Goal: Task Accomplishment & Management: Complete application form

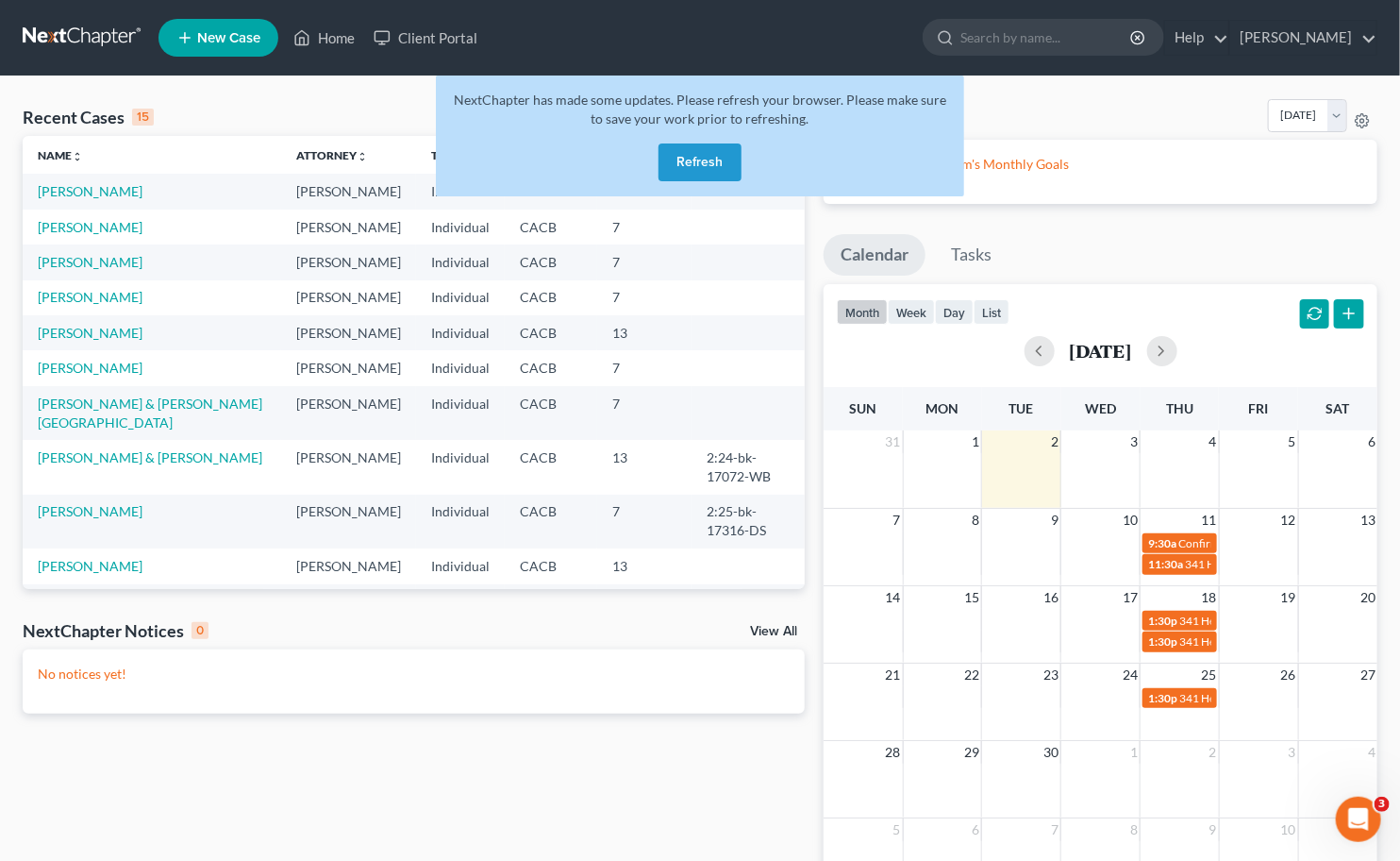
click at [693, 182] on div "NextChapter has made some updates. Please refresh your browser. Please make sur…" at bounding box center [700, 135] width 529 height 121
click at [682, 158] on button "Refresh" at bounding box center [699, 163] width 83 height 38
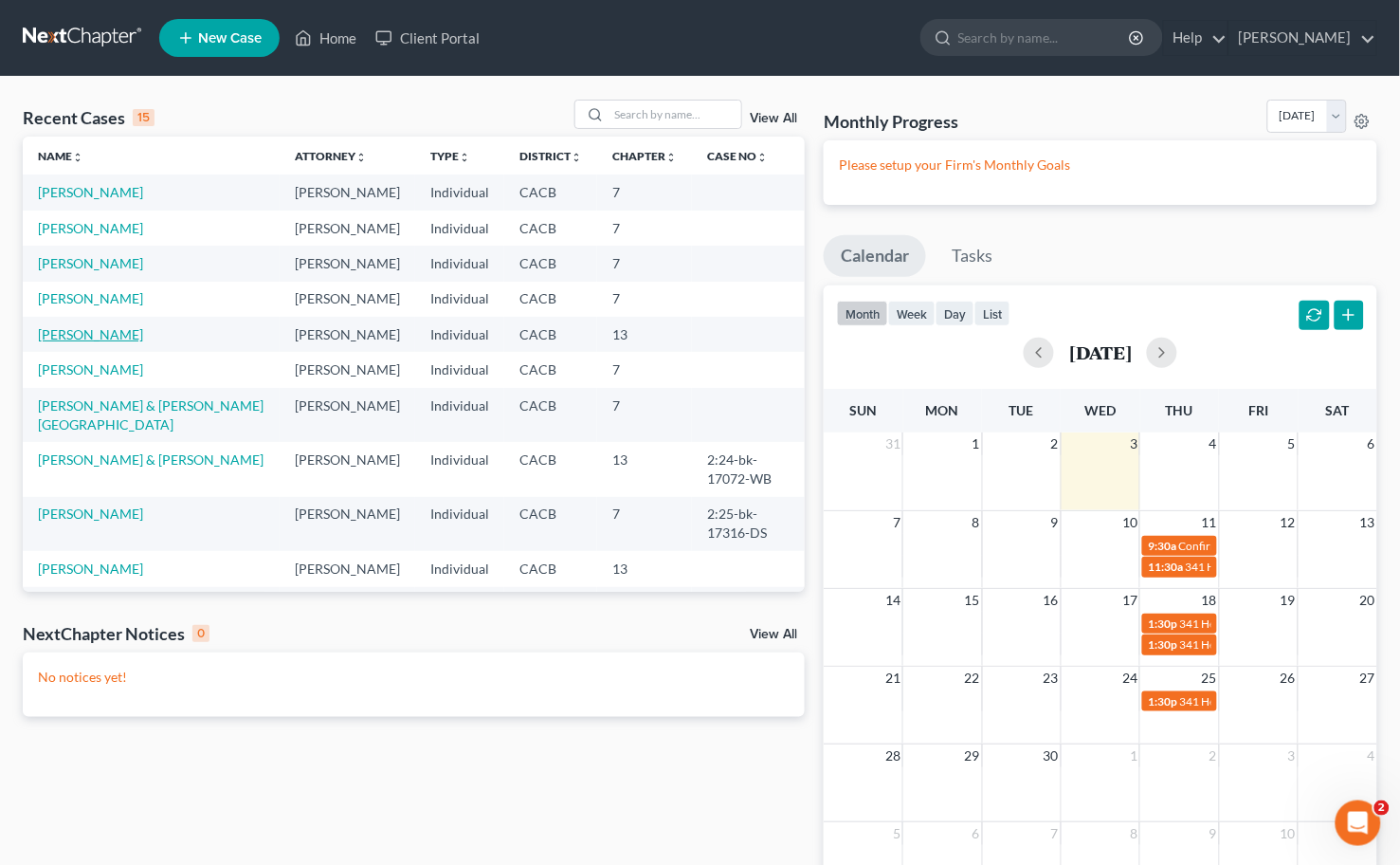
click at [95, 338] on td "[PERSON_NAME]" at bounding box center [151, 334] width 257 height 35
click at [95, 333] on link "[PERSON_NAME]" at bounding box center [91, 334] width 105 height 16
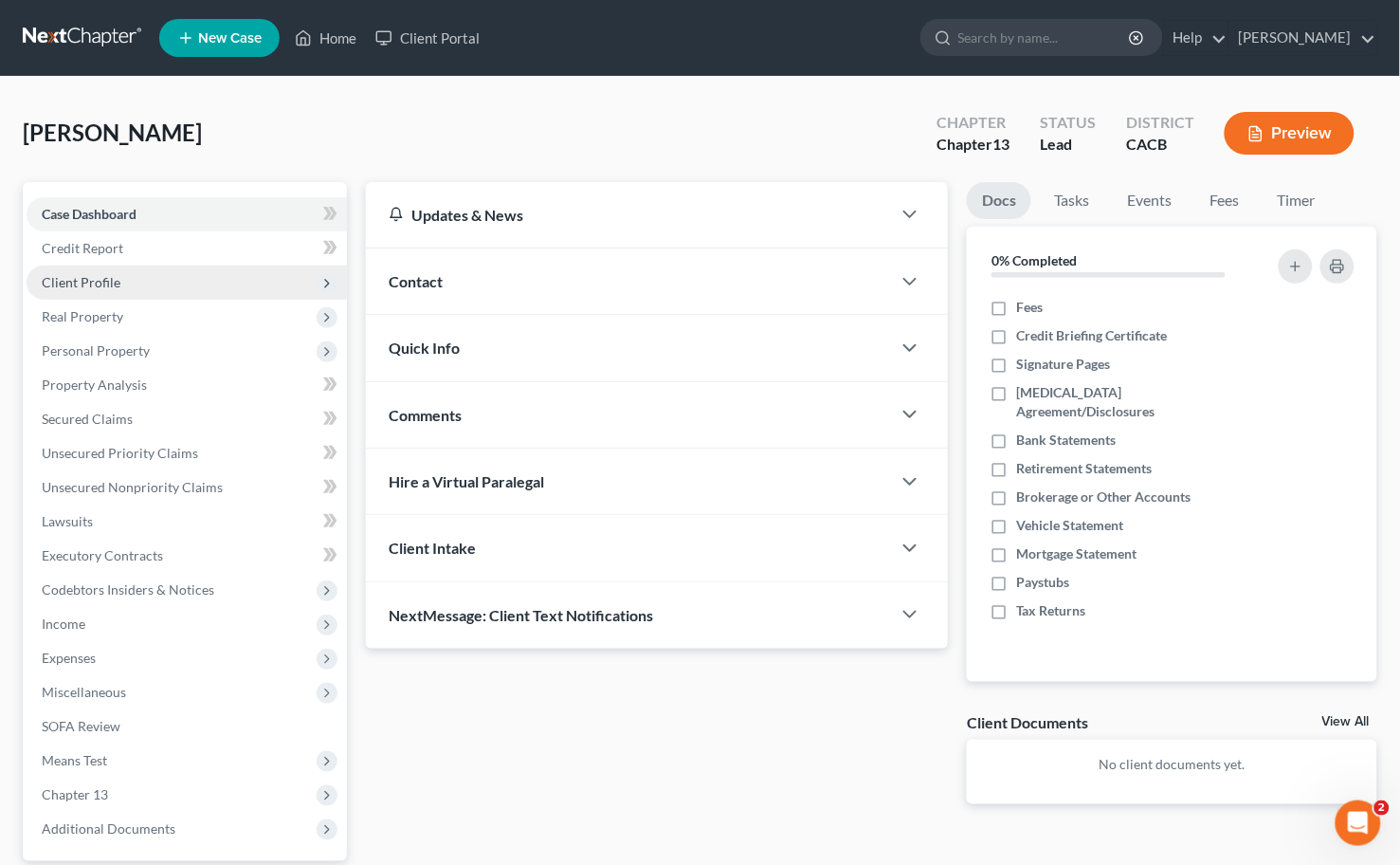
click at [57, 285] on span "Client Profile" at bounding box center [81, 282] width 78 height 16
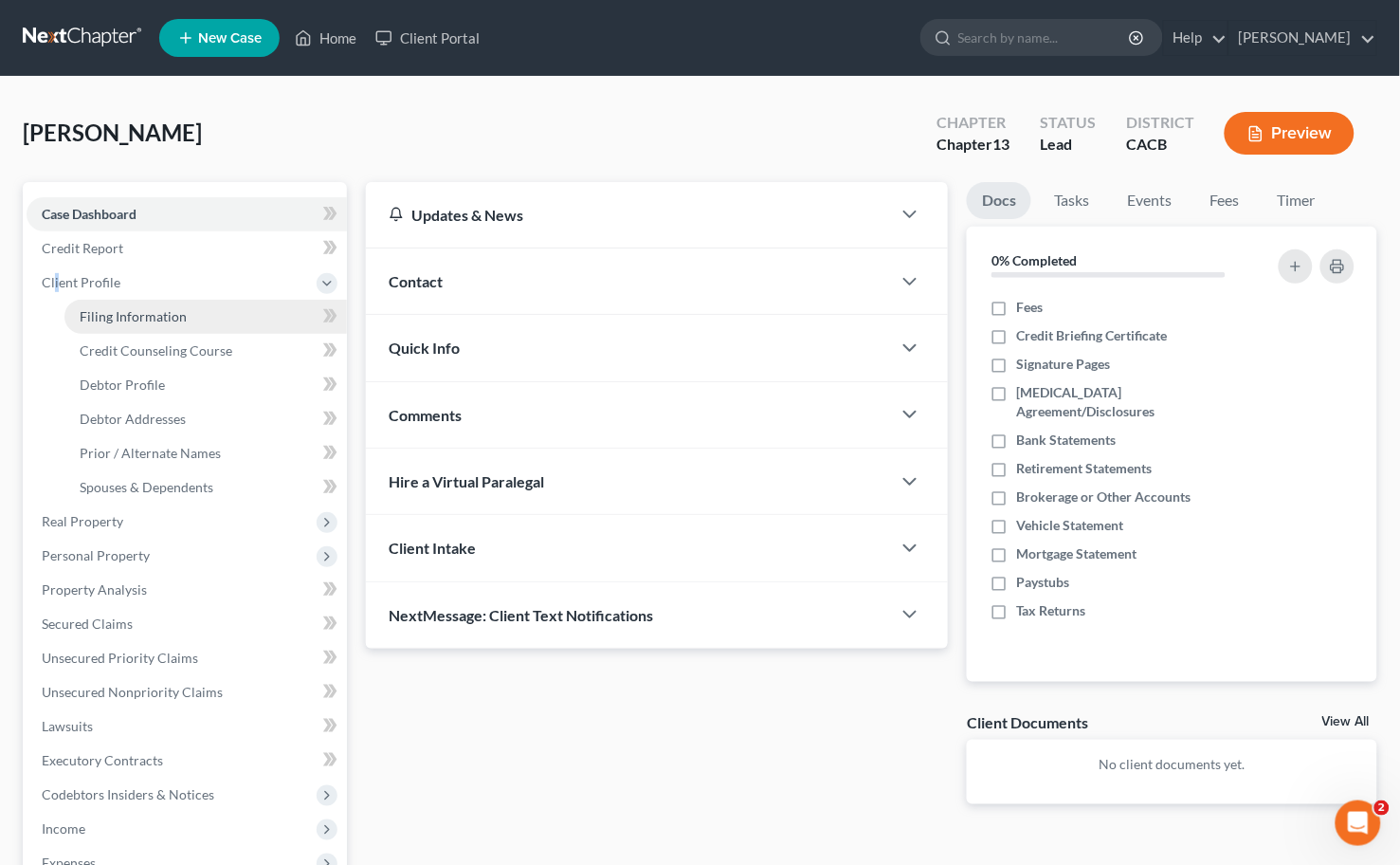
click at [155, 317] on span "Filing Information" at bounding box center [133, 315] width 107 height 16
select select "1"
select select "0"
select select "3"
select select "0"
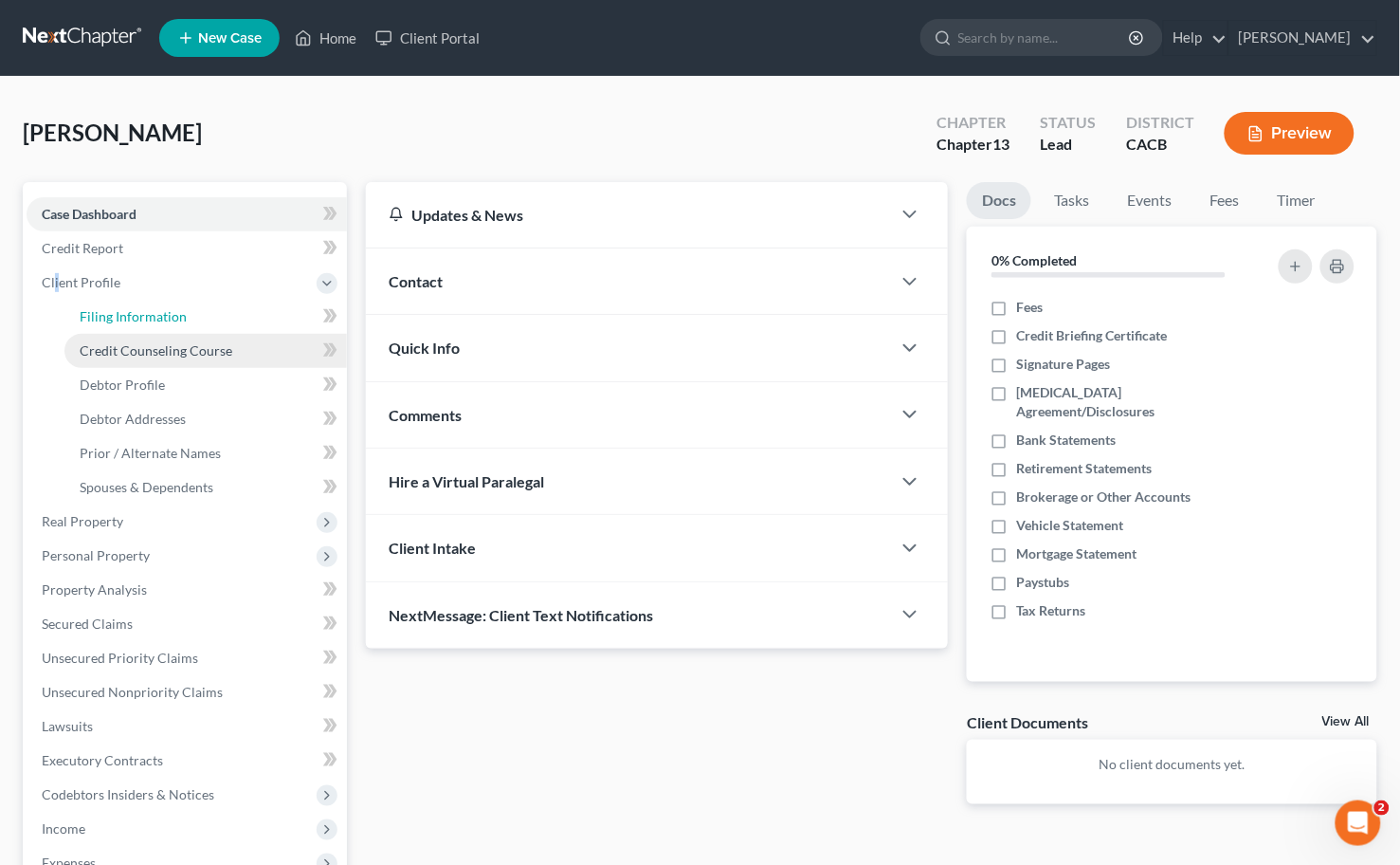
select select "4"
select select "0"
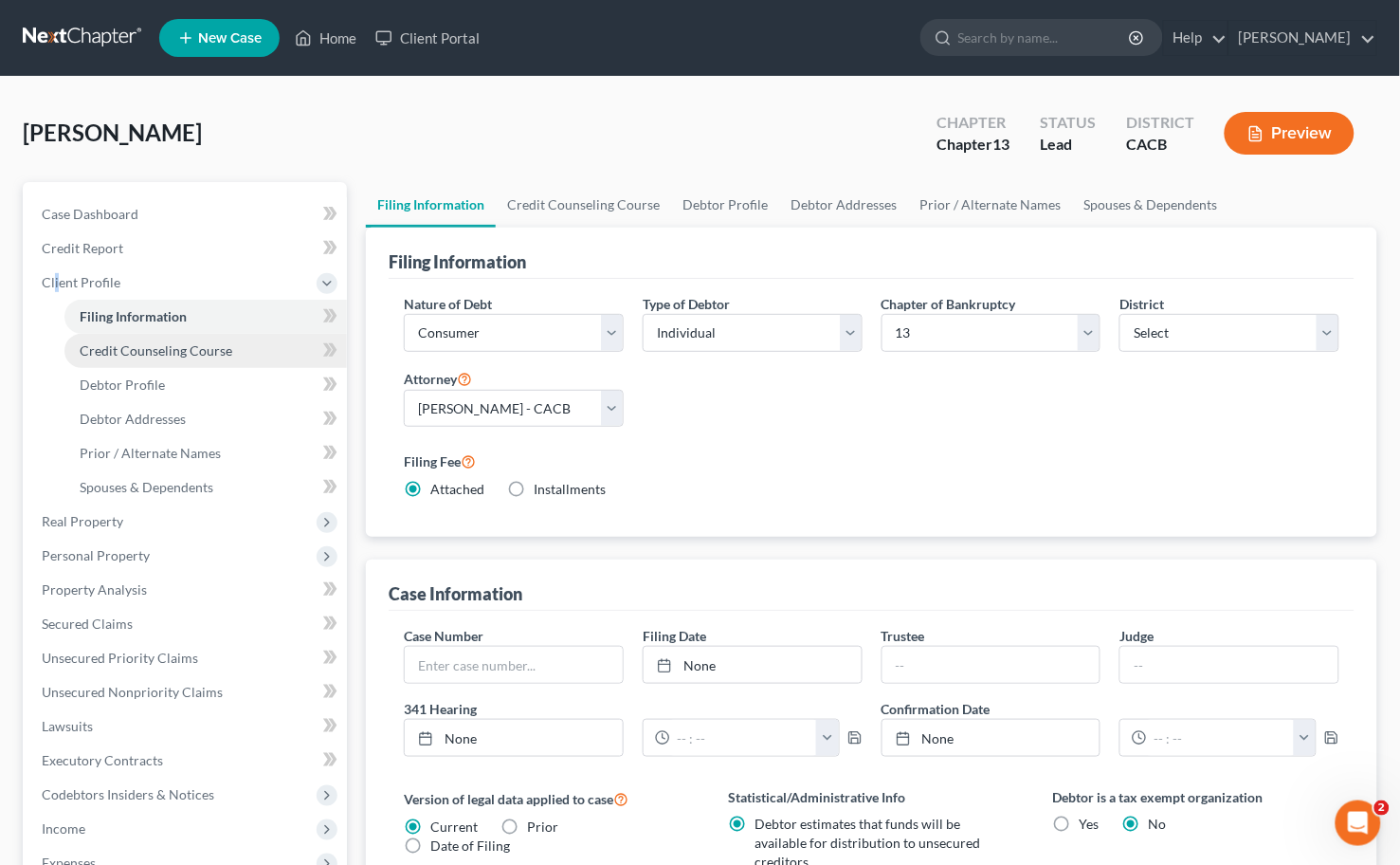
click at [140, 335] on link "Credit Counseling Course" at bounding box center [205, 351] width 283 height 34
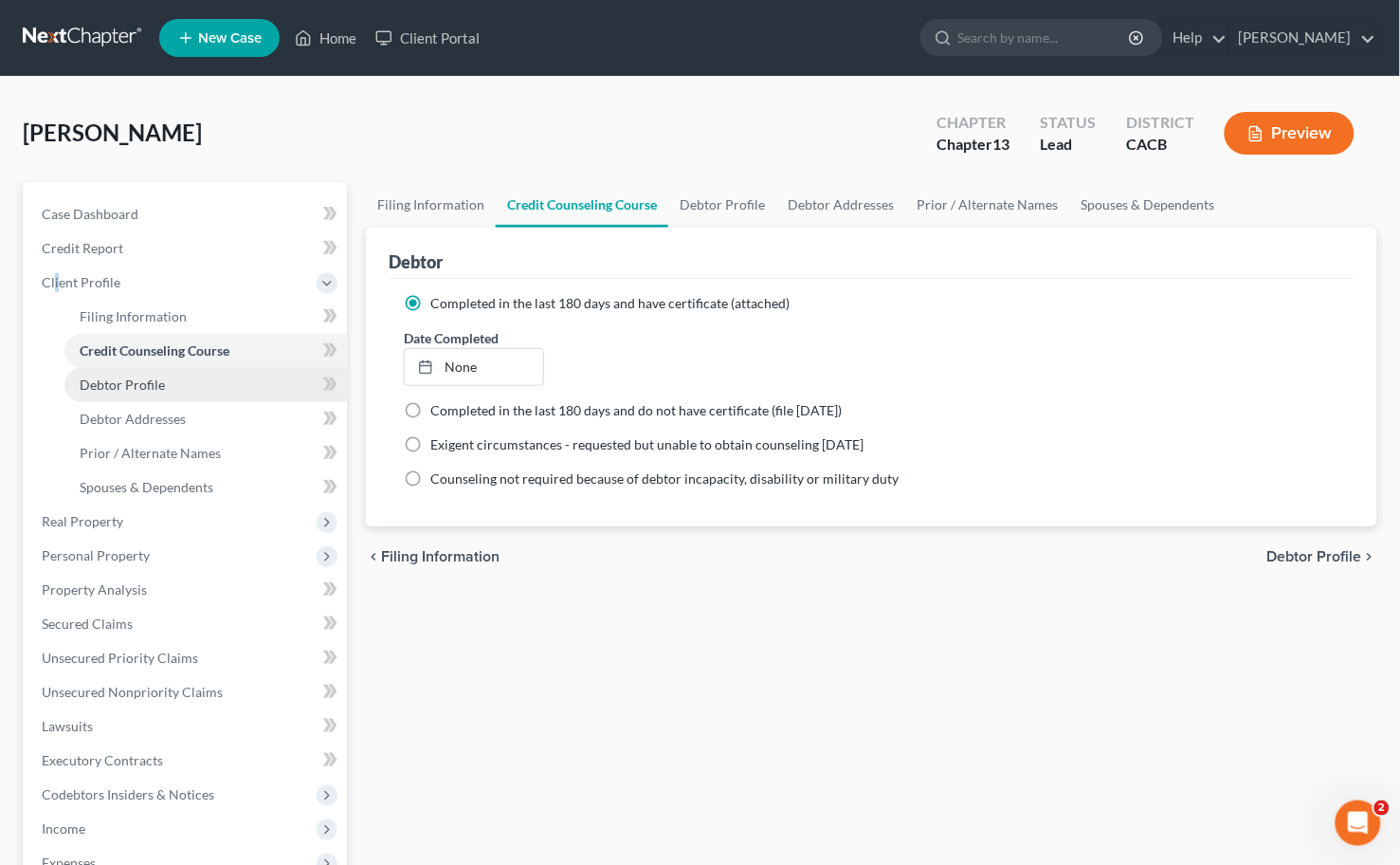
click at [158, 386] on span "Debtor Profile" at bounding box center [121, 384] width 85 height 16
select select "0"
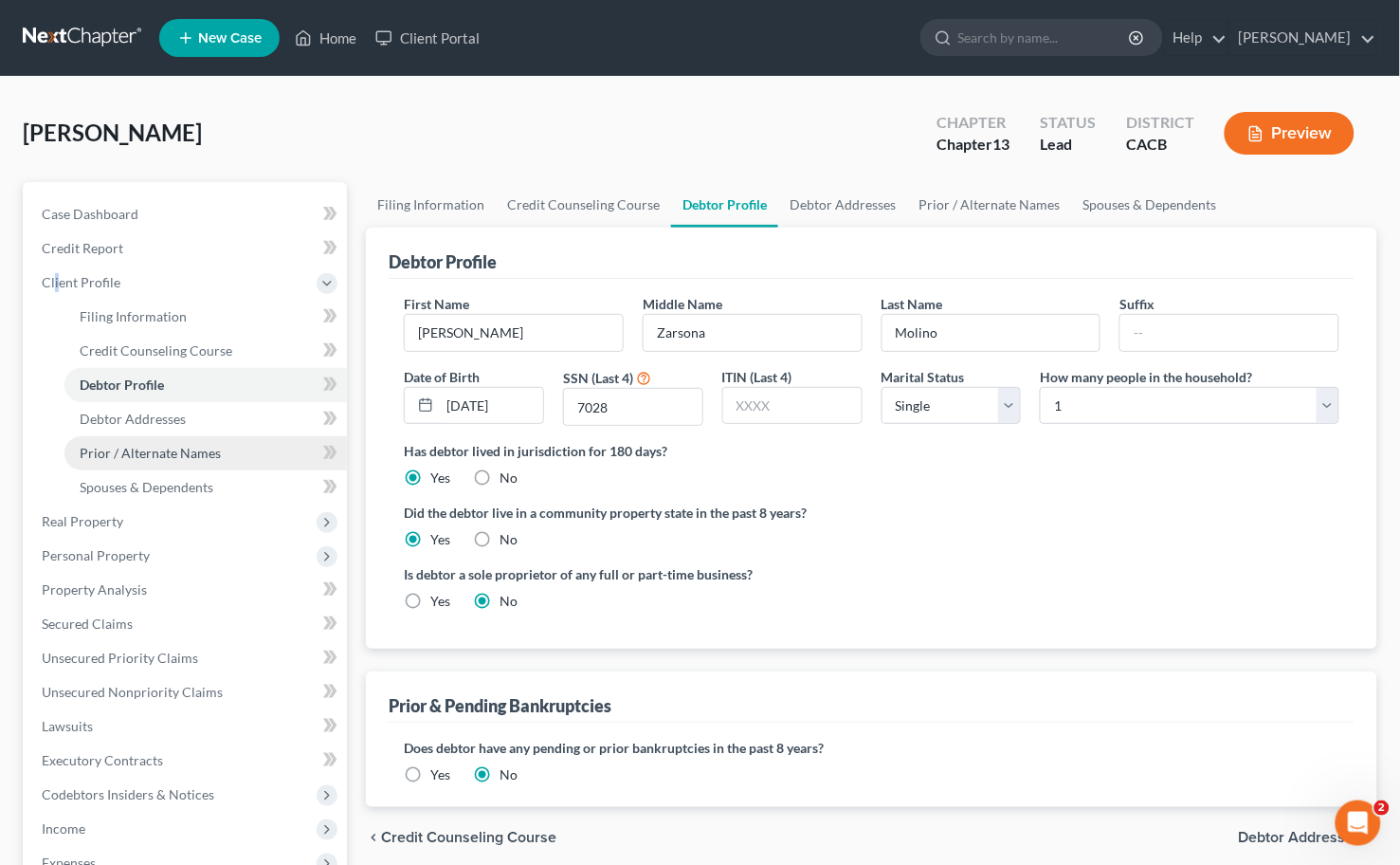
click at [149, 446] on span "Prior / Alternate Names" at bounding box center [150, 452] width 141 height 16
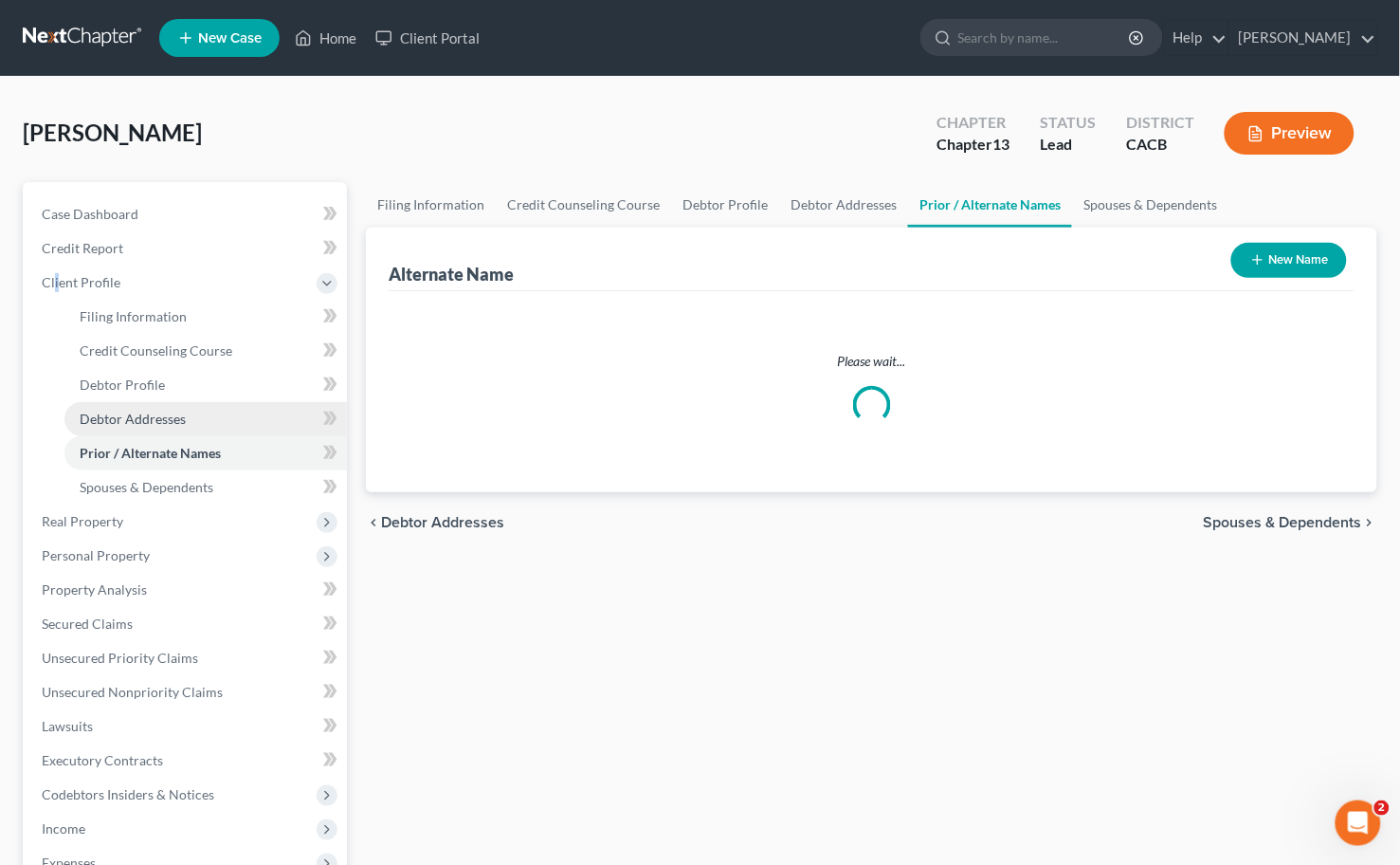
click at [158, 418] on span "Debtor Addresses" at bounding box center [132, 419] width 106 height 16
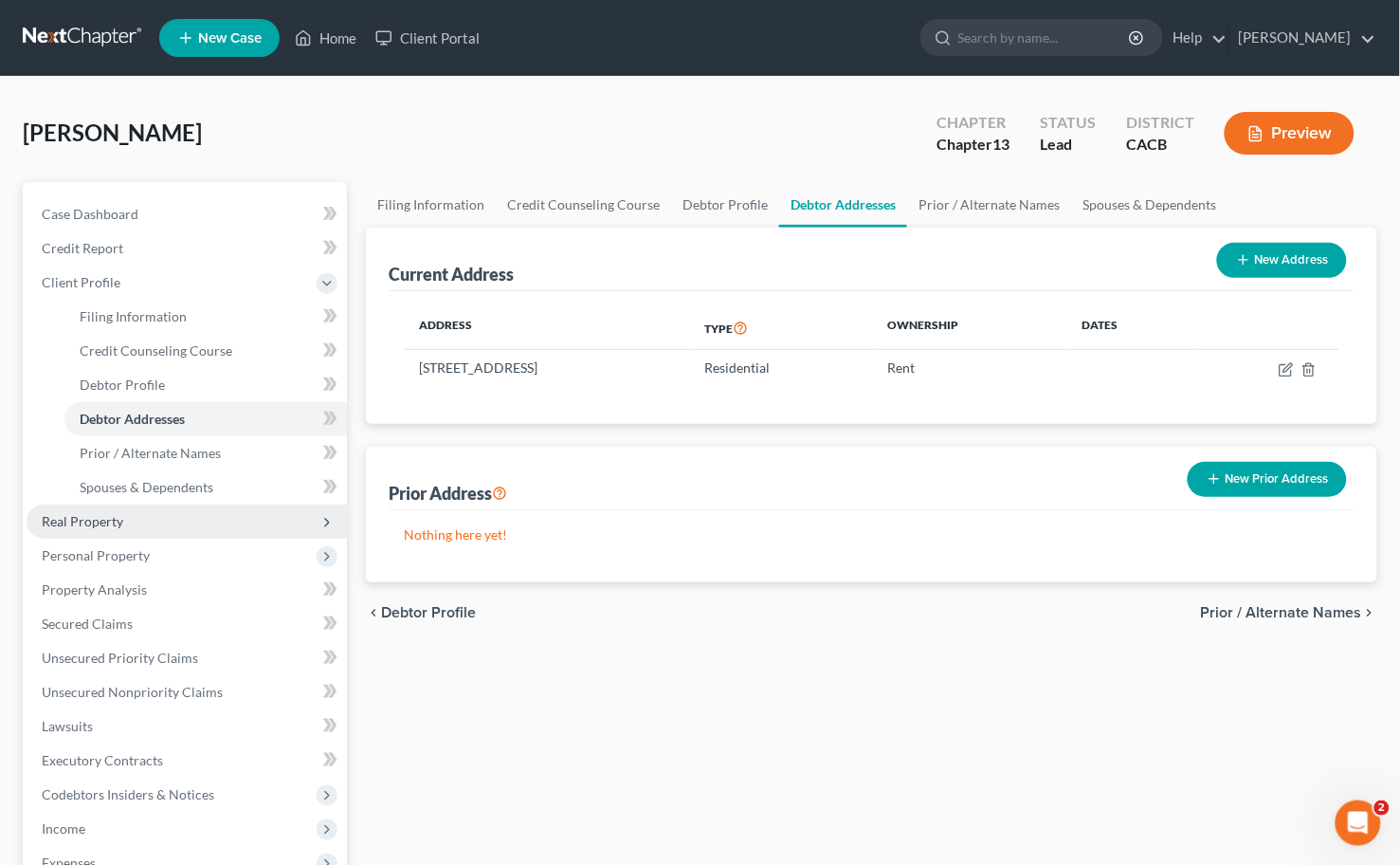
click at [174, 519] on span "Real Property" at bounding box center [186, 522] width 320 height 34
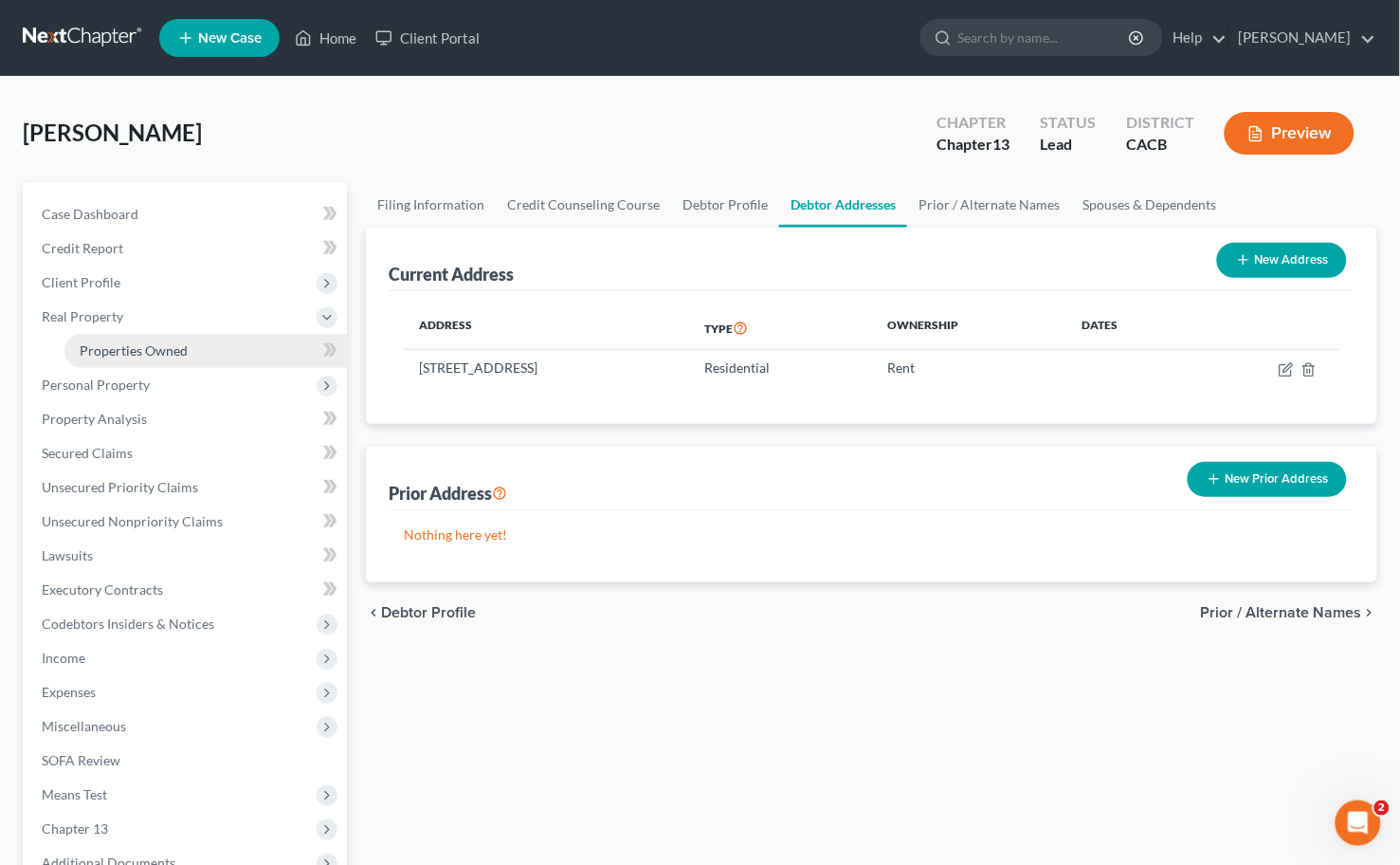
click at [182, 349] on span "Properties Owned" at bounding box center [133, 350] width 108 height 16
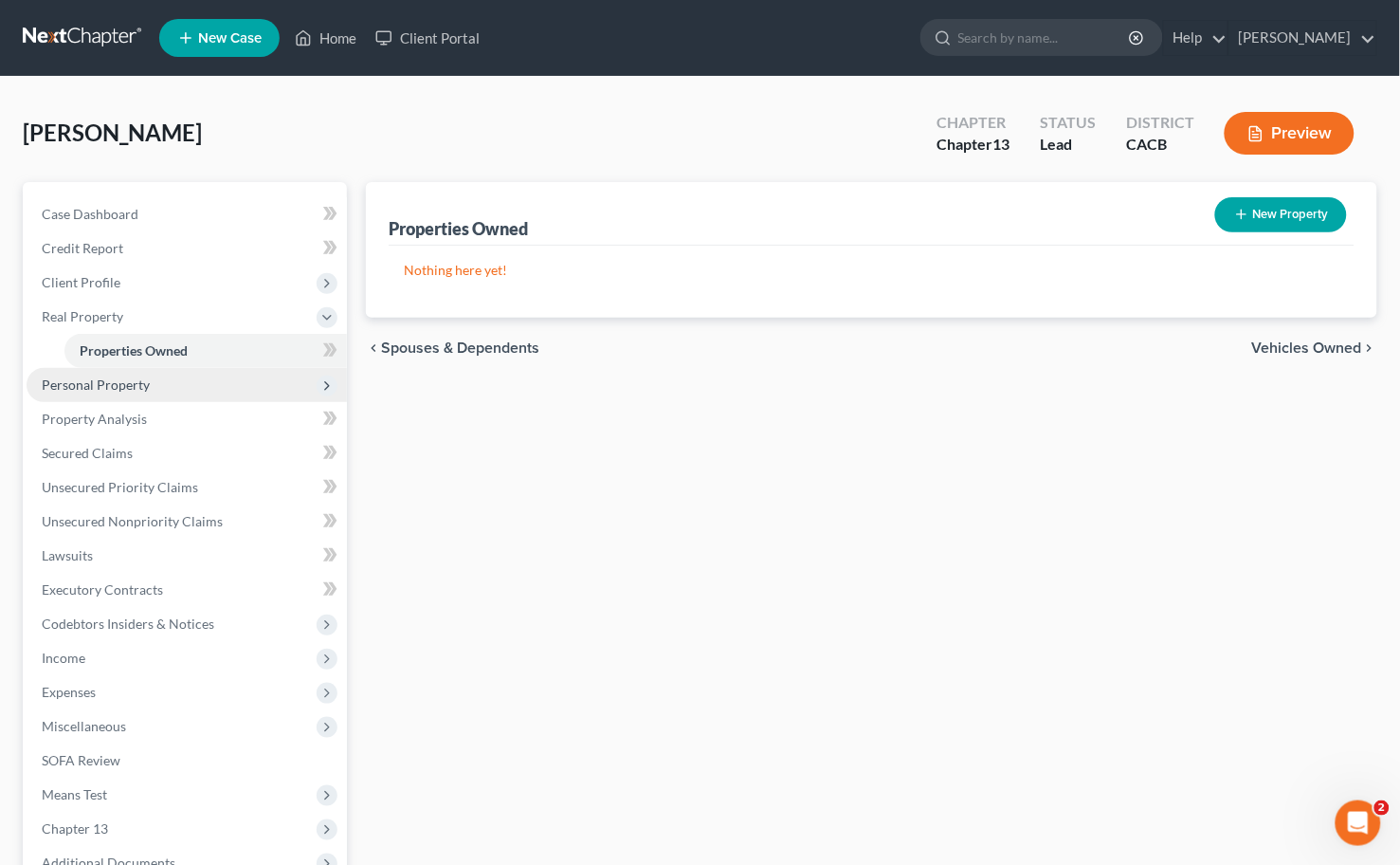
click at [114, 377] on span "Personal Property" at bounding box center [96, 384] width 108 height 16
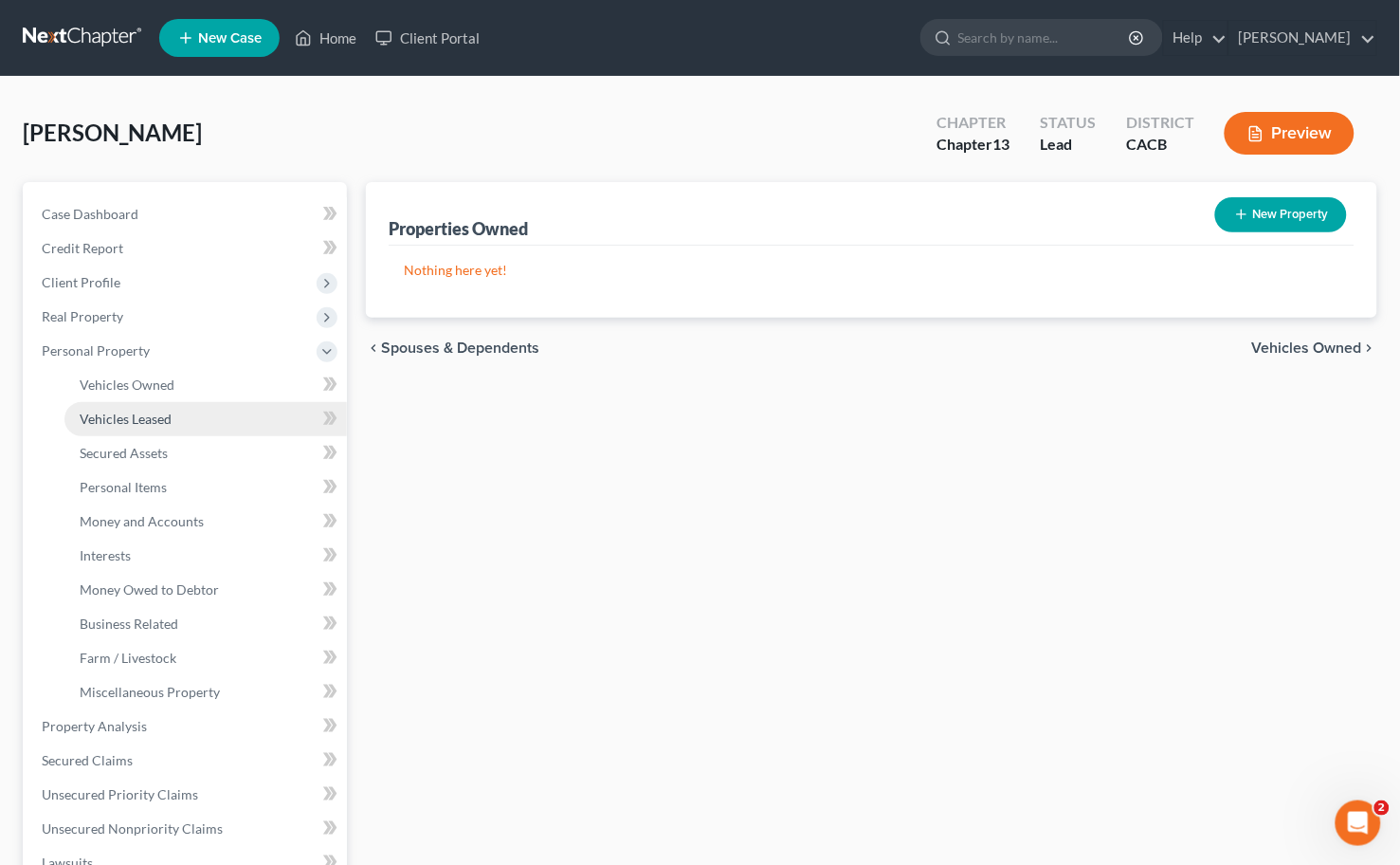
click at [160, 411] on span "Vehicles Leased" at bounding box center [125, 419] width 92 height 16
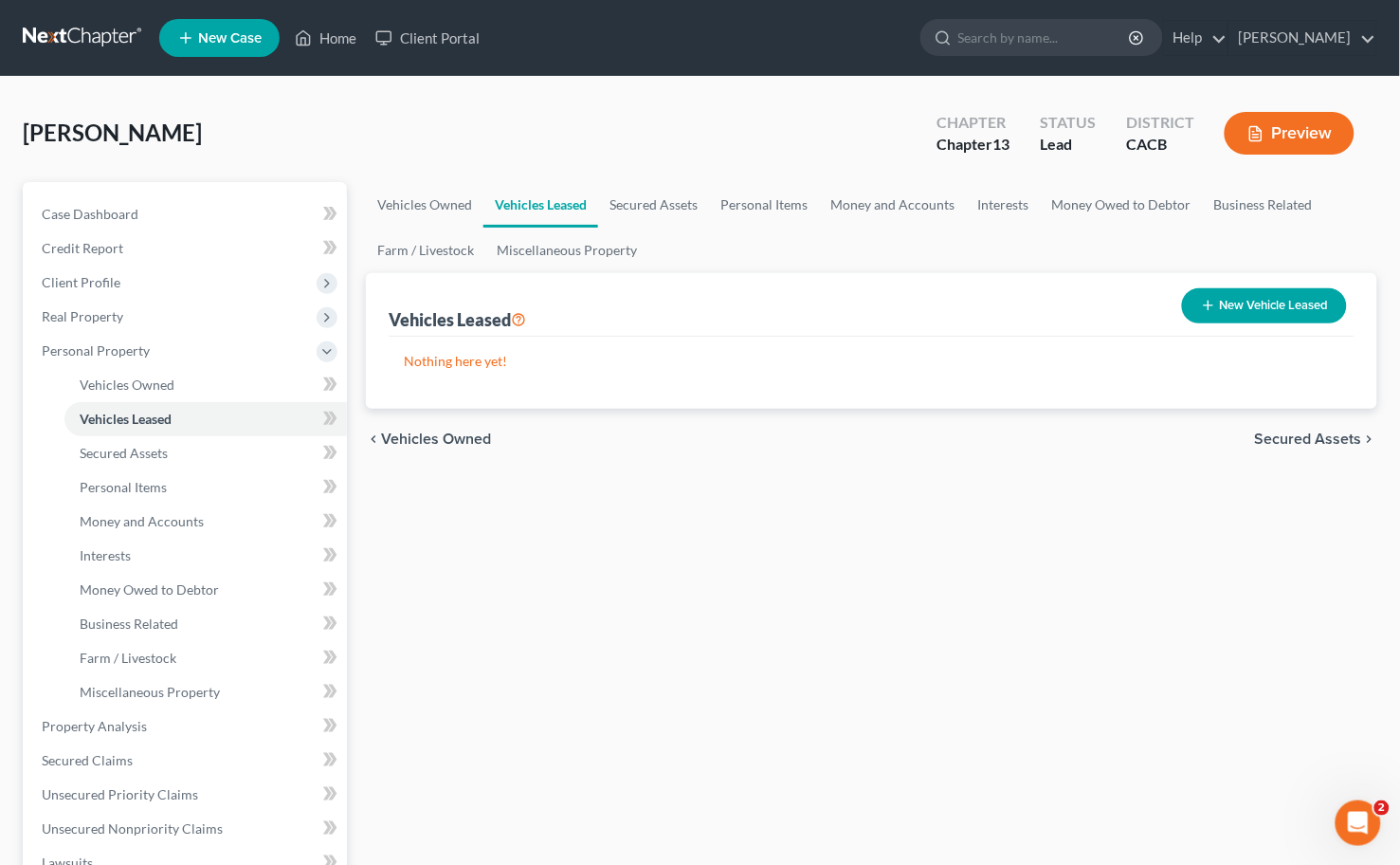
click at [1273, 306] on button "New Vehicle Leased" at bounding box center [1264, 306] width 165 height 35
select select "0"
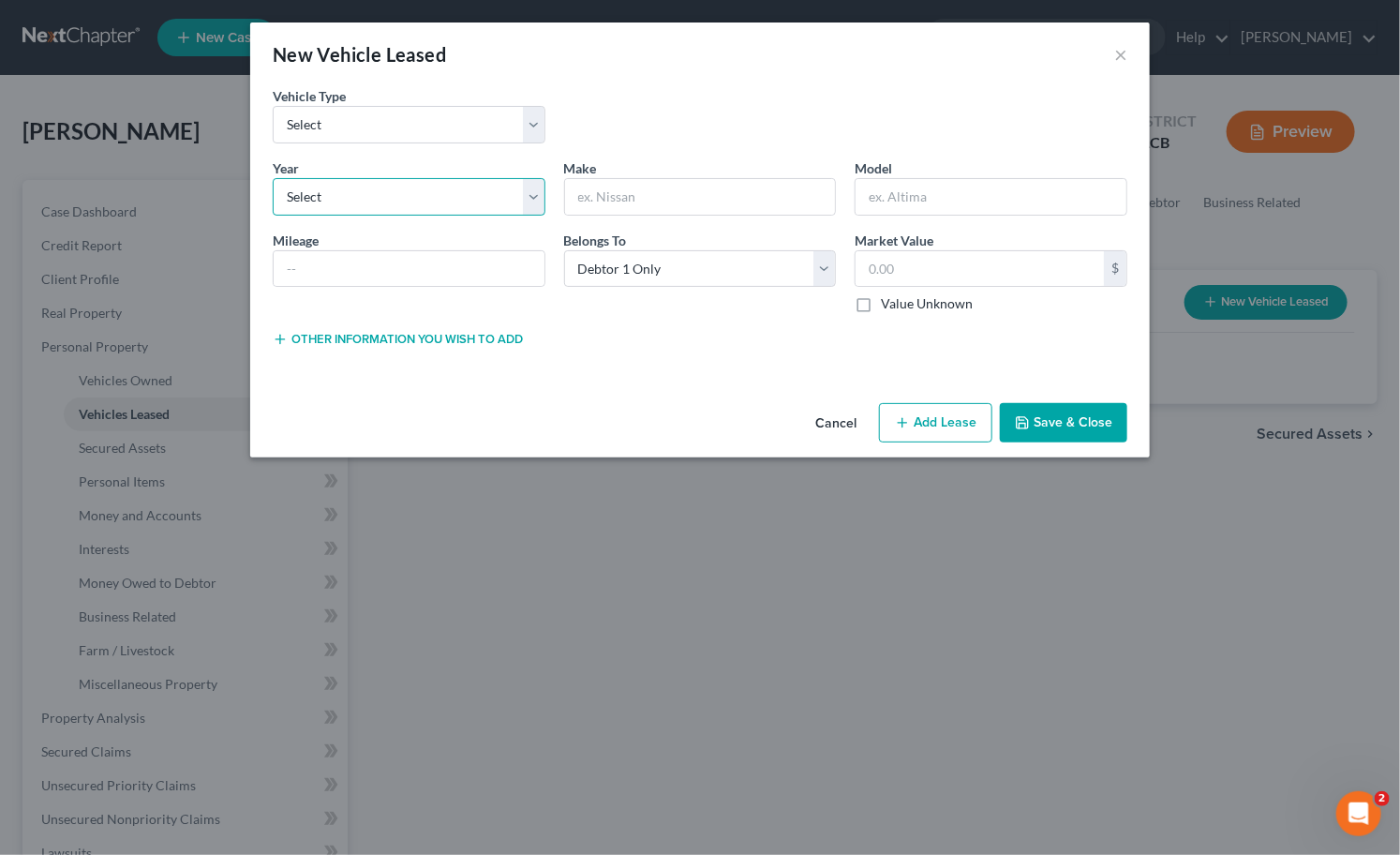
click at [401, 194] on select "Select 2026 2025 2024 2023 2022 2021 2020 2019 2018 2017 2016 2015 2014 2013 20…" at bounding box center [409, 197] width 273 height 38
select select "2"
click at [273, 178] on select "Select 2026 2025 2024 2023 2022 2021 2020 2019 2018 2017 2016 2015 2014 2013 20…" at bounding box center [409, 197] width 273 height 38
click at [660, 195] on input "text" at bounding box center [700, 197] width 271 height 36
type input "BMW"
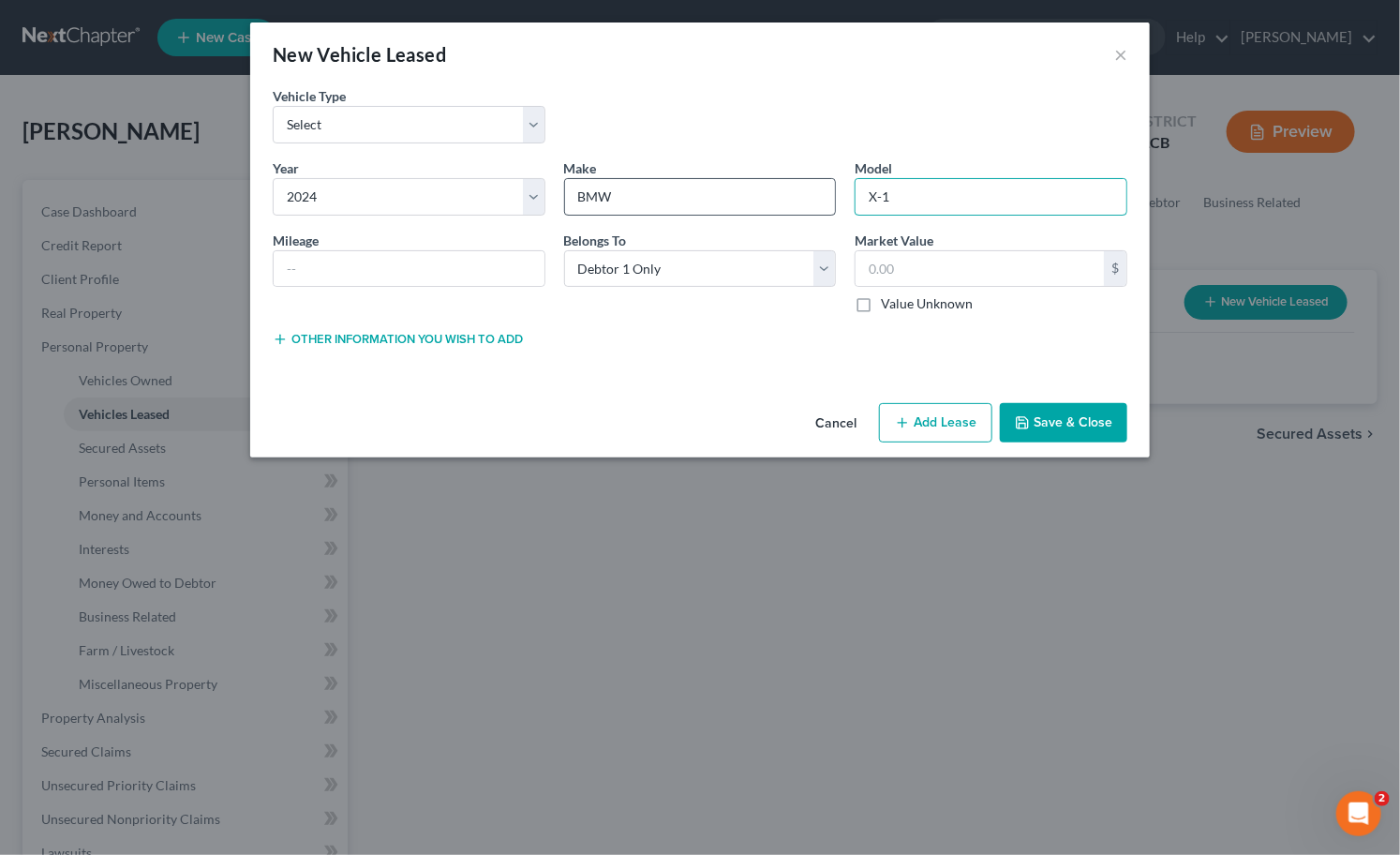
type input "X-1"
type input "7,000"
click at [926, 421] on button "Add Lease" at bounding box center [936, 423] width 113 height 40
select select "0"
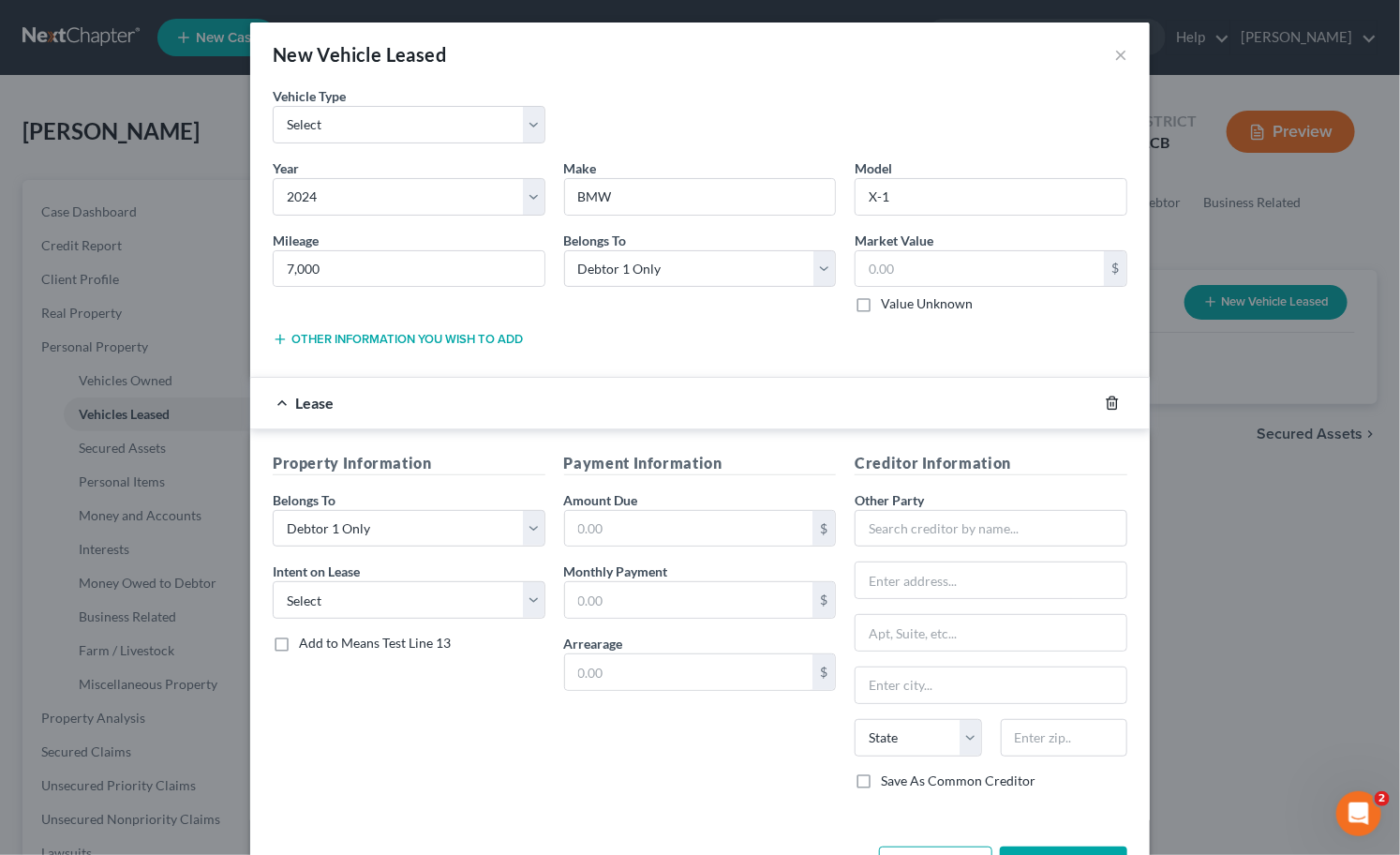
click at [1109, 398] on icon "button" at bounding box center [1113, 403] width 15 height 15
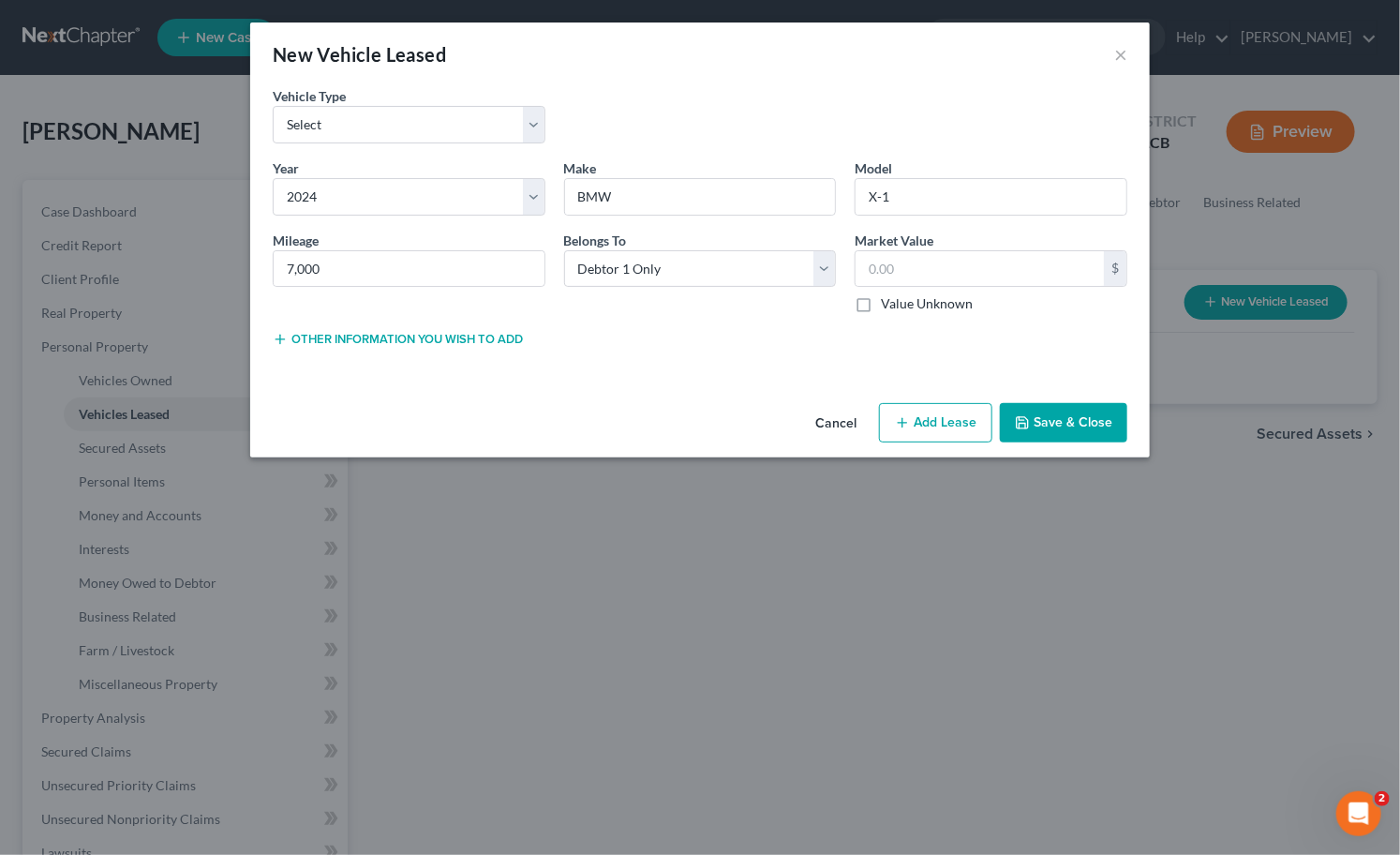
click at [1051, 418] on button "Save & Close" at bounding box center [1064, 423] width 128 height 40
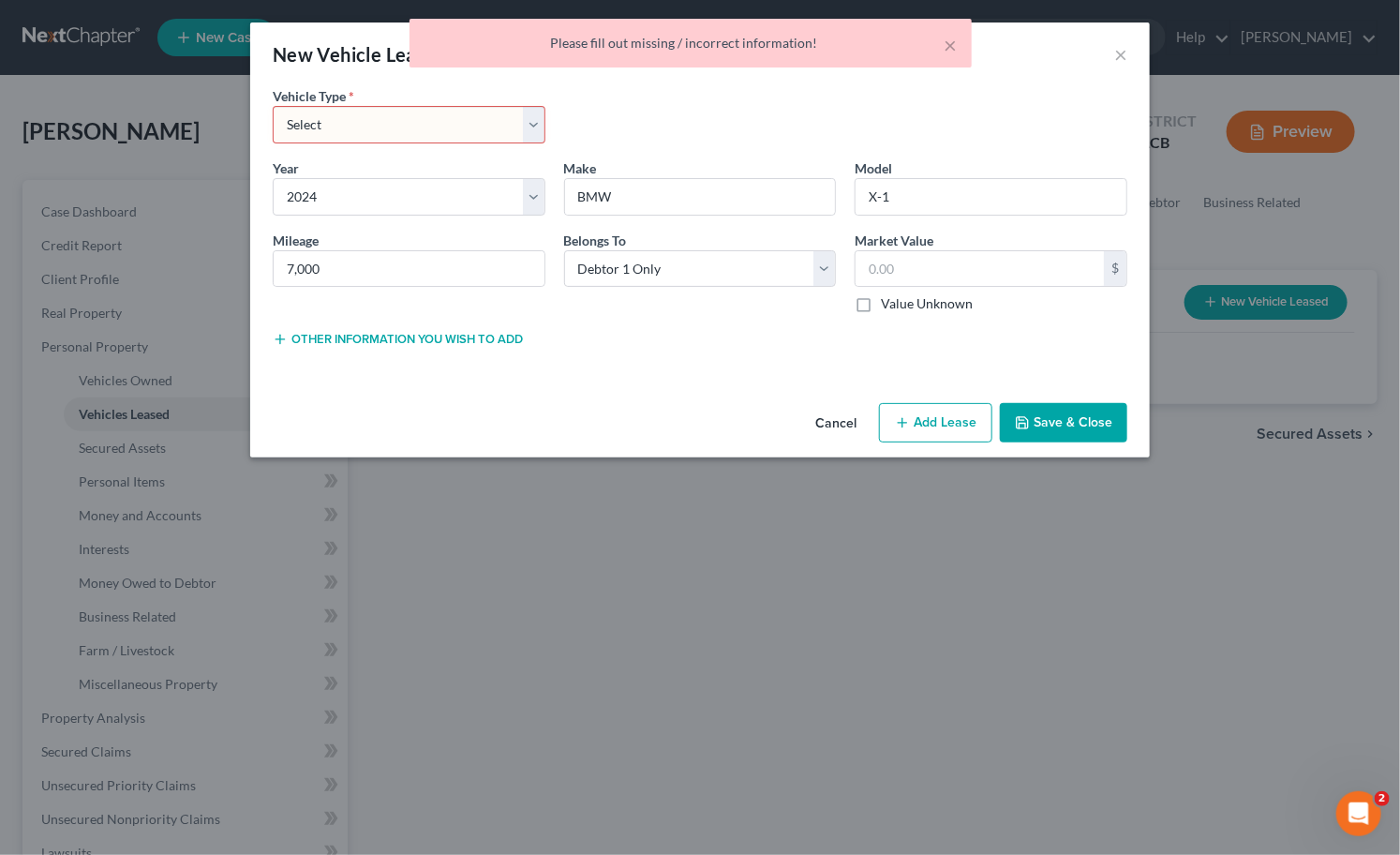
drag, startPoint x: 401, startPoint y: 110, endPoint x: 406, endPoint y: 125, distance: 15.8
click at [401, 110] on select "Select Automobile Truck Trailer Watercraft Aircraft Motor Home Atv Other Vehicle" at bounding box center [409, 125] width 273 height 38
select select "0"
click at [273, 106] on select "Select Automobile Truck Trailer Watercraft Aircraft Motor Home Atv Other Vehicle" at bounding box center [409, 125] width 273 height 38
click at [1092, 433] on button "Save & Close" at bounding box center [1064, 423] width 128 height 40
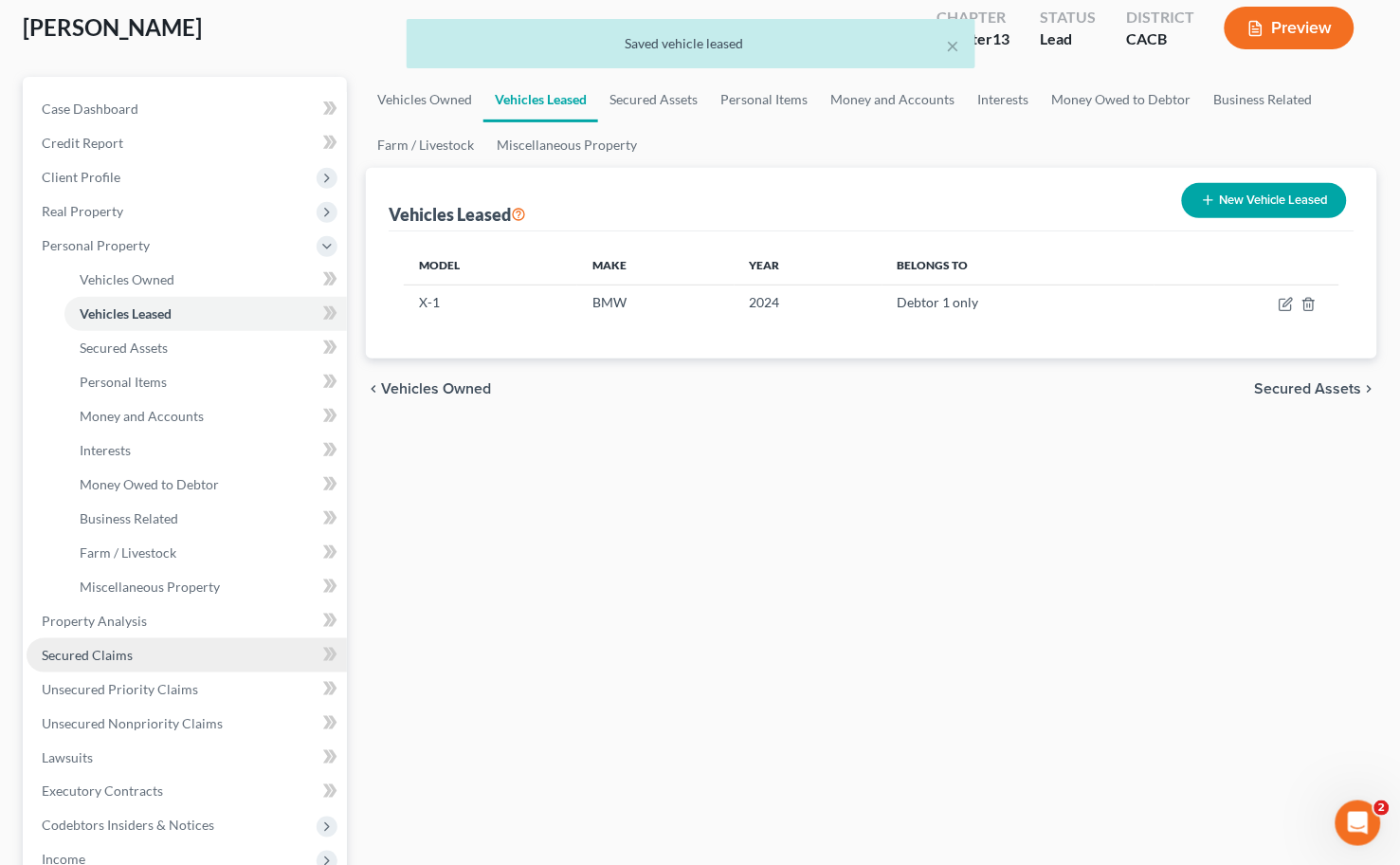
click at [97, 665] on link "Secured Claims" at bounding box center [186, 656] width 320 height 34
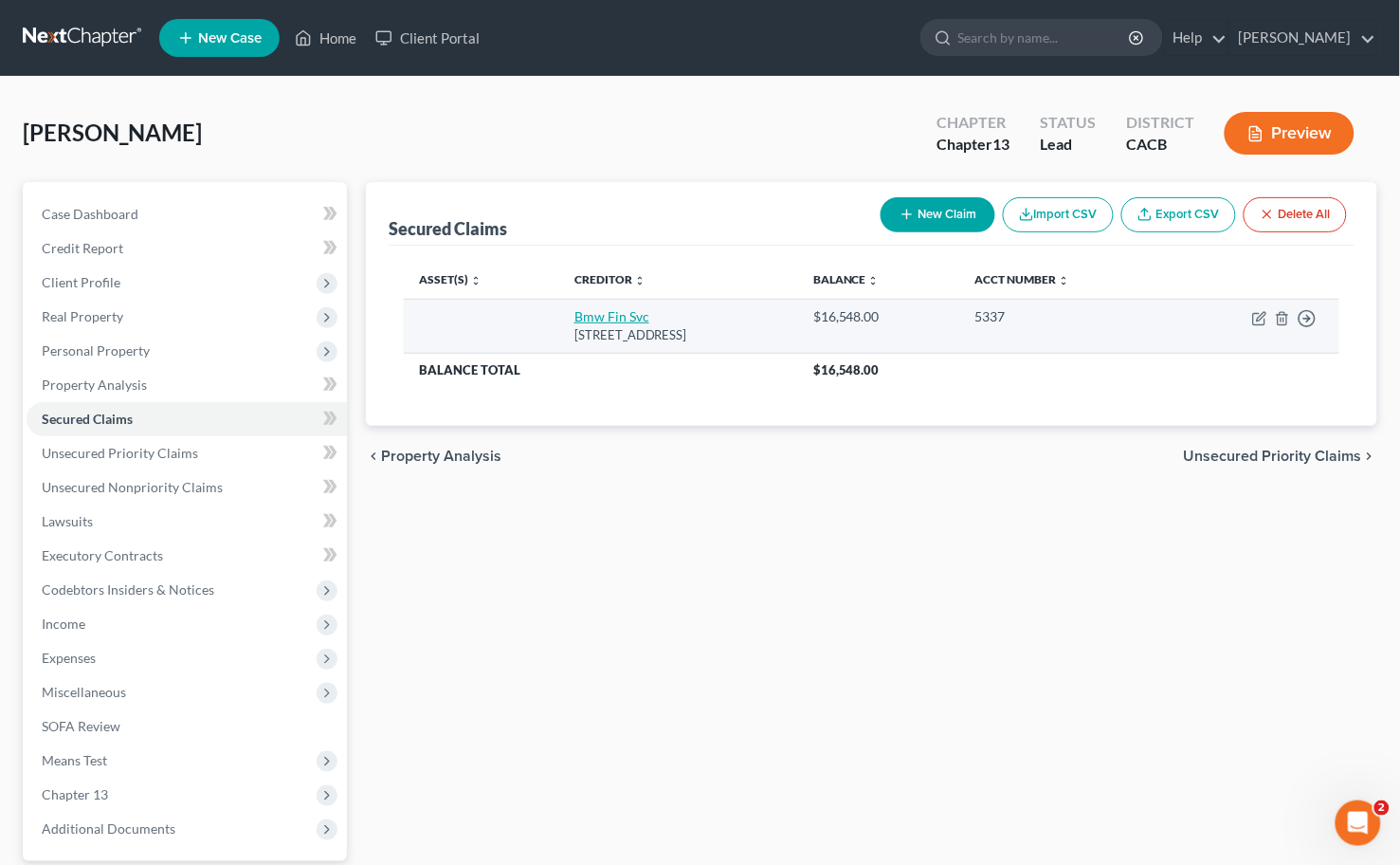
click at [592, 315] on link "Bmw Fin Svc" at bounding box center [612, 315] width 75 height 16
select select "36"
select select "0"
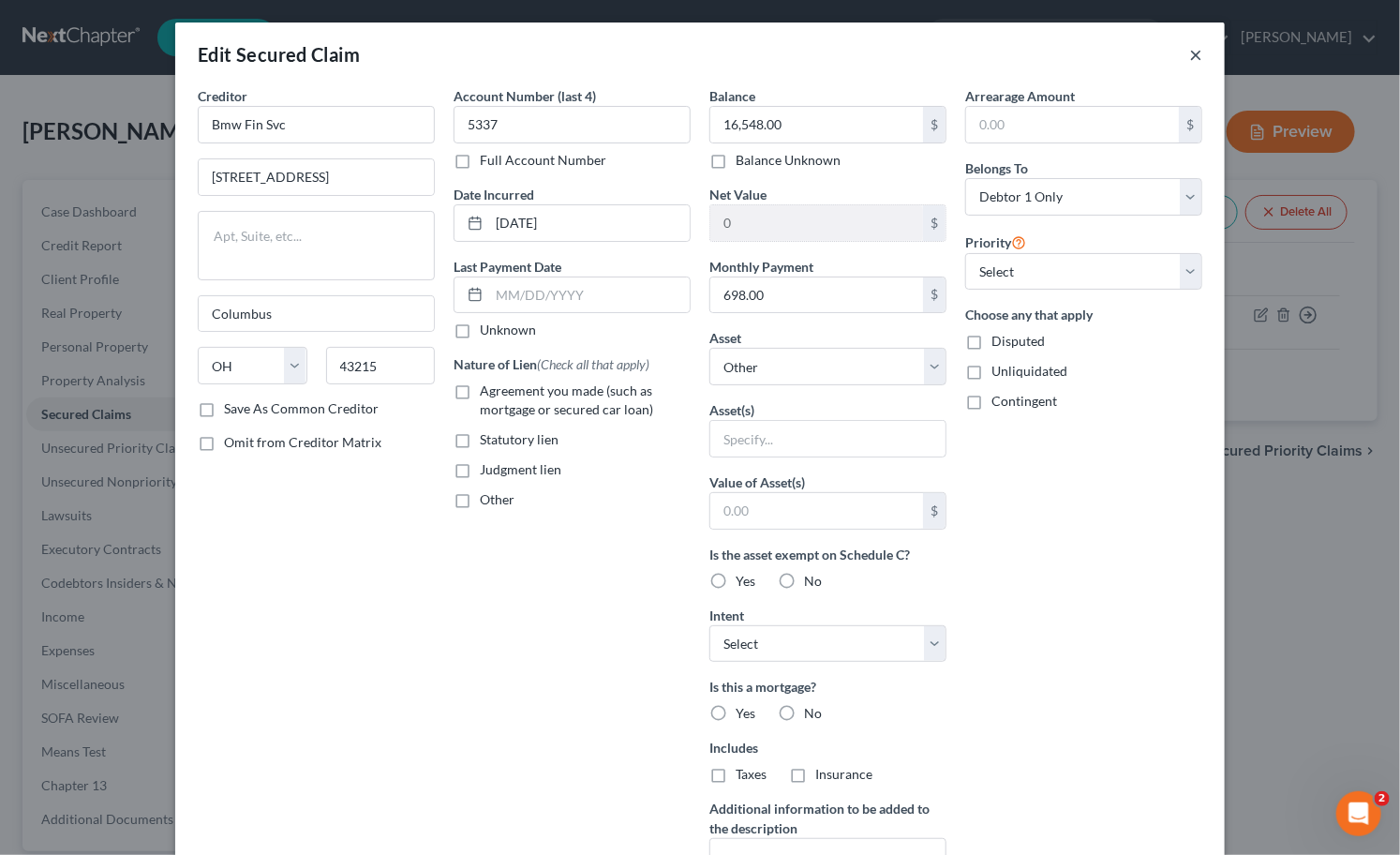
click at [1189, 44] on button "×" at bounding box center [1196, 55] width 13 height 23
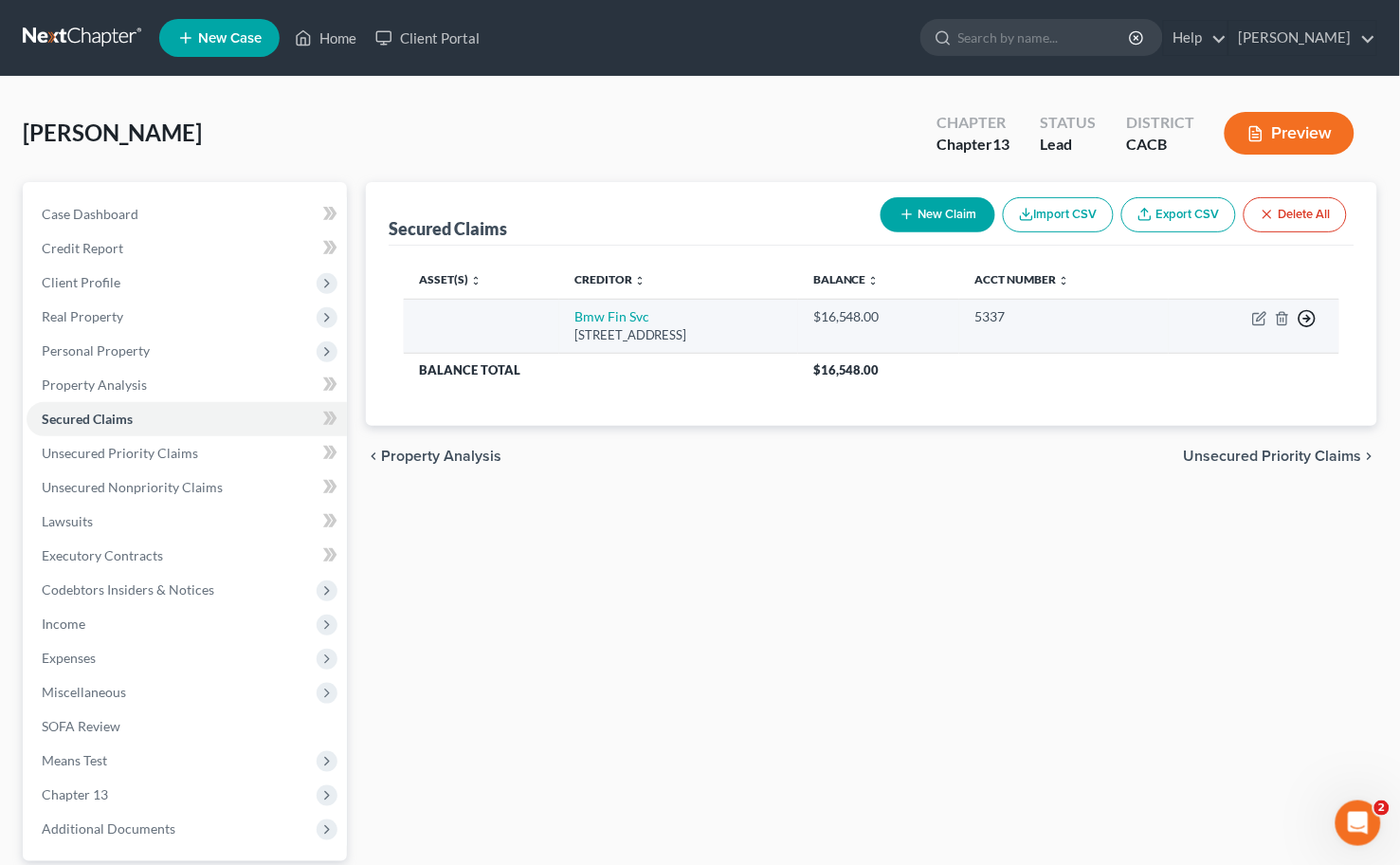
click at [1313, 317] on icon "button" at bounding box center [1307, 318] width 19 height 19
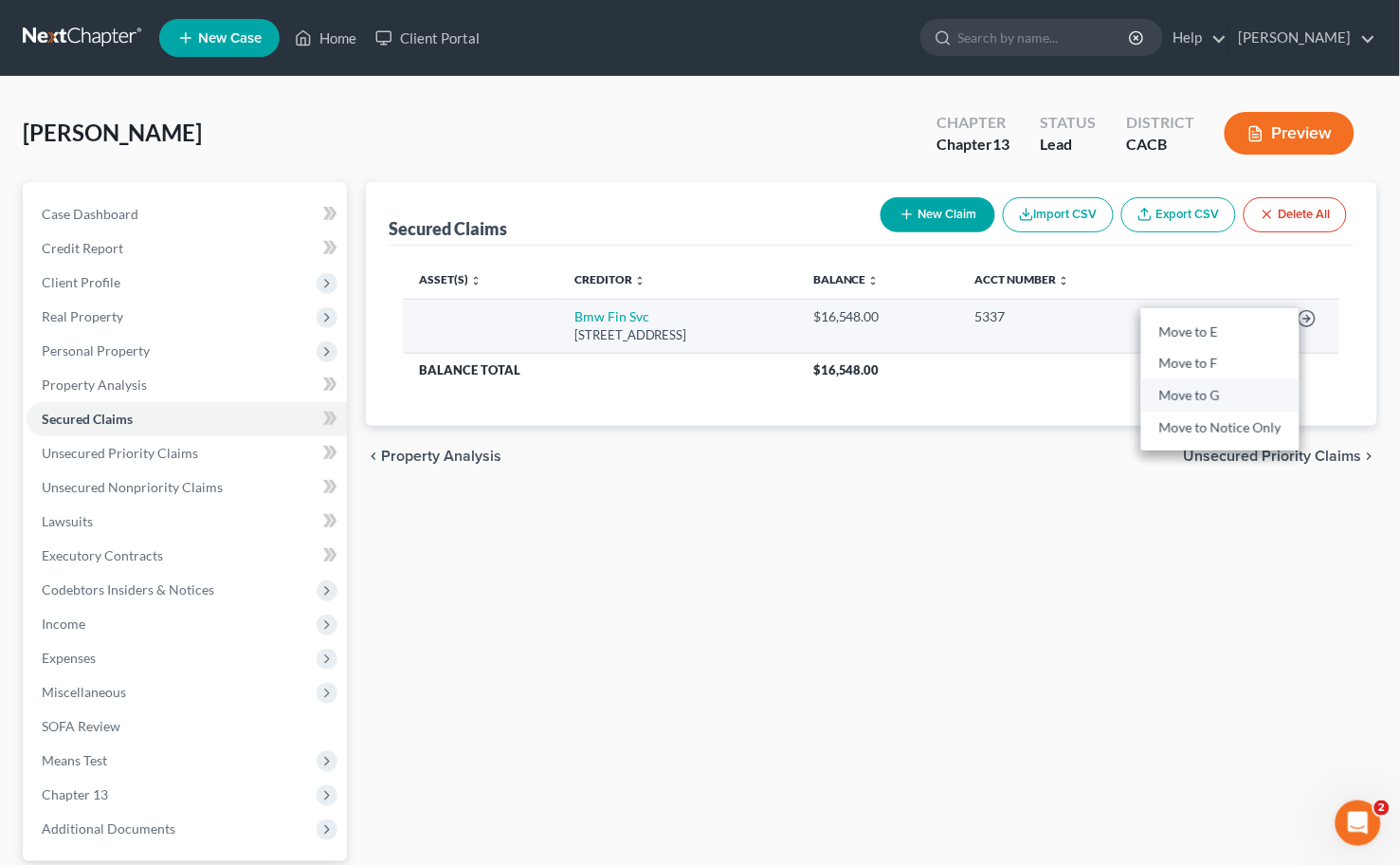
click at [1228, 397] on link "Move to G" at bounding box center [1220, 397] width 159 height 32
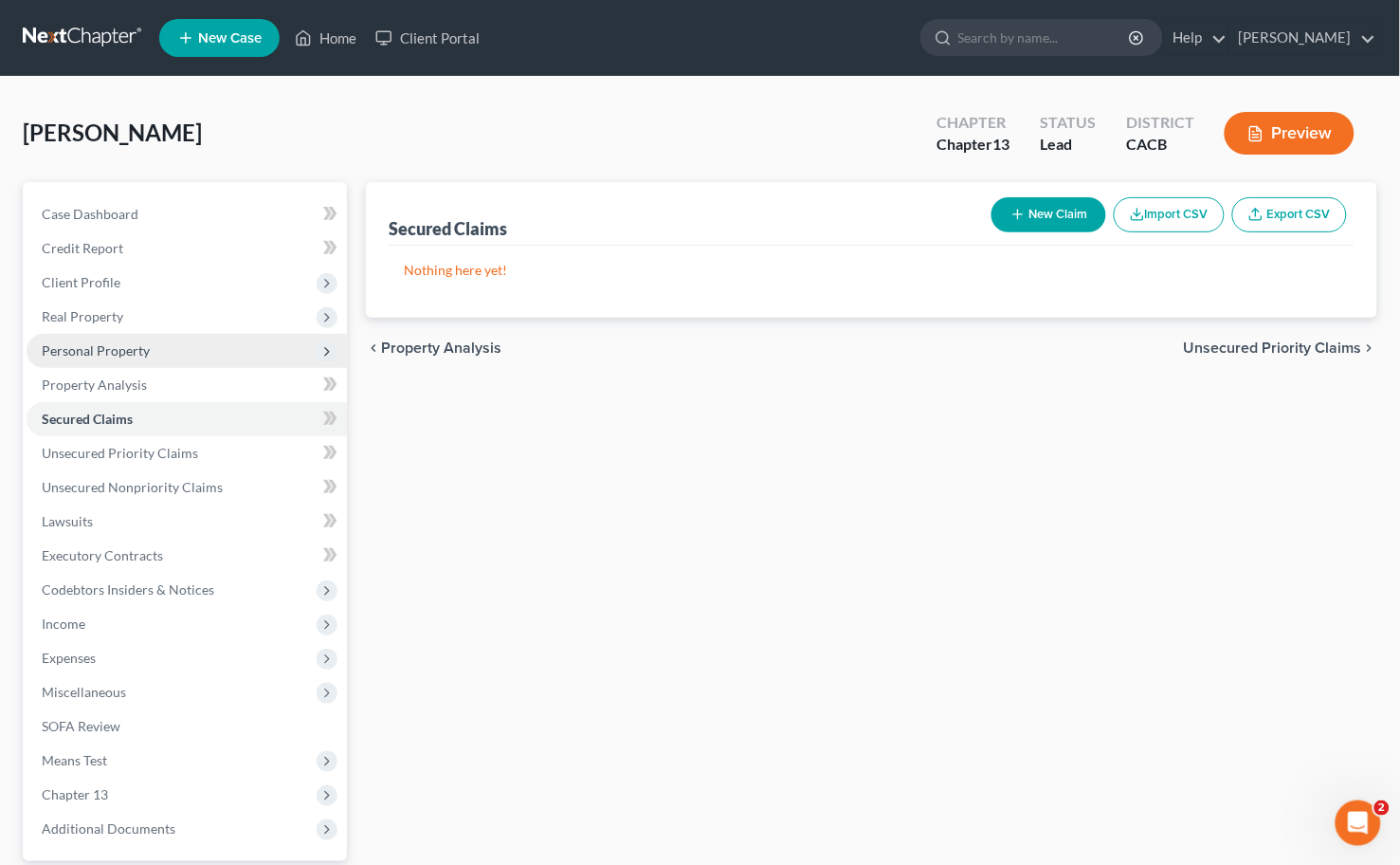
click at [118, 357] on span "Personal Property" at bounding box center [186, 351] width 320 height 34
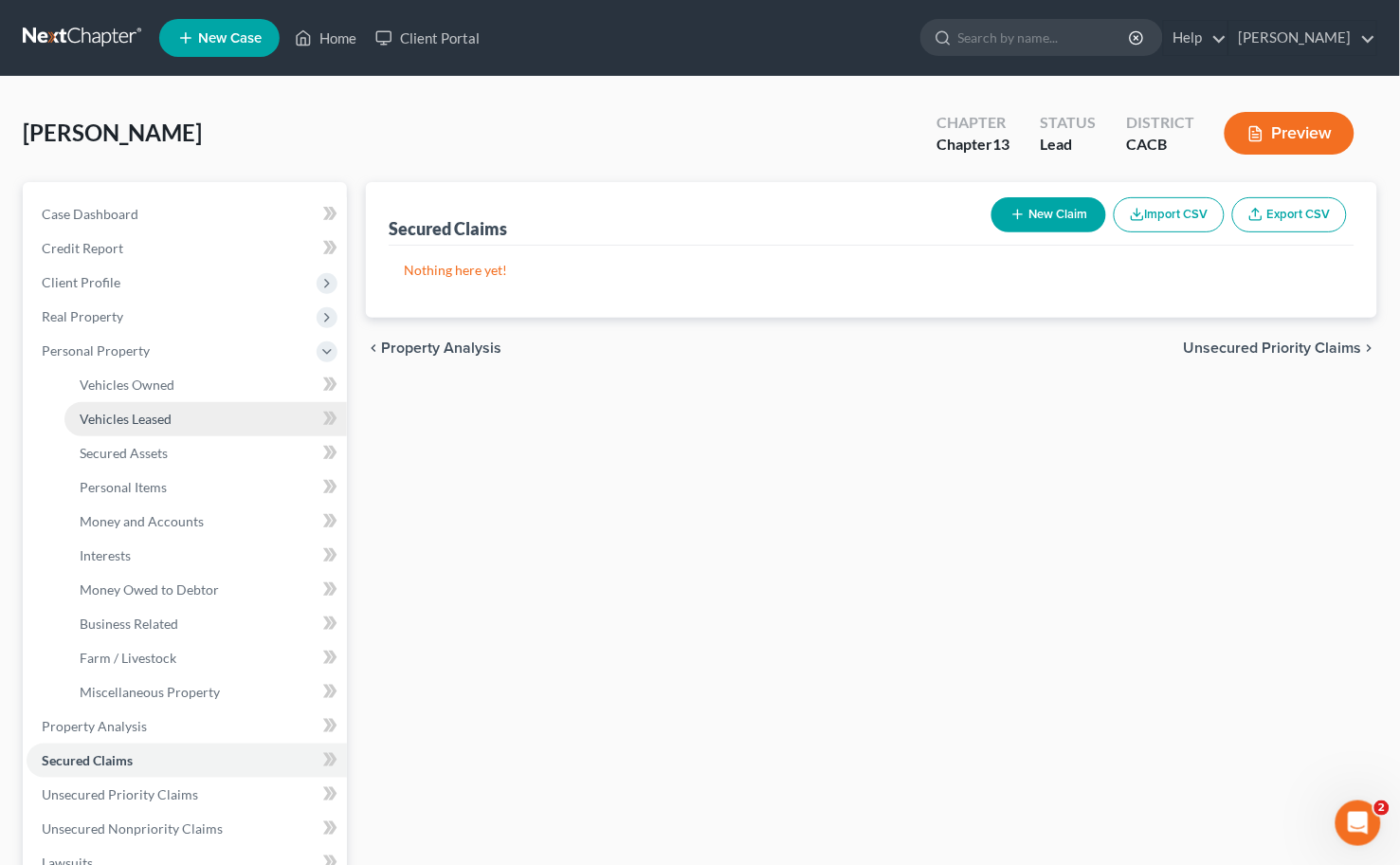
click at [128, 408] on link "Vehicles Leased" at bounding box center [205, 420] width 283 height 34
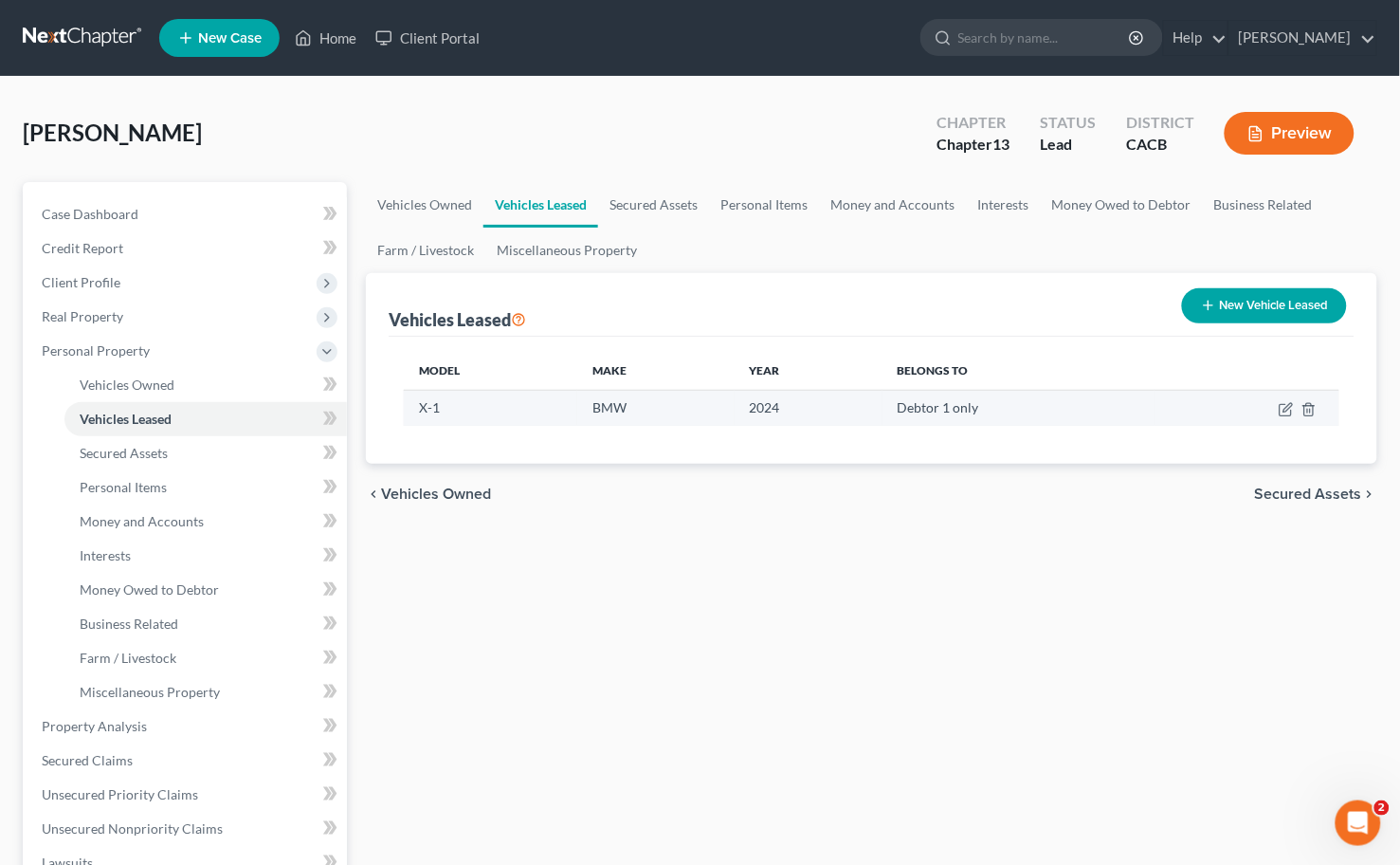
click at [1275, 410] on td at bounding box center [1246, 408] width 184 height 36
click at [1282, 411] on icon "button" at bounding box center [1286, 410] width 15 height 15
select select "0"
select select "2"
select select "0"
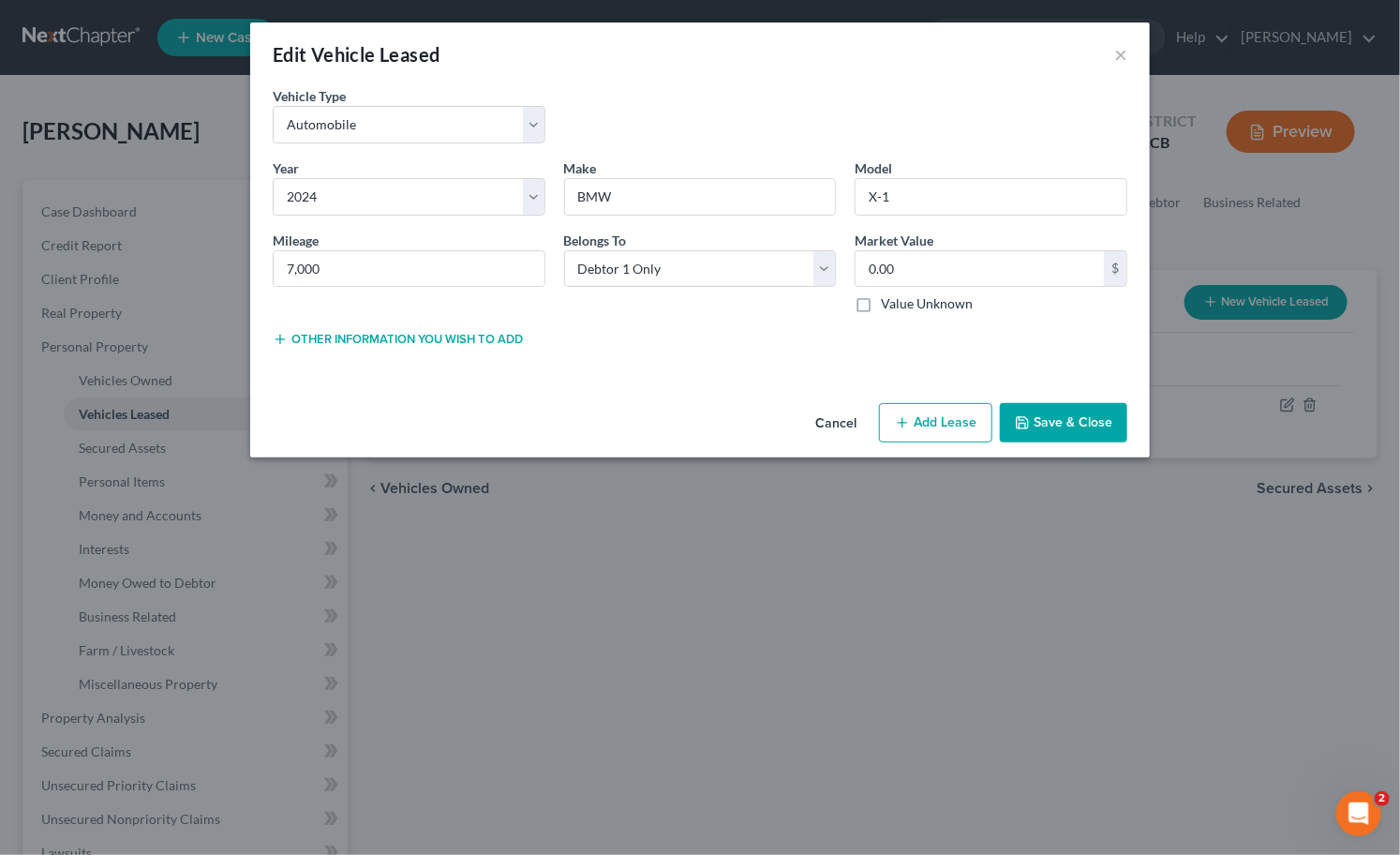
click at [1050, 422] on button "Save & Close" at bounding box center [1064, 423] width 128 height 40
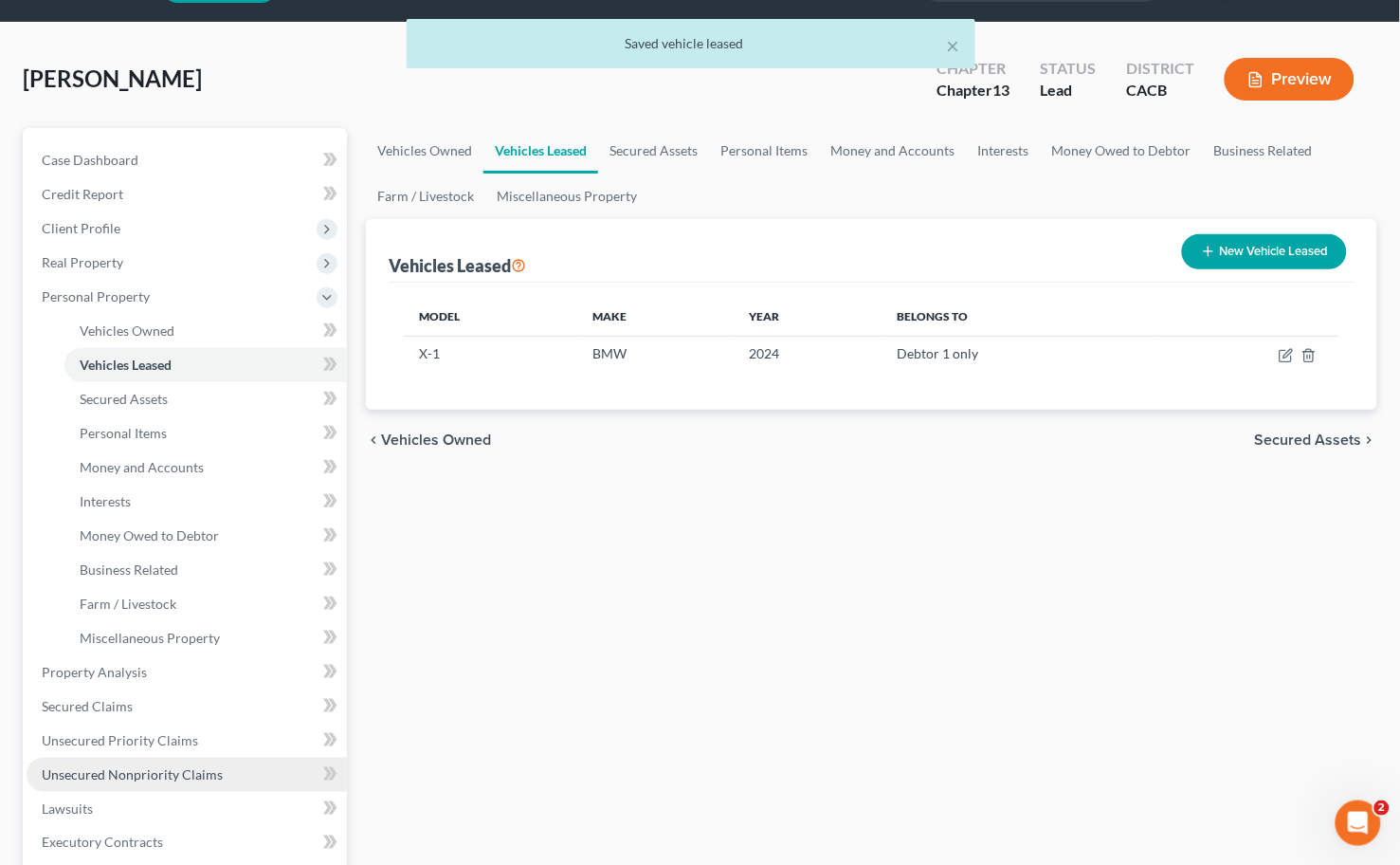
scroll to position [105, 0]
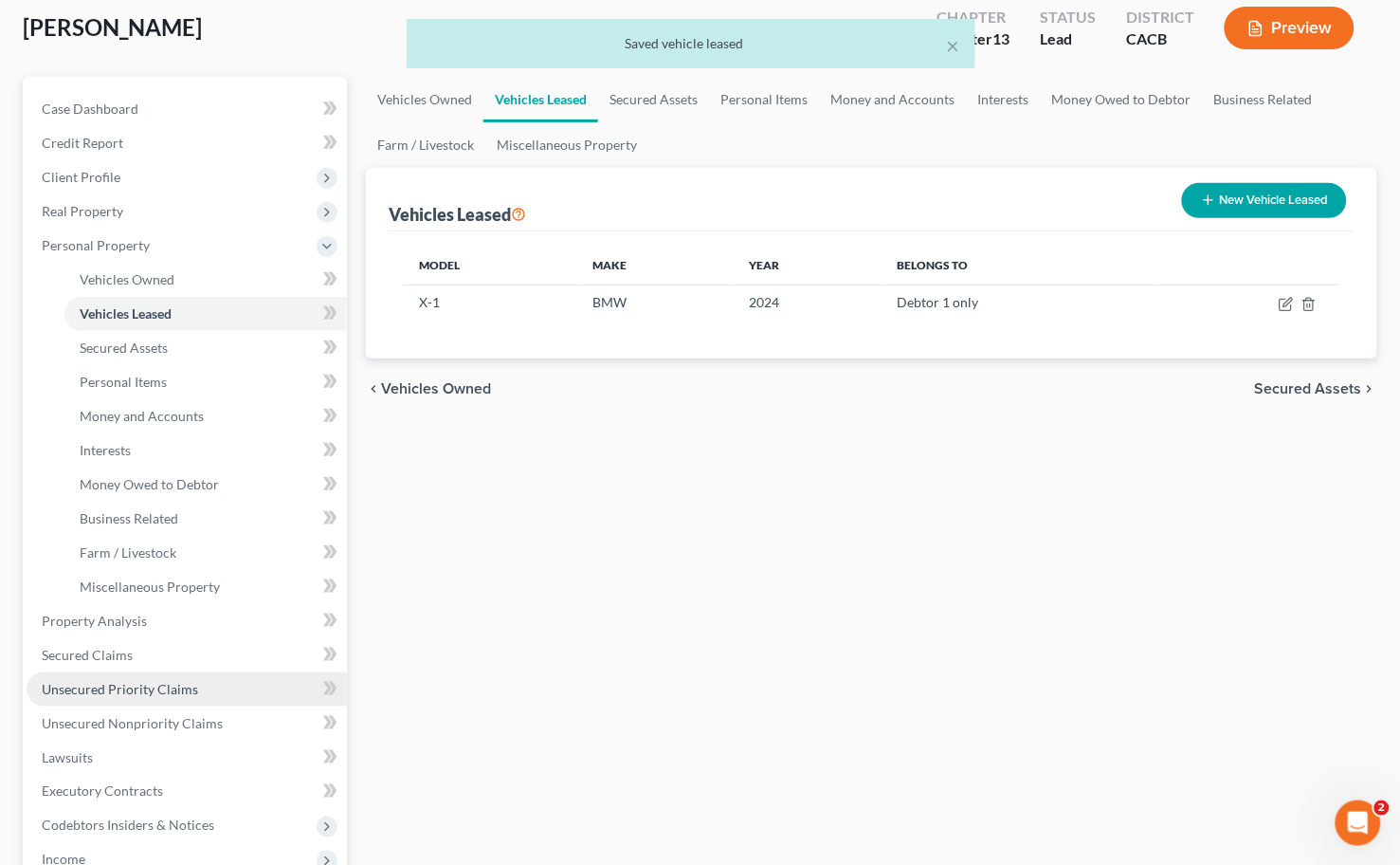
click at [142, 675] on link "Unsecured Priority Claims" at bounding box center [186, 689] width 320 height 34
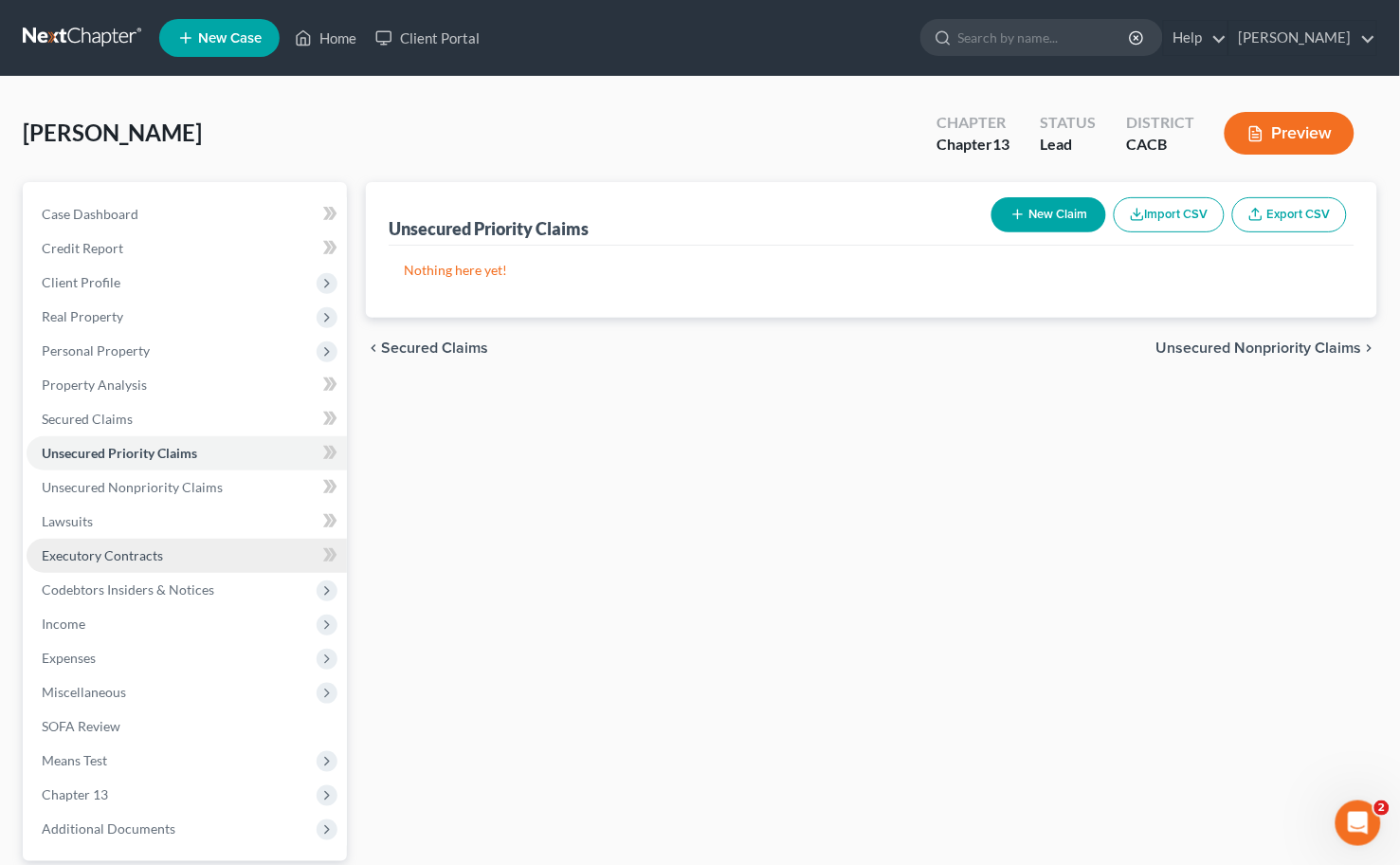
click at [90, 547] on span "Executory Contracts" at bounding box center [102, 554] width 121 height 16
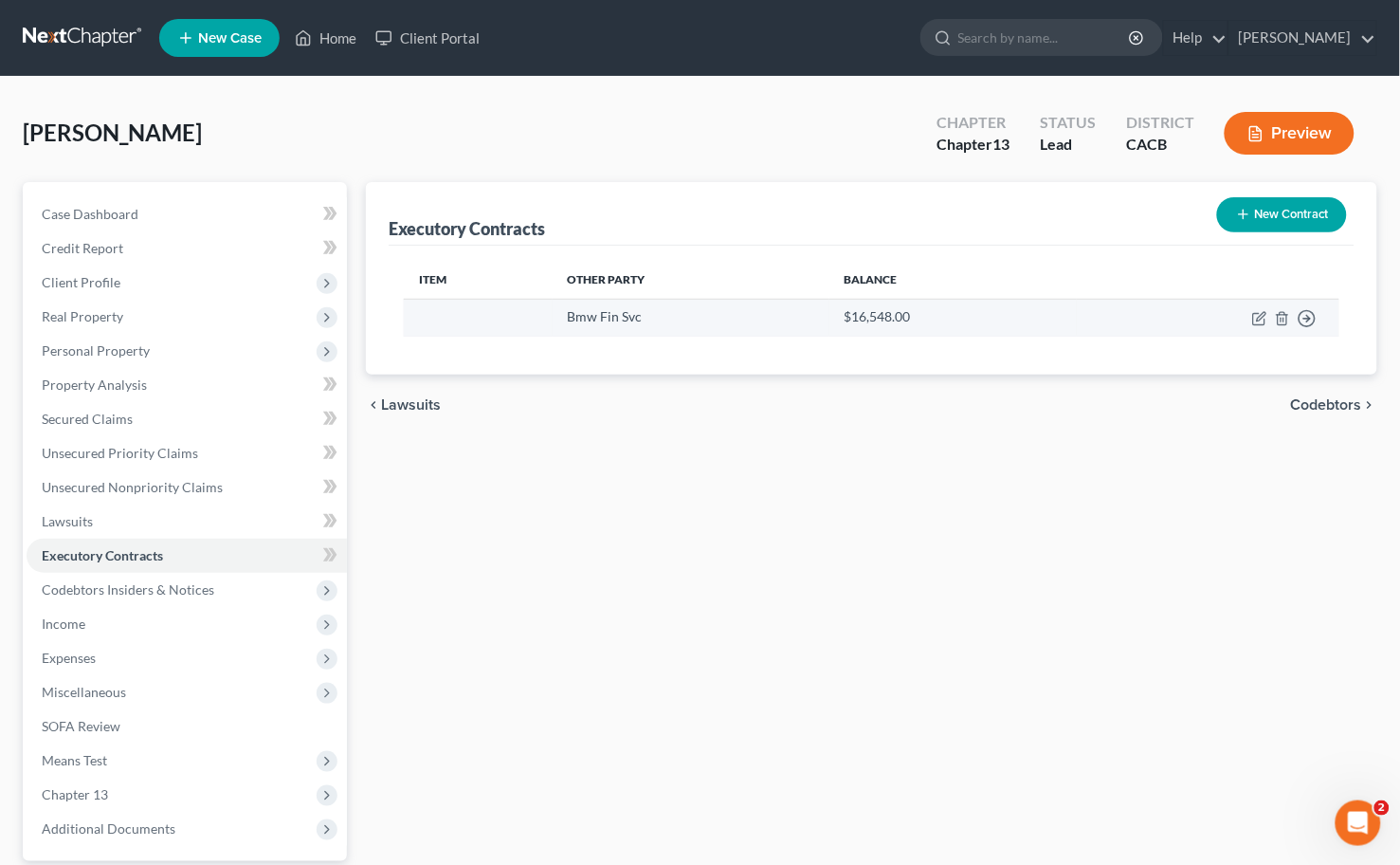
click at [1250, 315] on td "Move to D Move to E Move to F Move to Notice Only" at bounding box center [1208, 316] width 263 height 37
click at [1253, 315] on icon "button" at bounding box center [1260, 318] width 15 height 15
select select "36"
select select "0"
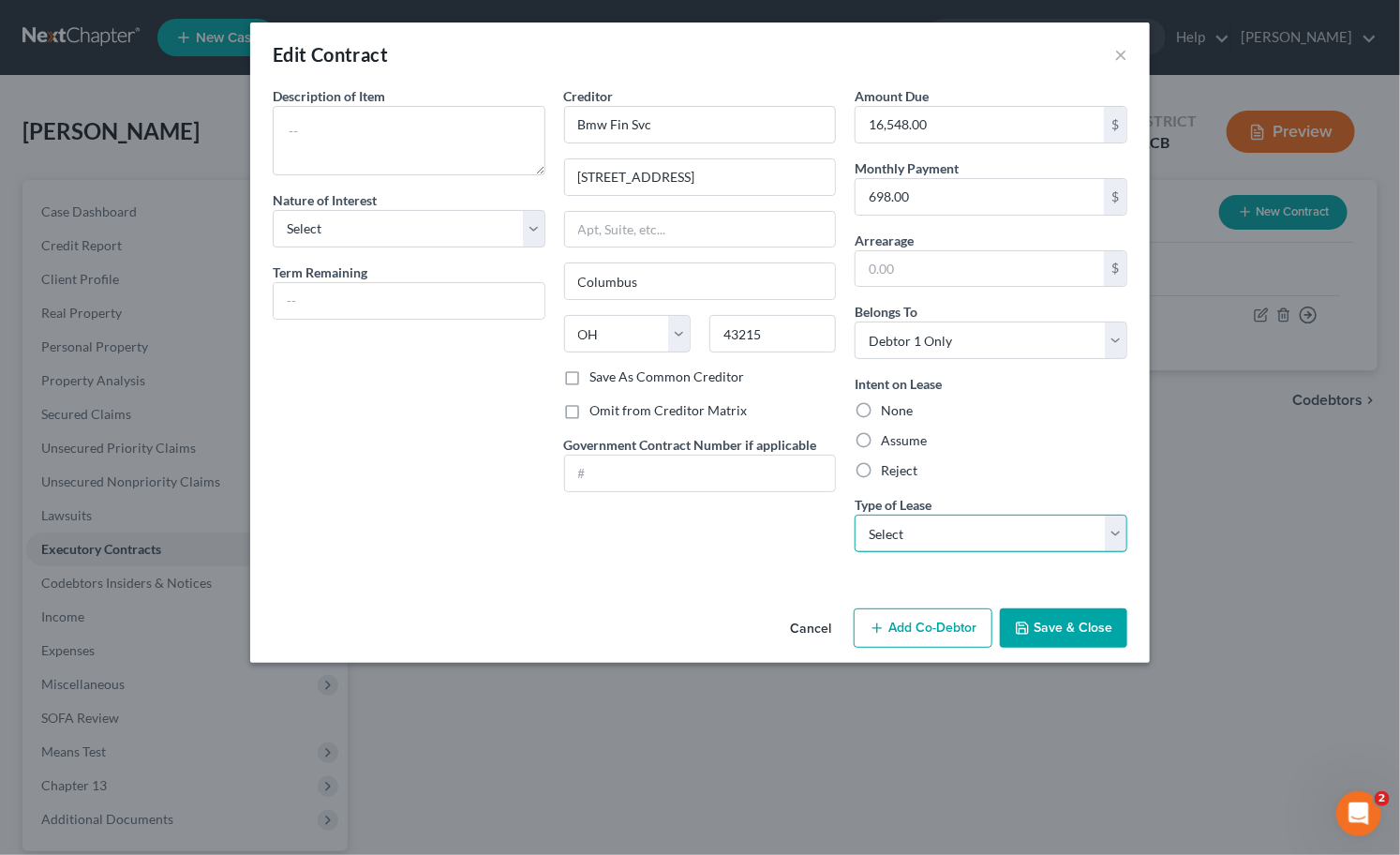
click at [918, 541] on select "Select Real Estate Car Other" at bounding box center [991, 534] width 273 height 38
select select "1"
click at [855, 515] on select "Select Real Estate Car Other" at bounding box center [991, 534] width 273 height 38
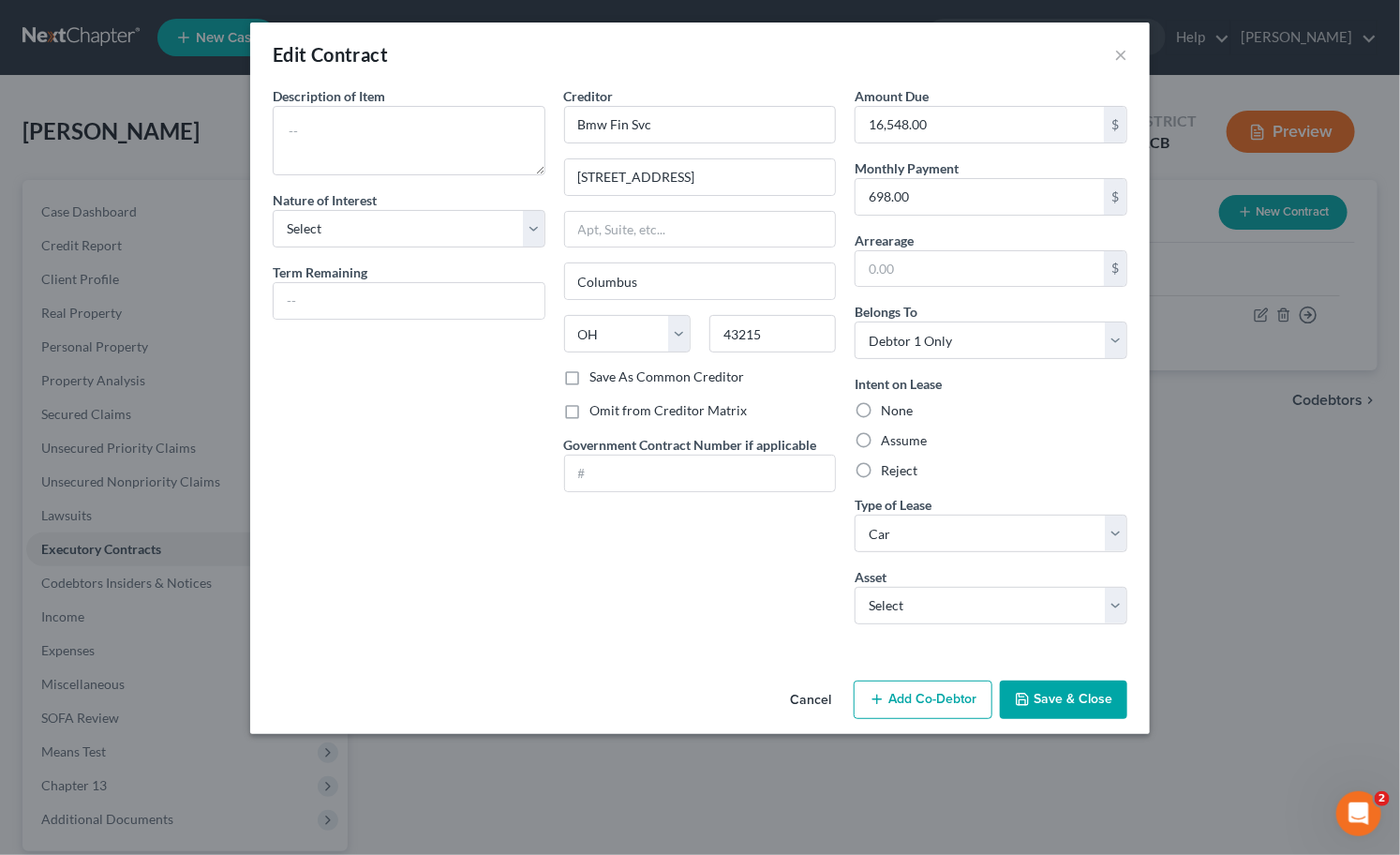
click at [916, 583] on div "Asset Select 2024 BMW X-1 - $0.0" at bounding box center [991, 595] width 273 height 58
click at [916, 594] on select "Select 2024 BMW X-1 - $0.0" at bounding box center [991, 606] width 273 height 38
select select "0"
click at [855, 587] on select "Select 2024 BMW X-1 - $0.0" at bounding box center [991, 606] width 273 height 38
click at [286, 126] on textarea "2024 BMW X-1" at bounding box center [409, 140] width 273 height 69
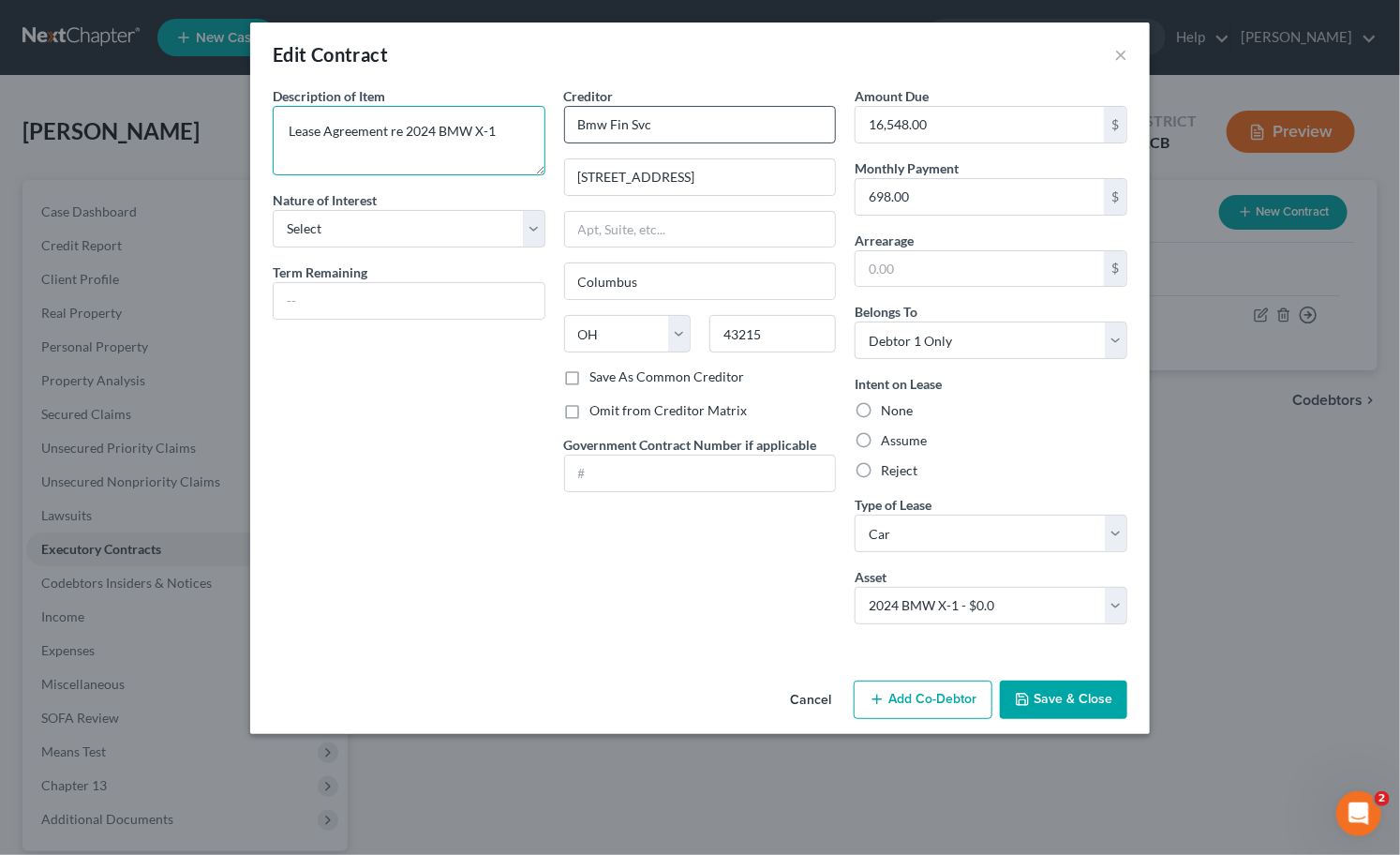
type textarea "Lease Agreement re 2024 BMW X-1"
drag, startPoint x: 724, startPoint y: 120, endPoint x: 531, endPoint y: 116, distance: 193.0
click at [507, 114] on div "Description of non-residential real property * Description of Item * Lease Agre…" at bounding box center [700, 362] width 874 height 553
drag, startPoint x: 635, startPoint y: 135, endPoint x: 594, endPoint y: 118, distance: 44.4
click at [634, 134] on input "Bmw Fin Svc" at bounding box center [700, 125] width 273 height 38
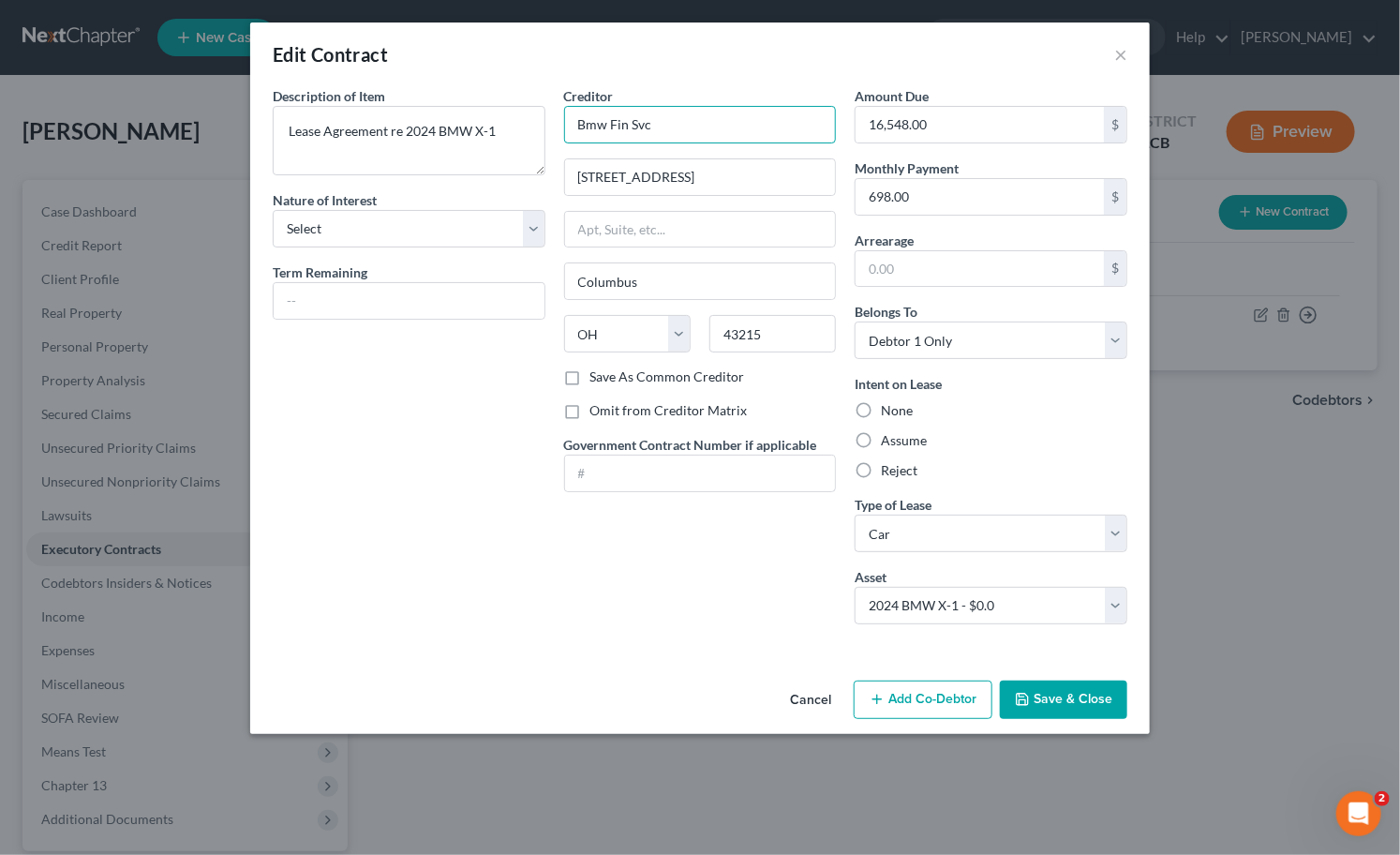
click at [590, 117] on input "Bmw Fin Svc" at bounding box center [700, 125] width 273 height 38
click at [623, 123] on input "BMW Fnancial Services" at bounding box center [700, 125] width 273 height 38
type input "BMW Financial Services"
click at [1041, 696] on button "Save & Close" at bounding box center [1064, 700] width 128 height 40
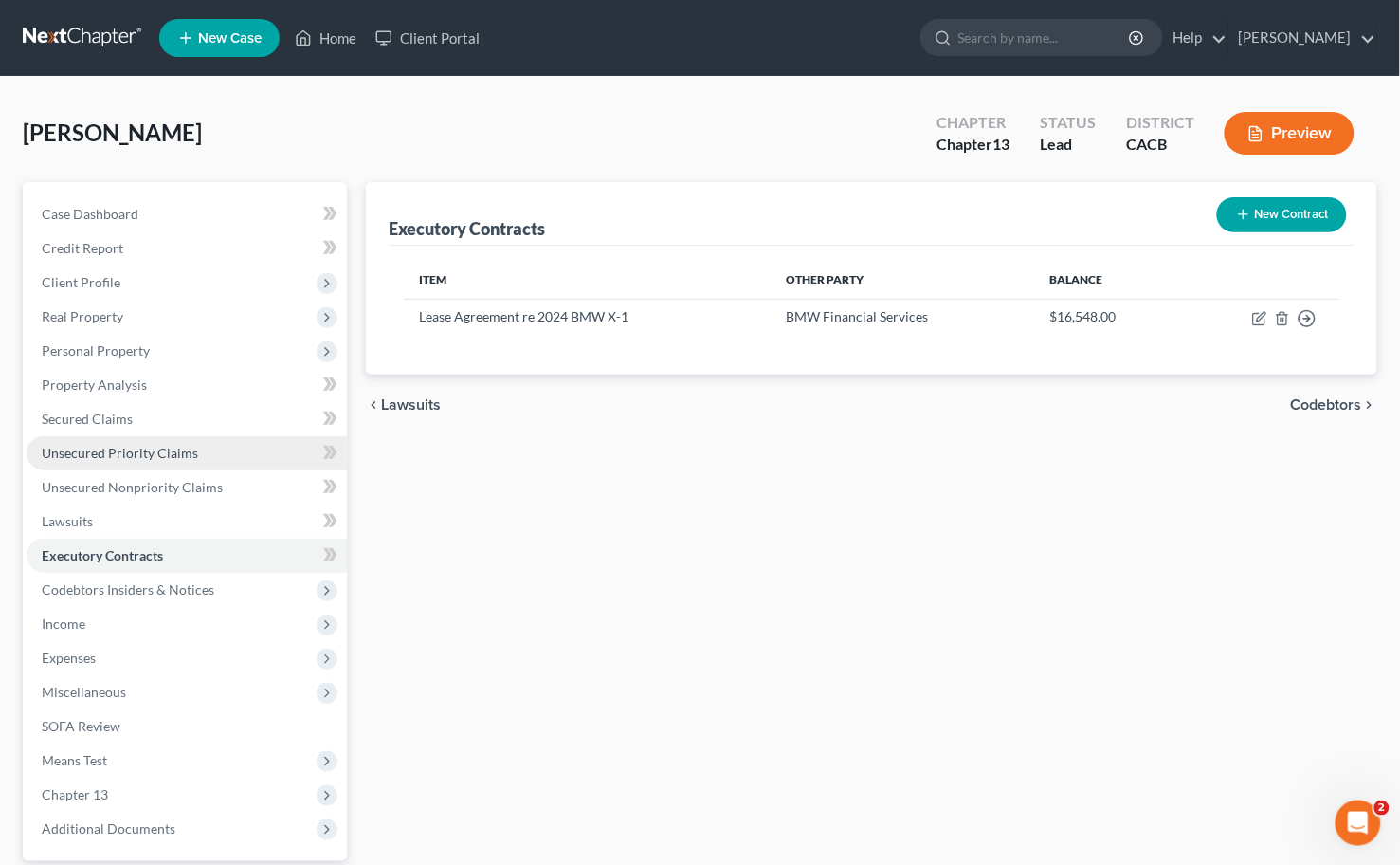
click at [137, 453] on span "Unsecured Priority Claims" at bounding box center [120, 452] width 157 height 16
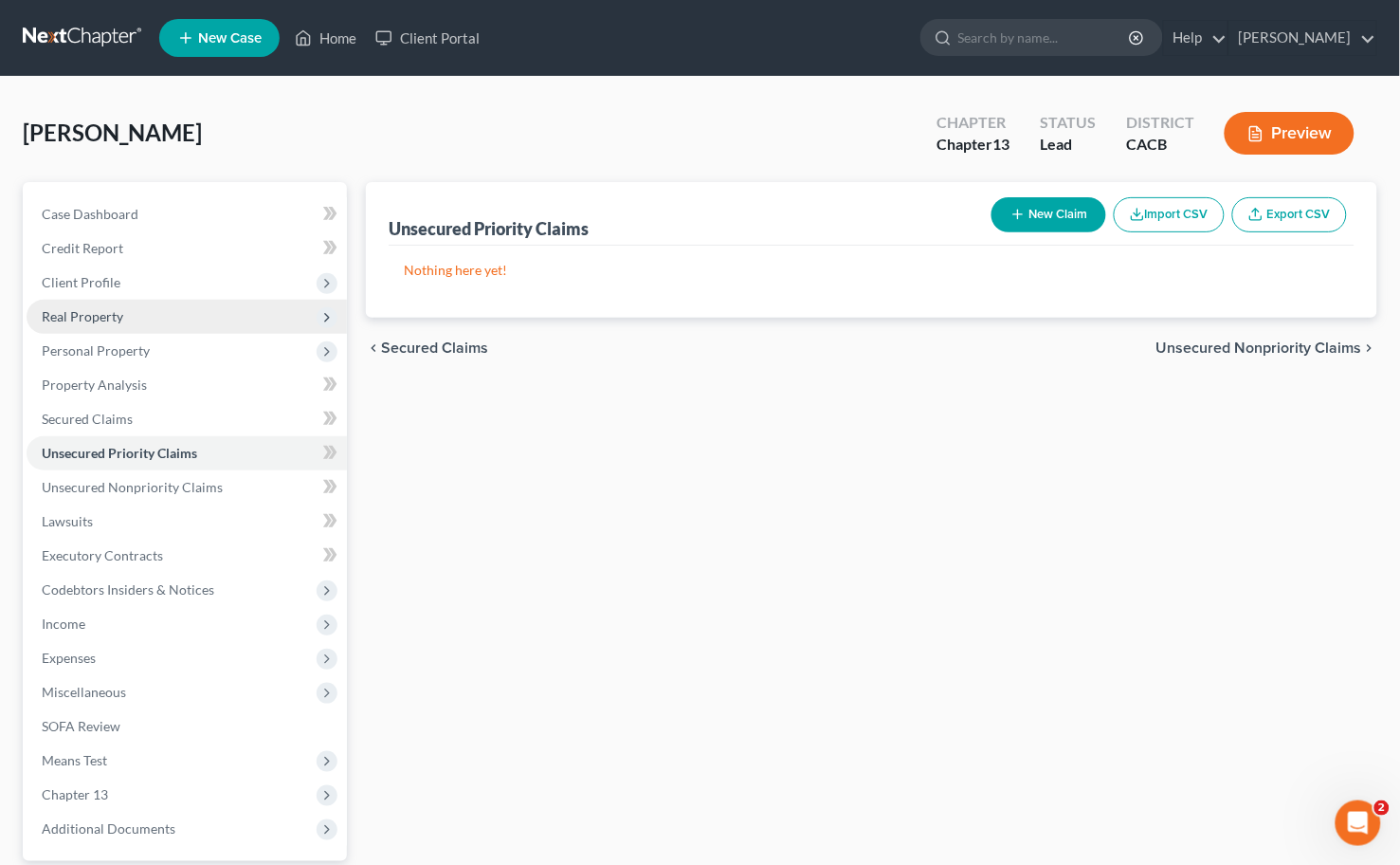
click at [109, 309] on span "Real Property" at bounding box center [82, 315] width 81 height 16
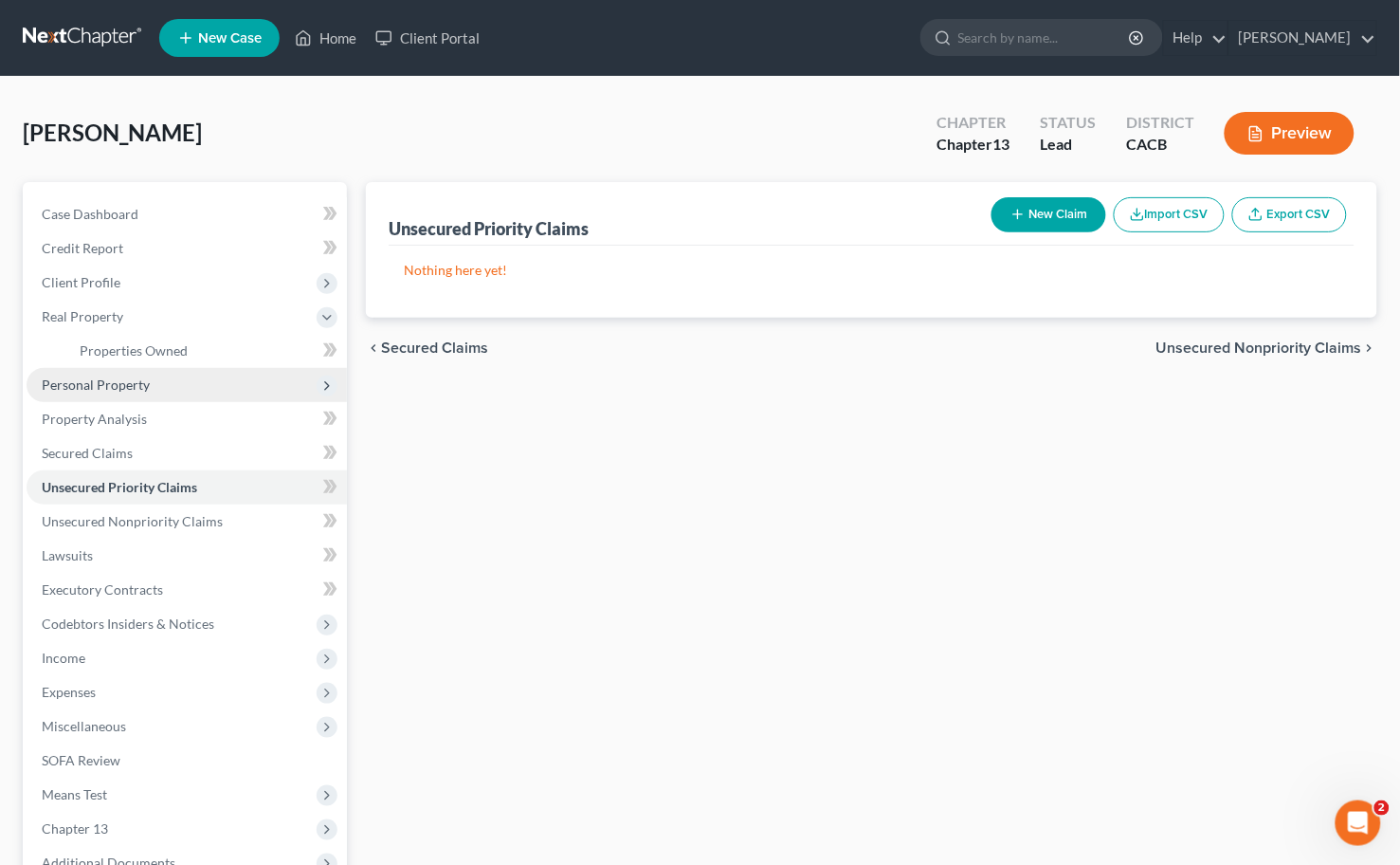
click at [109, 384] on span "Personal Property" at bounding box center [96, 384] width 108 height 16
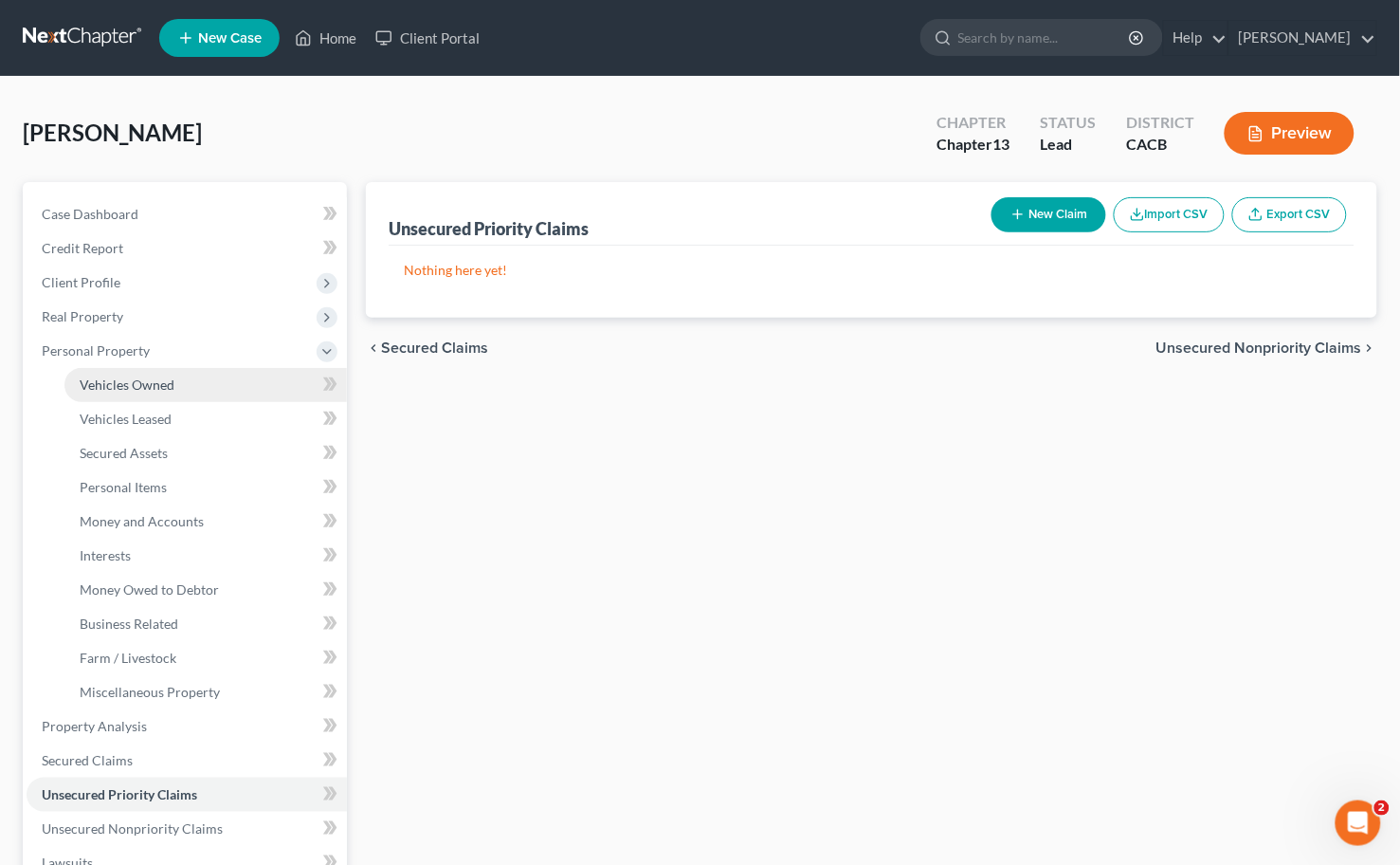
click at [108, 397] on link "Vehicles Owned" at bounding box center [205, 385] width 283 height 34
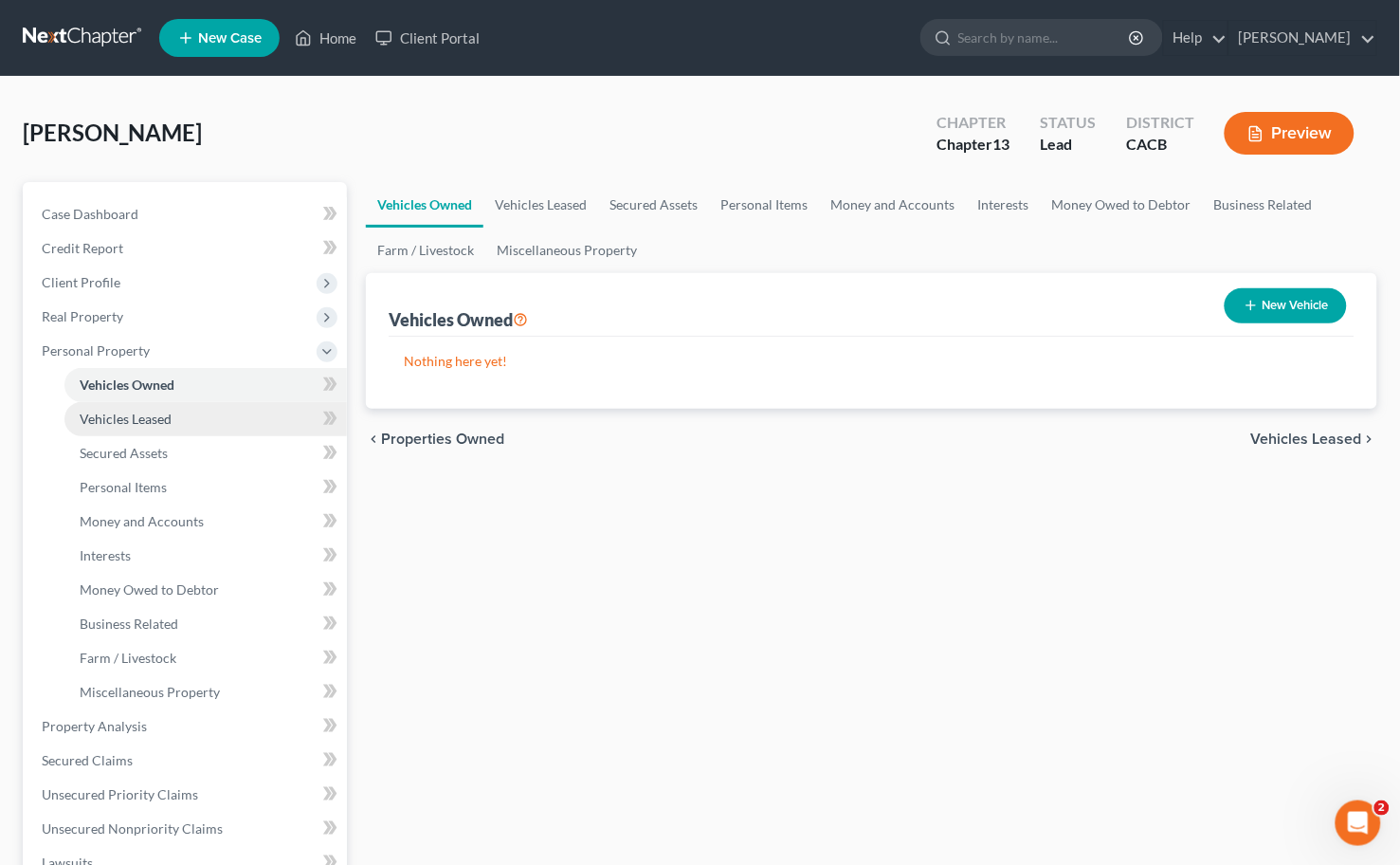
click at [111, 414] on span "Vehicles Leased" at bounding box center [125, 419] width 92 height 16
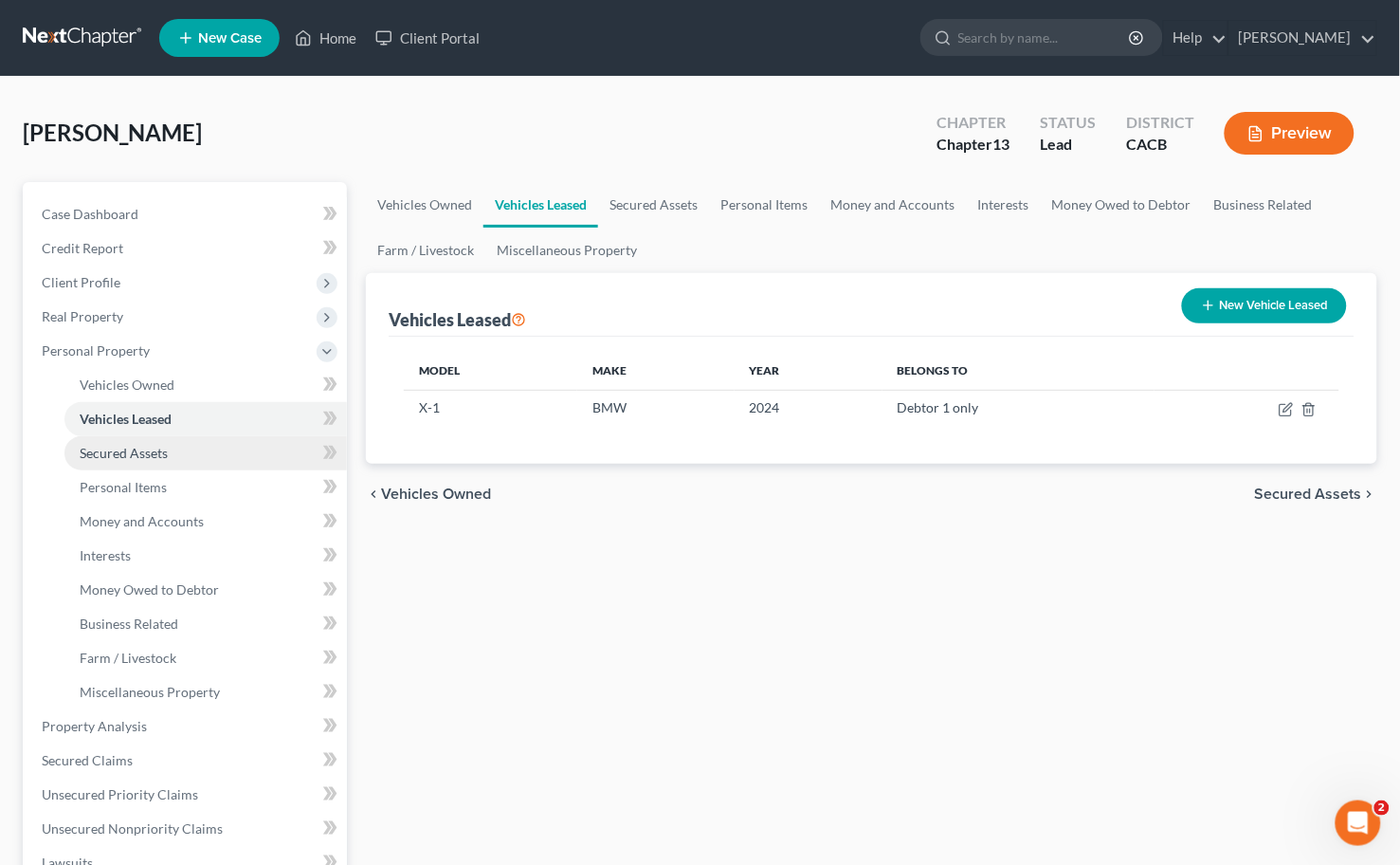
click at [116, 448] on span "Secured Assets" at bounding box center [123, 452] width 88 height 16
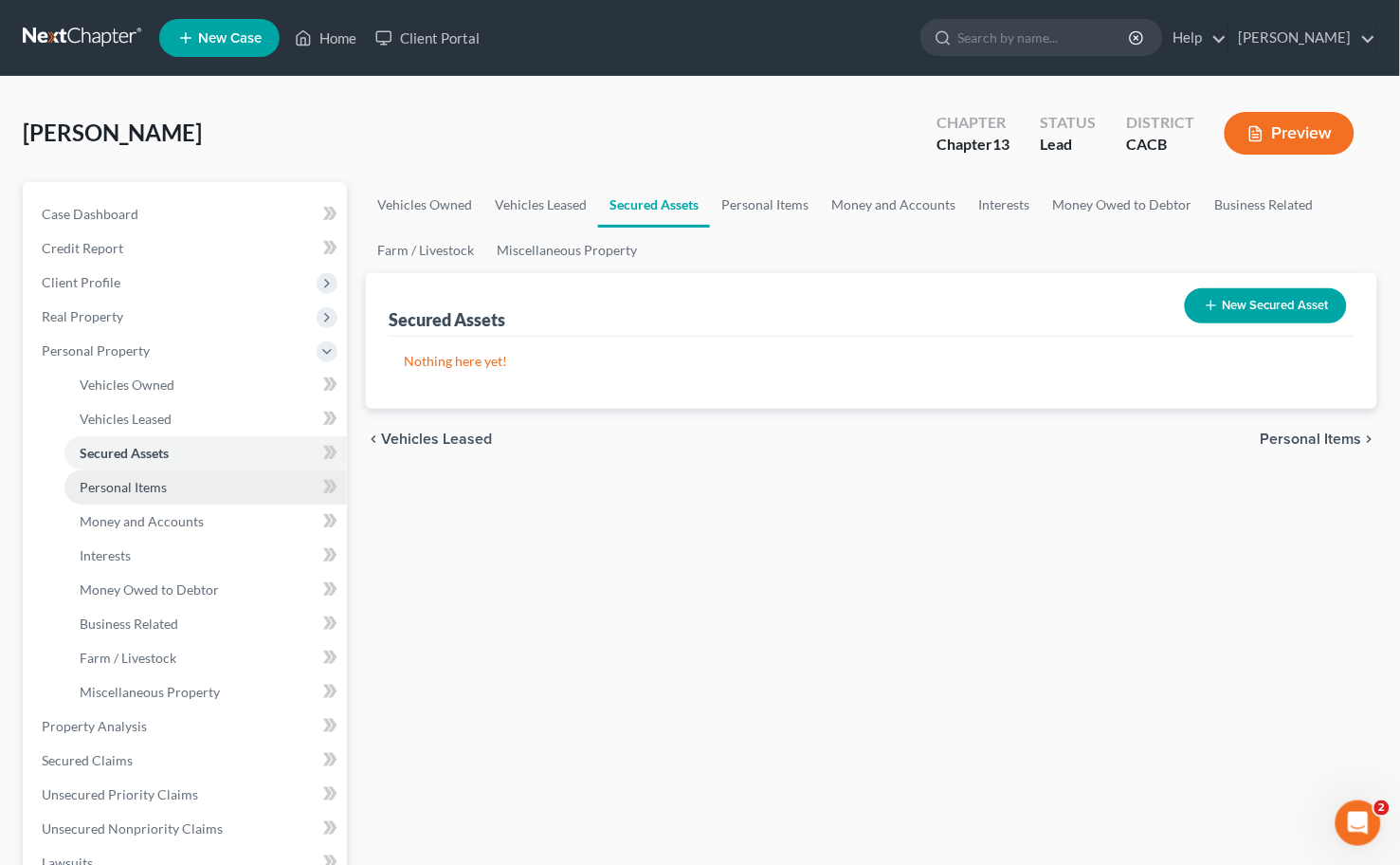
click at [121, 481] on span "Personal Items" at bounding box center [122, 487] width 87 height 16
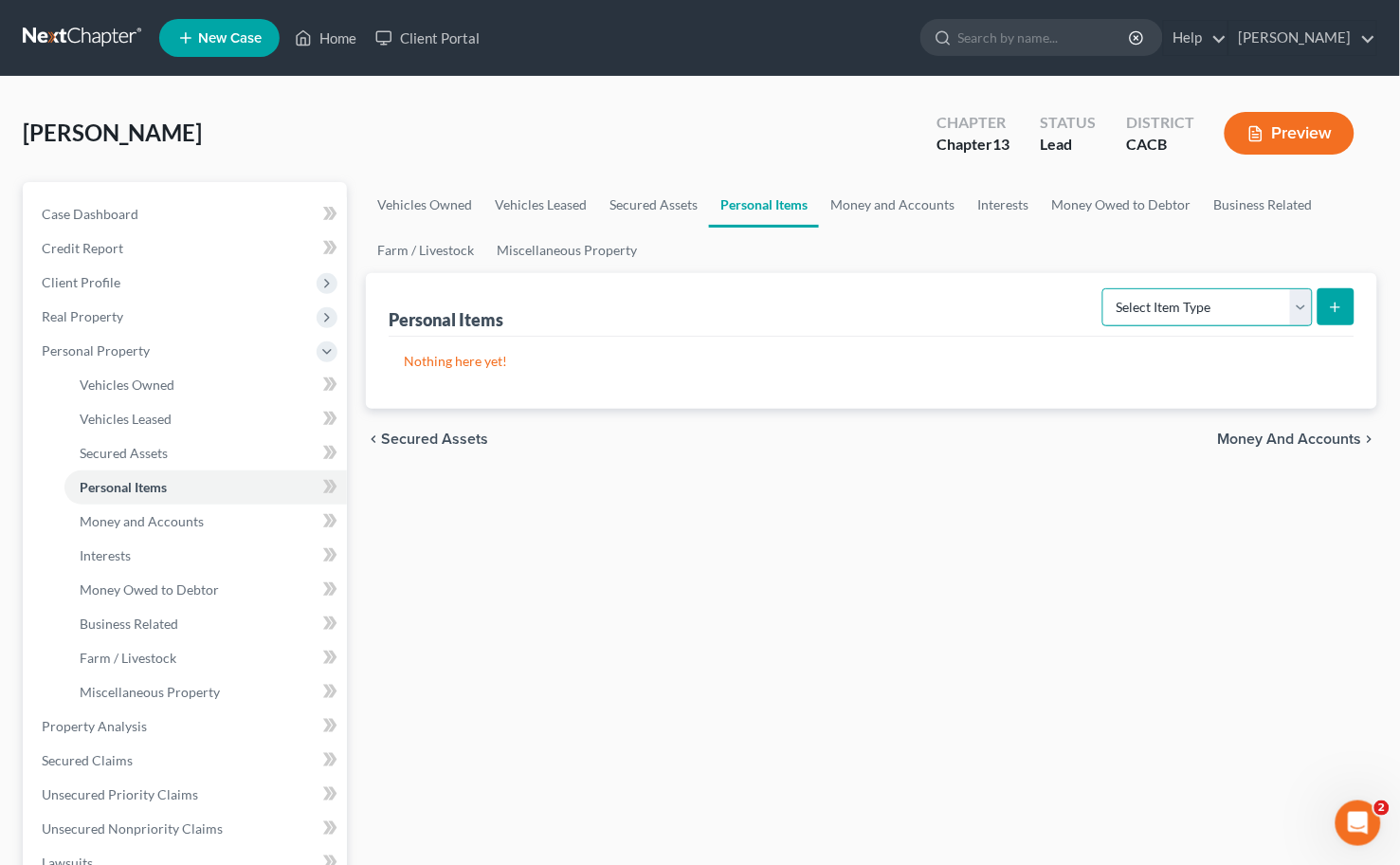
click at [1214, 306] on select "Select Item Type Clothing Collectibles Of Value Electronics Firearms Household …" at bounding box center [1208, 308] width 210 height 38
select select "household_goods"
click at [1105, 289] on select "Select Item Type Clothing Collectibles Of Value Electronics Firearms Household …" at bounding box center [1208, 308] width 210 height 38
click at [1349, 299] on button "submit" at bounding box center [1336, 307] width 37 height 37
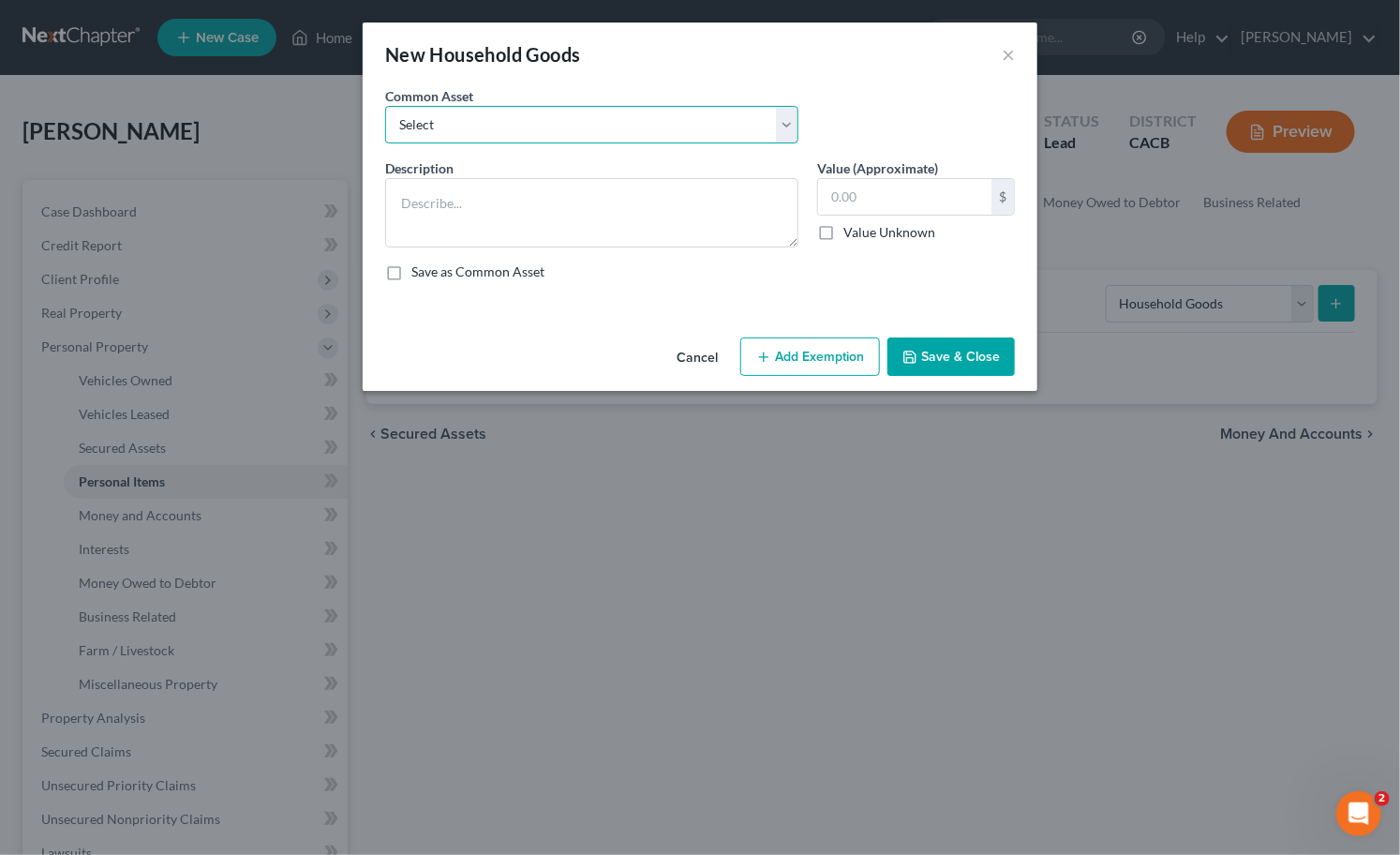
drag, startPoint x: 546, startPoint y: 113, endPoint x: 538, endPoint y: 124, distance: 13.6
click at [546, 113] on select "Select Household Goods and Furniture Household Goods and Furniture" at bounding box center [591, 125] width 413 height 38
select select "0"
click at [385, 106] on select "Select Household Goods and Furniture Household Goods and Furniture" at bounding box center [591, 125] width 413 height 38
type textarea "Household Goods and Furniture"
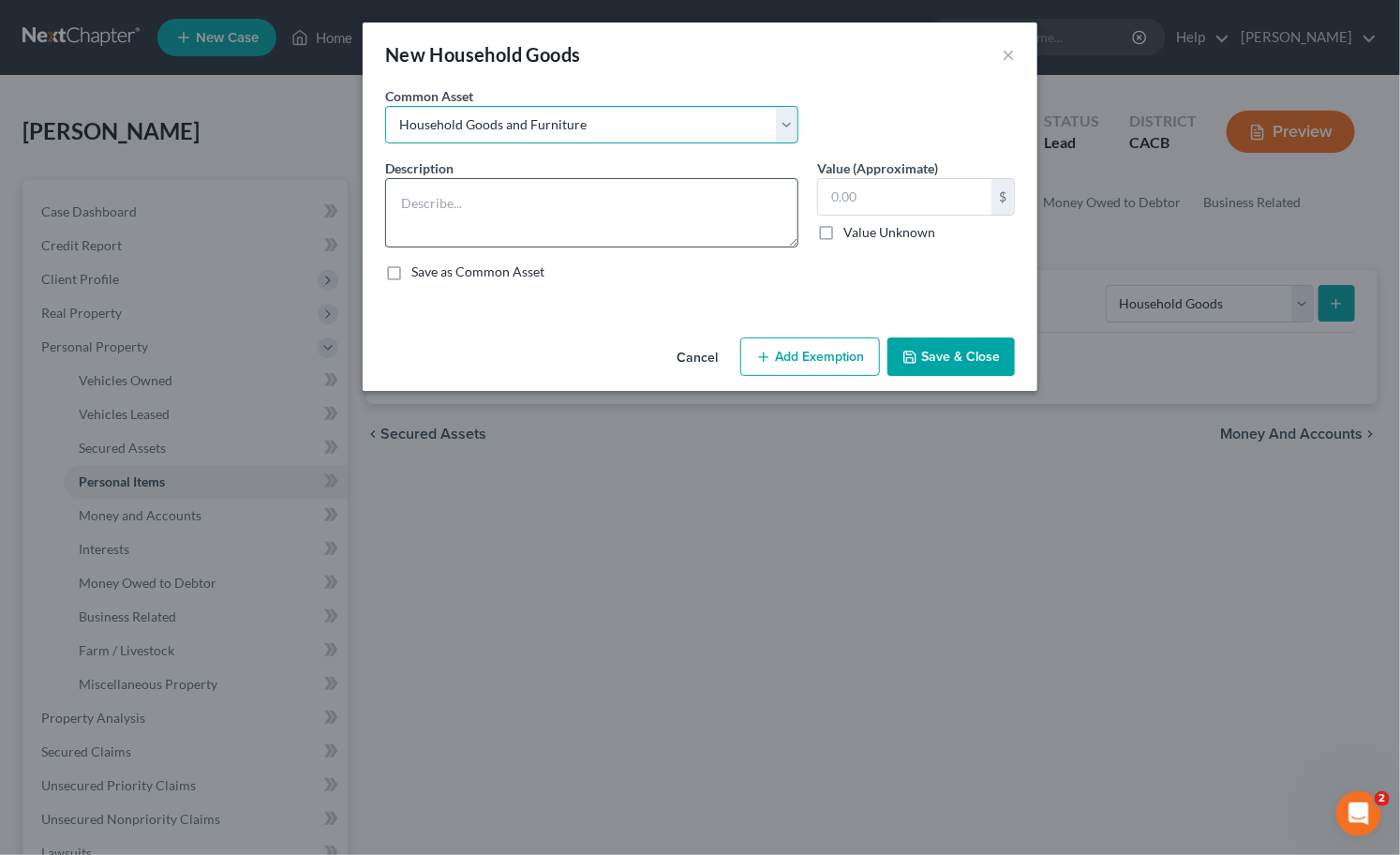
type input "2,010.00"
type textarea "Household Goods and Furniture"
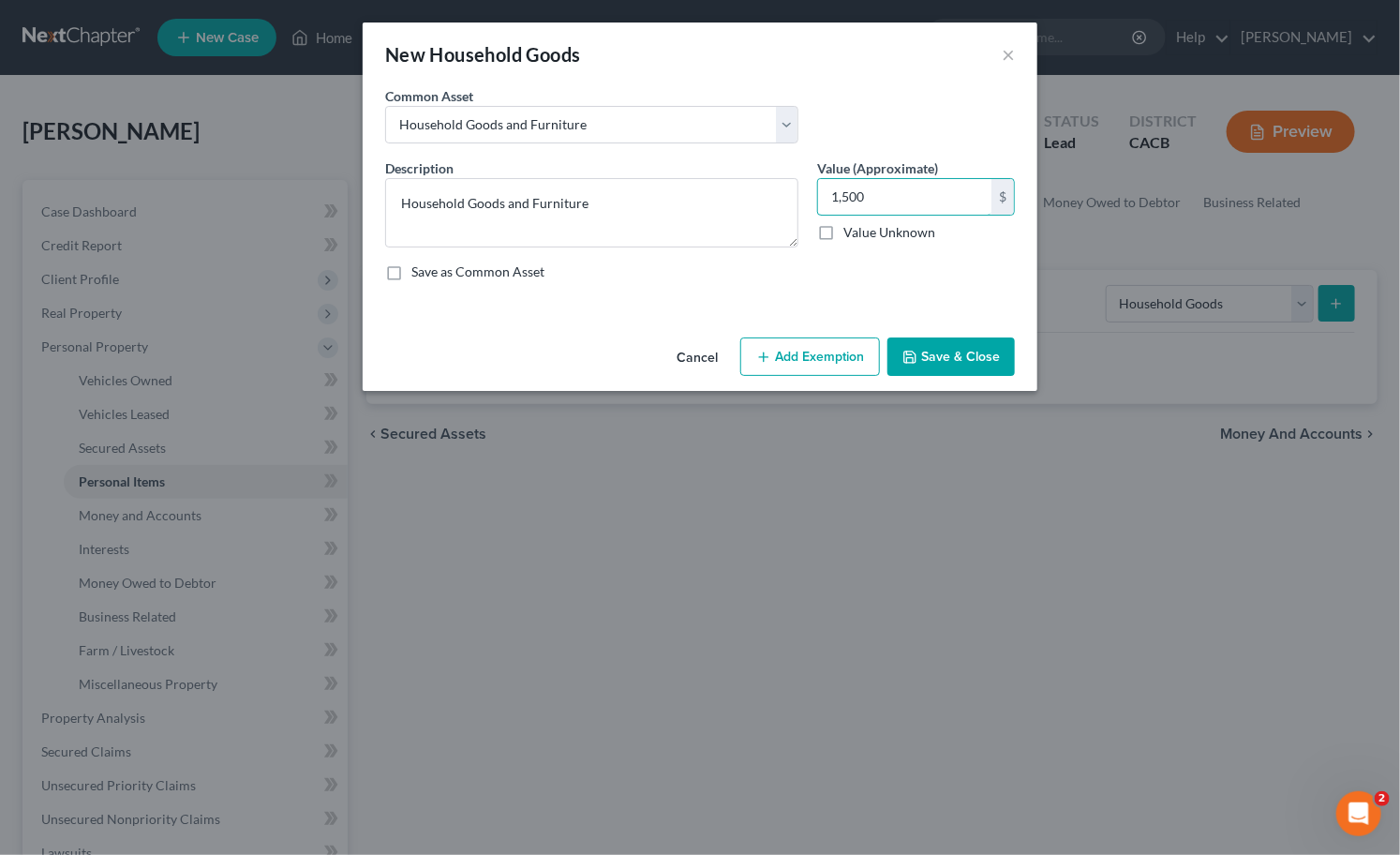
type input "1,500"
drag, startPoint x: 801, startPoint y: 364, endPoint x: 724, endPoint y: 366, distance: 77.0
click at [801, 366] on button "Add Exemption" at bounding box center [811, 357] width 140 height 40
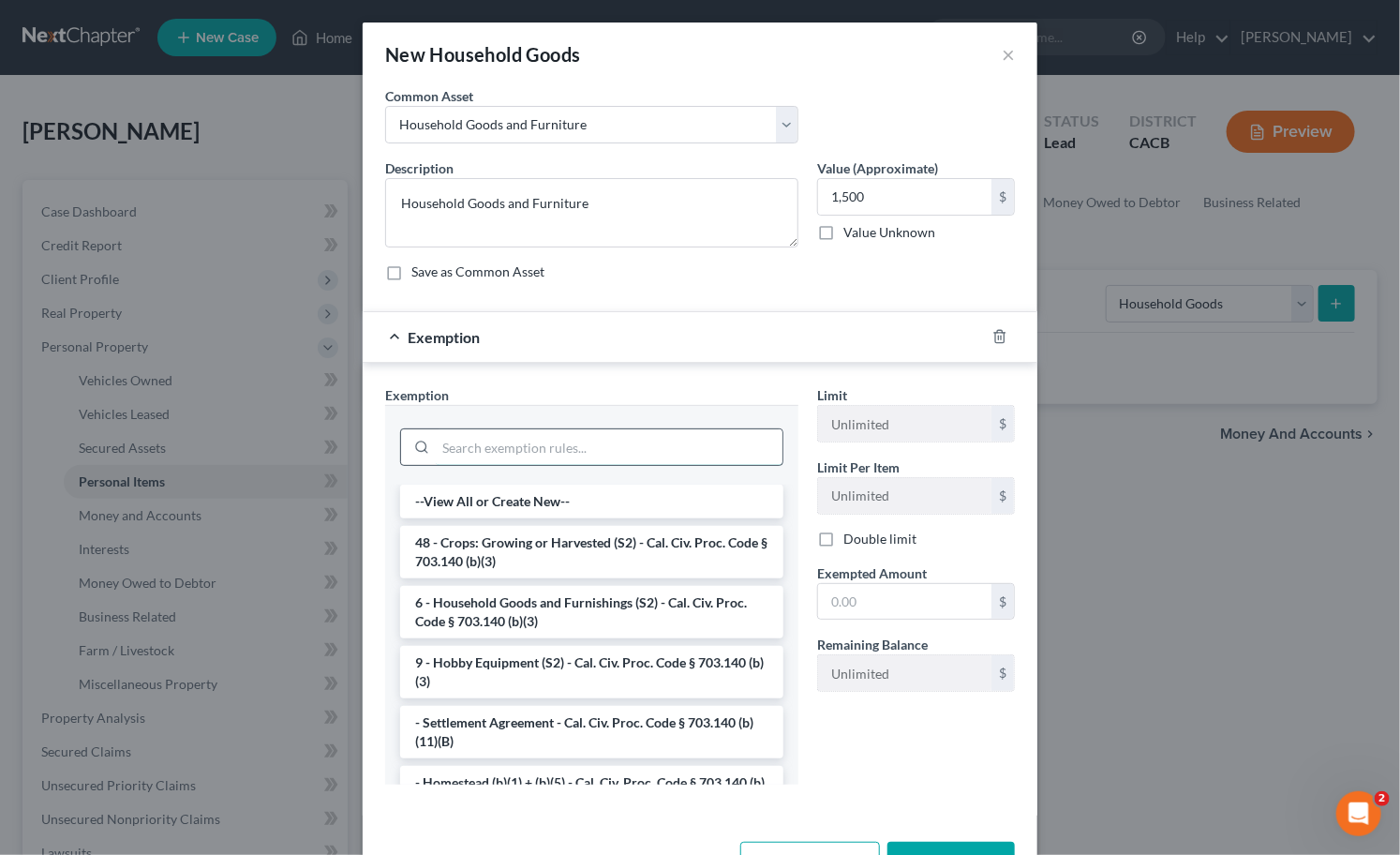
drag, startPoint x: 511, startPoint y: 435, endPoint x: 535, endPoint y: 431, distance: 24.3
click at [512, 435] on input "search" at bounding box center [608, 447] width 347 height 36
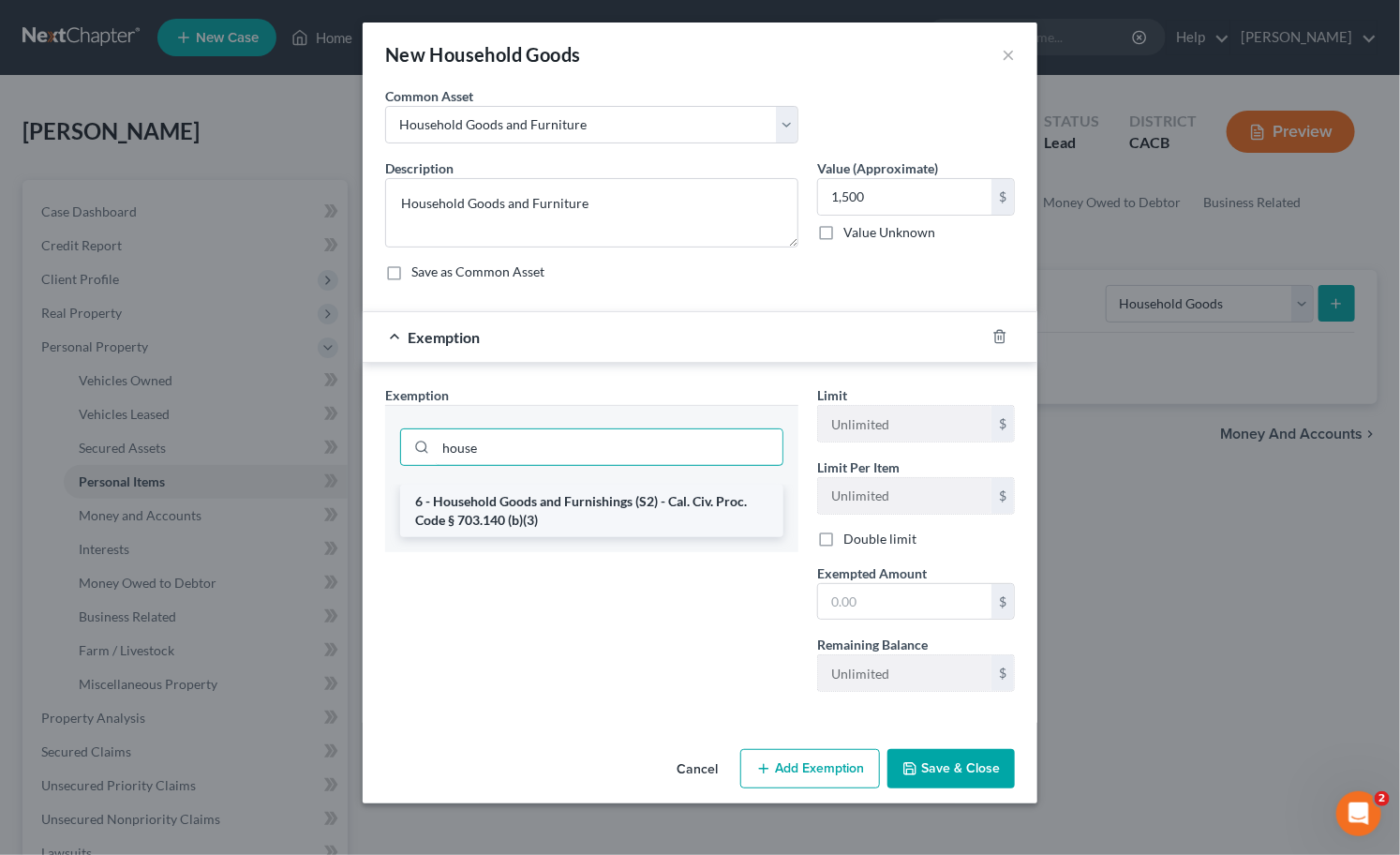
type input "house"
drag, startPoint x: 574, startPoint y: 512, endPoint x: 832, endPoint y: 315, distance: 324.6
click at [575, 512] on li "6 - Household Goods and Furnishings (S2) - Cal. Civ. Proc. Code § 703.140 (b)(3)" at bounding box center [592, 511] width 384 height 53
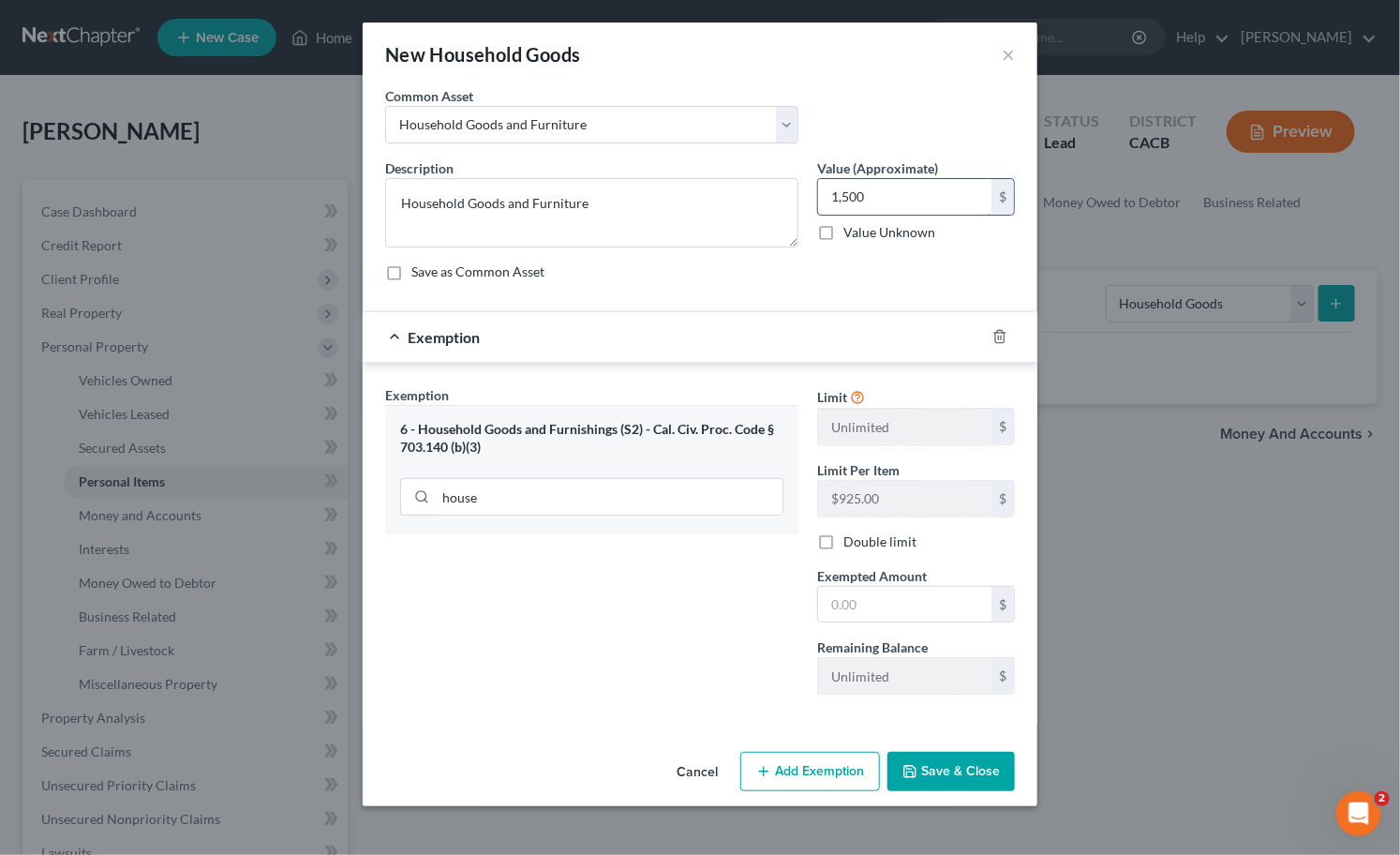
click at [892, 206] on input "1,500" at bounding box center [905, 197] width 174 height 36
drag, startPoint x: 919, startPoint y: 621, endPoint x: 841, endPoint y: 617, distance: 78.1
click at [919, 621] on input "text" at bounding box center [905, 605] width 174 height 36
paste input "1,500"
type input "1,500"
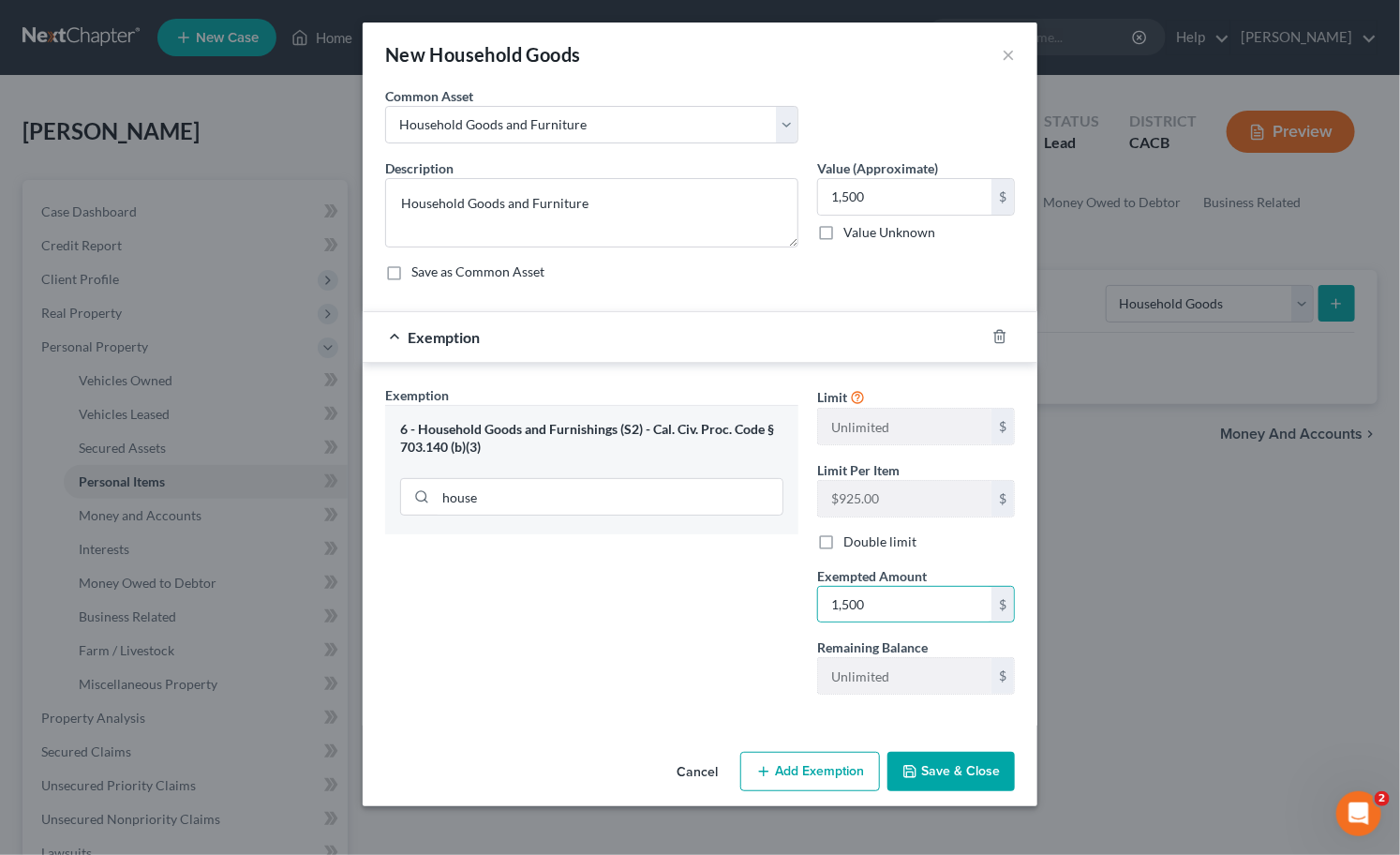
drag, startPoint x: 673, startPoint y: 621, endPoint x: 723, endPoint y: 642, distance: 54.2
click at [677, 621] on div "Exemption Set must be selected for CA. Exemption * 6 - Household Goods and Furn…" at bounding box center [591, 547] width 432 height 324
click at [962, 764] on button "Save & Close" at bounding box center [950, 772] width 128 height 40
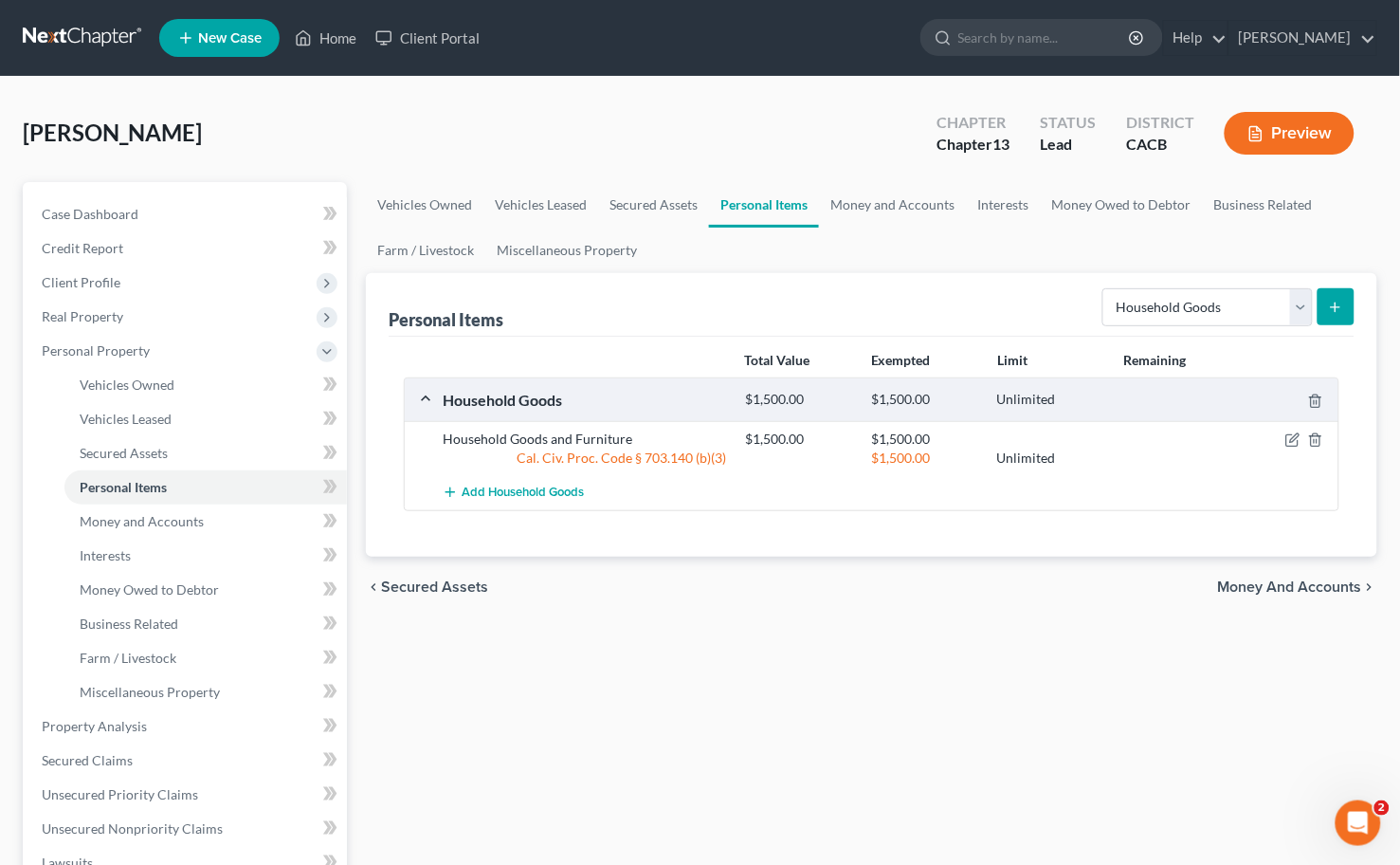
click at [1179, 328] on div "Select Item Type Clothing Collectibles Of Value Electronics Firearms Household …" at bounding box center [1225, 306] width 260 height 51
click at [1175, 316] on select "Select Item Type Clothing Collectibles Of Value Electronics Firearms Household …" at bounding box center [1208, 308] width 210 height 38
select select "electronics"
click at [1105, 289] on select "Select Item Type Clothing Collectibles Of Value Electronics Firearms Household …" at bounding box center [1208, 308] width 210 height 38
click at [1351, 305] on button "submit" at bounding box center [1336, 307] width 37 height 37
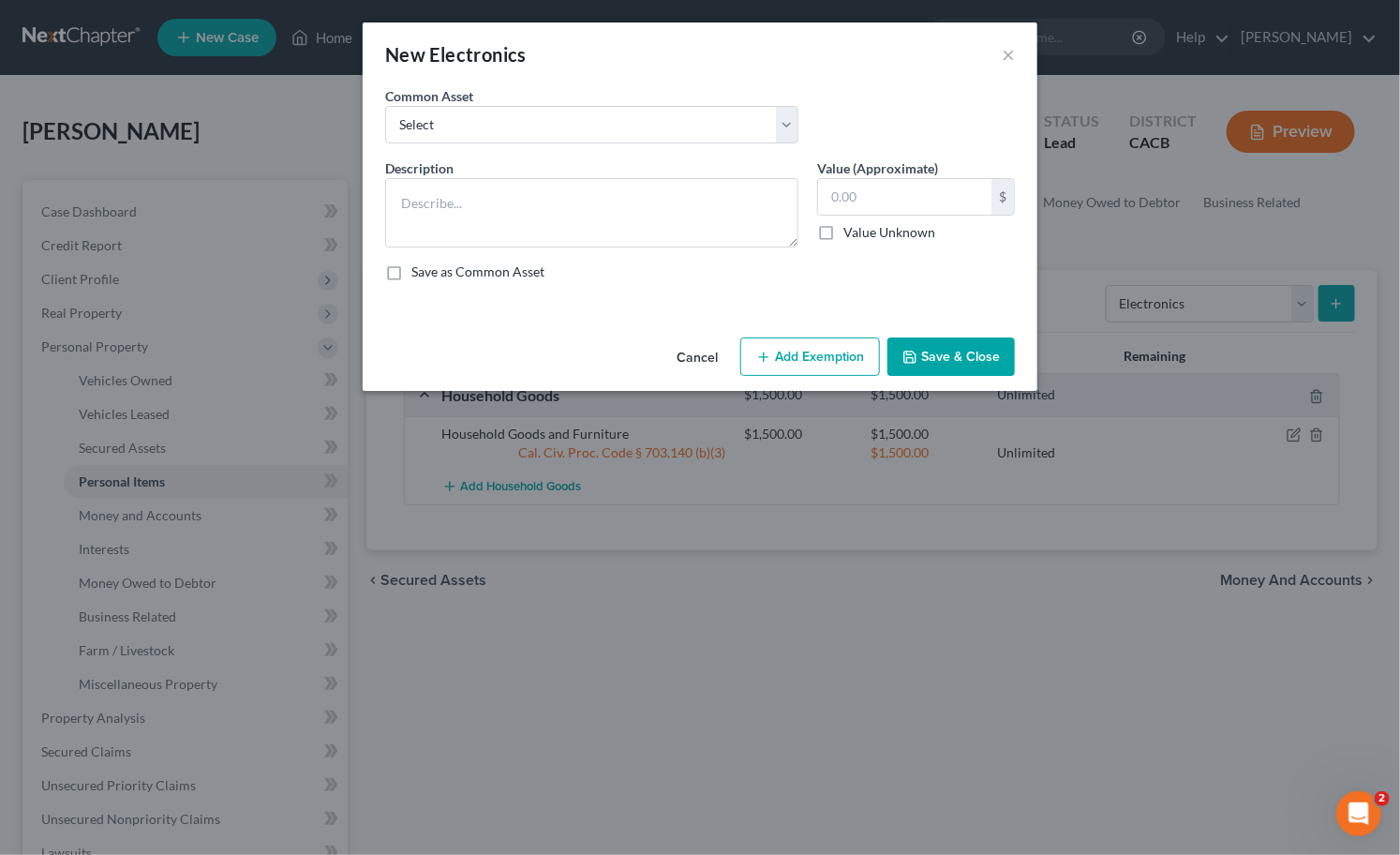
click at [567, 161] on div "Description *" at bounding box center [591, 203] width 432 height 89
click at [547, 191] on textarea at bounding box center [591, 212] width 413 height 69
type textarea "a"
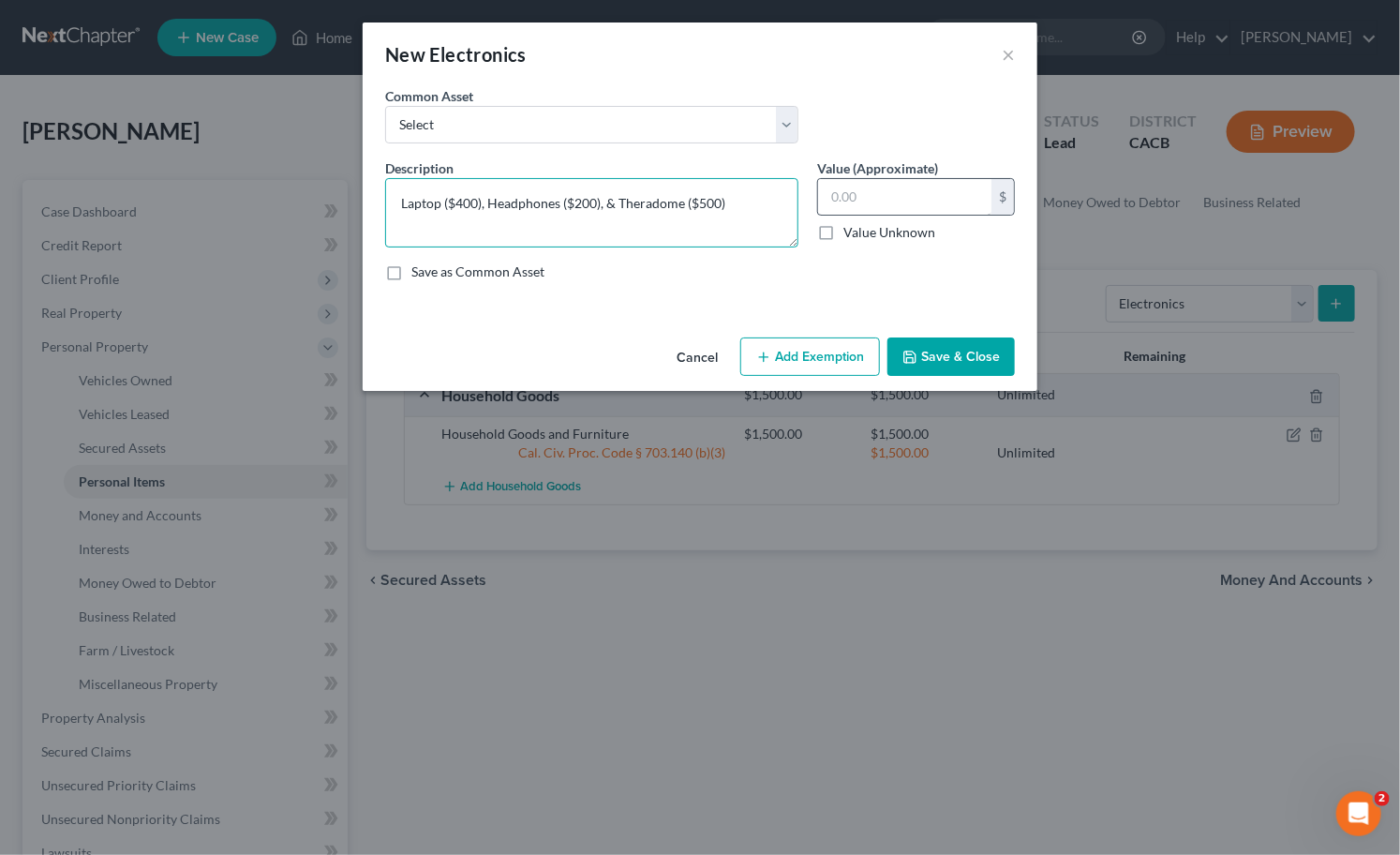
type textarea "Laptop ($400), Headphones ($200), & Theradome ($500)"
click at [944, 201] on input "text" at bounding box center [905, 197] width 174 height 36
type input "1,100"
click at [828, 379] on div "Cancel Add Exemption Save & Close" at bounding box center [700, 360] width 674 height 61
drag, startPoint x: 827, startPoint y: 371, endPoint x: 747, endPoint y: 403, distance: 86.2
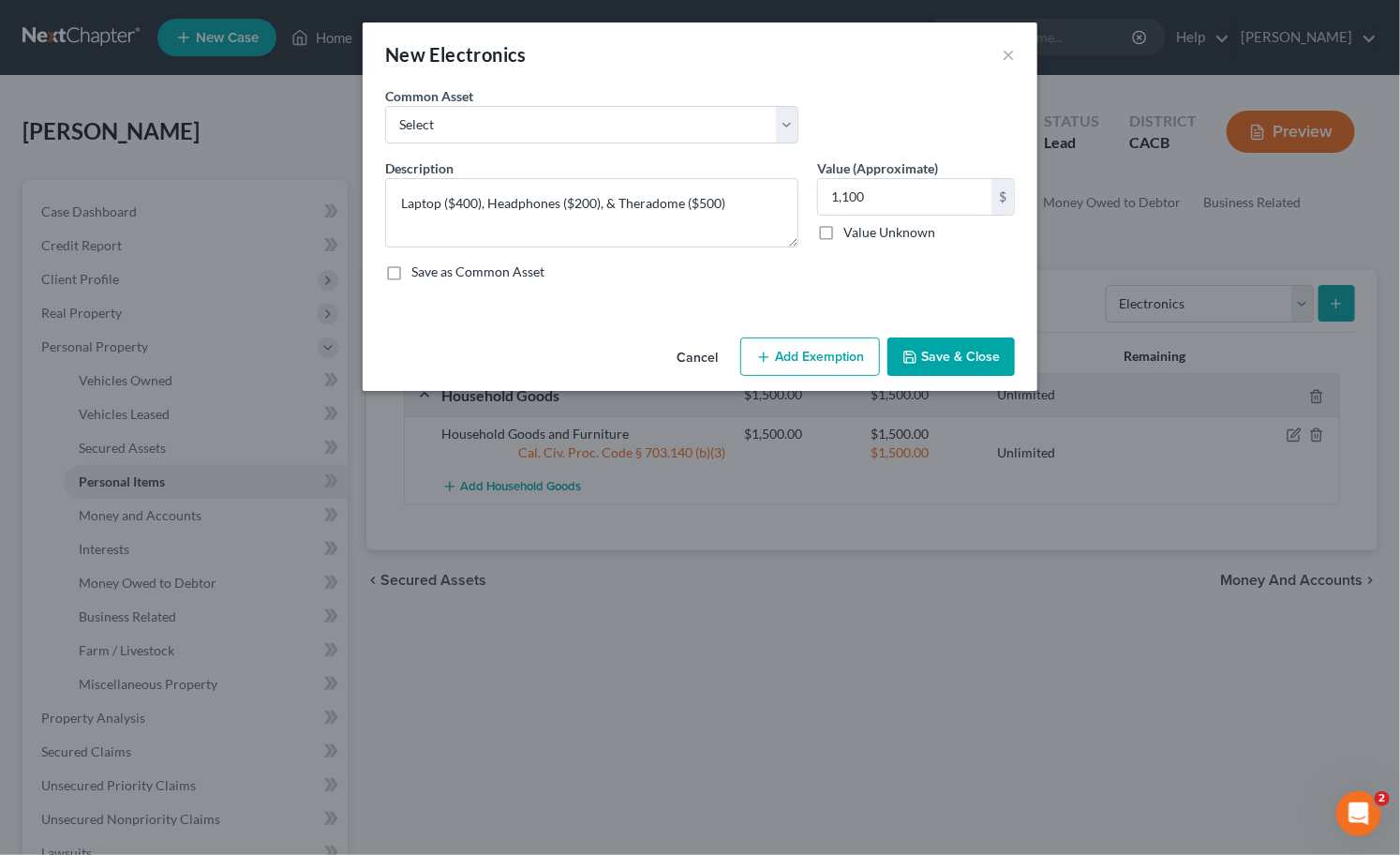
click at [827, 370] on button "Add Exemption" at bounding box center [811, 357] width 140 height 40
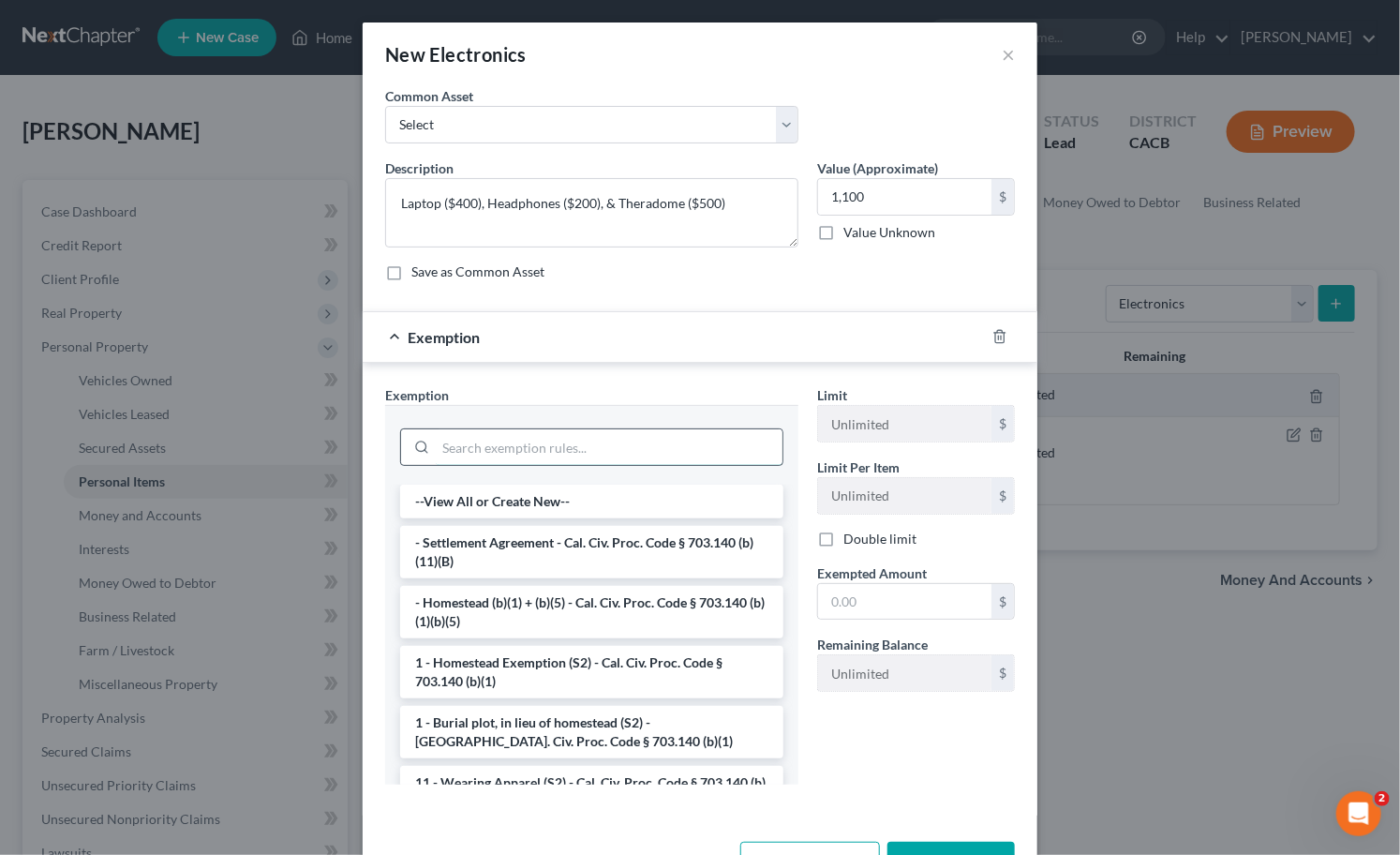
click at [620, 445] on input "search" at bounding box center [608, 447] width 347 height 36
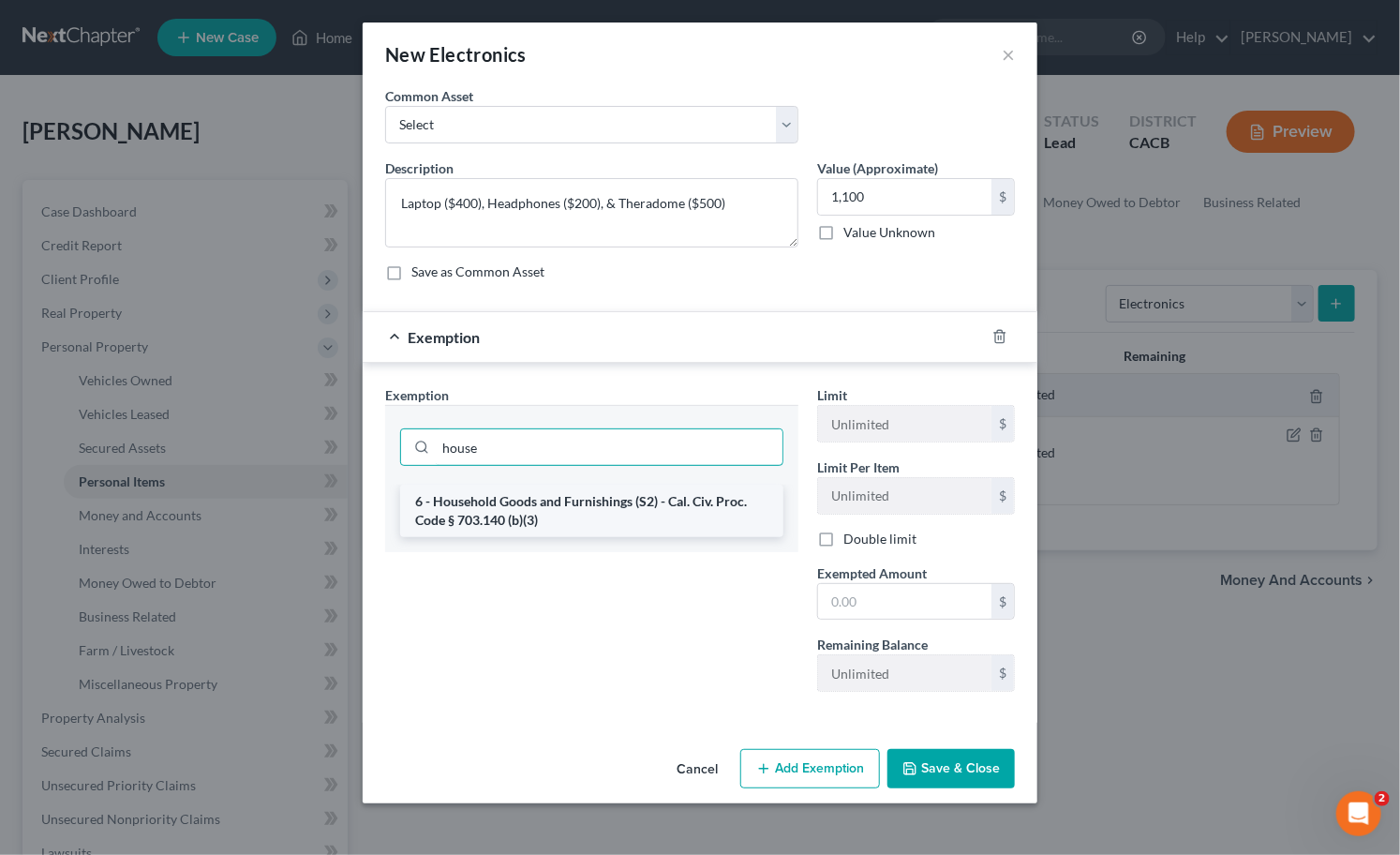
type input "house"
drag, startPoint x: 576, startPoint y: 495, endPoint x: 857, endPoint y: 413, distance: 292.7
click at [578, 495] on li "6 - Household Goods and Furnishings (S2) - Cal. Civ. Proc. Code § 703.140 (b)(3)" at bounding box center [592, 511] width 384 height 53
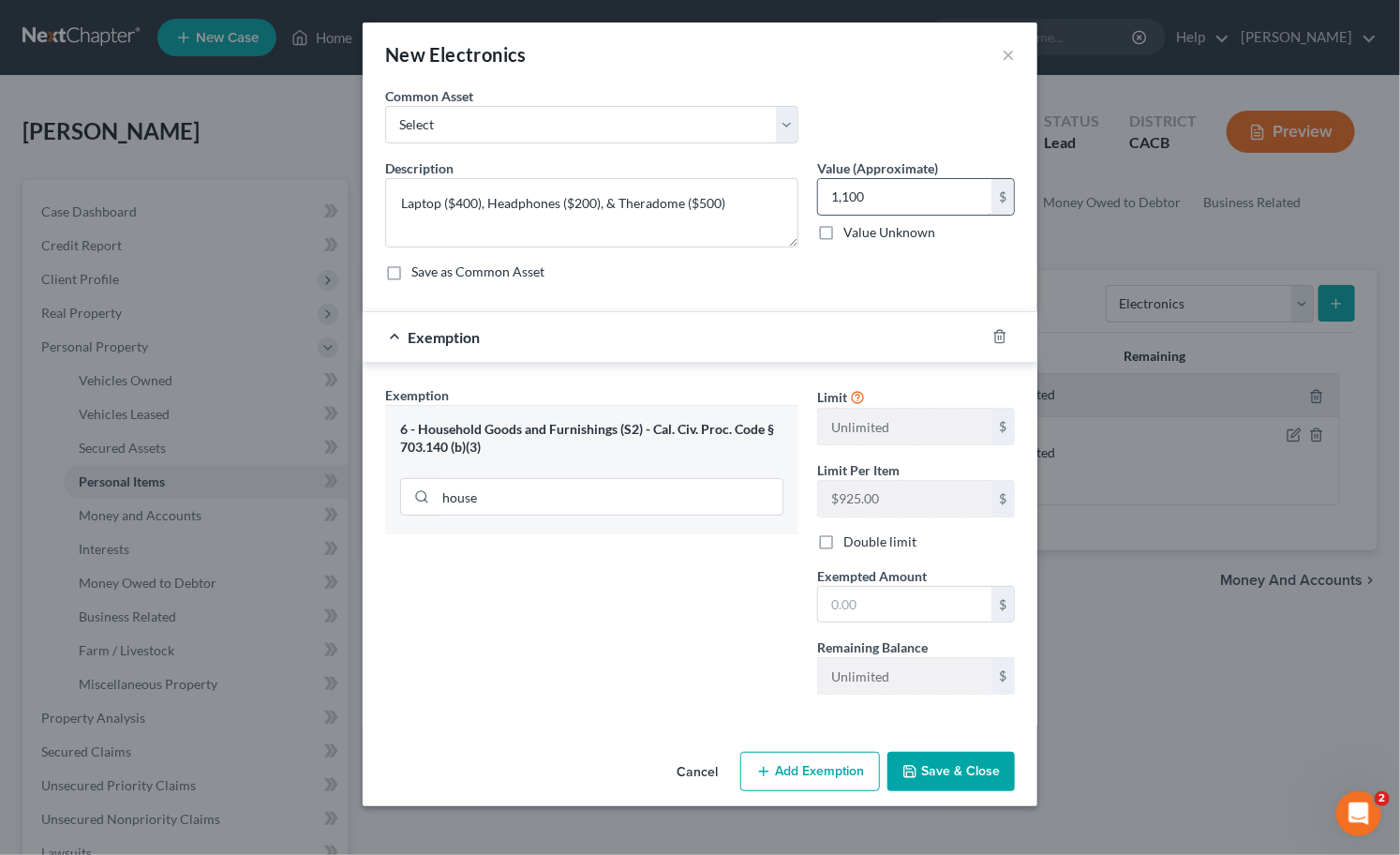
click at [899, 203] on input "1,100" at bounding box center [905, 197] width 174 height 36
click at [858, 594] on input "text" at bounding box center [905, 605] width 174 height 36
paste input "1,100"
type input "1,100"
drag, startPoint x: 670, startPoint y: 639, endPoint x: 774, endPoint y: 685, distance: 113.7
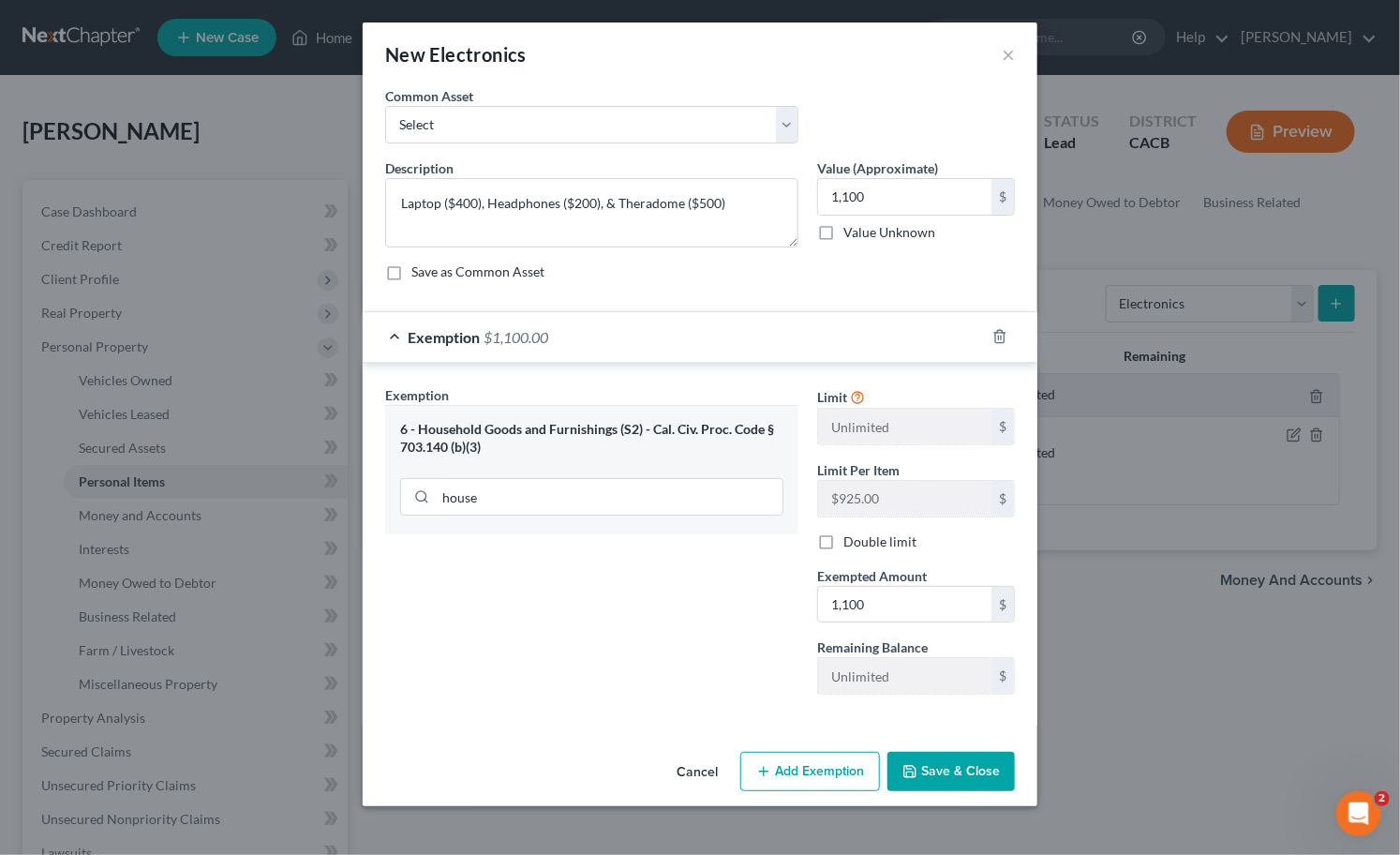
click at [674, 639] on div "Exemption Set must be selected for CA. Exemption * 6 - Household Goods and Furn…" at bounding box center [591, 547] width 432 height 324
click at [966, 772] on button "Save & Close" at bounding box center [950, 772] width 128 height 40
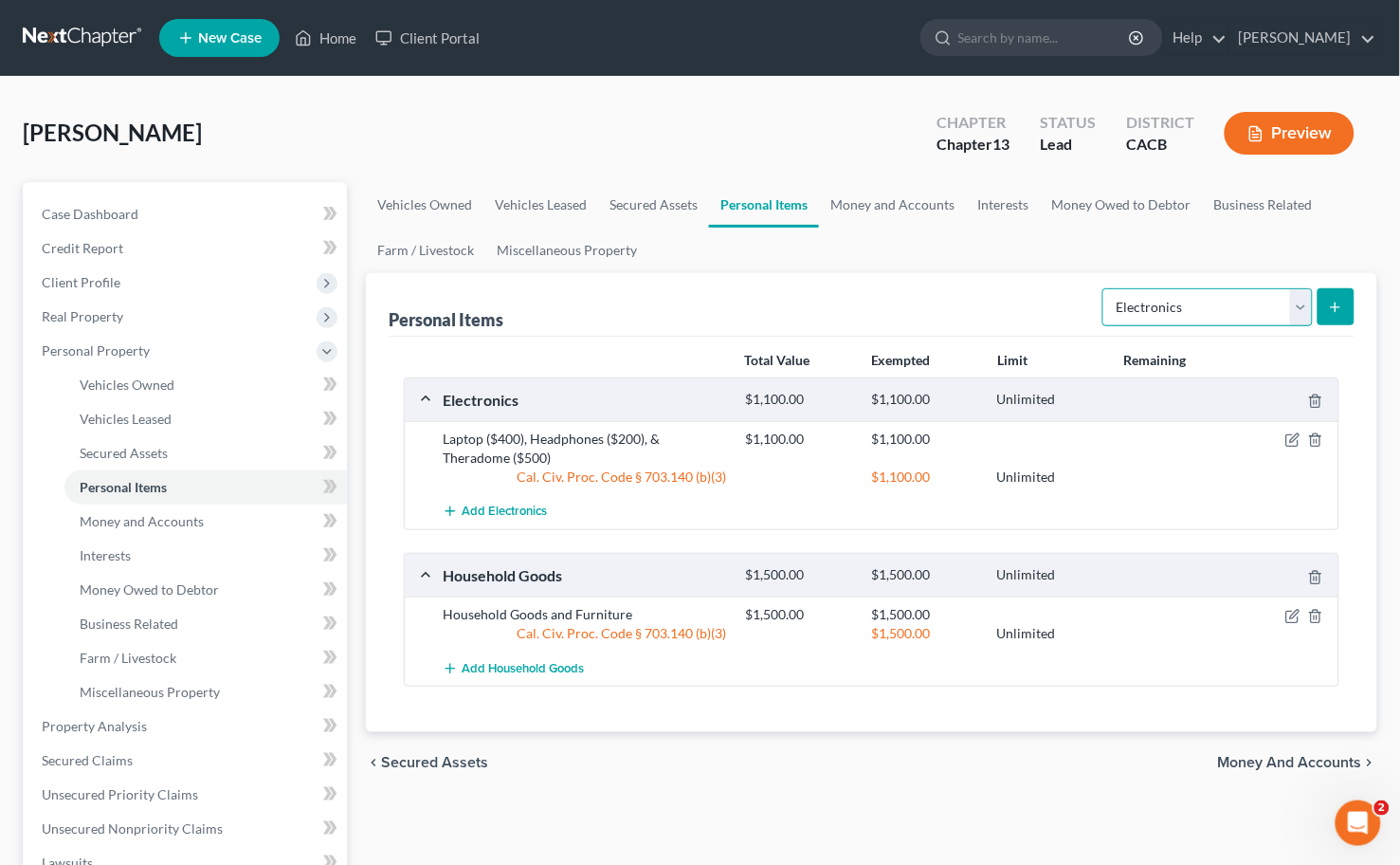
click at [1175, 308] on select "Select Item Type Clothing Collectibles Of Value Electronics Firearms Household …" at bounding box center [1208, 308] width 210 height 38
select select "sports_and_hobby_equipment"
click at [1105, 289] on select "Select Item Type Clothing Collectibles Of Value Electronics Firearms Household …" at bounding box center [1208, 308] width 210 height 38
click at [1339, 309] on icon "submit" at bounding box center [1336, 307] width 15 height 15
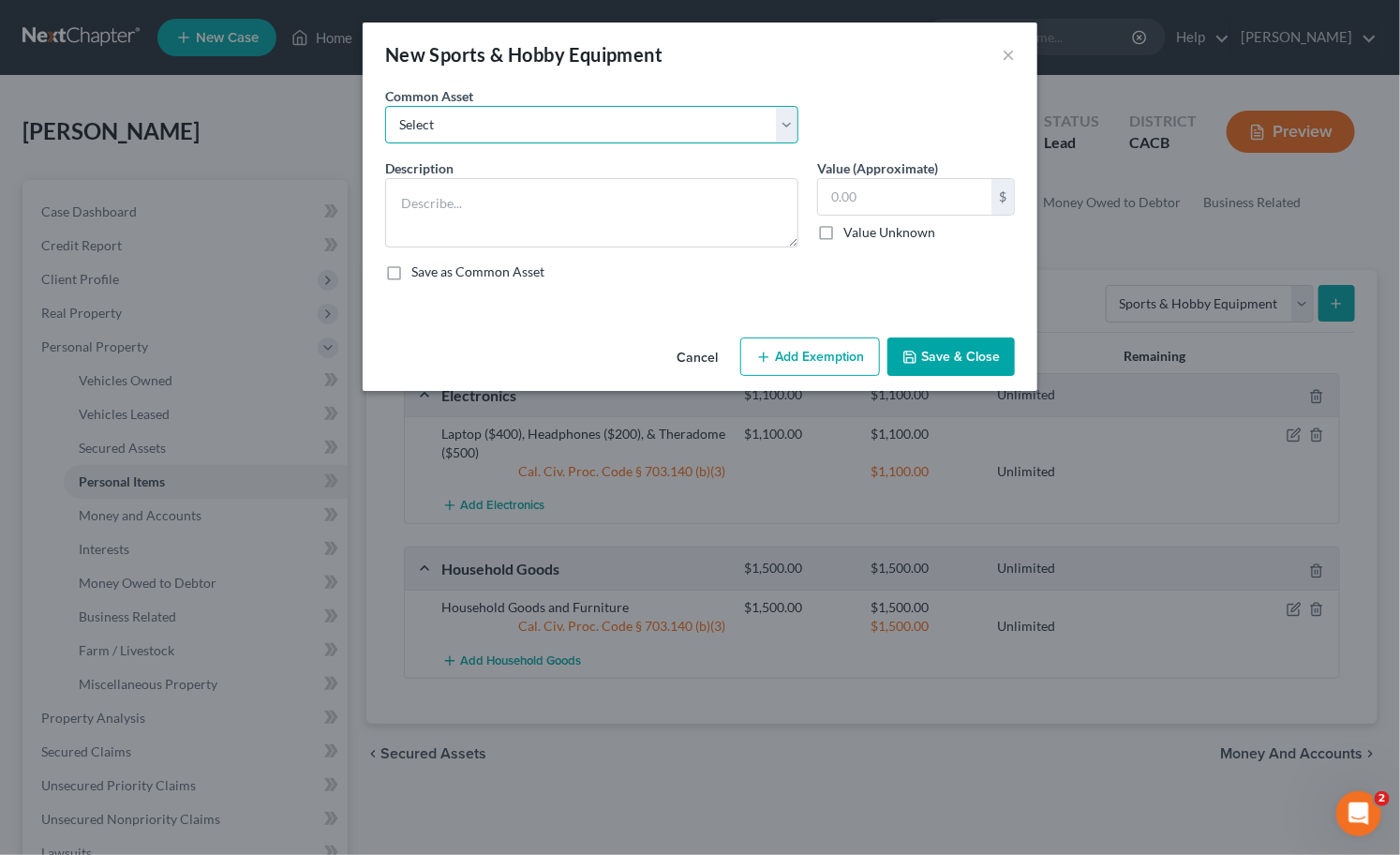
click at [695, 128] on select "Select Bicycle Pool Table" at bounding box center [591, 125] width 413 height 38
click at [672, 112] on select "Select Bicycle Pool Table" at bounding box center [591, 125] width 413 height 38
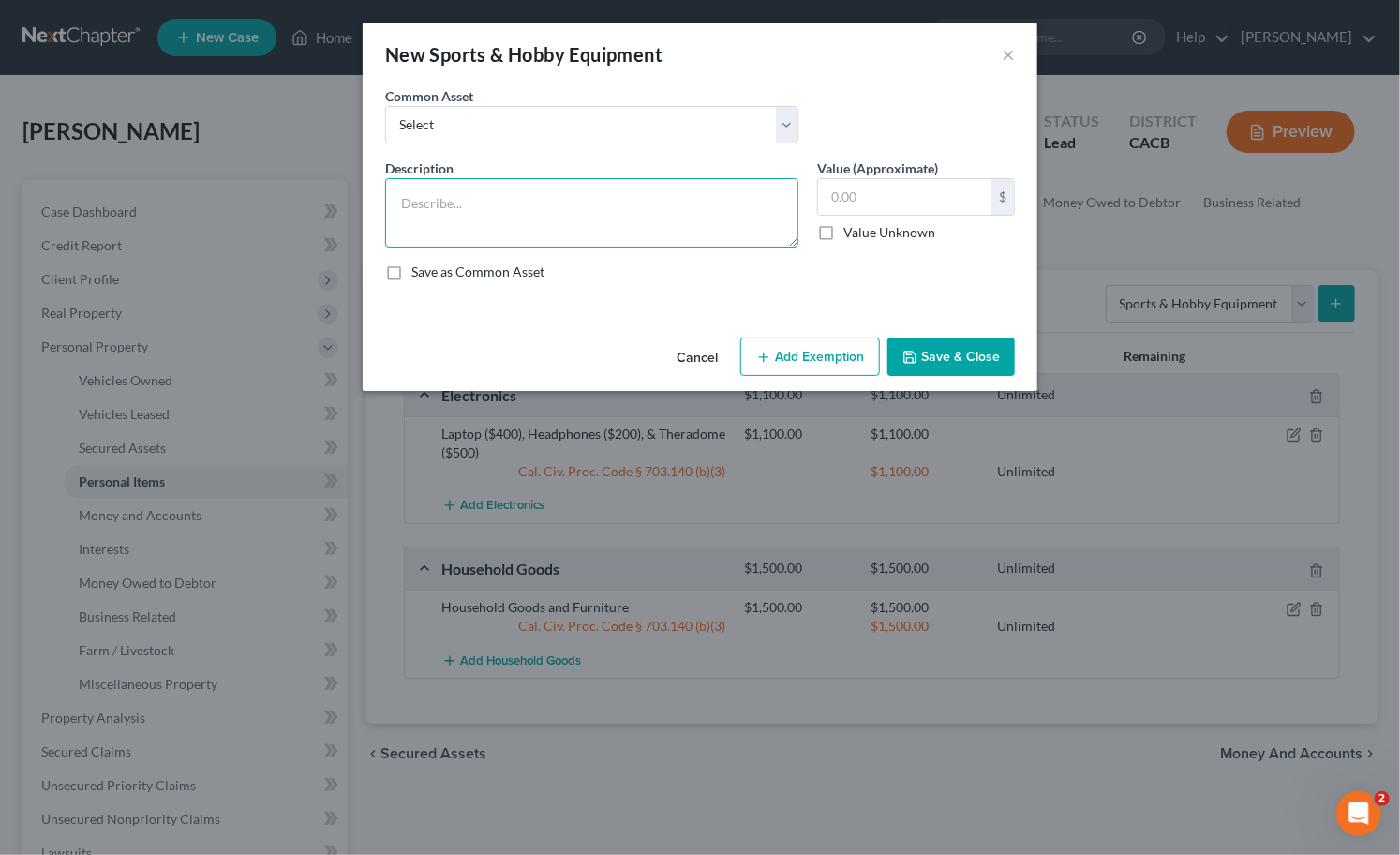
click at [622, 204] on textarea at bounding box center [591, 212] width 413 height 69
type textarea "Electric Piano"
type input "500"
click at [796, 356] on button "Add Exemption" at bounding box center [811, 357] width 140 height 40
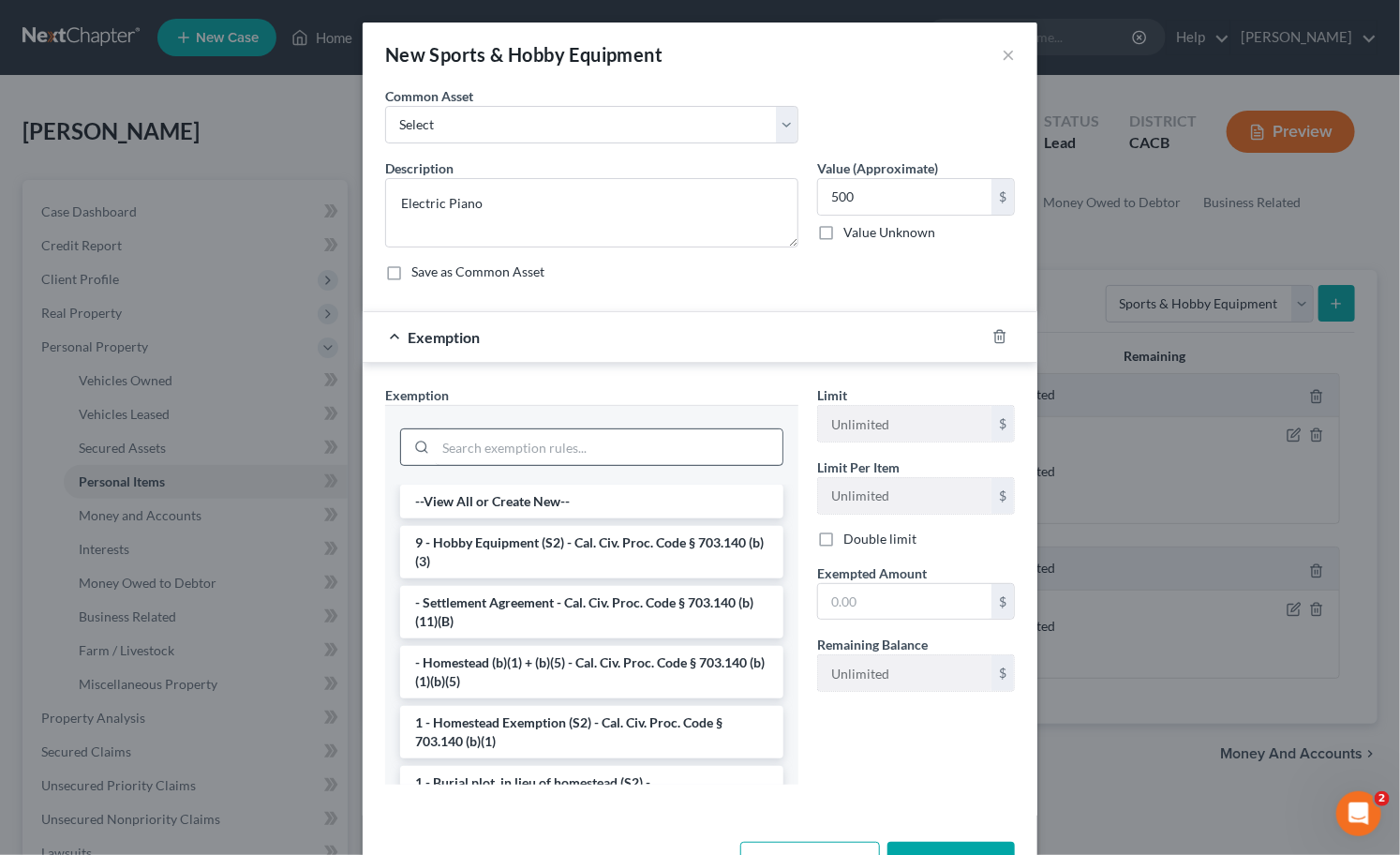
drag, startPoint x: 636, startPoint y: 419, endPoint x: 617, endPoint y: 457, distance: 42.5
click at [636, 426] on div at bounding box center [591, 445] width 413 height 79
click at [617, 457] on input "search" at bounding box center [608, 447] width 347 height 36
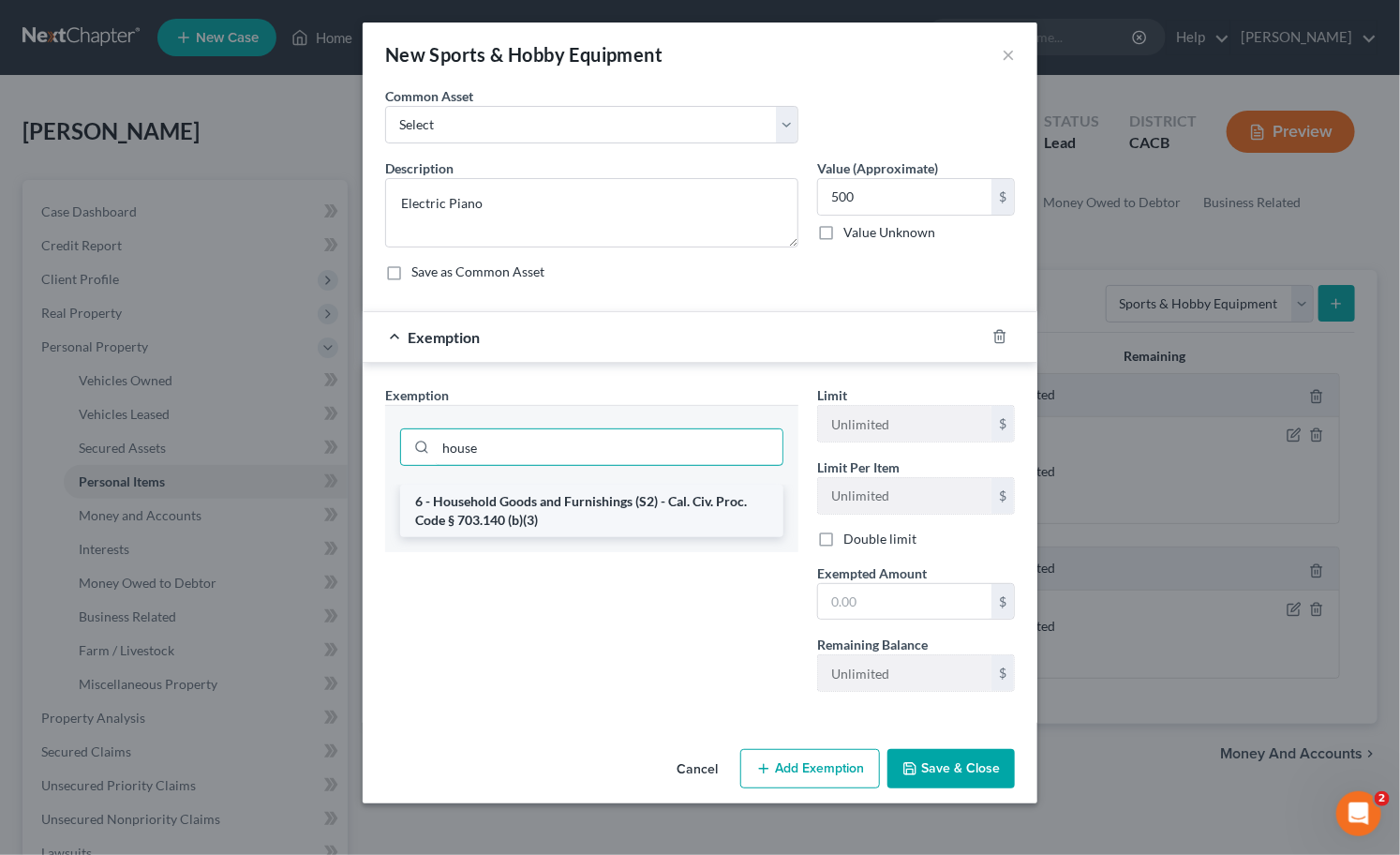
type input "house"
drag, startPoint x: 585, startPoint y: 506, endPoint x: 779, endPoint y: 408, distance: 217.3
click at [587, 504] on li "6 - Household Goods and Furnishings (S2) - Cal. Civ. Proc. Code § 703.140 (b)(3)" at bounding box center [592, 511] width 384 height 53
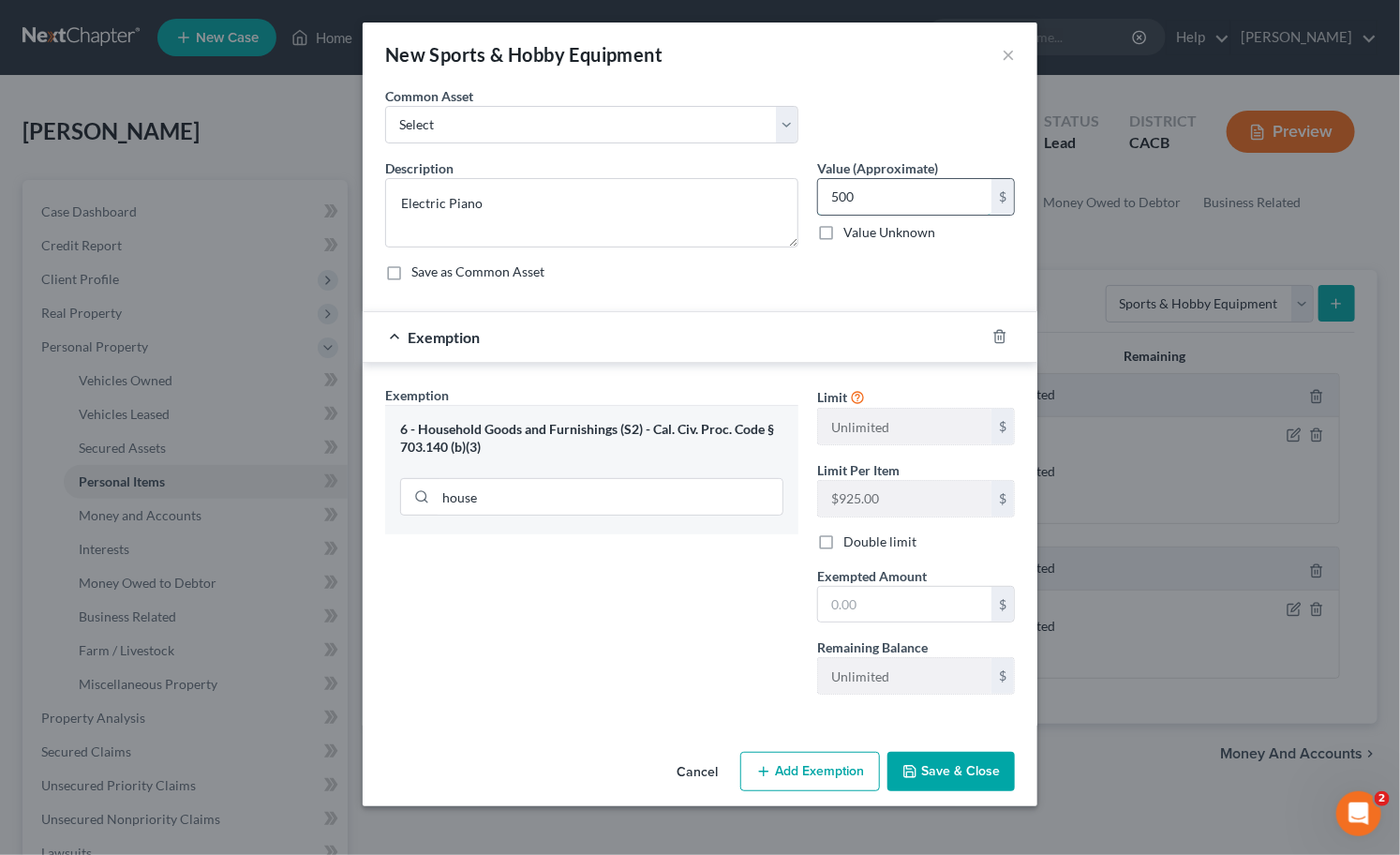
click at [896, 201] on input "500" at bounding box center [905, 197] width 174 height 36
drag, startPoint x: 878, startPoint y: 611, endPoint x: 453, endPoint y: 631, distance: 425.5
click at [877, 611] on input "text" at bounding box center [905, 605] width 174 height 36
paste input "500"
type input "500"
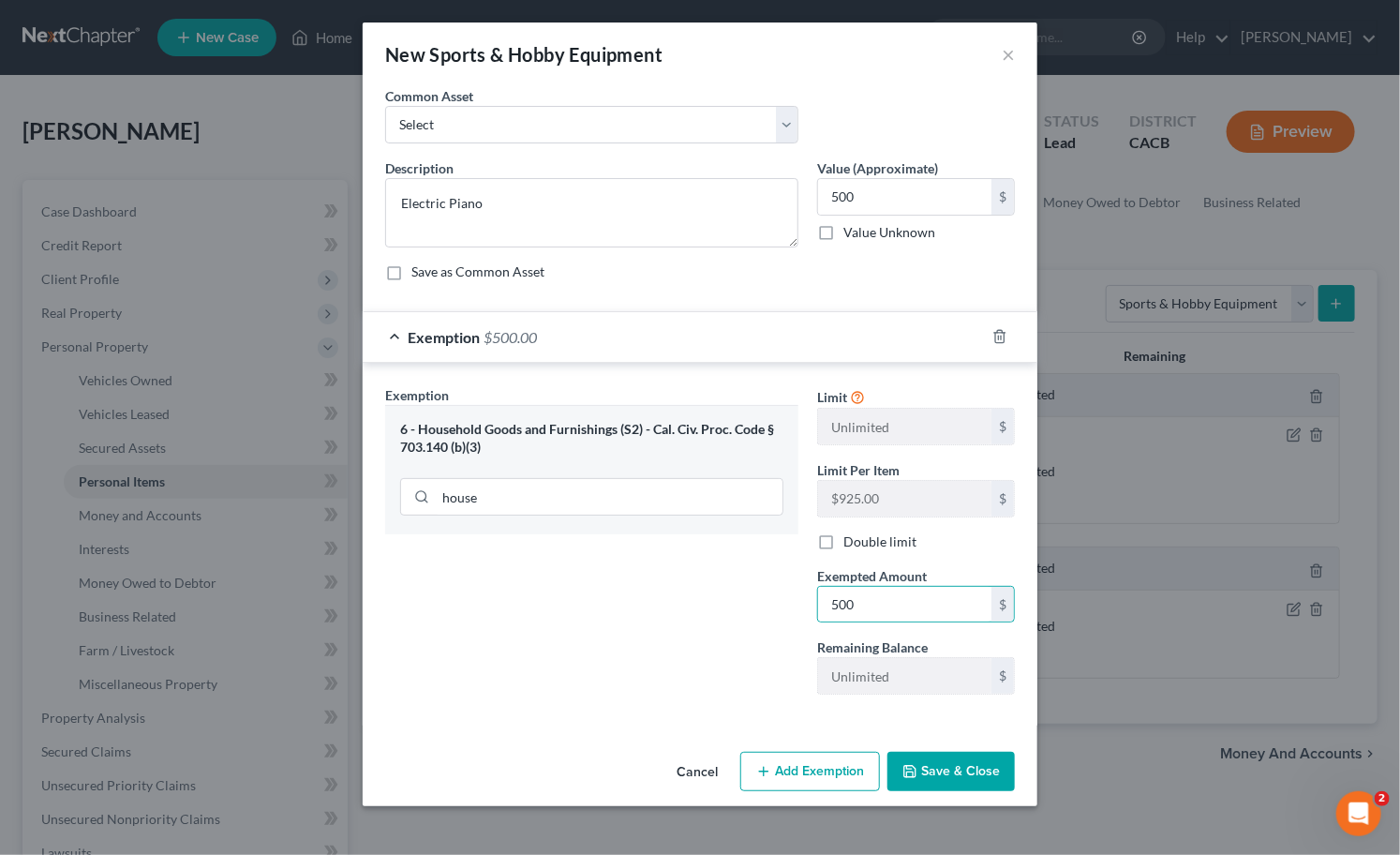
click at [452, 631] on div "Exemption Set must be selected for CA. Exemption * 6 - Household Goods and Furn…" at bounding box center [591, 547] width 432 height 324
click at [969, 784] on button "Save & Close" at bounding box center [950, 772] width 128 height 40
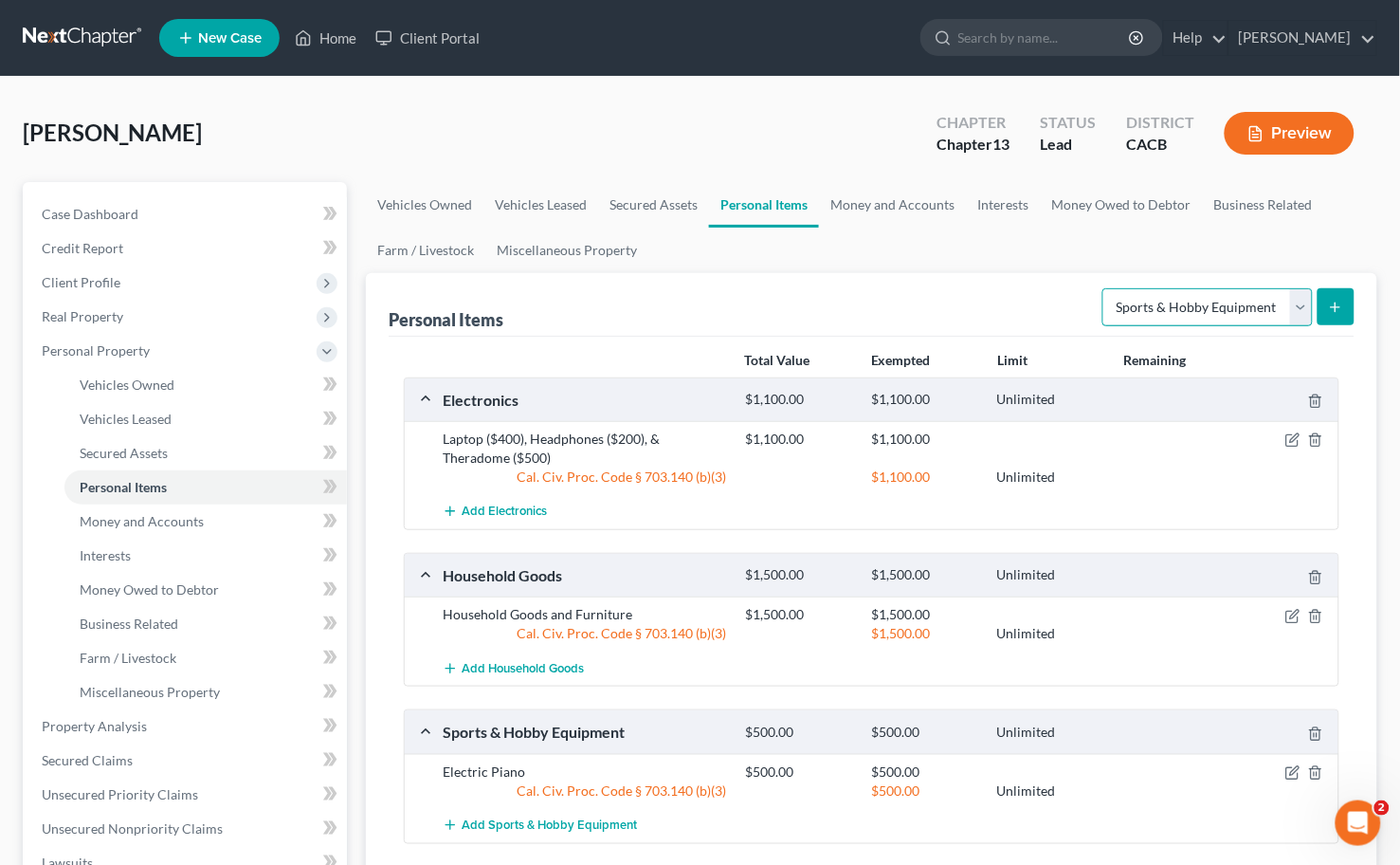
click at [1240, 292] on select "Select Item Type Clothing Collectibles Of Value Electronics Firearms Household …" at bounding box center [1208, 308] width 210 height 38
select select "clothing"
click at [1105, 289] on select "Select Item Type Clothing Collectibles Of Value Electronics Firearms Household …" at bounding box center [1208, 308] width 210 height 38
click at [1340, 303] on icon "submit" at bounding box center [1336, 307] width 15 height 15
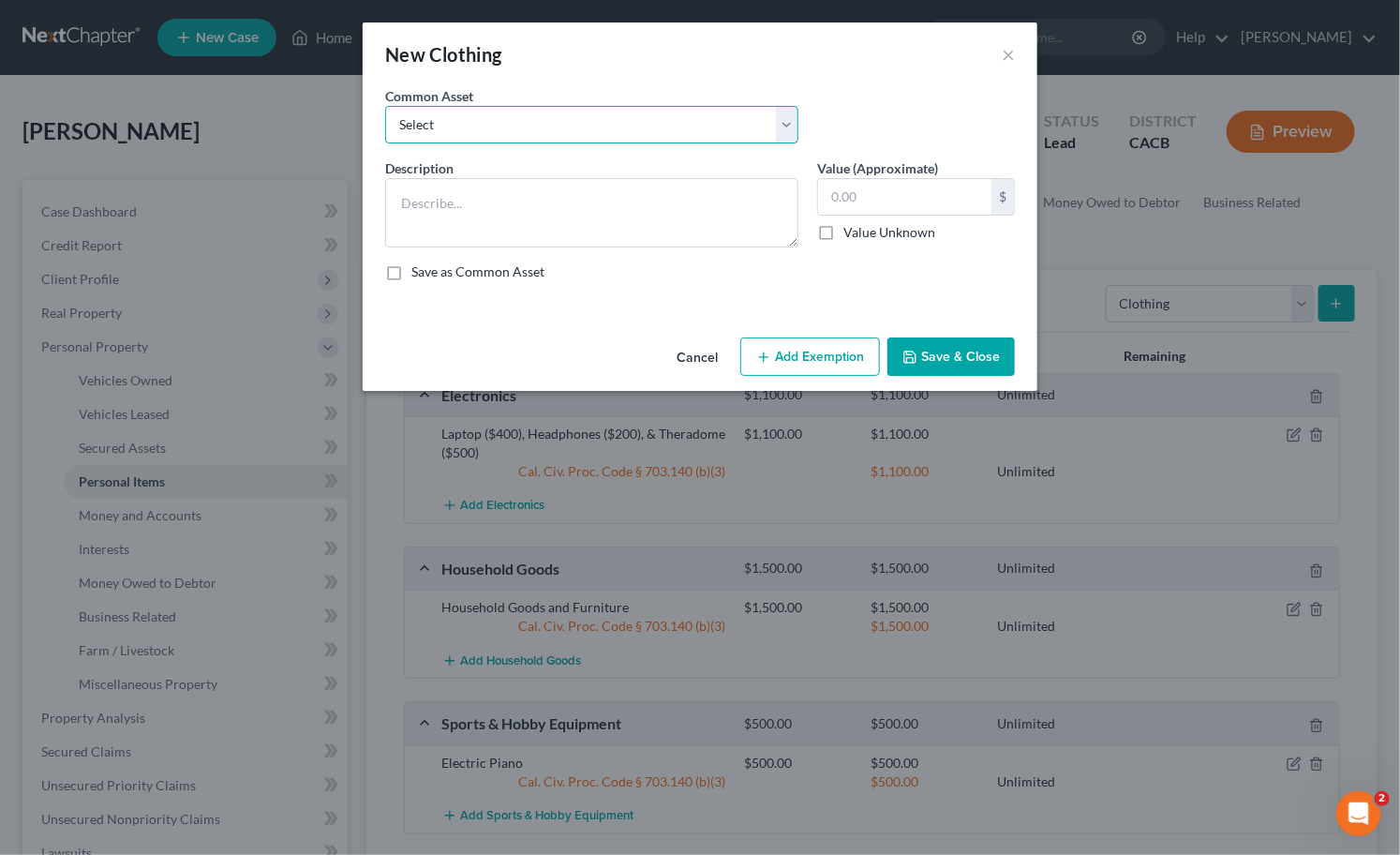
click at [562, 132] on select "Select Wearing Apparel" at bounding box center [591, 125] width 413 height 38
select select "0"
click at [385, 106] on select "Select Wearing Apparel" at bounding box center [591, 125] width 413 height 38
type textarea "Wearing Apparel"
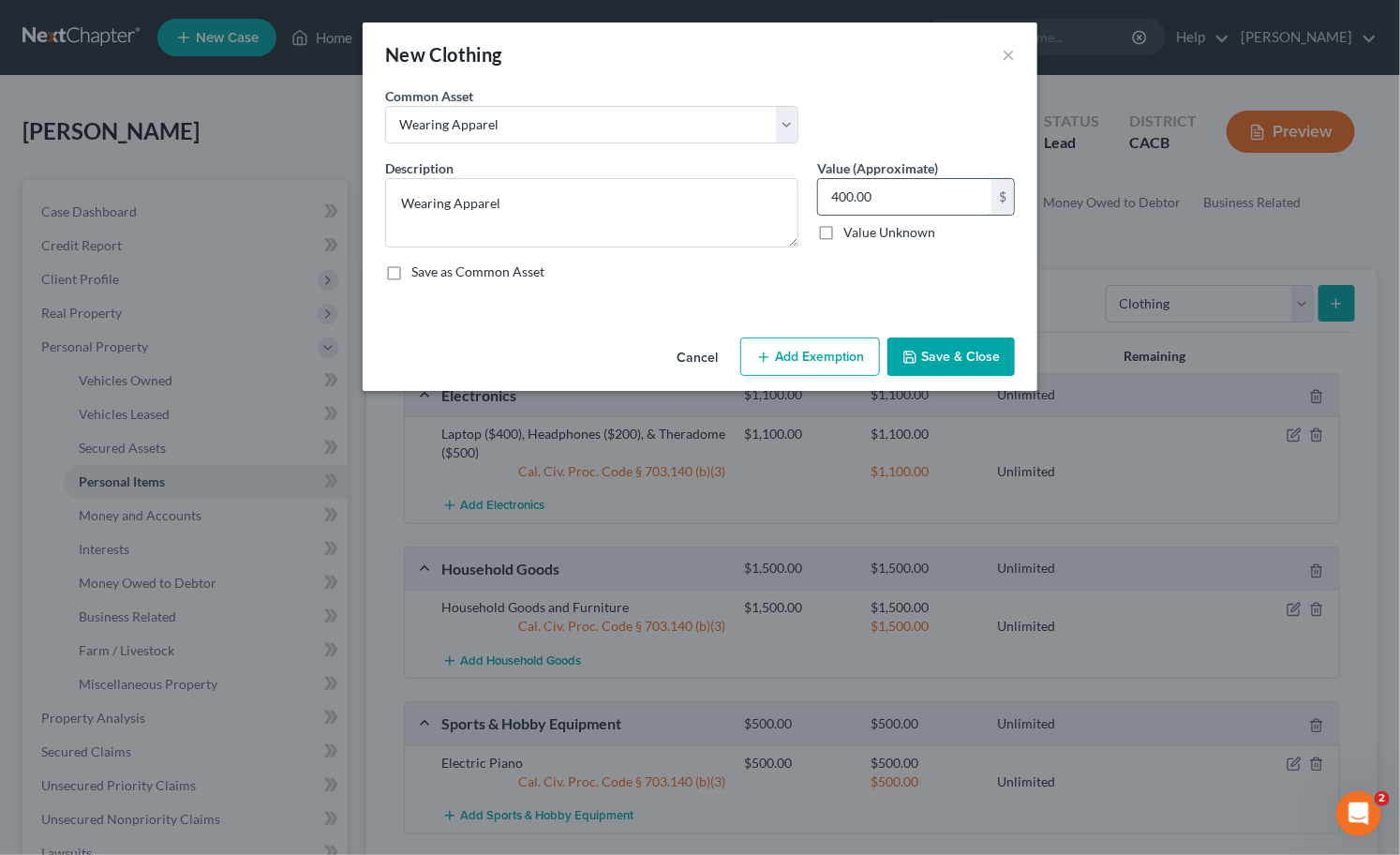
click at [913, 200] on input "400.00" at bounding box center [905, 197] width 174 height 36
type input "1,000"
click at [828, 337] on button "Add Exemption" at bounding box center [811, 357] width 140 height 40
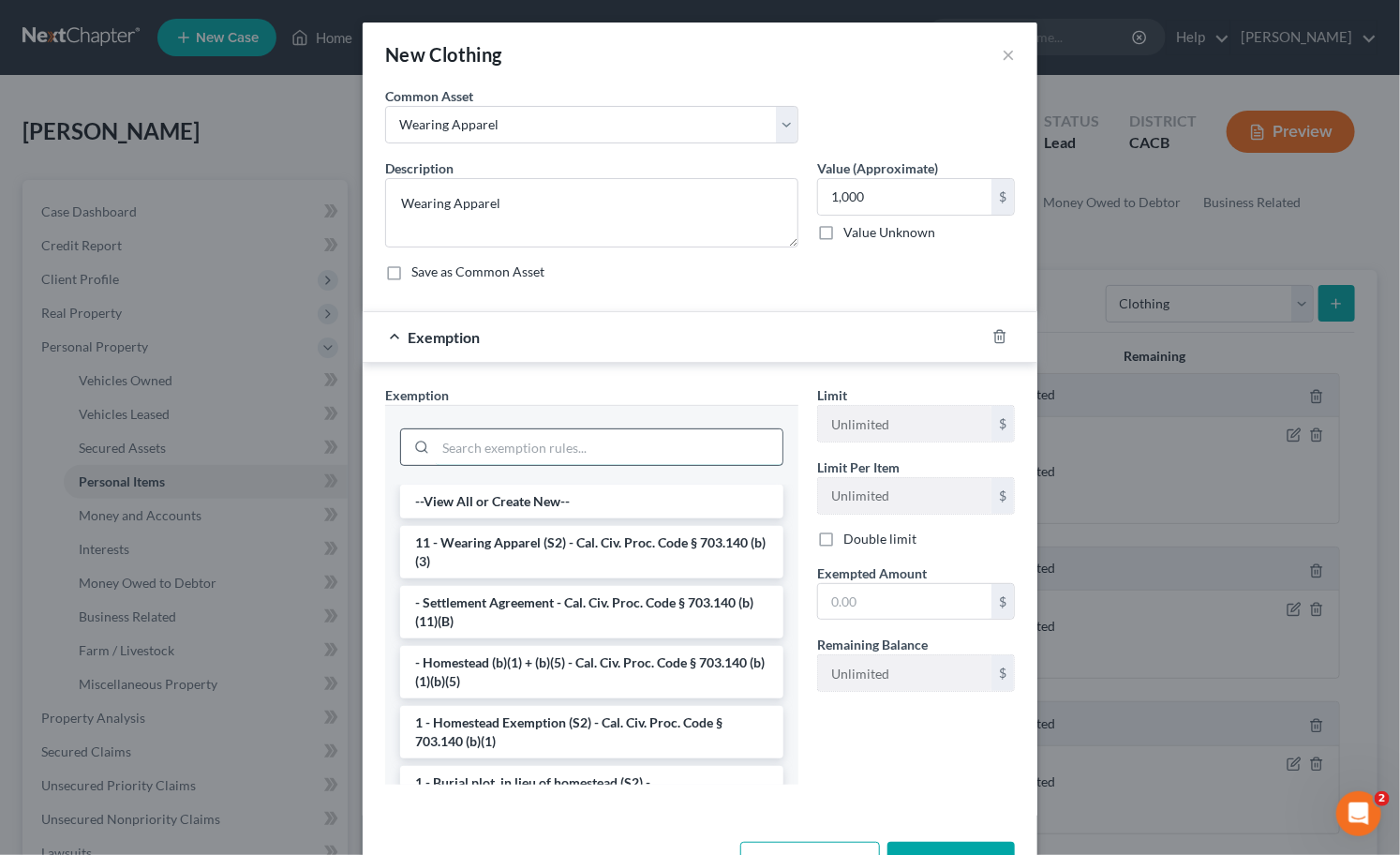
click at [508, 450] on input "search" at bounding box center [608, 447] width 347 height 36
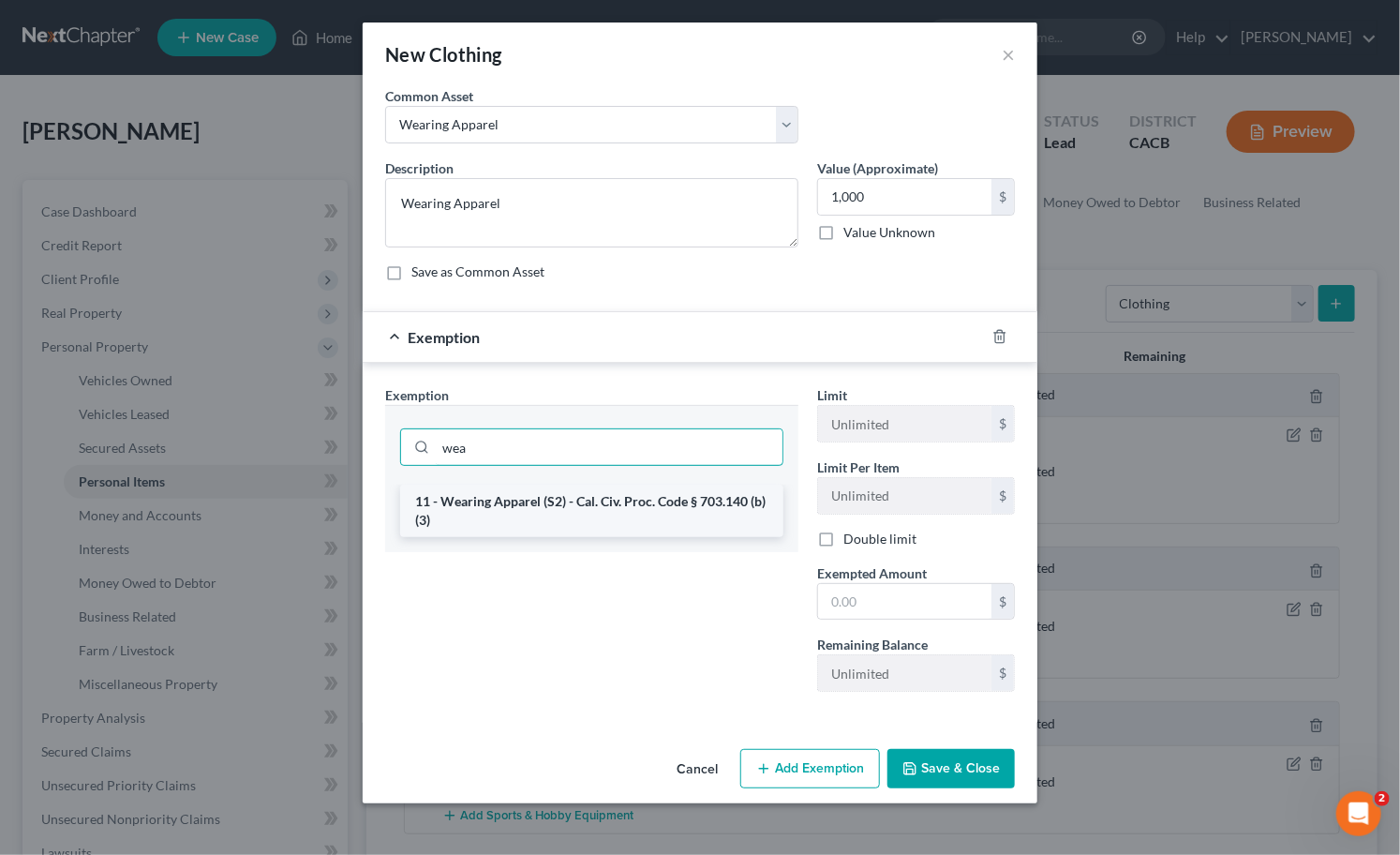
type input "wea"
click at [504, 497] on li "11 - Wearing Apparel (S2) - Cal. Civ. Proc. Code § 703.140 (b)(3)" at bounding box center [592, 511] width 384 height 53
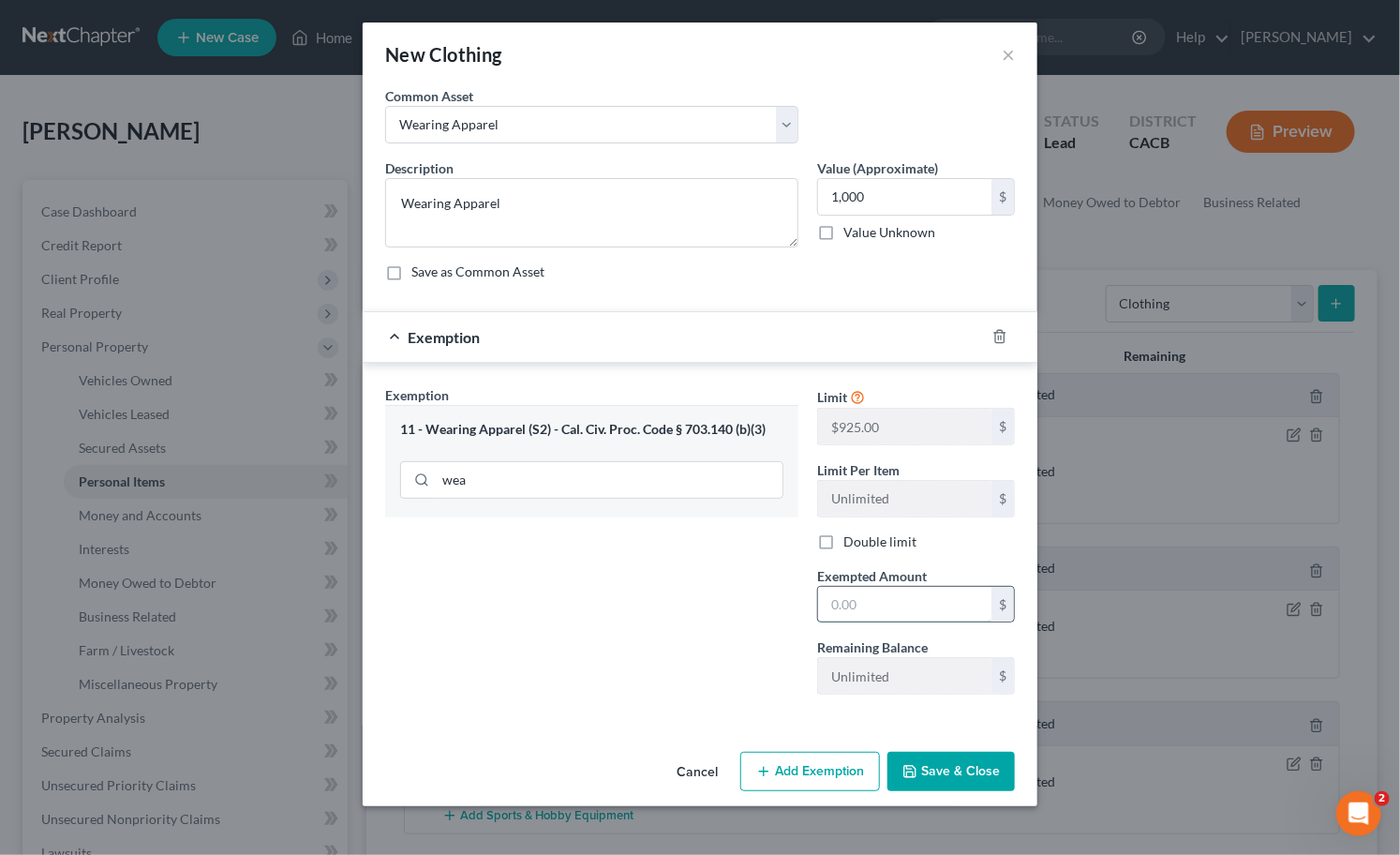
drag, startPoint x: 947, startPoint y: 605, endPoint x: 941, endPoint y: 596, distance: 10.8
click at [948, 605] on input "text" at bounding box center [905, 605] width 174 height 36
type input "1,000"
drag, startPoint x: 982, startPoint y: 776, endPoint x: 1001, endPoint y: 768, distance: 20.6
click at [982, 776] on button "Save & Close" at bounding box center [950, 772] width 128 height 40
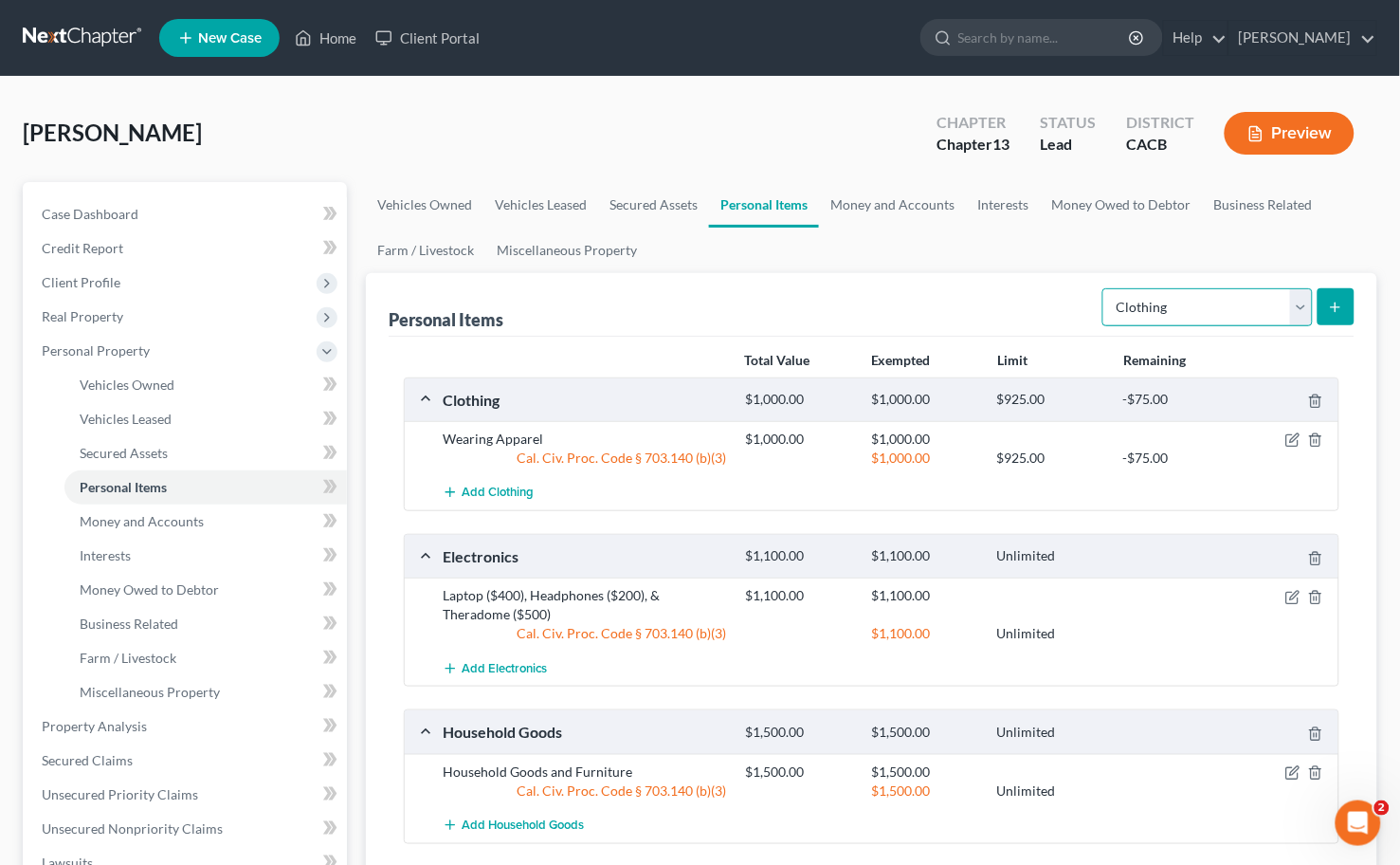
drag, startPoint x: 1193, startPoint y: 307, endPoint x: 1188, endPoint y: 322, distance: 15.8
click at [1193, 307] on select "Select Item Type Clothing Collectibles Of Value Electronics Firearms Household …" at bounding box center [1208, 308] width 210 height 38
select select "jewelry"
click at [1105, 289] on select "Select Item Type Clothing Collectibles Of Value Electronics Firearms Household …" at bounding box center [1208, 308] width 210 height 38
click at [1338, 304] on icon "submit" at bounding box center [1336, 307] width 15 height 15
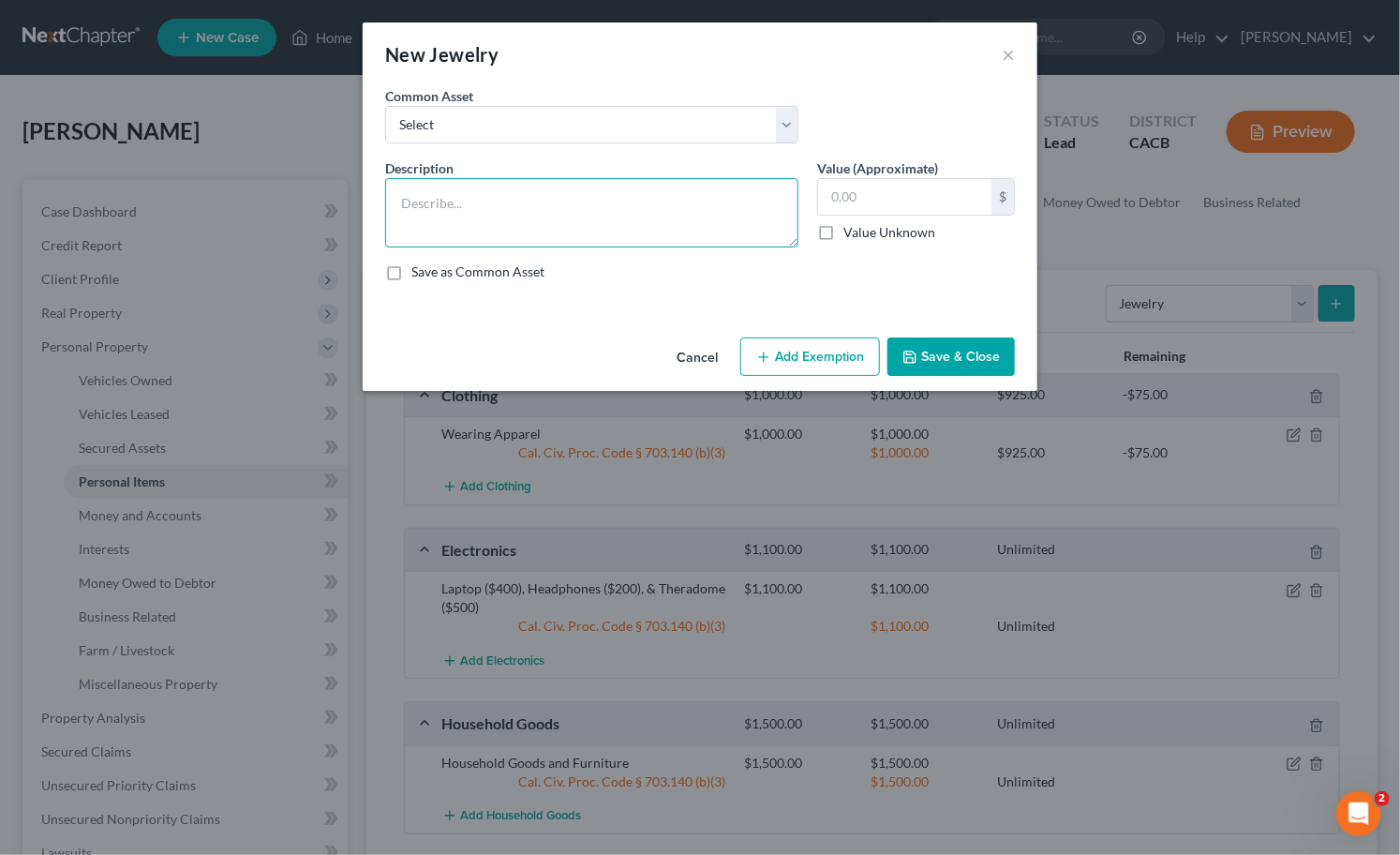
click at [614, 210] on textarea at bounding box center [591, 212] width 413 height 69
type textarea "Watch, Earings, & Misc Jewelry"
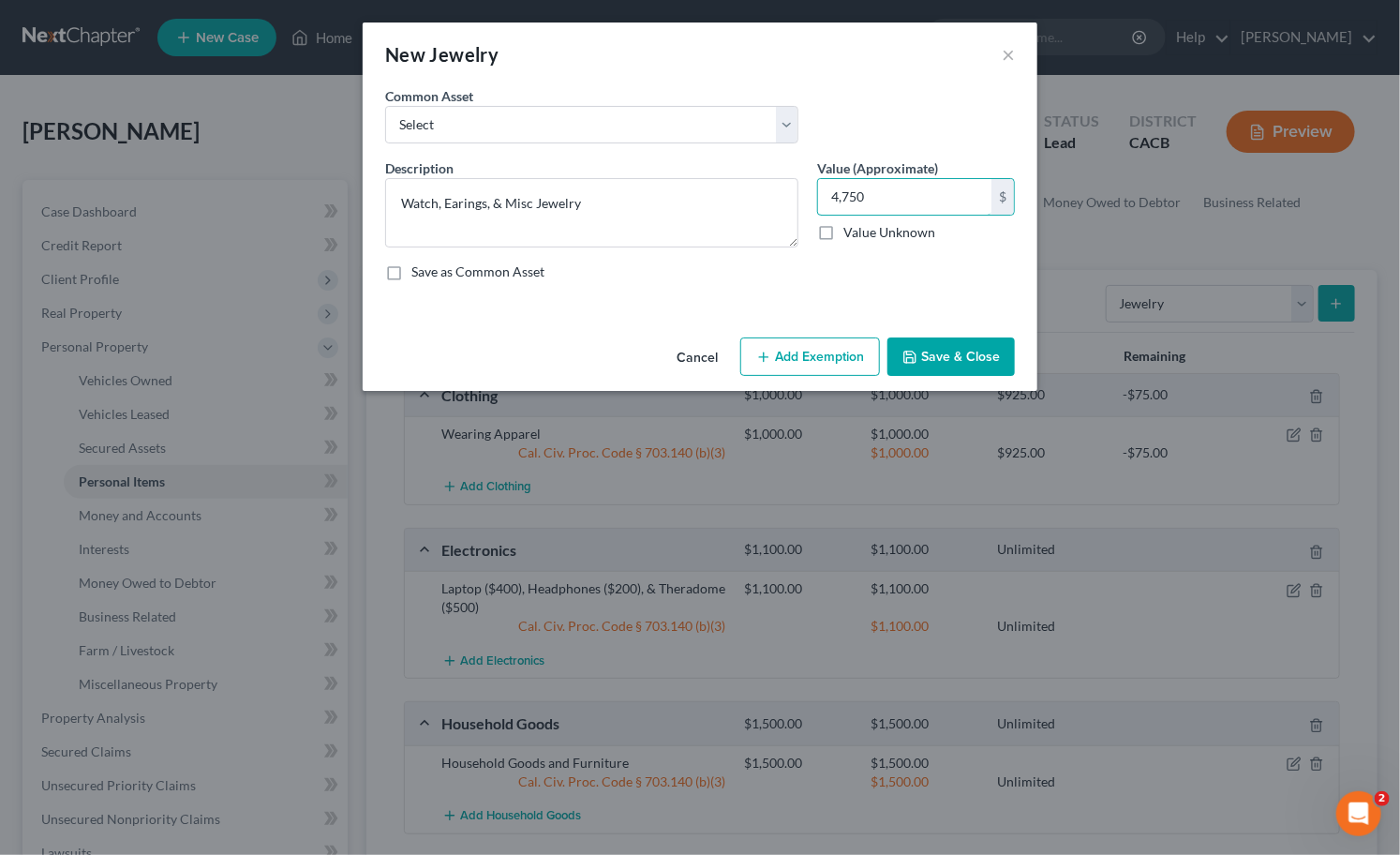
type input "4,750"
drag, startPoint x: 839, startPoint y: 371, endPoint x: 743, endPoint y: 403, distance: 101.2
click at [837, 371] on button "Add Exemption" at bounding box center [811, 357] width 140 height 40
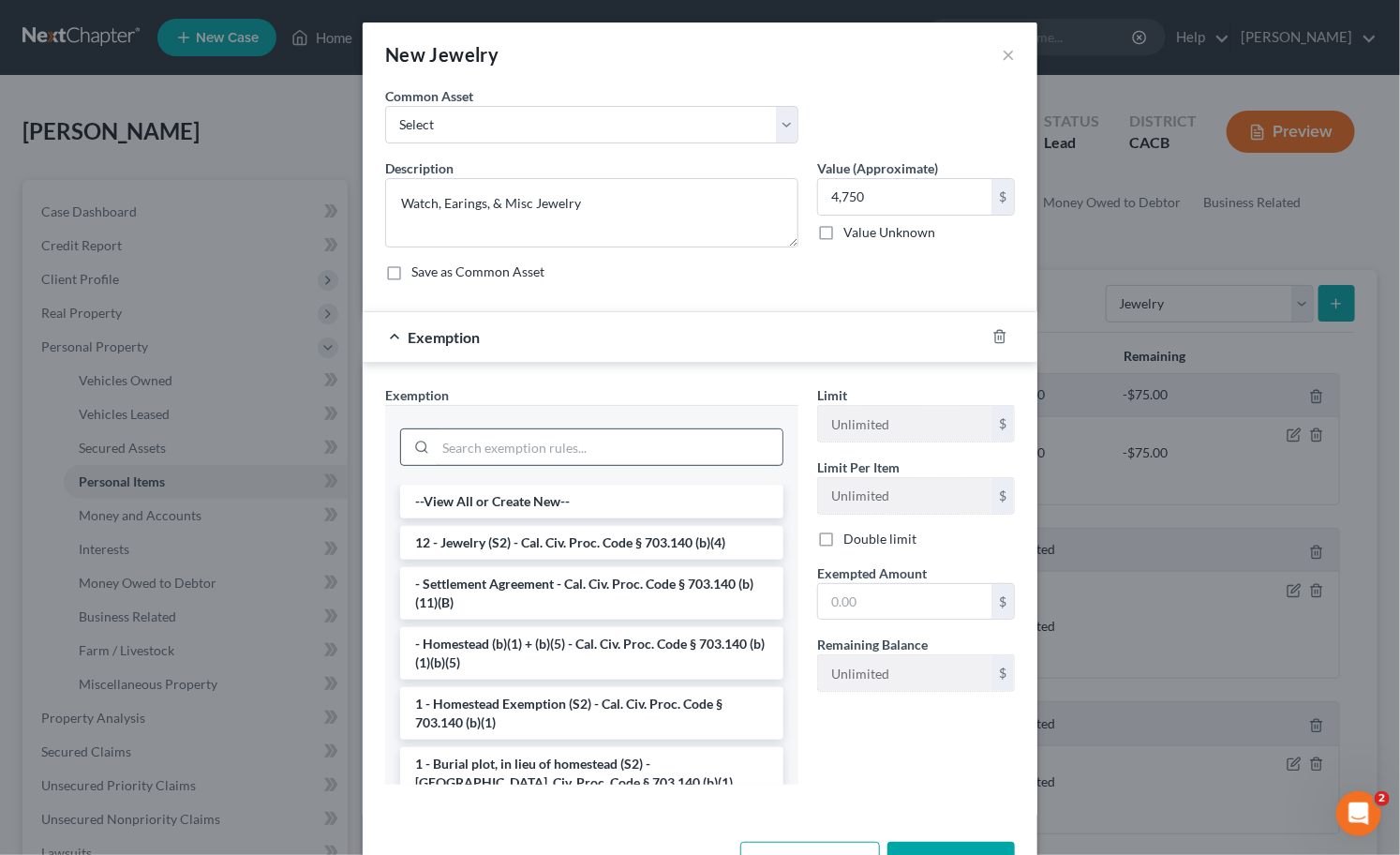
drag, startPoint x: 547, startPoint y: 473, endPoint x: 550, endPoint y: 450, distance: 23.2
click at [547, 472] on div at bounding box center [591, 445] width 413 height 79
click at [550, 450] on input "search" at bounding box center [608, 447] width 347 height 36
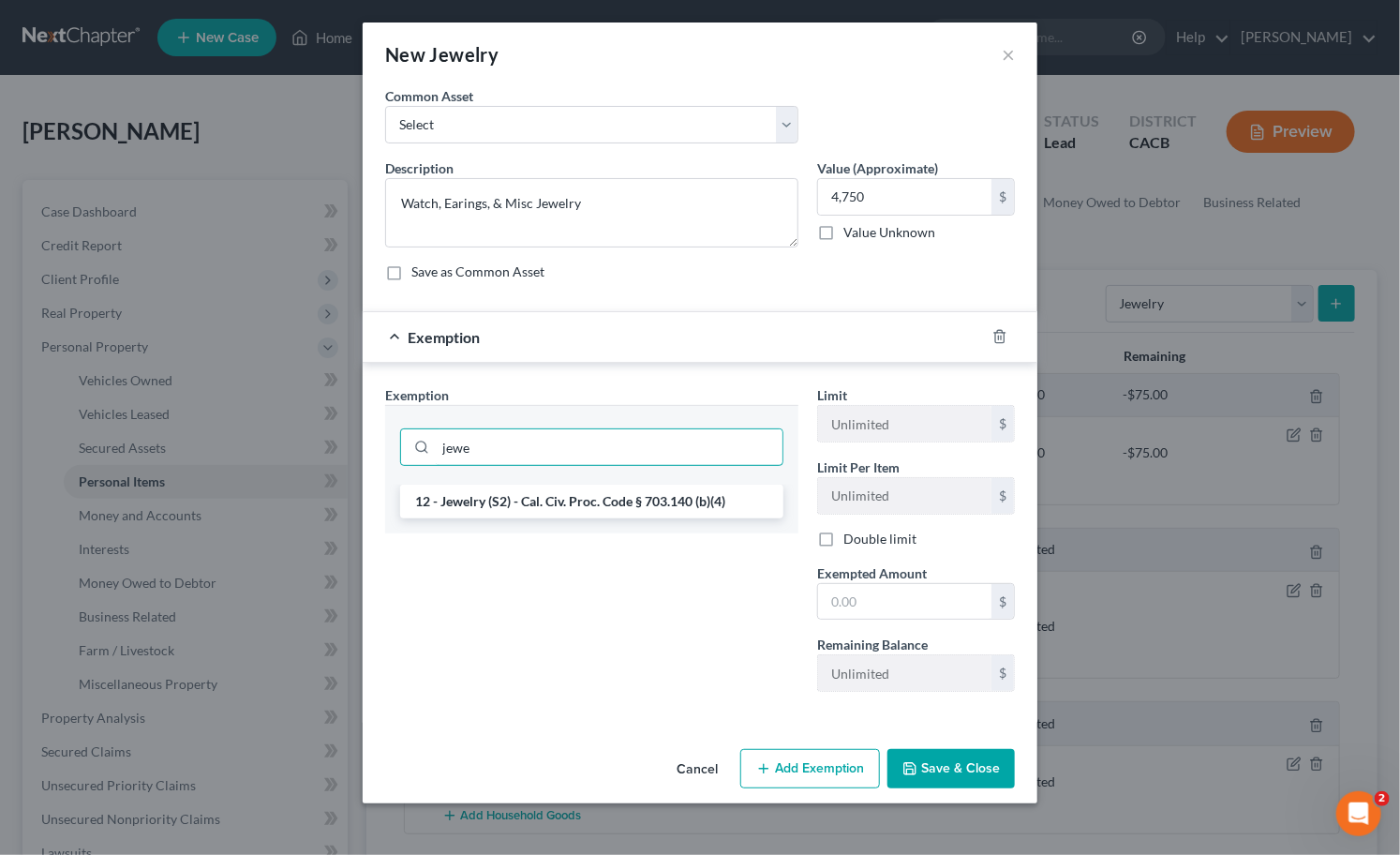
type input "jewe"
drag, startPoint x: 563, startPoint y: 531, endPoint x: 572, endPoint y: 512, distance: 21.0
click at [565, 530] on div "12 - Jewelry (S2) - Cal. Civ. Proc. Code § 703.140 (b)(4)" at bounding box center [591, 509] width 413 height 49
click at [572, 512] on li "12 - Jewelry (S2) - Cal. Civ. Proc. Code § 703.140 (b)(4)" at bounding box center [592, 502] width 384 height 34
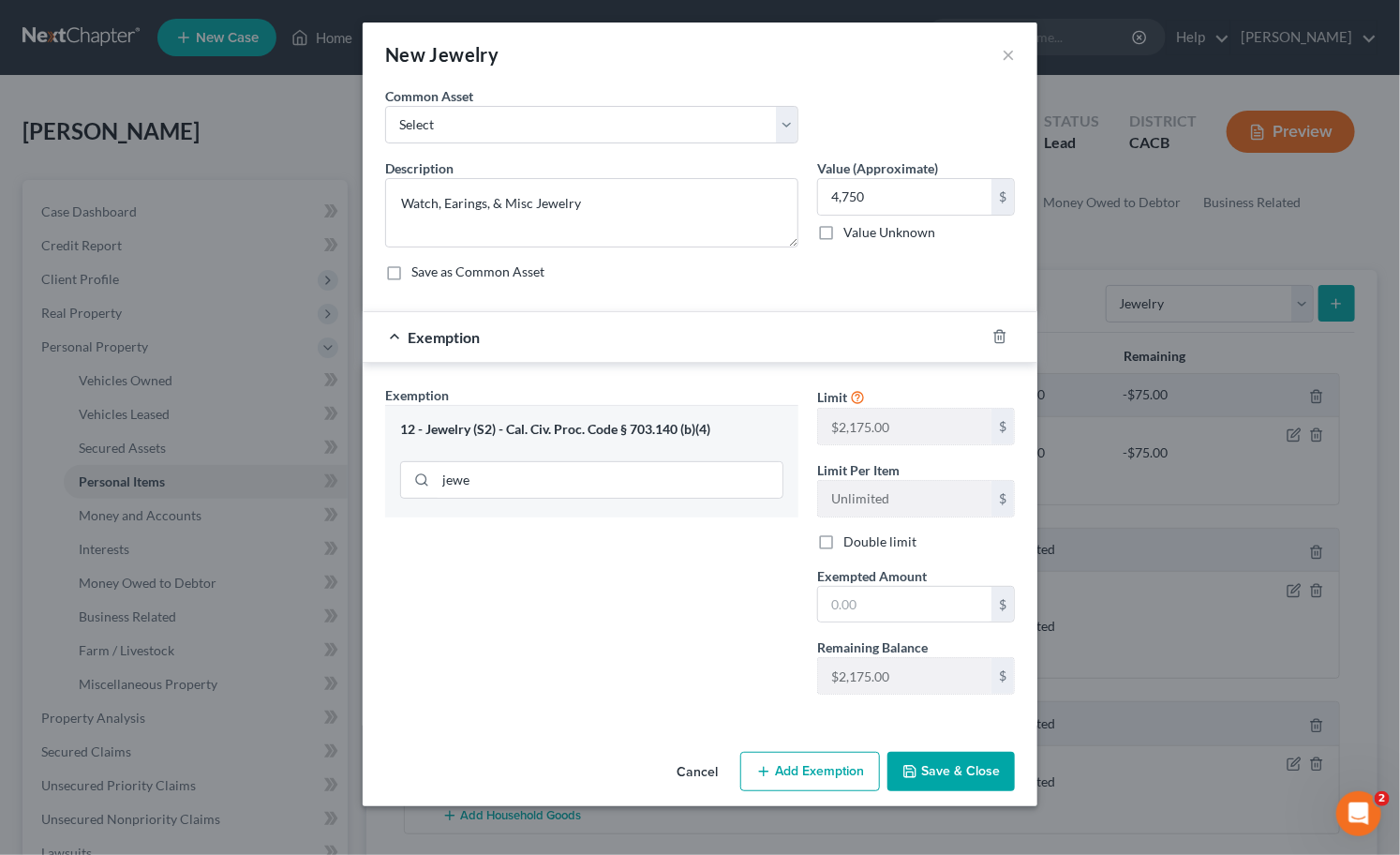
click at [930, 626] on div "Limit $2,175.00 $ Limit Per Item Unlimited $ Double limit Exempted Amount * $ R…" at bounding box center [915, 547] width 216 height 324
click at [923, 607] on input "text" at bounding box center [905, 605] width 174 height 36
type input "2,175"
click at [962, 780] on button "Save & Close" at bounding box center [950, 772] width 128 height 40
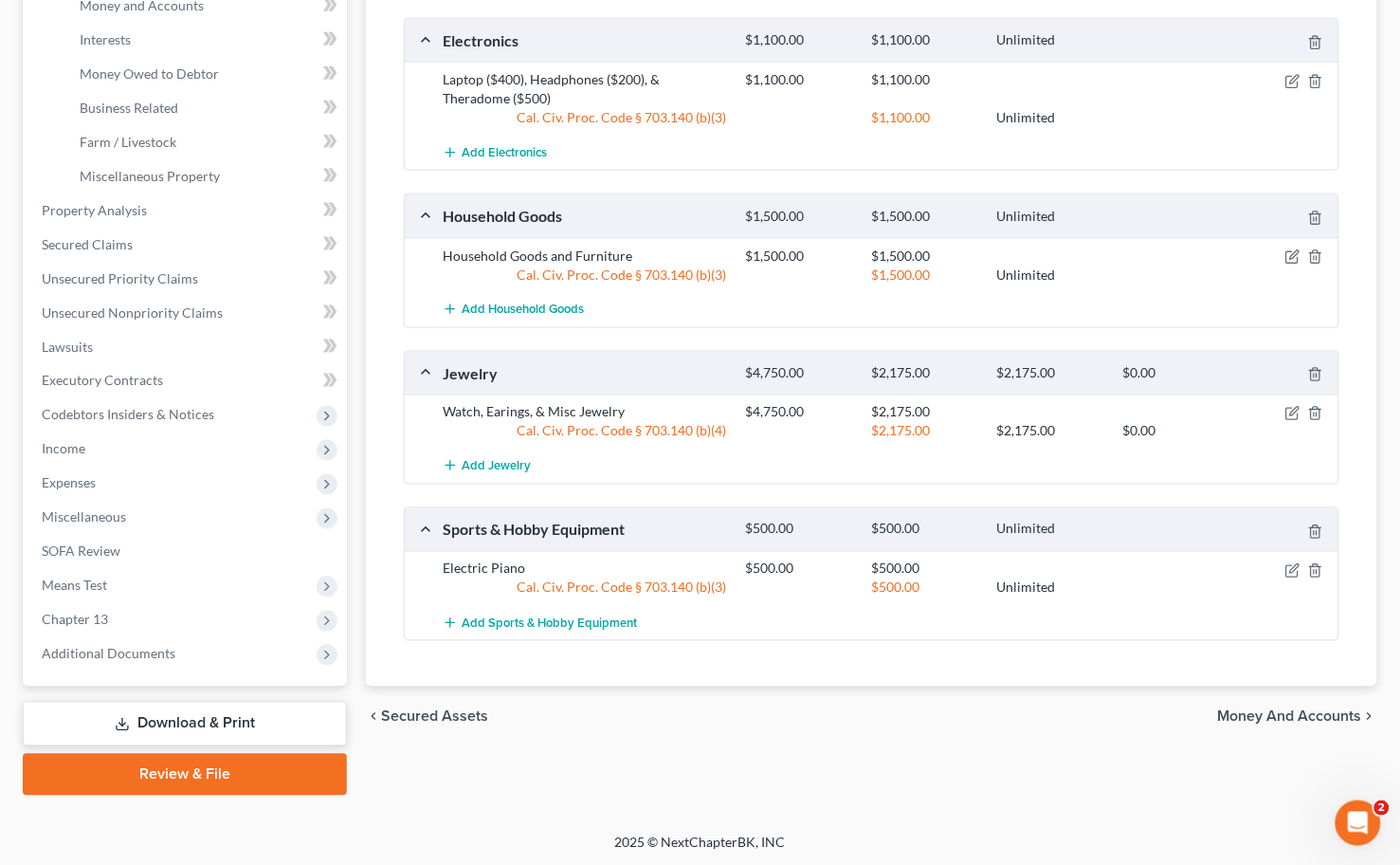
scroll to position [411, 0]
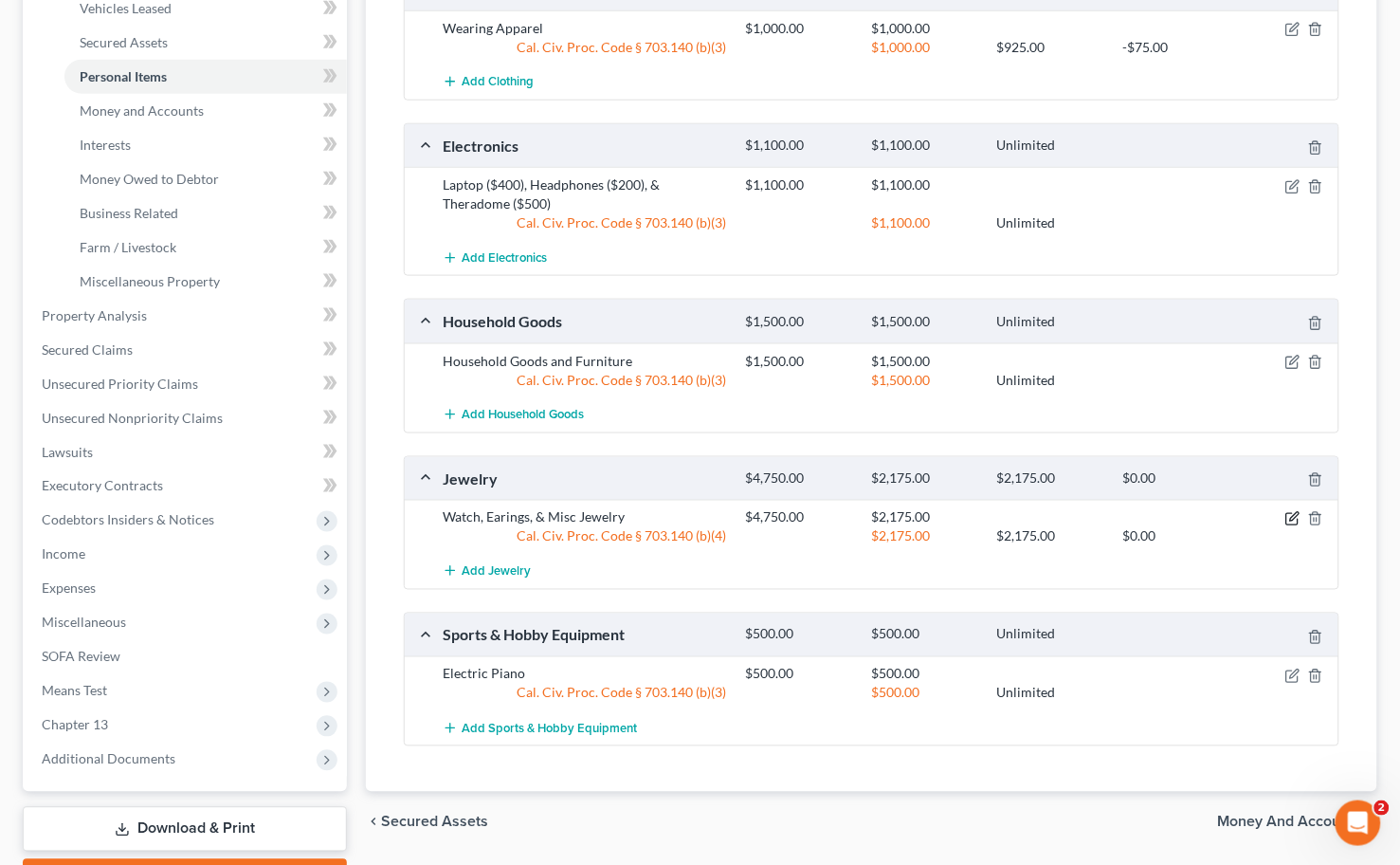
click at [1289, 519] on icon "button" at bounding box center [1293, 519] width 15 height 15
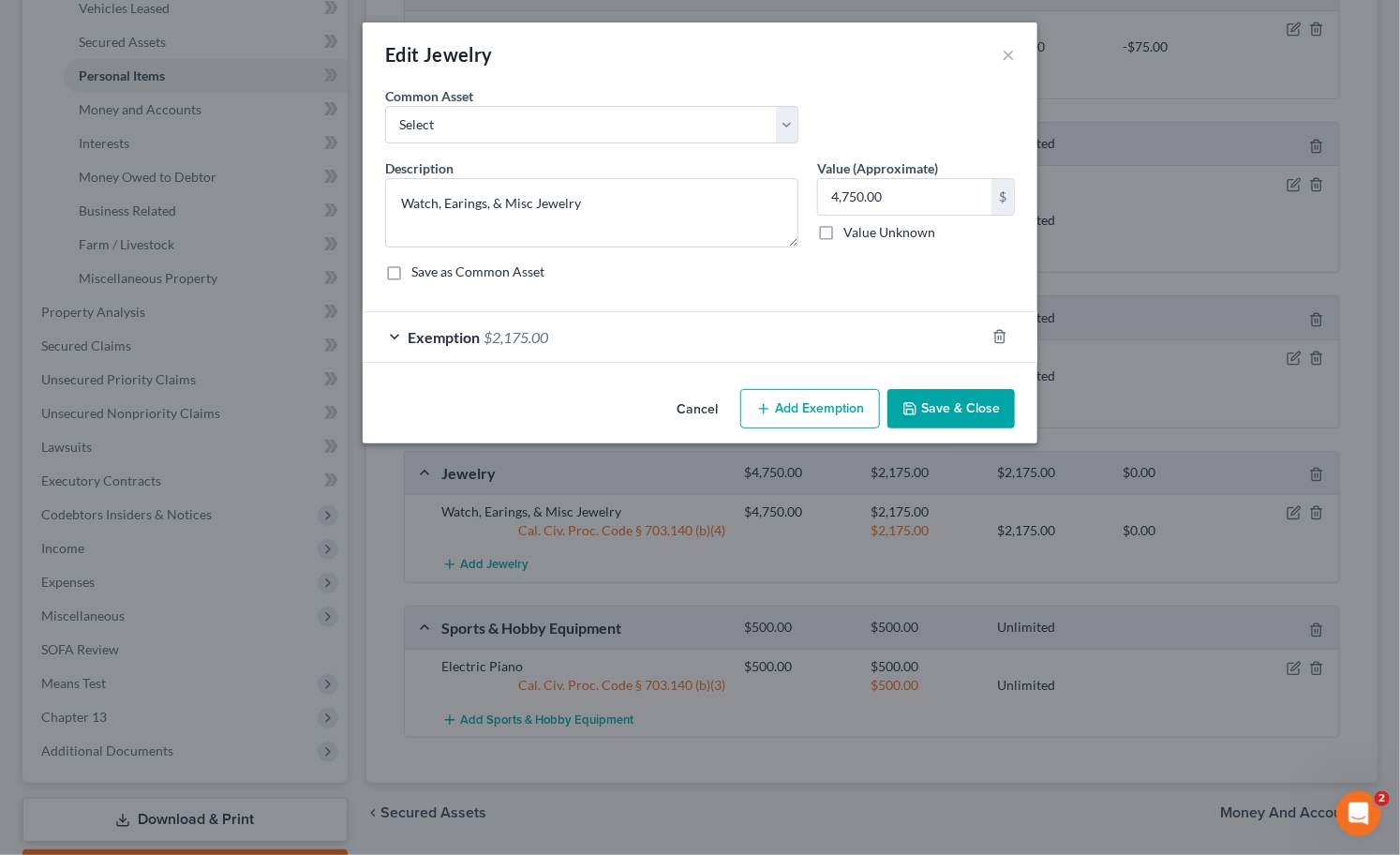
click at [828, 423] on button "Add Exemption" at bounding box center [811, 409] width 140 height 40
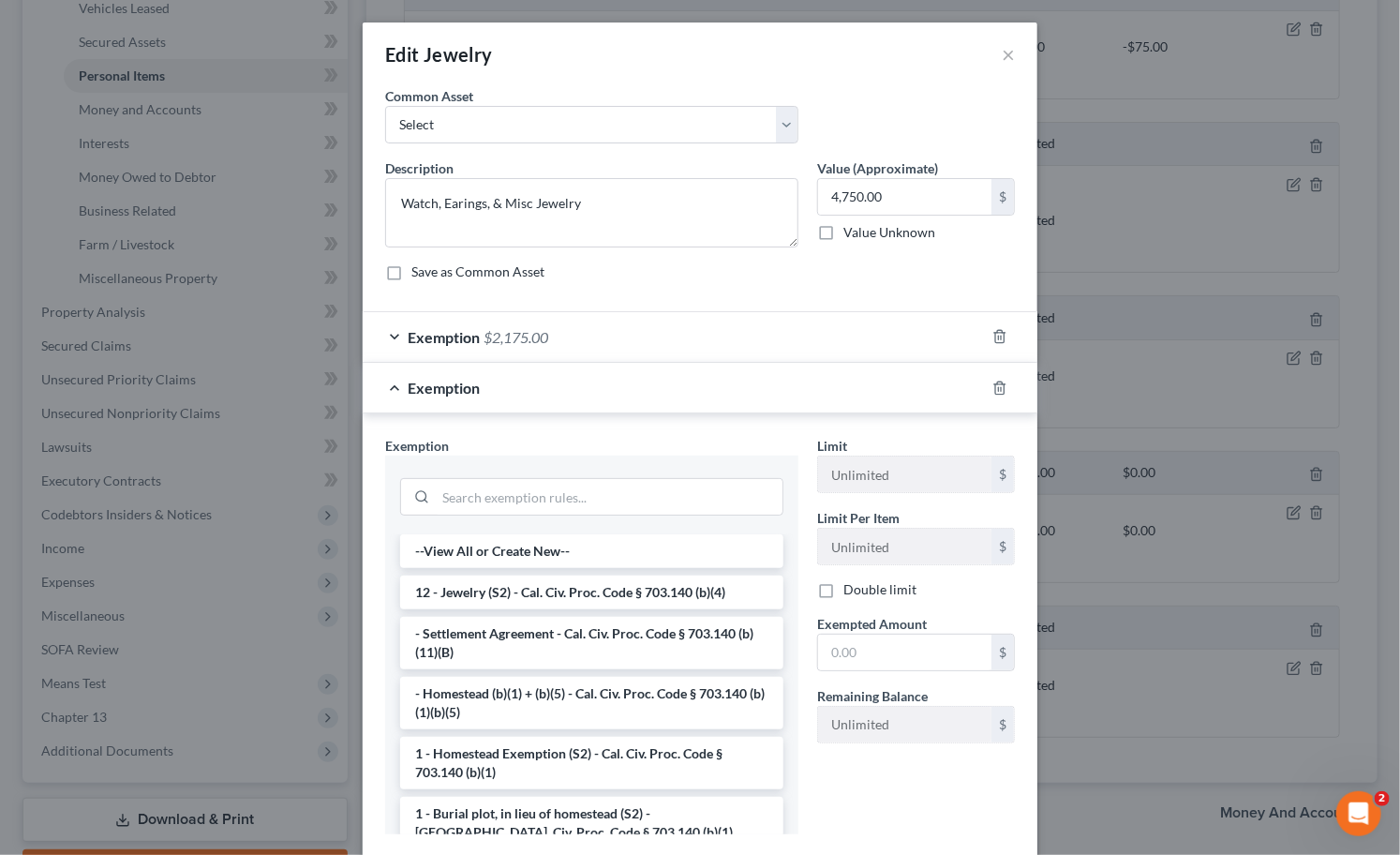
click at [574, 518] on div at bounding box center [592, 495] width 384 height 49
click at [573, 504] on input "search" at bounding box center [608, 497] width 347 height 36
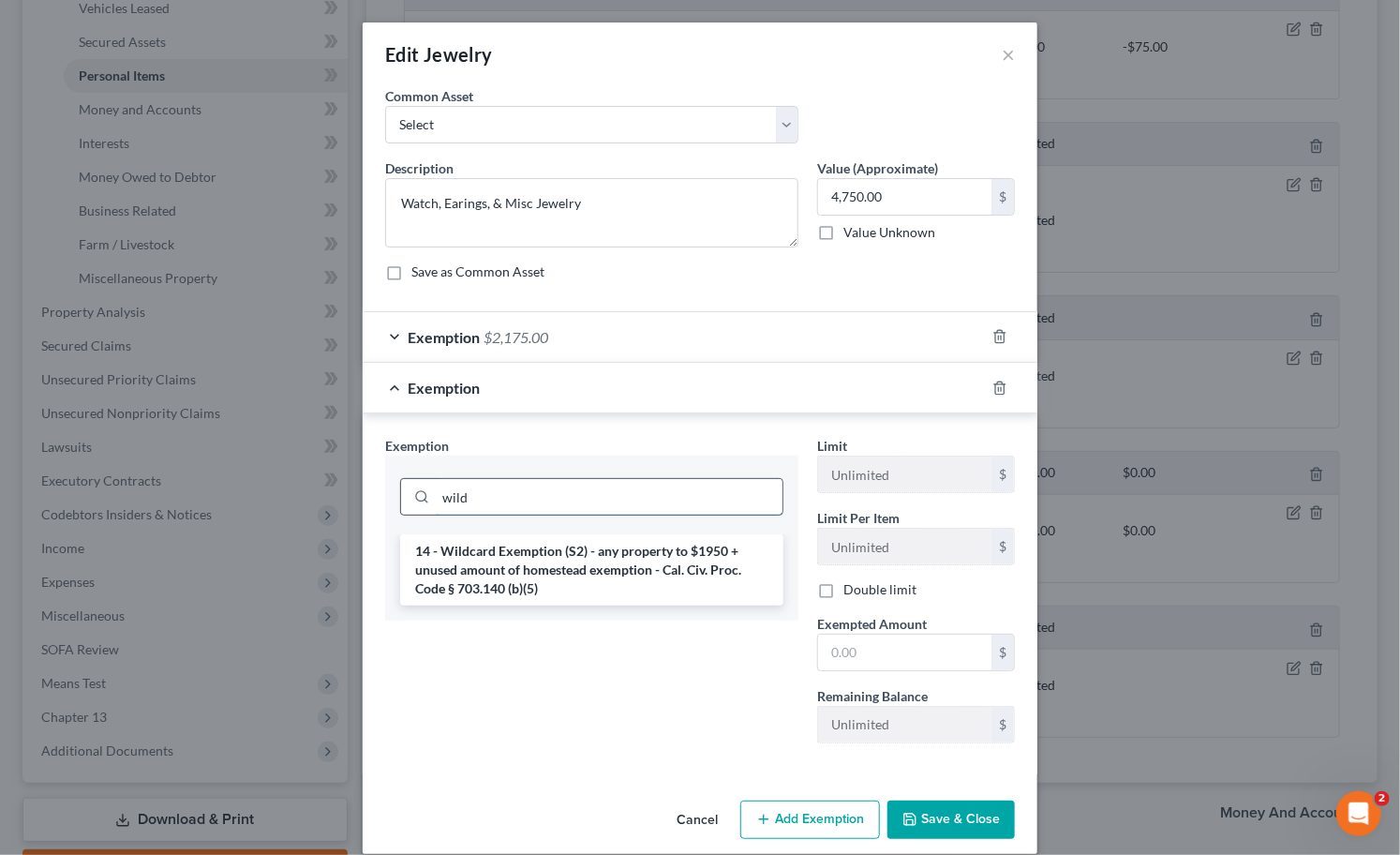
type input "wild"
click at [548, 564] on li "14 - Wildcard Exemption (S2) - any property to $1950 + unused amount of homeste…" at bounding box center [592, 569] width 384 height 71
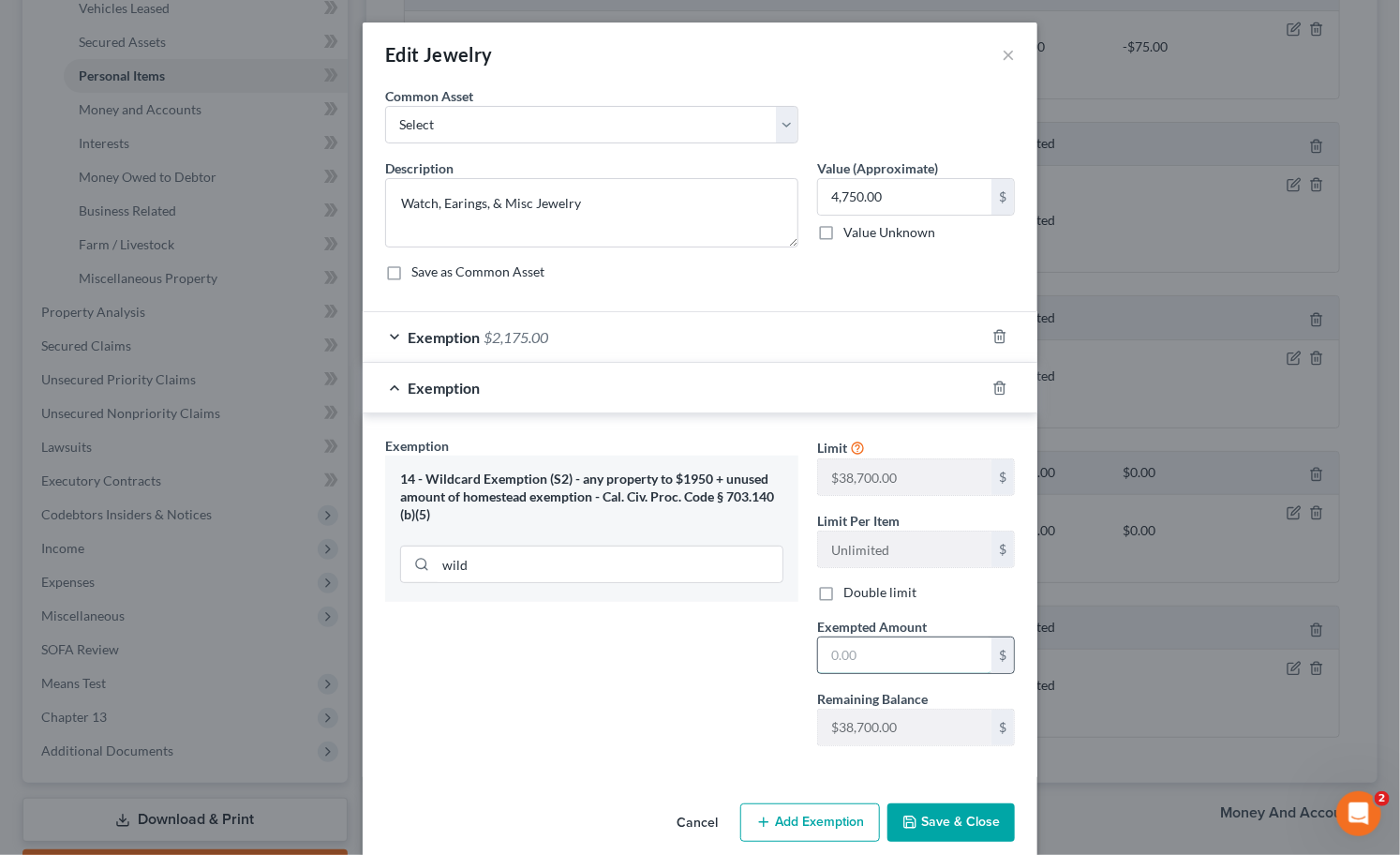
click at [866, 641] on input "text" at bounding box center [905, 656] width 174 height 36
click at [864, 669] on input "text" at bounding box center [905, 656] width 174 height 36
type input "1,425"
click at [948, 812] on button "Save & Close" at bounding box center [950, 823] width 128 height 40
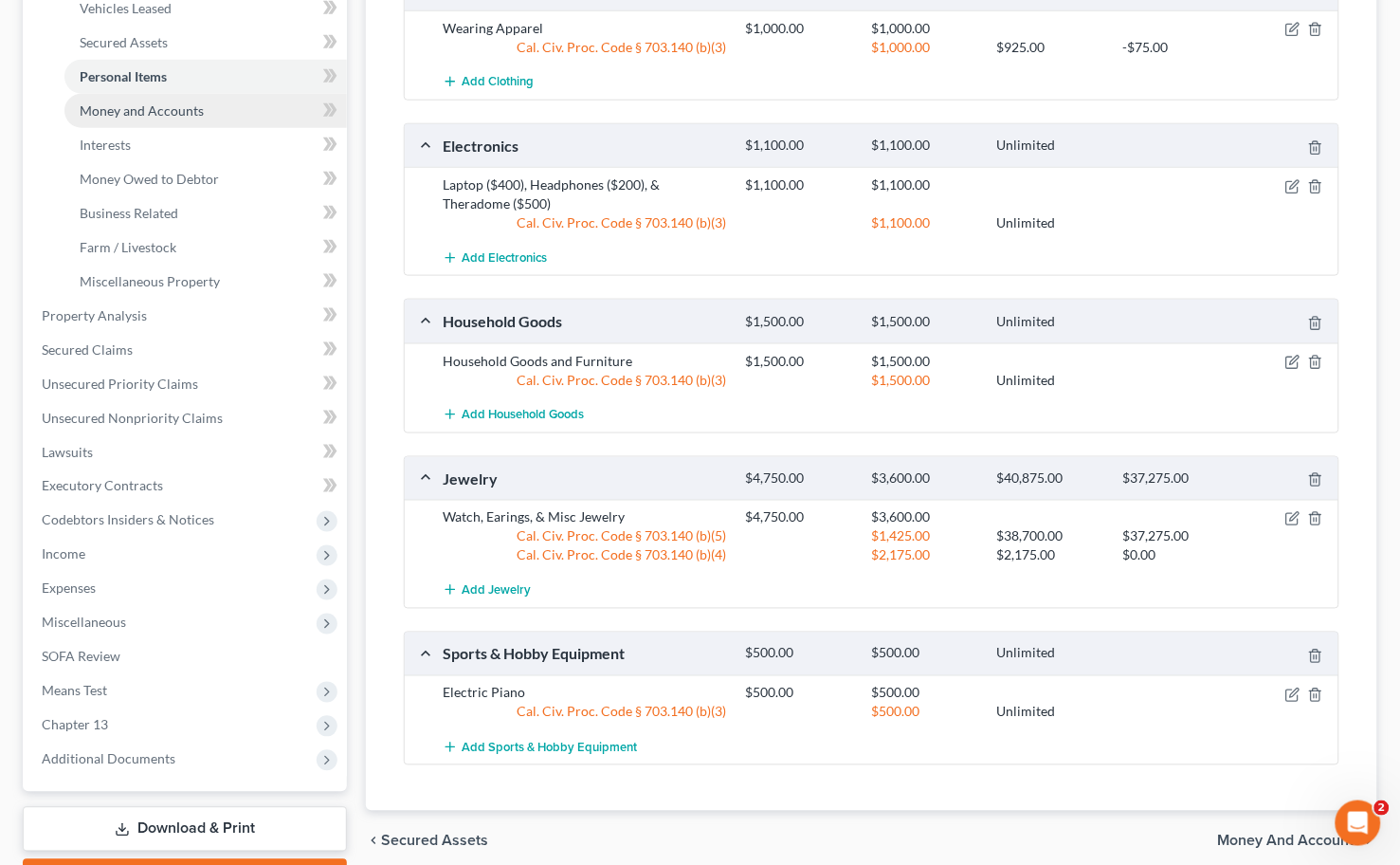
click at [158, 115] on span "Money and Accounts" at bounding box center [141, 110] width 124 height 16
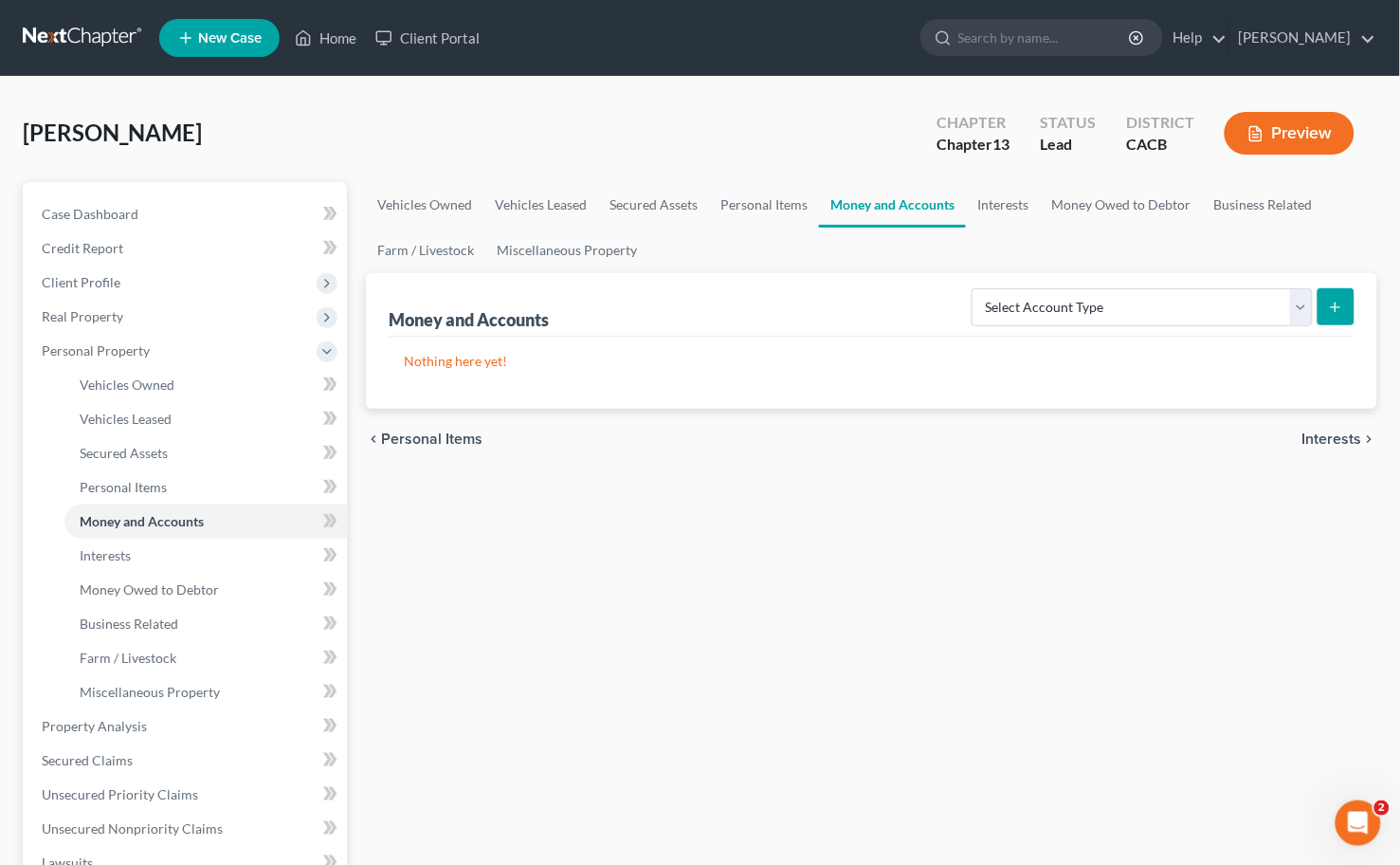
click at [1030, 270] on ul "Vehicles Owned Vehicles Leased Secured Assets Personal Items Money and Accounts…" at bounding box center [872, 227] width 1012 height 91
click at [1045, 276] on div "Money and Accounts Select Account Type Brokerage Cash on Hand Certificates of D…" at bounding box center [872, 305] width 966 height 63
drag, startPoint x: 1056, startPoint y: 280, endPoint x: 1073, endPoint y: 296, distance: 23.3
click at [1057, 281] on div "Select Account Type Brokerage Cash on Hand Certificates of Deposit Checking Acc…" at bounding box center [1159, 306] width 391 height 51
click at [1129, 323] on select "Select Account Type Brokerage Cash on Hand Certificates of Deposit Checking Acc…" at bounding box center [1142, 308] width 341 height 38
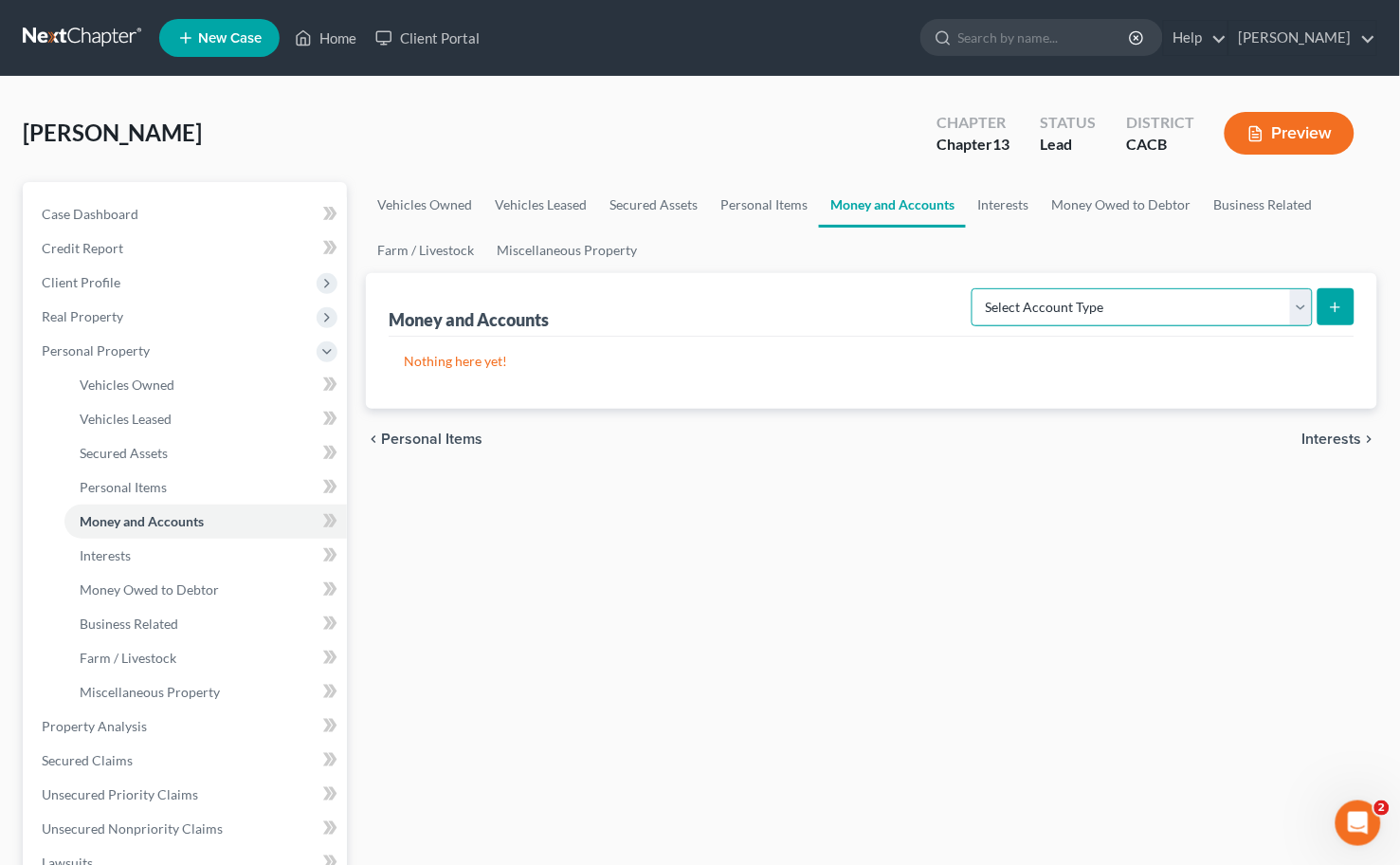
select select "cash_on_hand"
click at [977, 289] on select "Select Account Type Brokerage Cash on Hand Certificates of Deposit Checking Acc…" at bounding box center [1142, 308] width 341 height 38
click at [1363, 305] on div "Money and Accounts Select Account Type Brokerage Cash on Hand Certificates of D…" at bounding box center [872, 341] width 1012 height 136
click at [1368, 304] on div "Money and Accounts Select Account Type Brokerage Cash on Hand Certificates of D…" at bounding box center [872, 341] width 1012 height 136
click at [1348, 301] on button "submit" at bounding box center [1336, 307] width 37 height 37
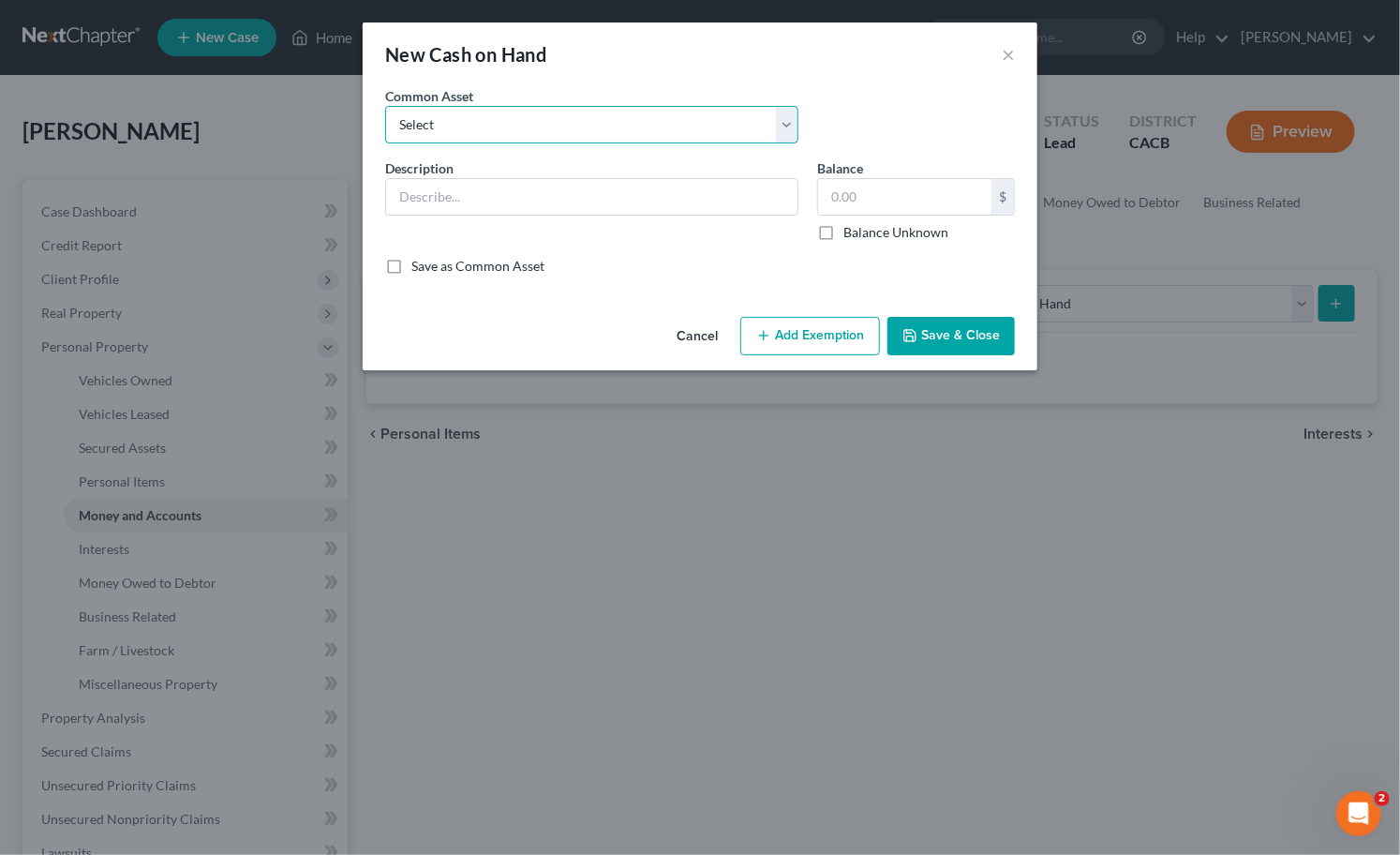
click at [587, 106] on select "Select Cash Cash on Hand" at bounding box center [591, 125] width 413 height 38
select select "0"
click at [385, 106] on select "Select Cash Cash on Hand" at bounding box center [591, 125] width 413 height 38
type input "Cash"
click at [895, 191] on input "70.00" at bounding box center [905, 197] width 174 height 36
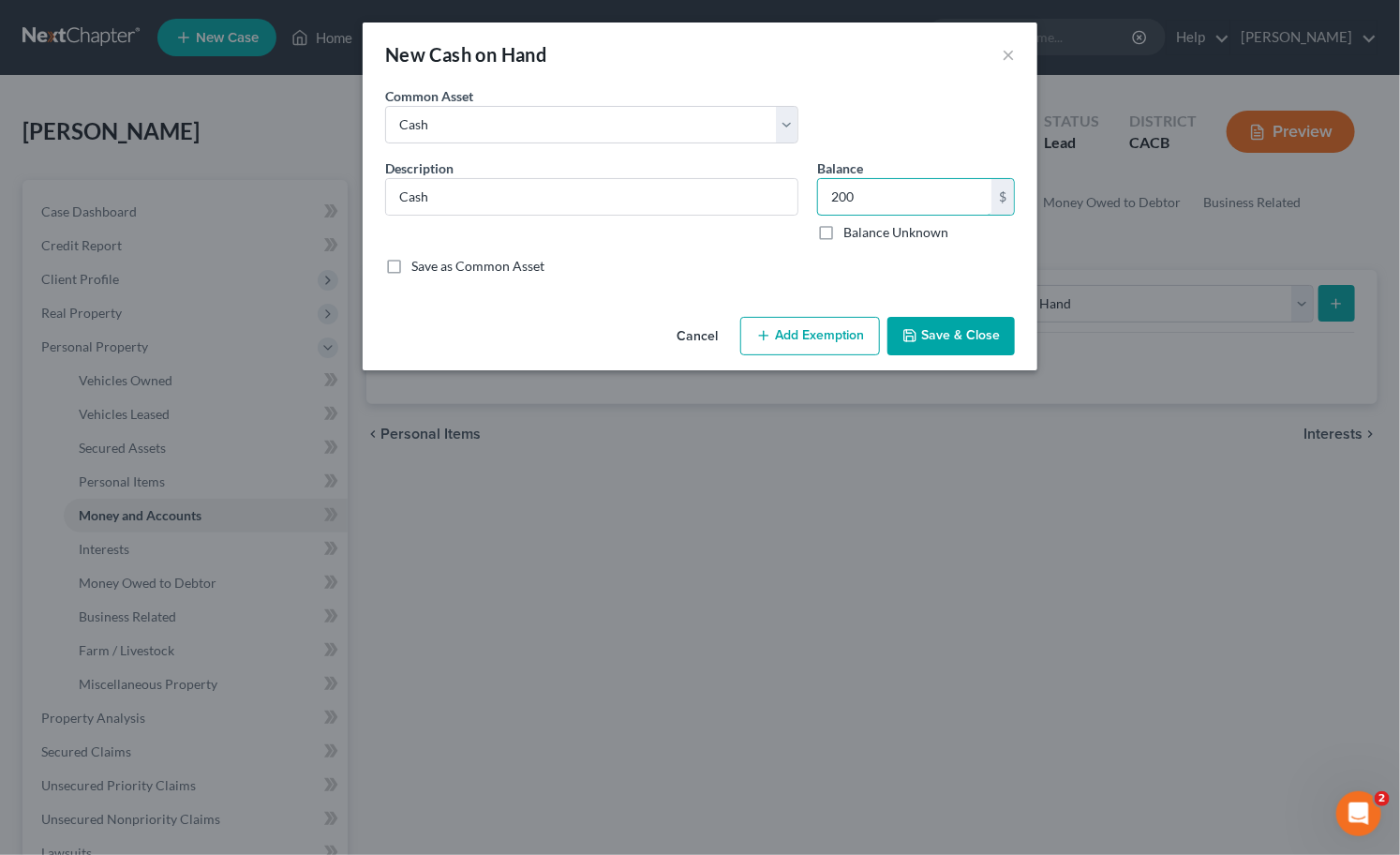
type input "200"
click at [808, 326] on button "Add Exemption" at bounding box center [811, 336] width 140 height 40
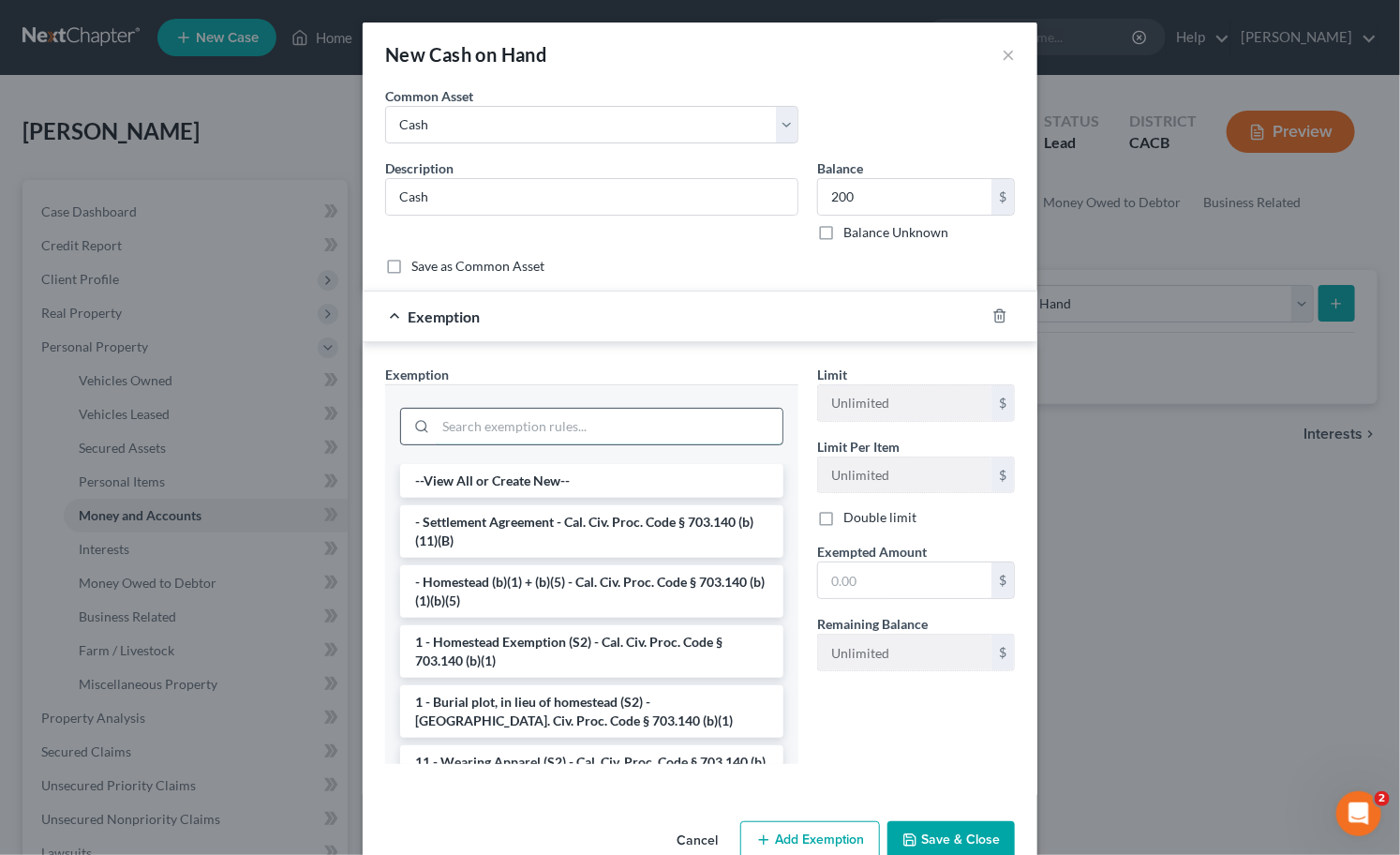
click at [710, 419] on input "search" at bounding box center [608, 427] width 347 height 36
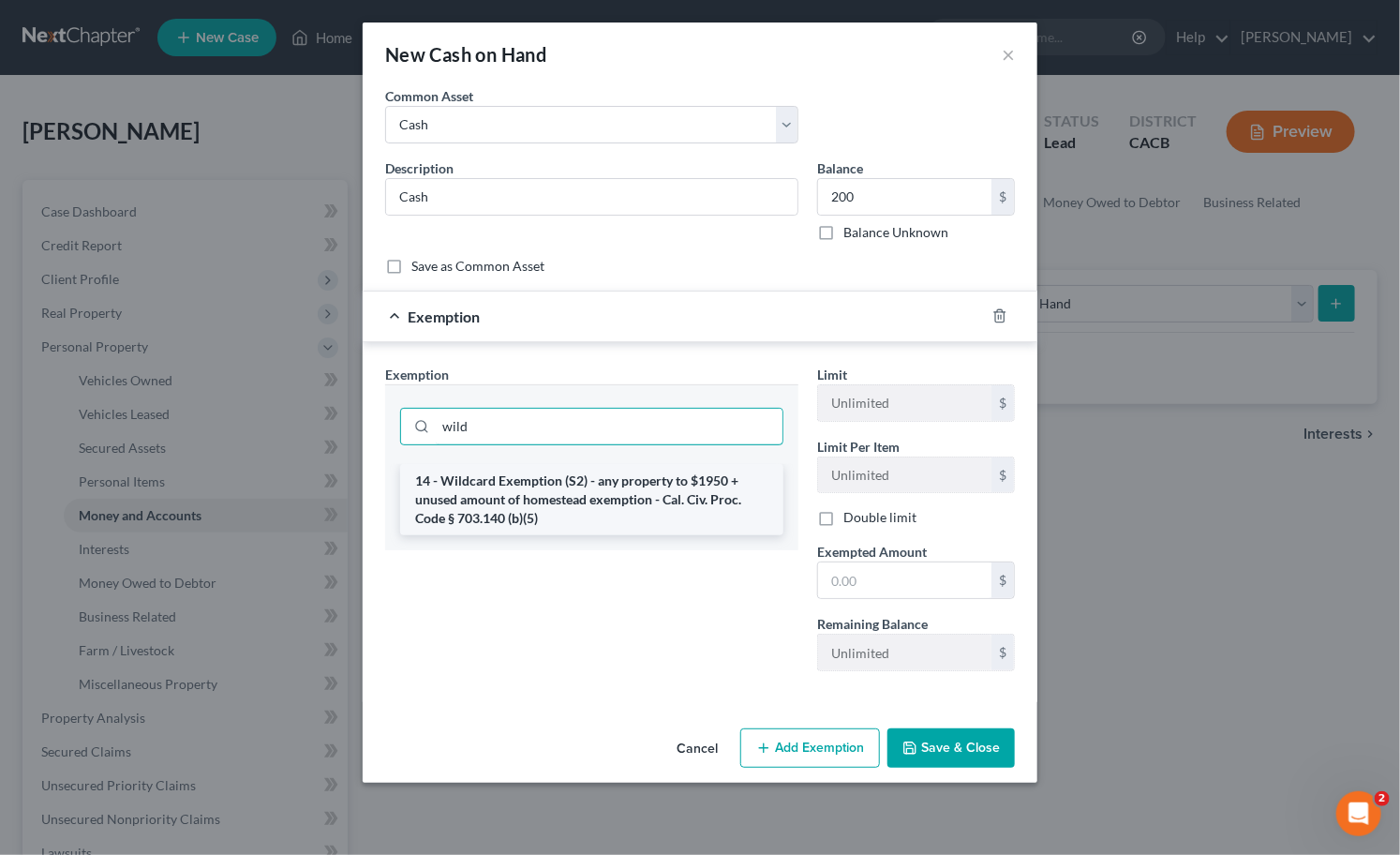
type input "wild"
click at [684, 467] on li "14 - Wildcard Exemption (S2) - any property to $1950 + unused amount of homeste…" at bounding box center [592, 499] width 384 height 71
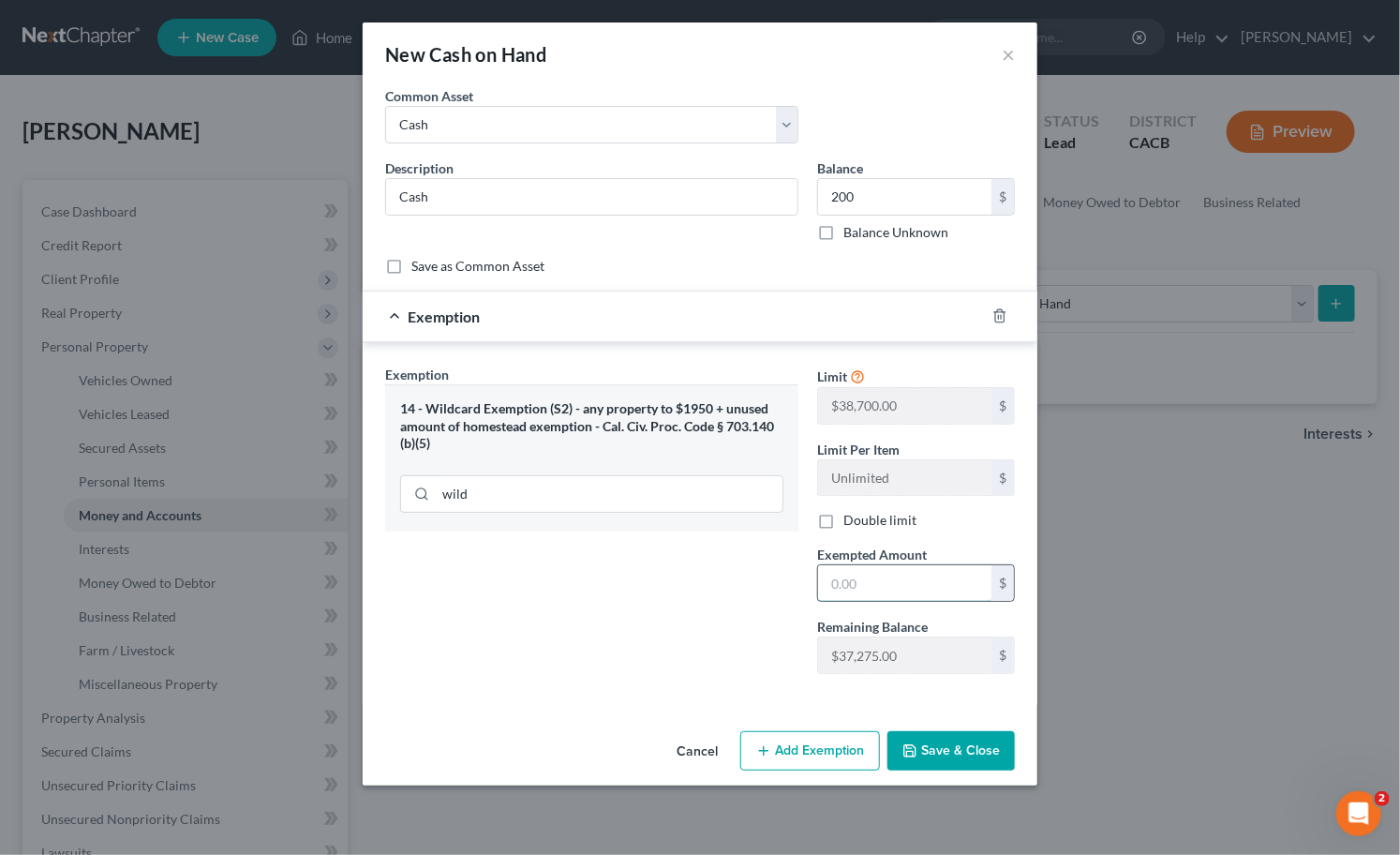
drag, startPoint x: 885, startPoint y: 575, endPoint x: 879, endPoint y: 588, distance: 14.3
click at [885, 575] on input "text" at bounding box center [905, 583] width 174 height 36
paste input "200"
type input "200"
click at [851, 694] on div "Exemption Set must be selected for CA. Exemption * 14 - Wildcard Exemption (S2)…" at bounding box center [700, 523] width 674 height 363
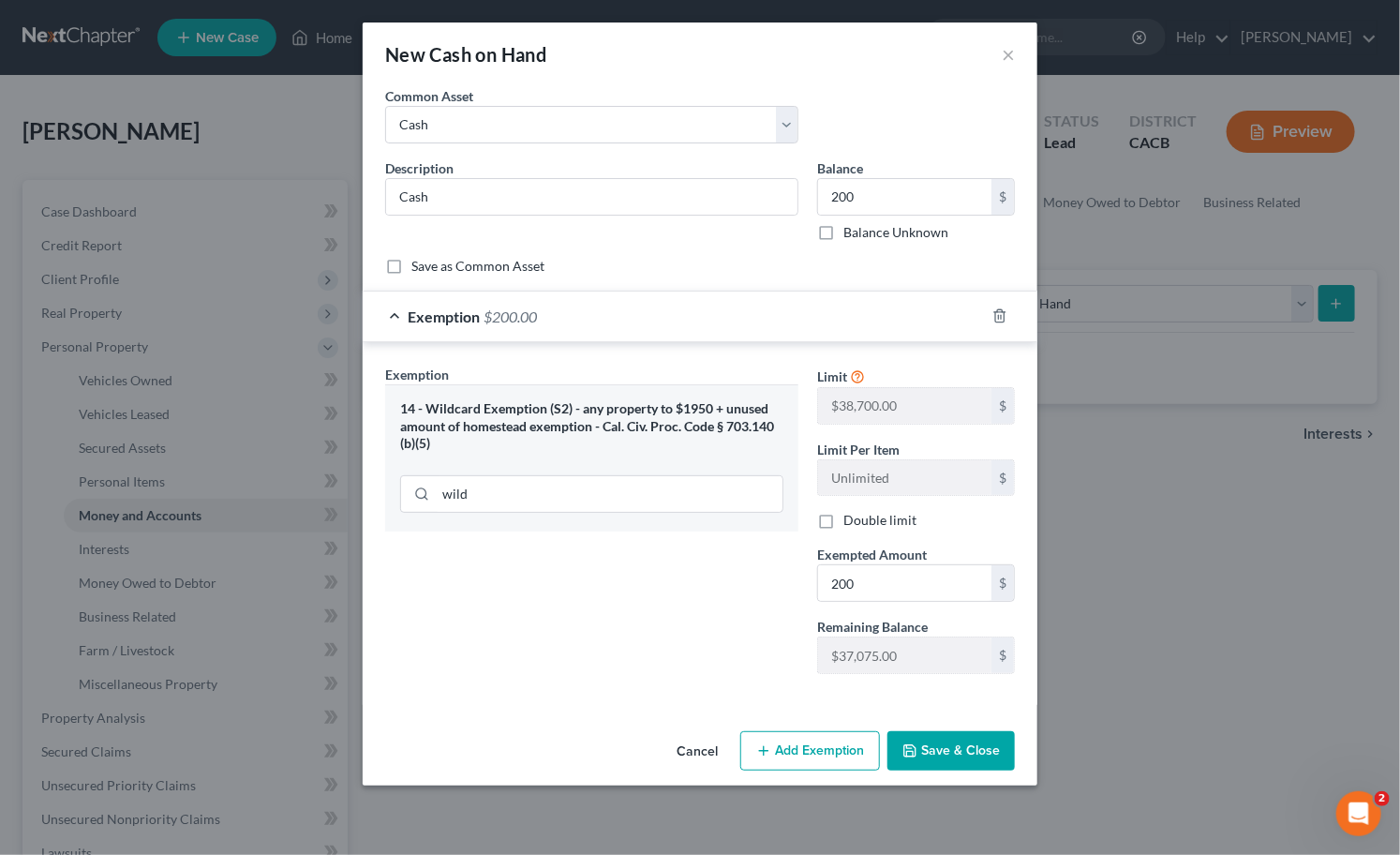
click at [934, 753] on button "Save & Close" at bounding box center [950, 751] width 128 height 40
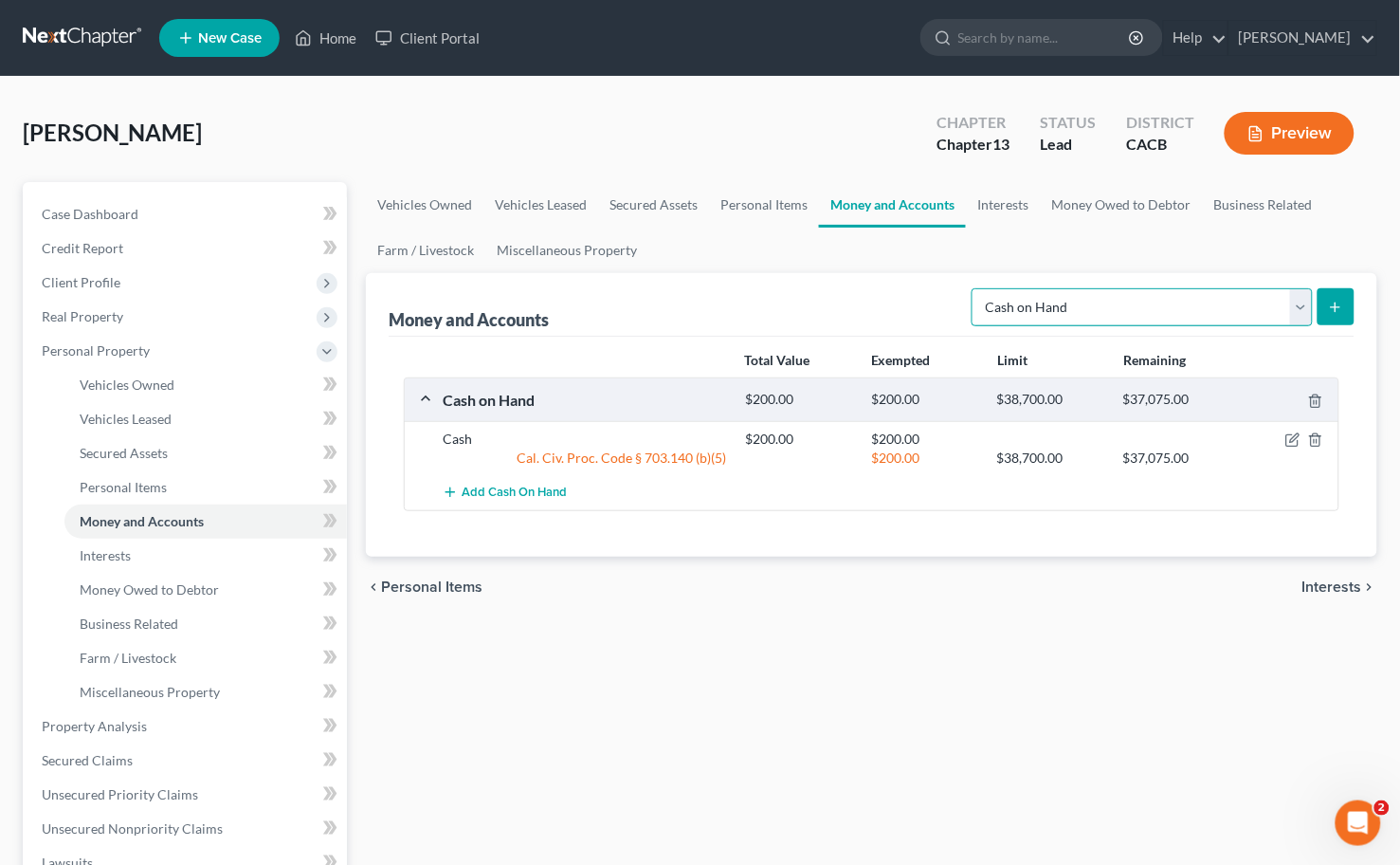
click at [1036, 299] on select "Select Account Type Brokerage Cash on Hand Certificates of Deposit Checking Acc…" at bounding box center [1142, 308] width 341 height 38
select select "checking"
click at [977, 289] on select "Select Account Type Brokerage Cash on Hand Certificates of Deposit Checking Acc…" at bounding box center [1142, 308] width 341 height 38
click at [1329, 316] on button "submit" at bounding box center [1336, 307] width 37 height 37
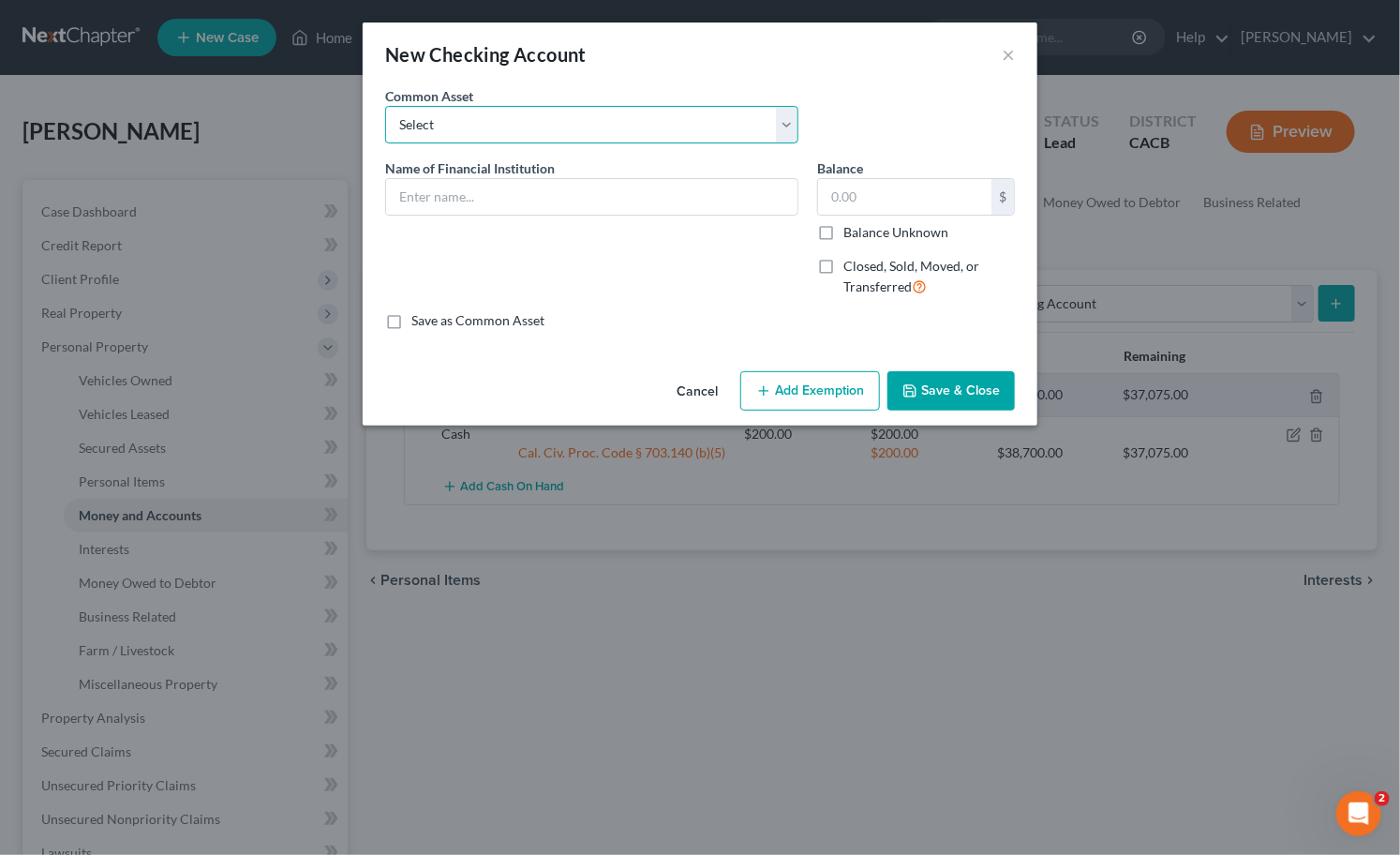
drag, startPoint x: 481, startPoint y: 110, endPoint x: 506, endPoint y: 135, distance: 35.4
click at [482, 114] on select "Select True Grocer Credit Union (1868)" at bounding box center [591, 125] width 413 height 38
select select "0"
click at [385, 106] on select "Select True Grocer Credit Union (1868)" at bounding box center [591, 125] width 413 height 38
type input "True Grocer Credit Union (1868)"
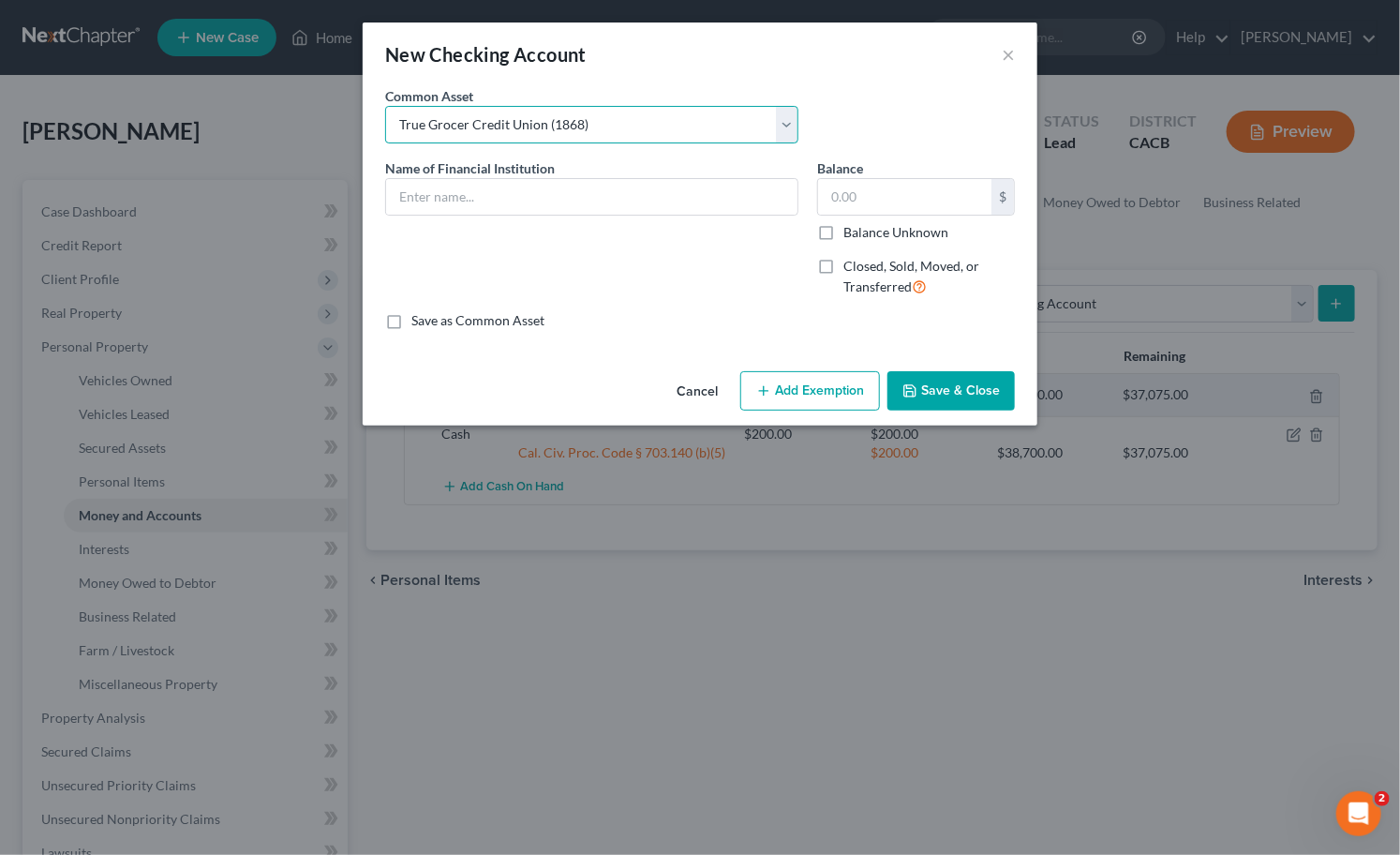
type input "0"
drag, startPoint x: 598, startPoint y: 188, endPoint x: 319, endPoint y: 128, distance: 285.4
click at [291, 169] on div "New Checking Account × An exemption set must first be selected from the Filing …" at bounding box center [700, 427] width 1400 height 855
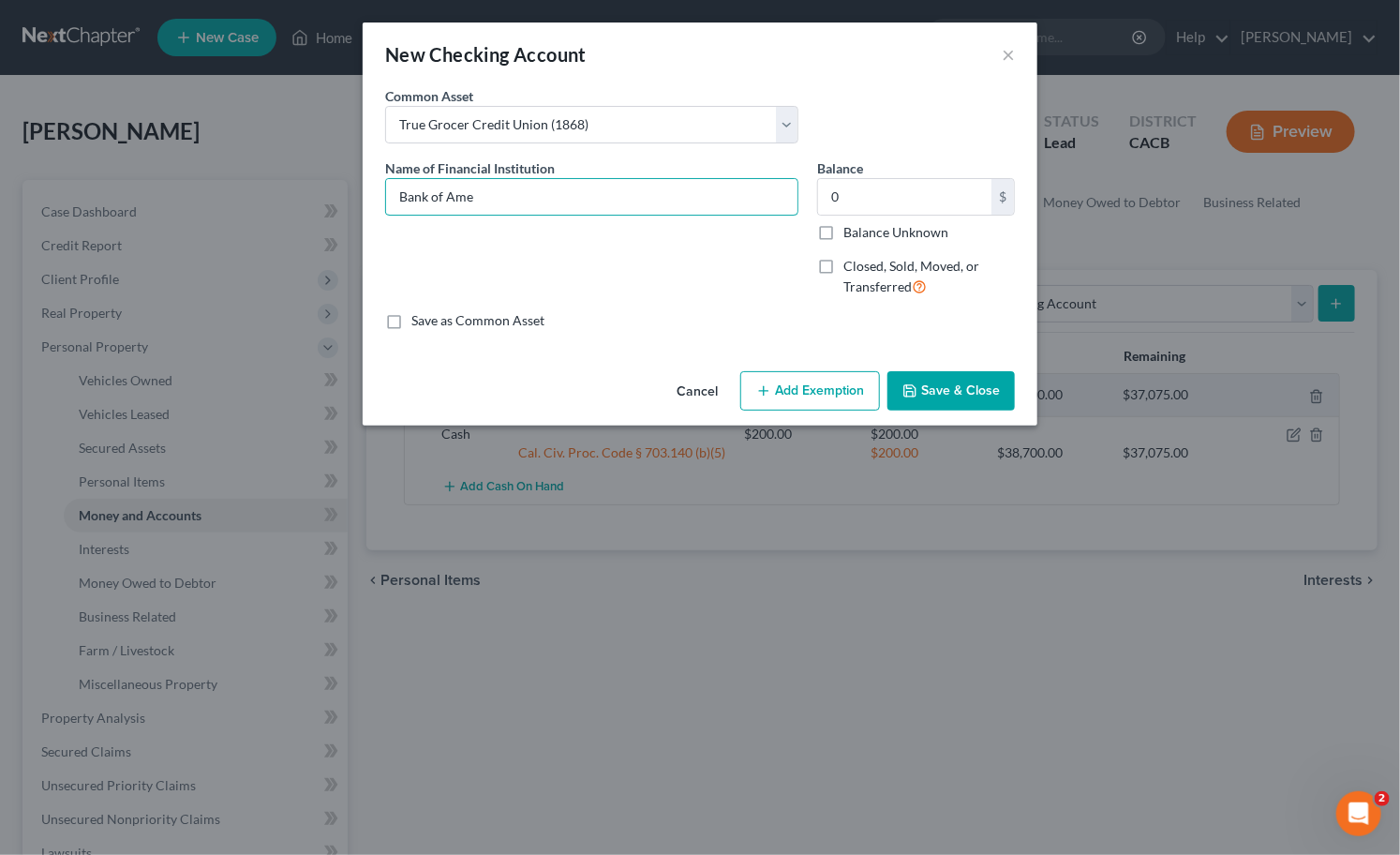
type input "Bank of Ame"
drag, startPoint x: 991, startPoint y: 49, endPoint x: 1019, endPoint y: 49, distance: 28.0
click at [1015, 49] on div "New Checking Account ×" at bounding box center [700, 54] width 674 height 63
click at [1019, 49] on div "New Checking Account ×" at bounding box center [700, 54] width 674 height 63
click at [1019, 57] on div "New Checking Account ×" at bounding box center [700, 54] width 674 height 63
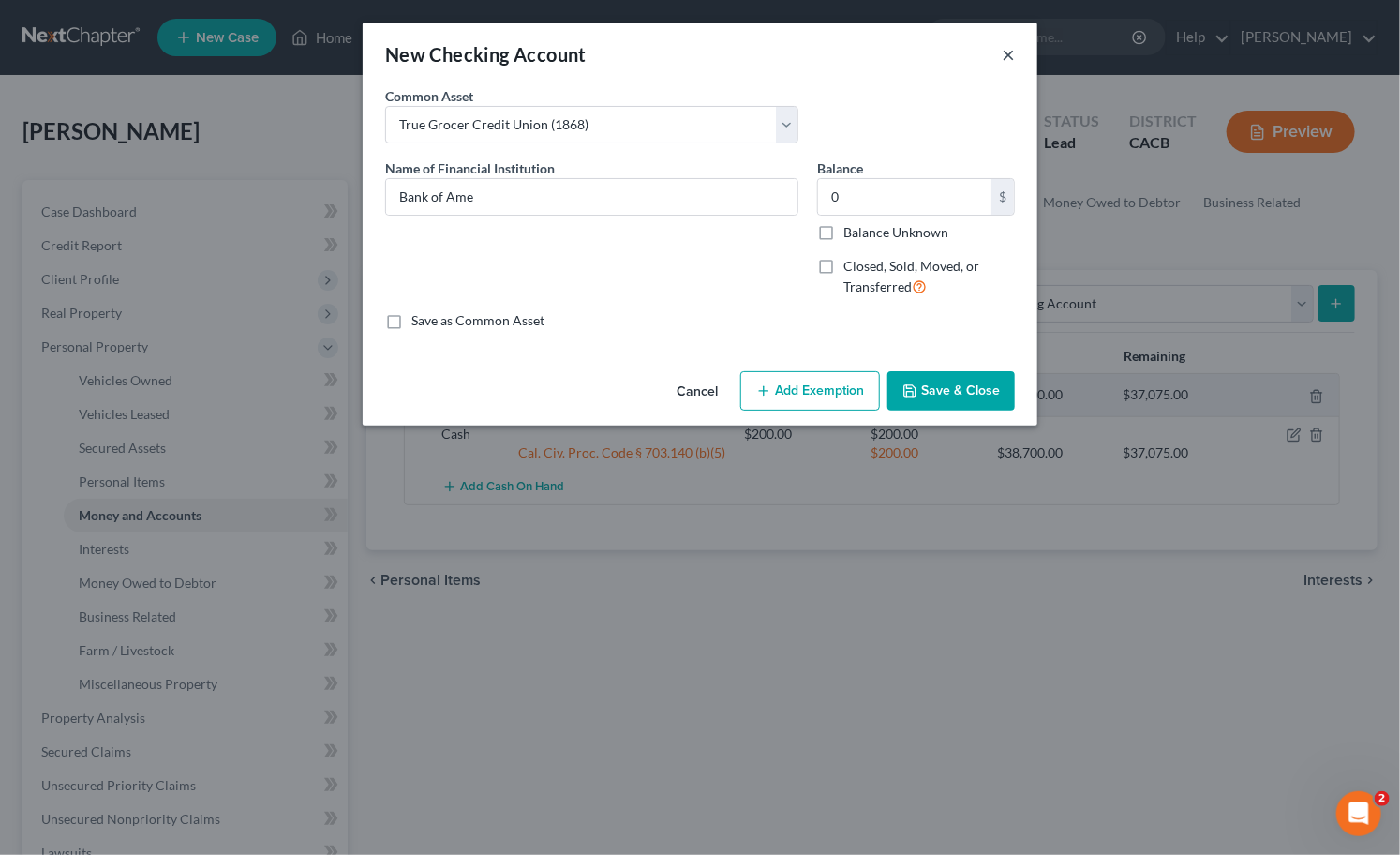
drag, startPoint x: 1007, startPoint y: 55, endPoint x: 1043, endPoint y: 69, distance: 38.6
click at [1007, 54] on button "×" at bounding box center [1009, 55] width 13 height 23
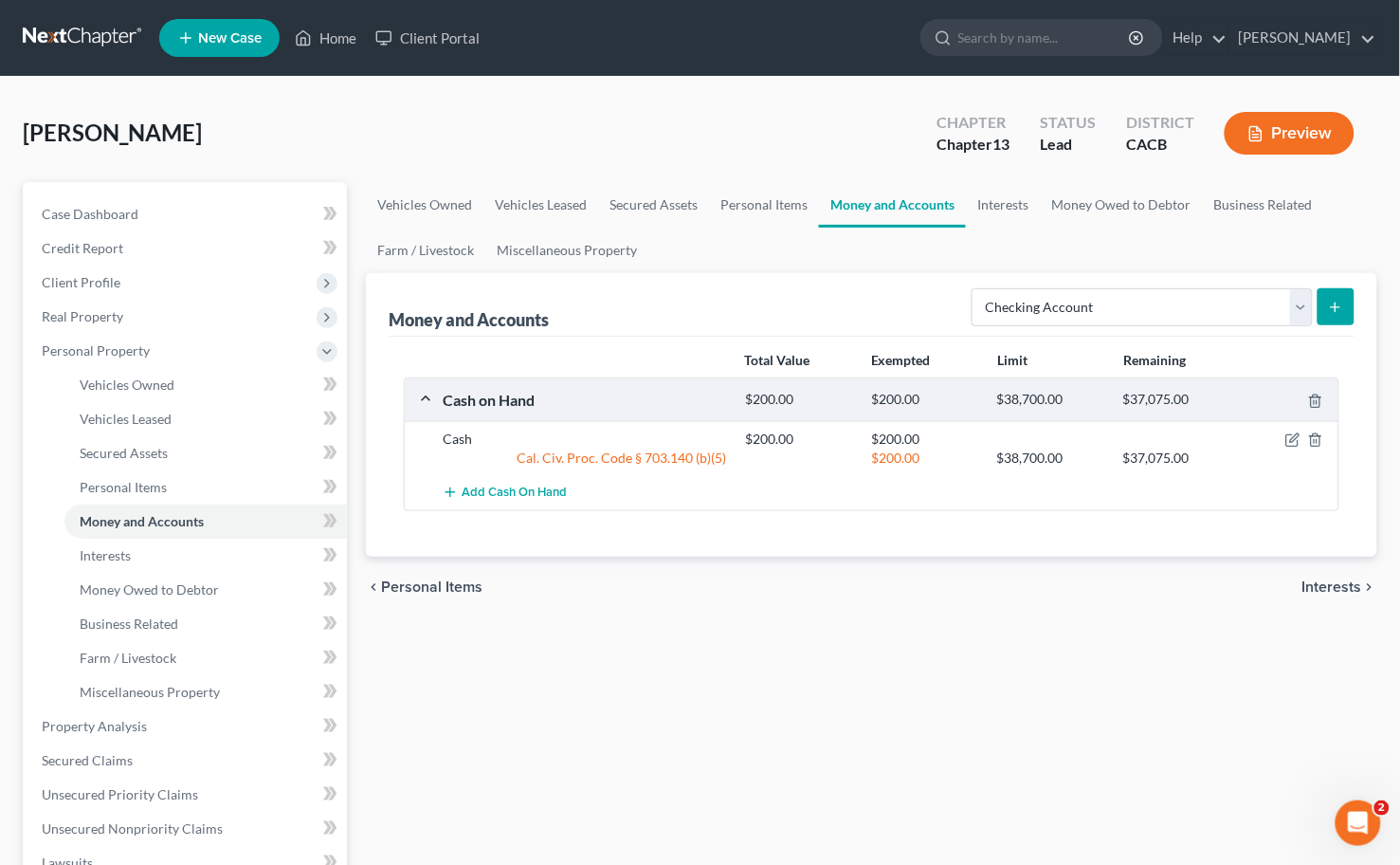
click at [1347, 310] on button "submit" at bounding box center [1336, 307] width 37 height 37
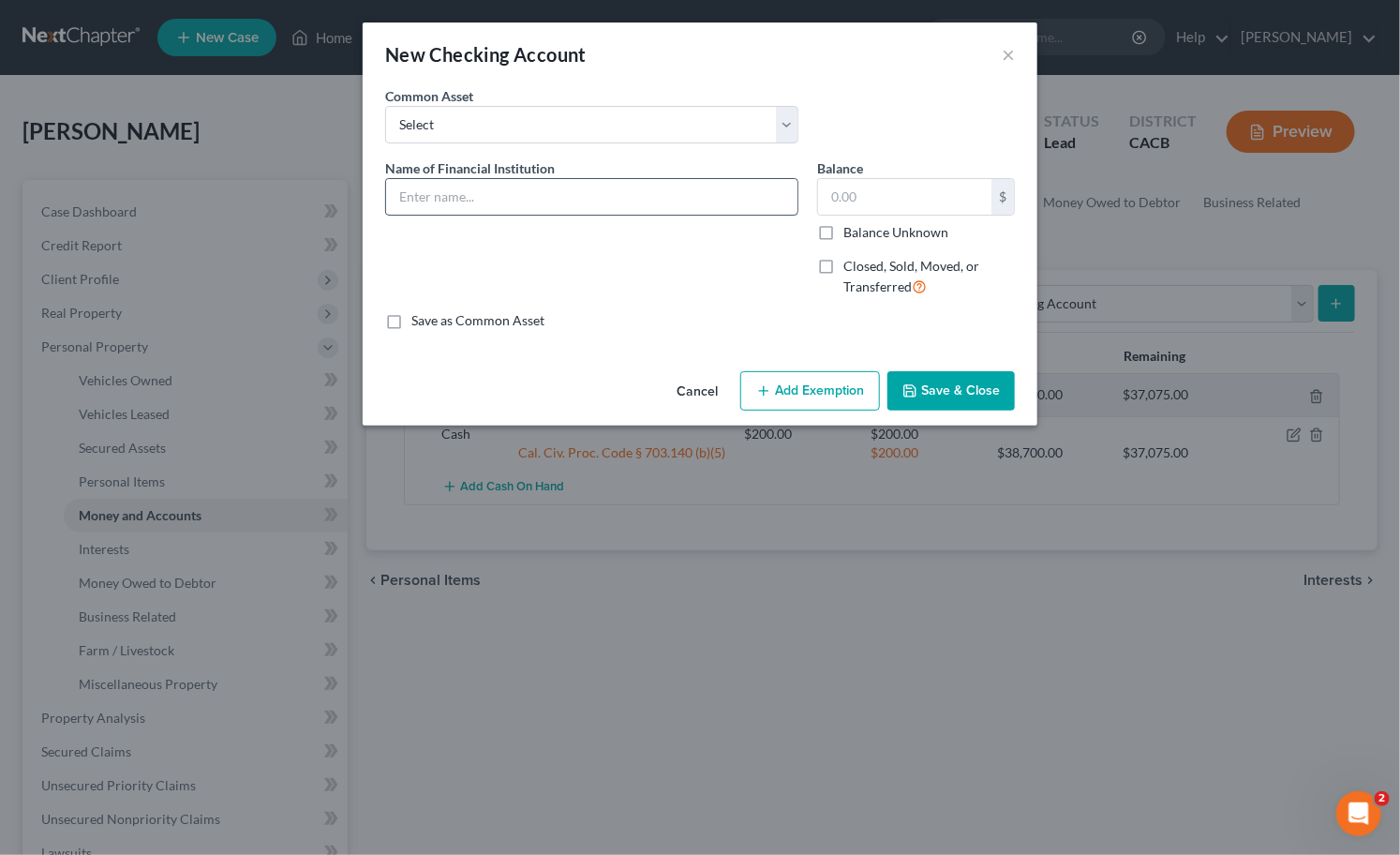
click at [696, 187] on input "text" at bounding box center [592, 197] width 412 height 36
click at [709, 191] on input "Bank of America (1430(" at bounding box center [592, 197] width 412 height 36
type input "Bank of America (1430)"
drag, startPoint x: 899, startPoint y: 198, endPoint x: 793, endPoint y: 213, distance: 107.1
click at [775, 197] on div "Name of Financial Institution * Bank of America (1430) Balance 8,085.85 $ Balan…" at bounding box center [700, 235] width 649 height 154
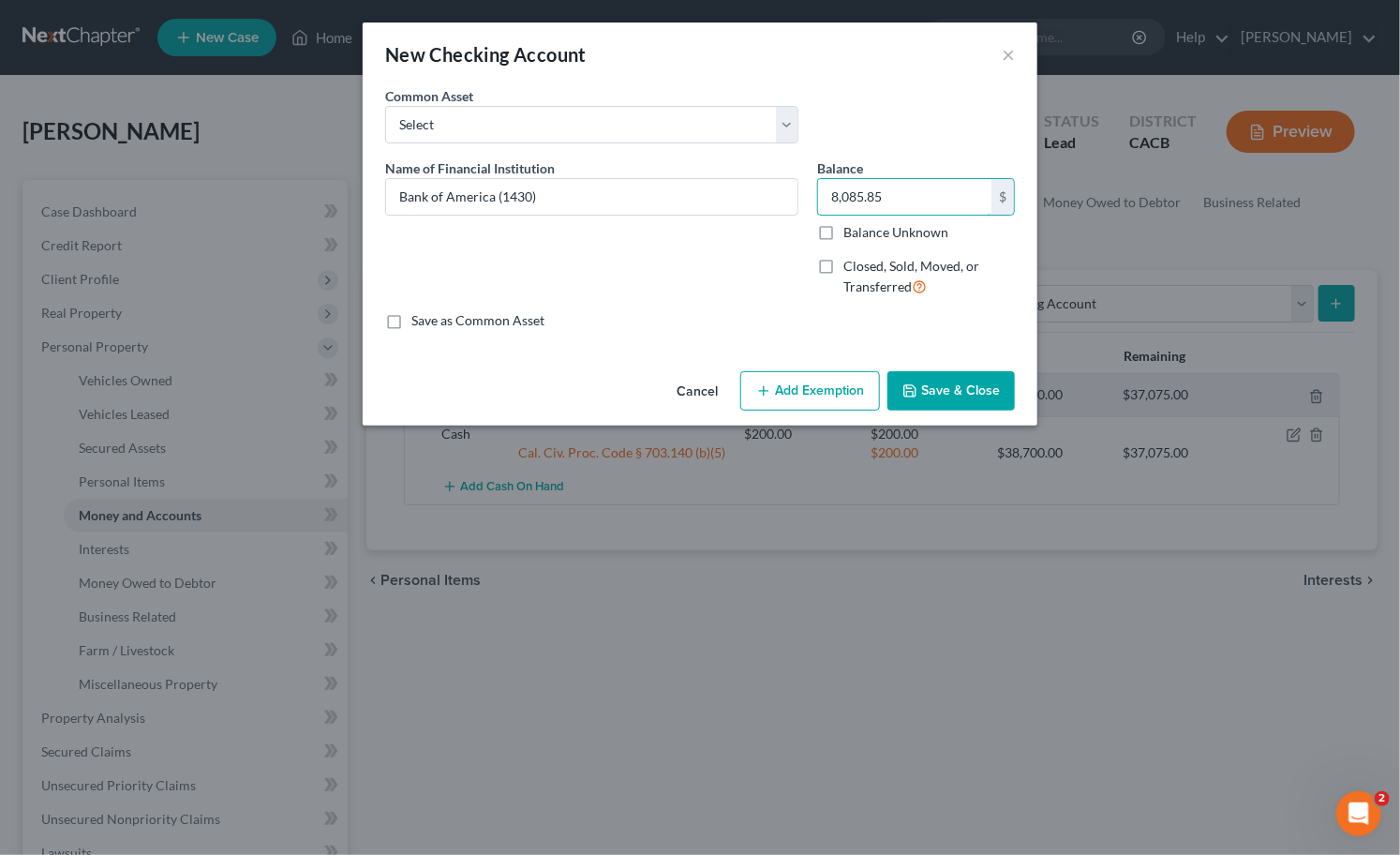
type input "8,085.85"
click at [861, 389] on button "Add Exemption" at bounding box center [811, 391] width 140 height 40
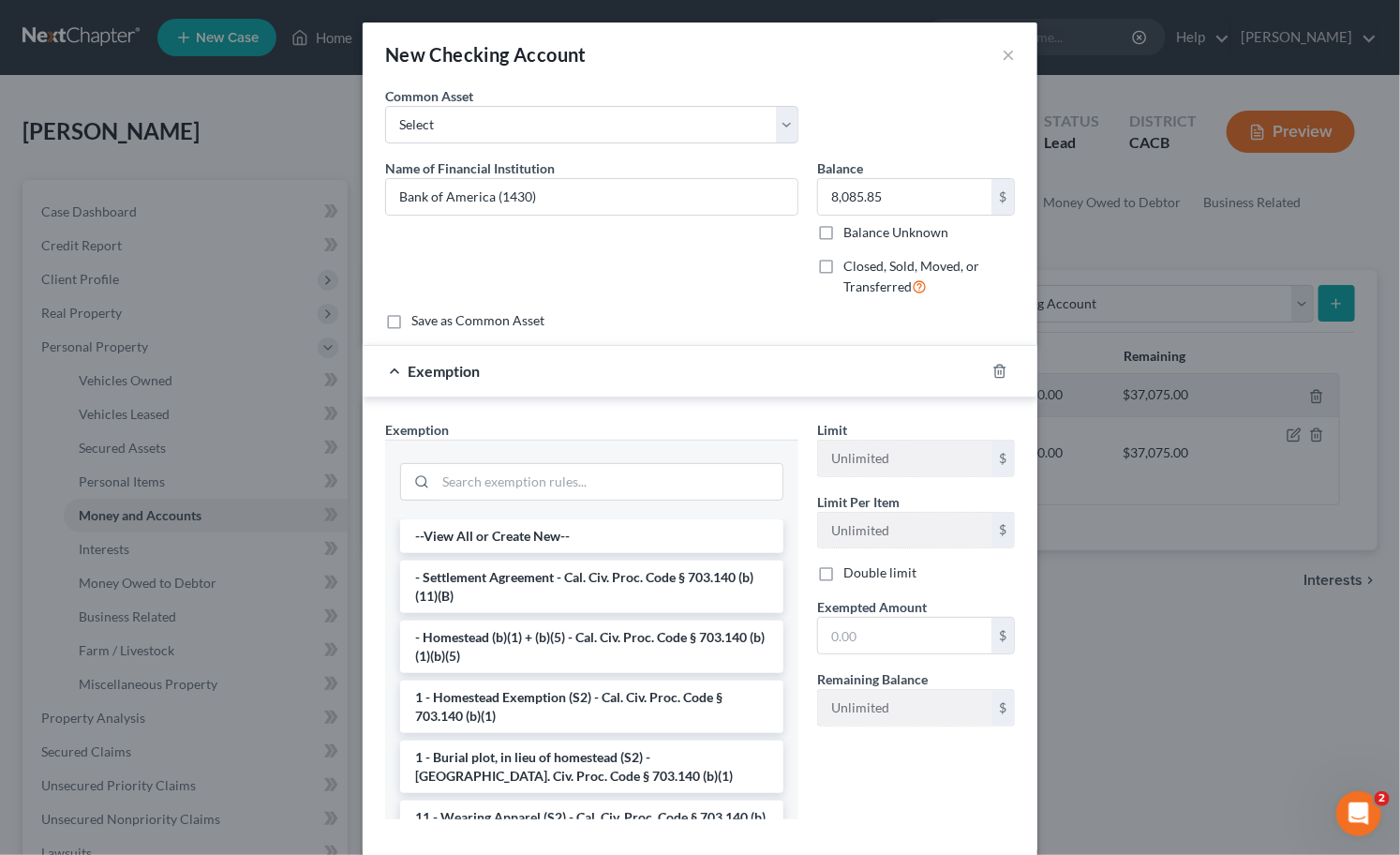
click at [645, 451] on div at bounding box center [591, 479] width 413 height 79
click at [640, 476] on input "search" at bounding box center [608, 482] width 347 height 36
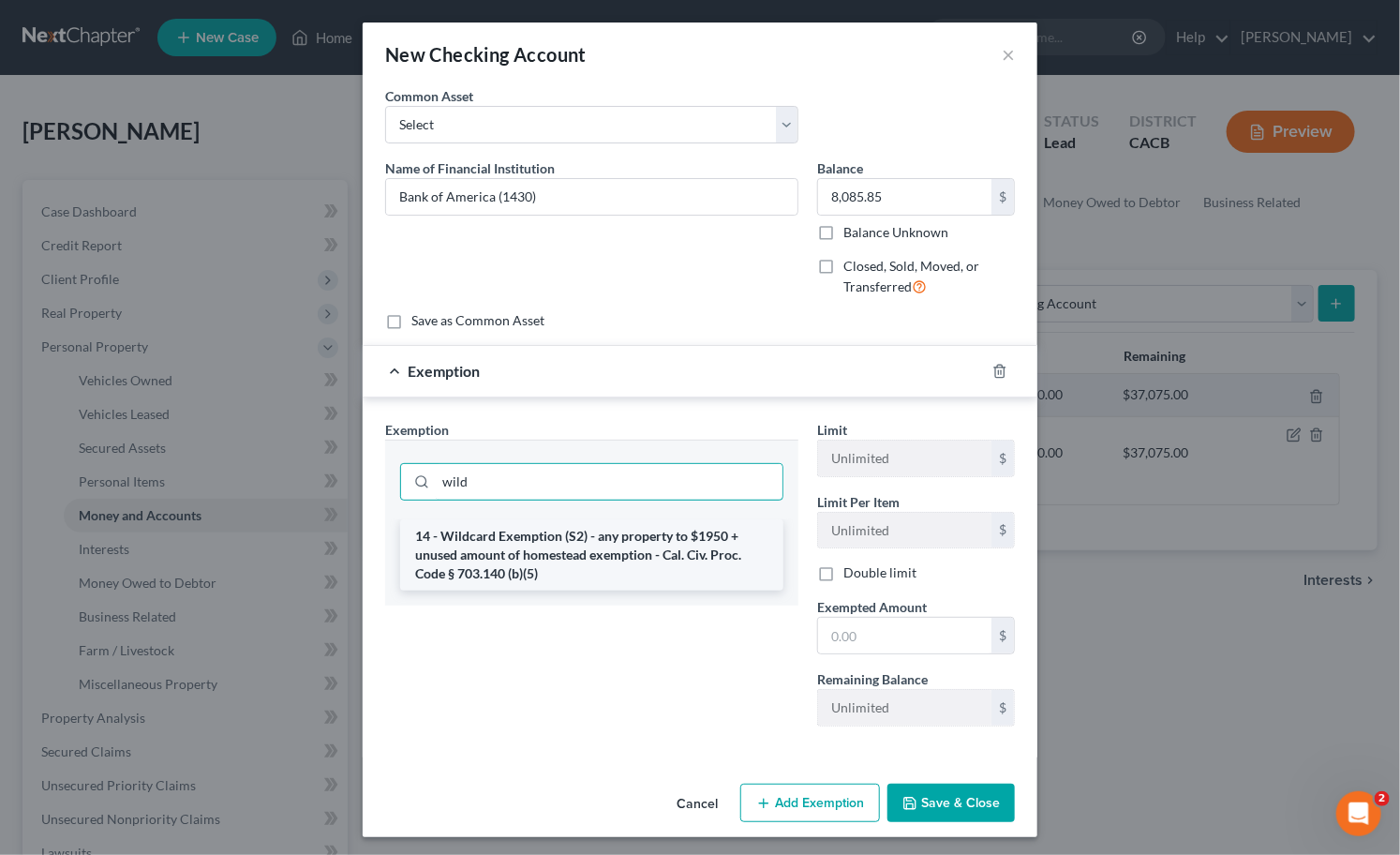
type input "wild"
drag, startPoint x: 736, startPoint y: 531, endPoint x: 750, endPoint y: 568, distance: 39.6
click at [735, 532] on li "14 - Wildcard Exemption (S2) - any property to $1950 + unused amount of homeste…" at bounding box center [592, 555] width 384 height 71
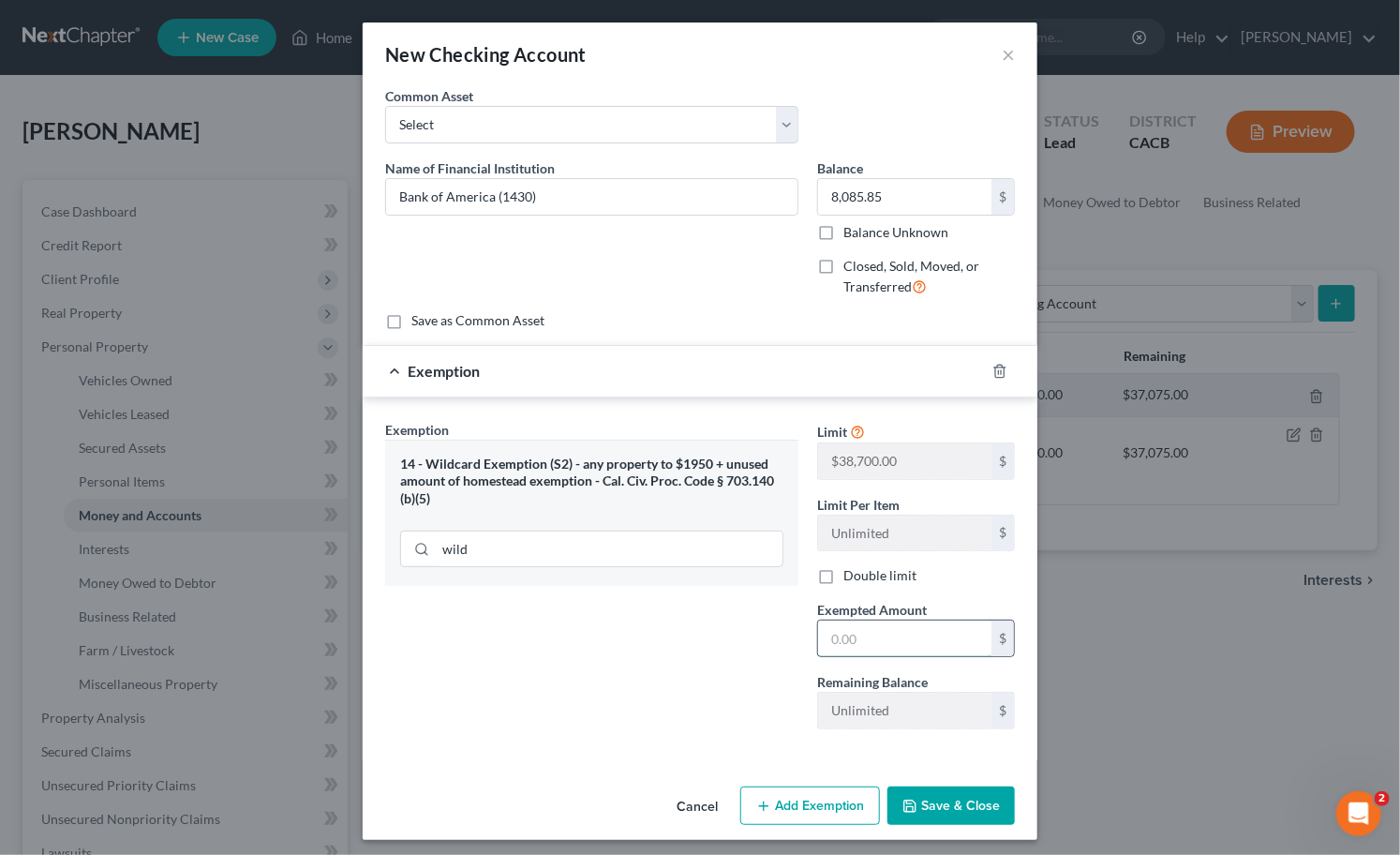
drag, startPoint x: 837, startPoint y: 643, endPoint x: 821, endPoint y: 645, distance: 16.1
click at [837, 643] on input "text" at bounding box center [905, 639] width 174 height 36
paste input "8,085.85"
type input "8,085.85"
click at [766, 645] on div "Exemption Set must be selected for CA. Exemption * 14 - Wildcard Exemption (S2)…" at bounding box center [591, 581] width 432 height 324
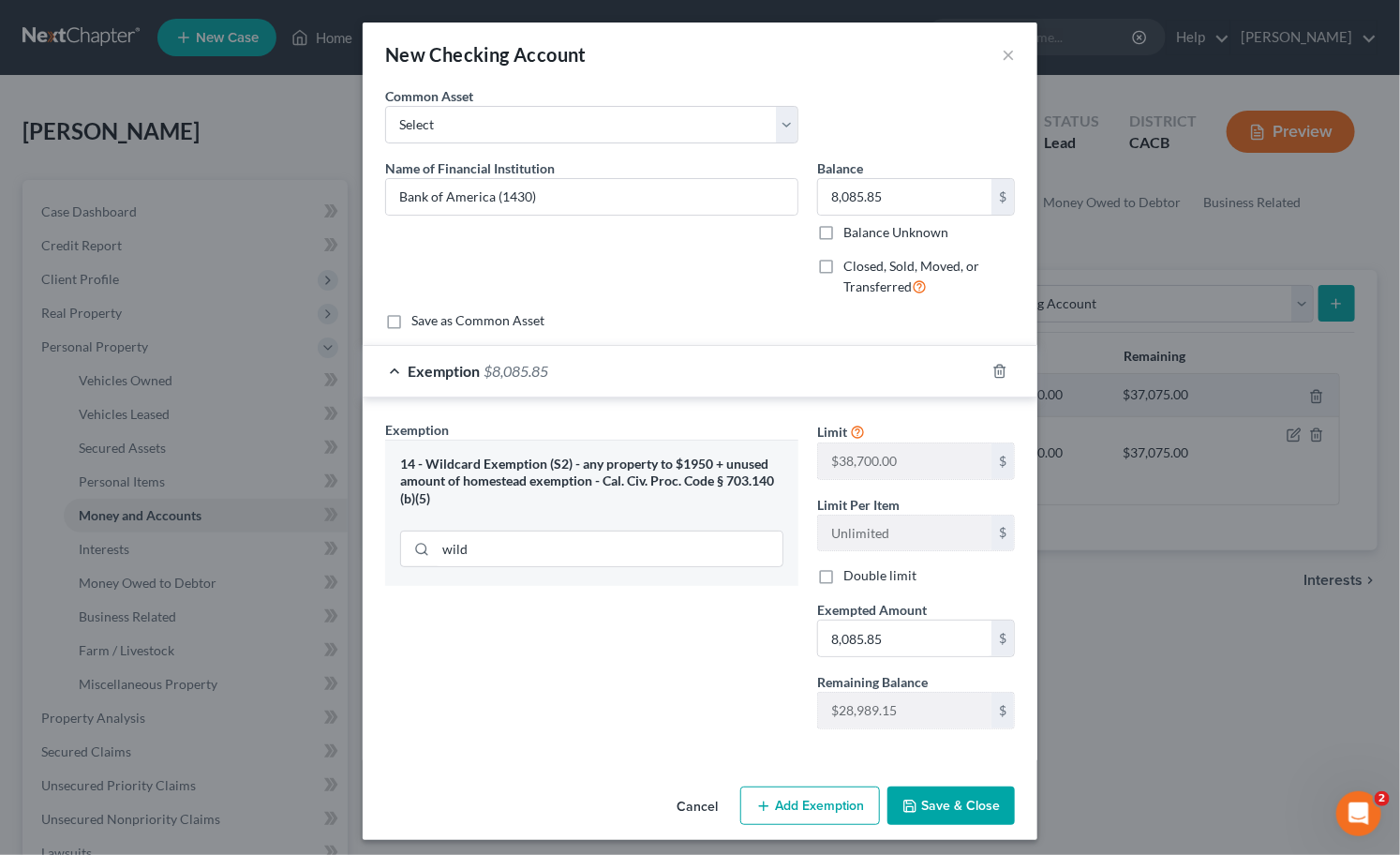
click at [992, 796] on button "Save & Close" at bounding box center [950, 806] width 128 height 40
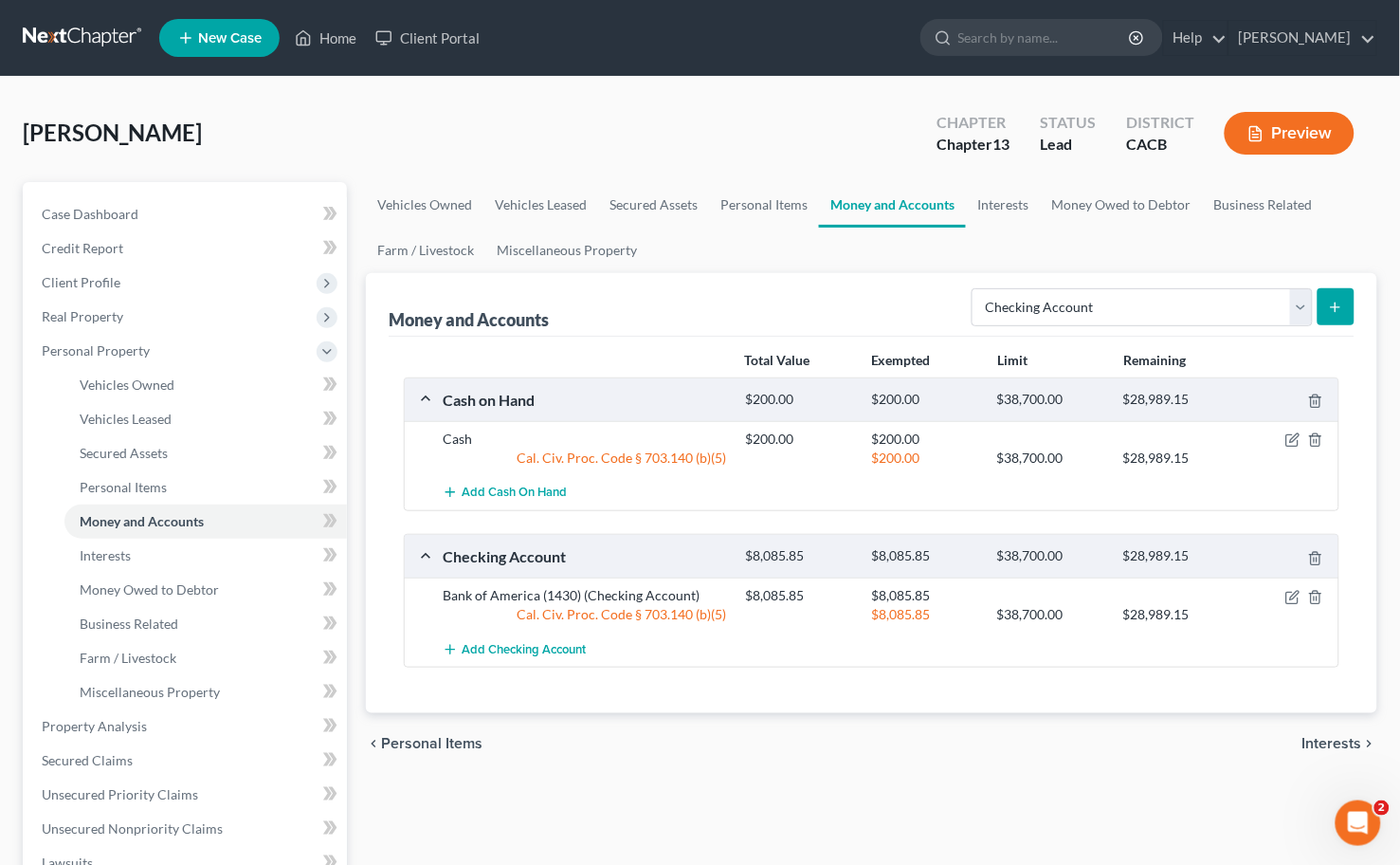
click at [1334, 299] on icon "submit" at bounding box center [1336, 307] width 15 height 15
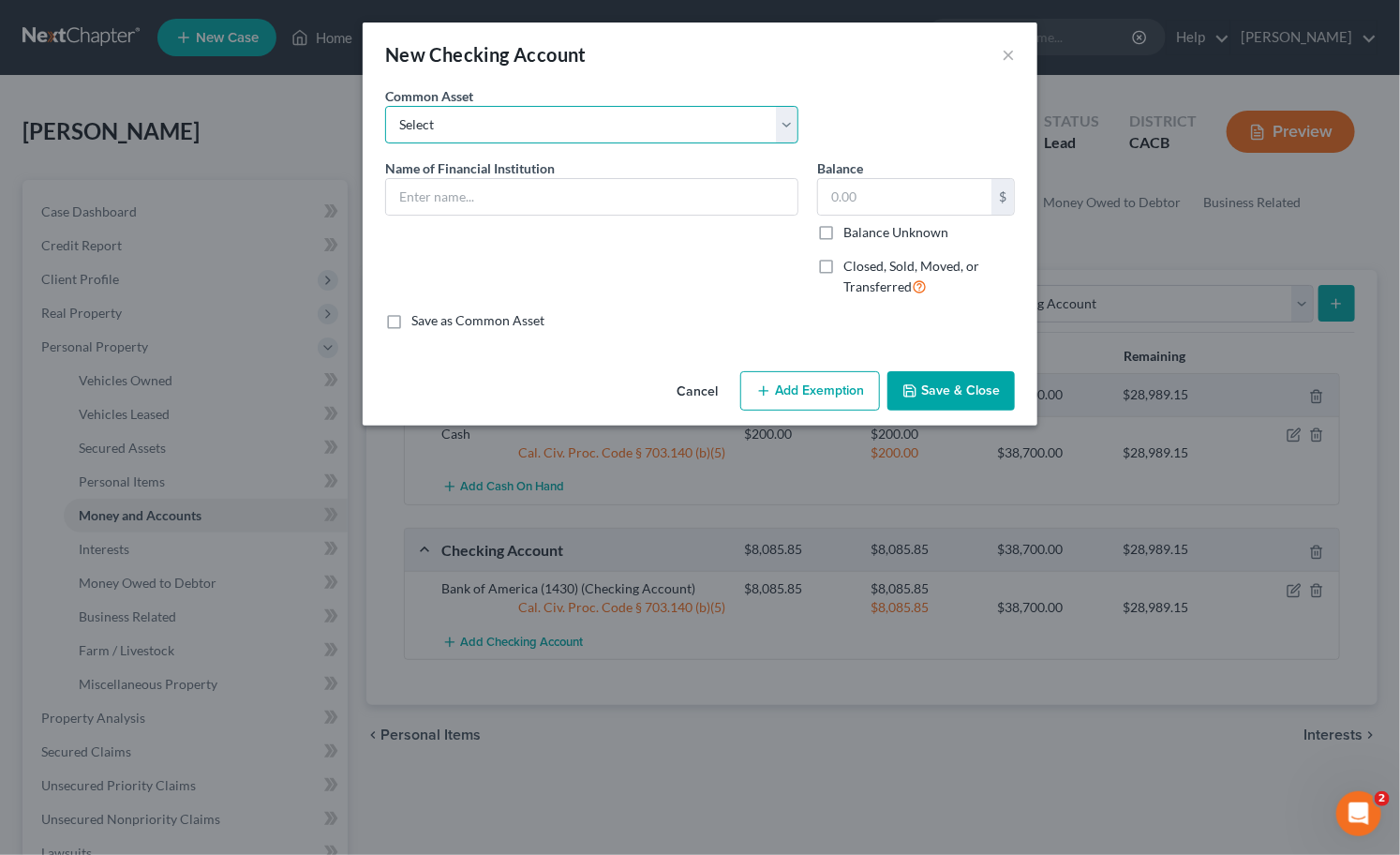
click at [401, 123] on select "Select True Grocer Credit Union (1868)" at bounding box center [591, 125] width 413 height 38
click at [463, 78] on div "New Checking Account ×" at bounding box center [700, 54] width 674 height 63
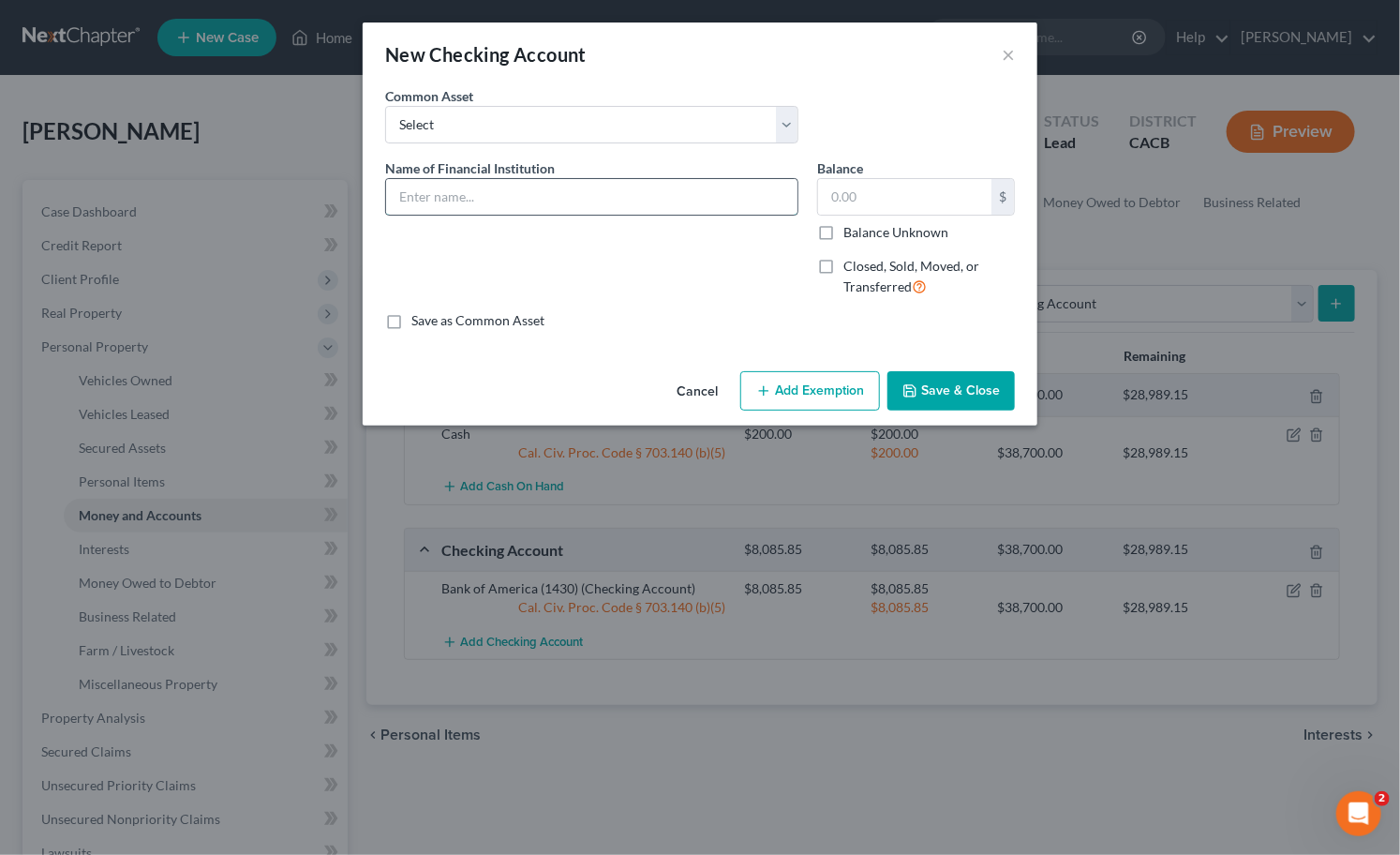
click at [459, 199] on input "text" at bounding box center [592, 197] width 412 height 36
type input "Homestreet Bank (0107)"
drag, startPoint x: 949, startPoint y: 208, endPoint x: 811, endPoint y: 260, distance: 147.5
click at [782, 216] on div "Name of Financial Institution * Homestreet Bank (0107) Balance 2,394.93 $ Balan…" at bounding box center [700, 235] width 649 height 154
type input "2,394.93"
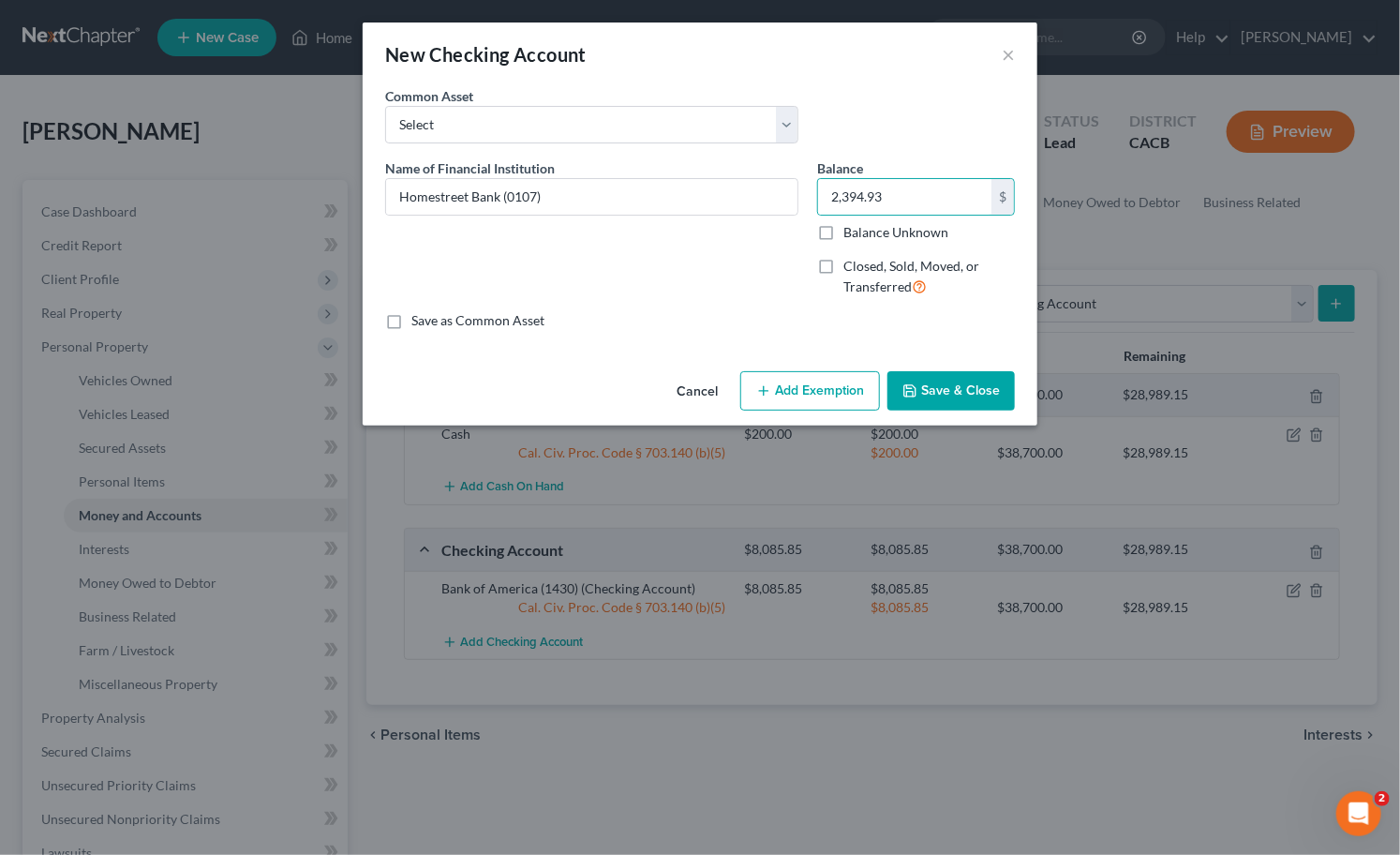
drag, startPoint x: 839, startPoint y: 407, endPoint x: 751, endPoint y: 407, distance: 88.0
click at [837, 407] on button "Add Exemption" at bounding box center [811, 391] width 140 height 40
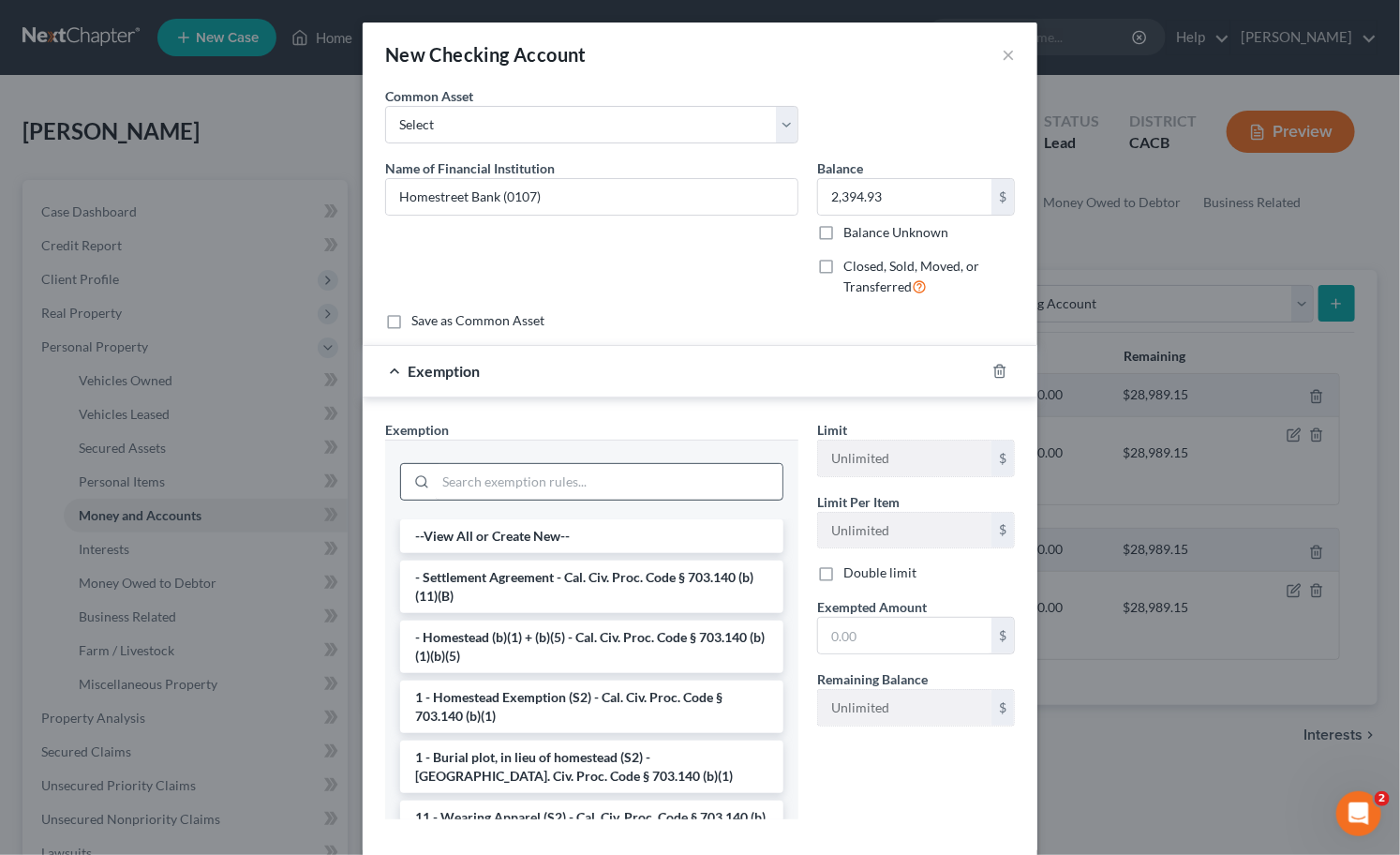
drag, startPoint x: 731, startPoint y: 434, endPoint x: 649, endPoint y: 497, distance: 103.4
click at [723, 440] on div "Exemption * --View All or Create New-- - Settlement Agreement - Cal. Civ. Proc.…" at bounding box center [591, 619] width 413 height 400
click at [652, 493] on input "search" at bounding box center [608, 482] width 347 height 36
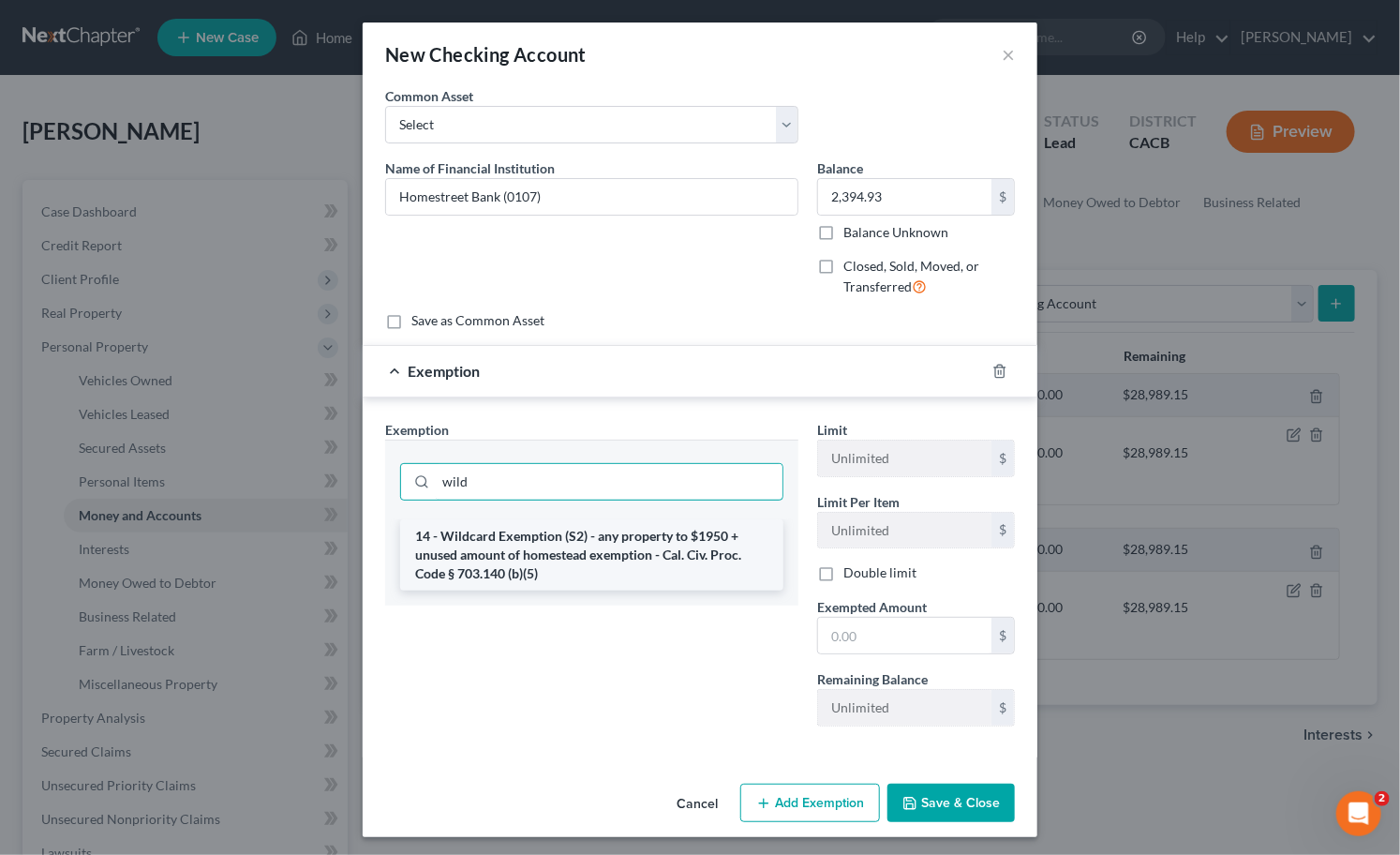
type input "wild"
click at [624, 526] on li "14 - Wildcard Exemption (S2) - any property to $1950 + unused amount of homeste…" at bounding box center [592, 555] width 384 height 71
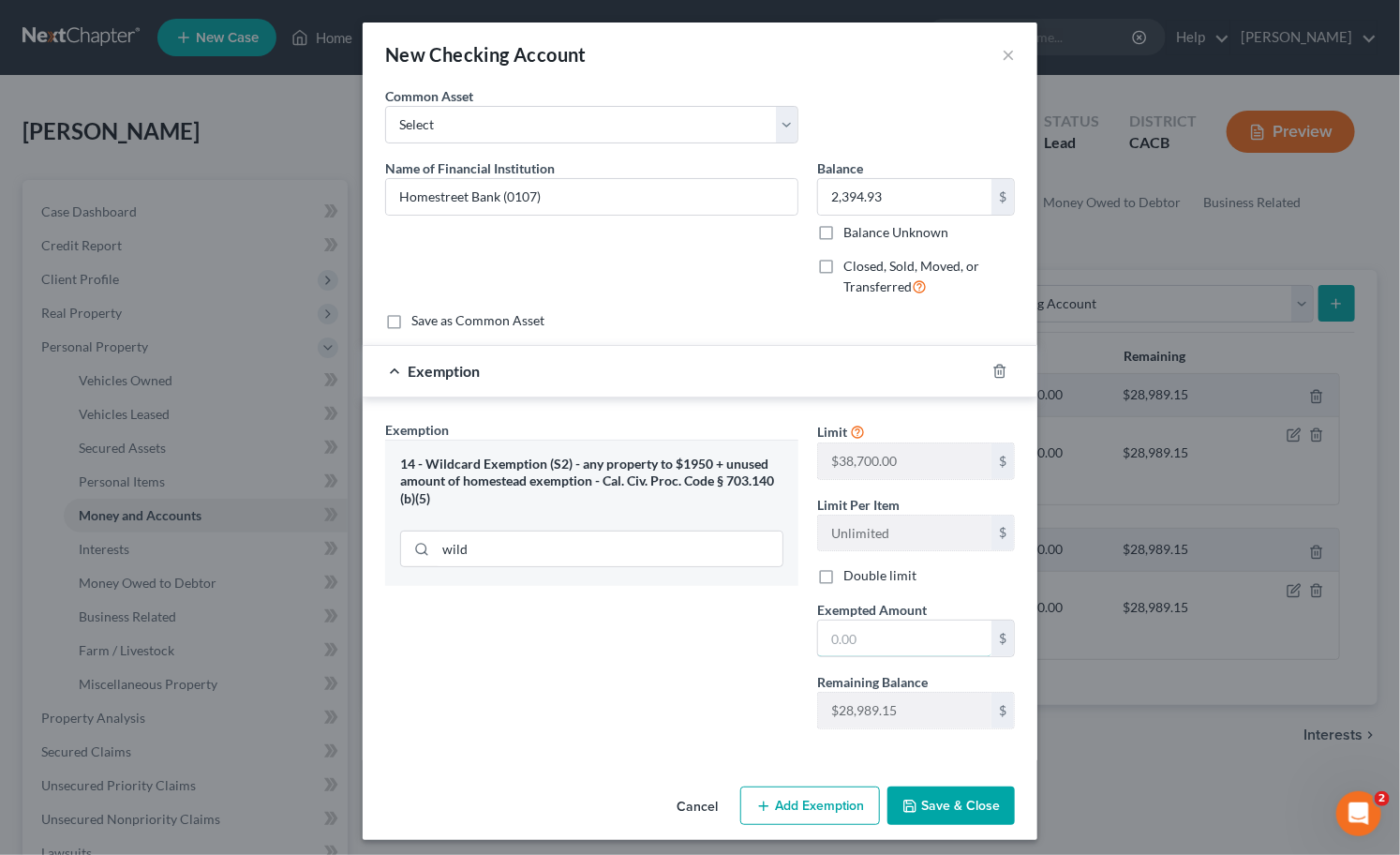
drag, startPoint x: 855, startPoint y: 654, endPoint x: 782, endPoint y: 673, distance: 75.4
click at [855, 654] on input "text" at bounding box center [905, 639] width 174 height 36
paste input "2,394.93"
type input "2,394.93"
drag, startPoint x: 619, startPoint y: 676, endPoint x: 689, endPoint y: 691, distance: 71.6
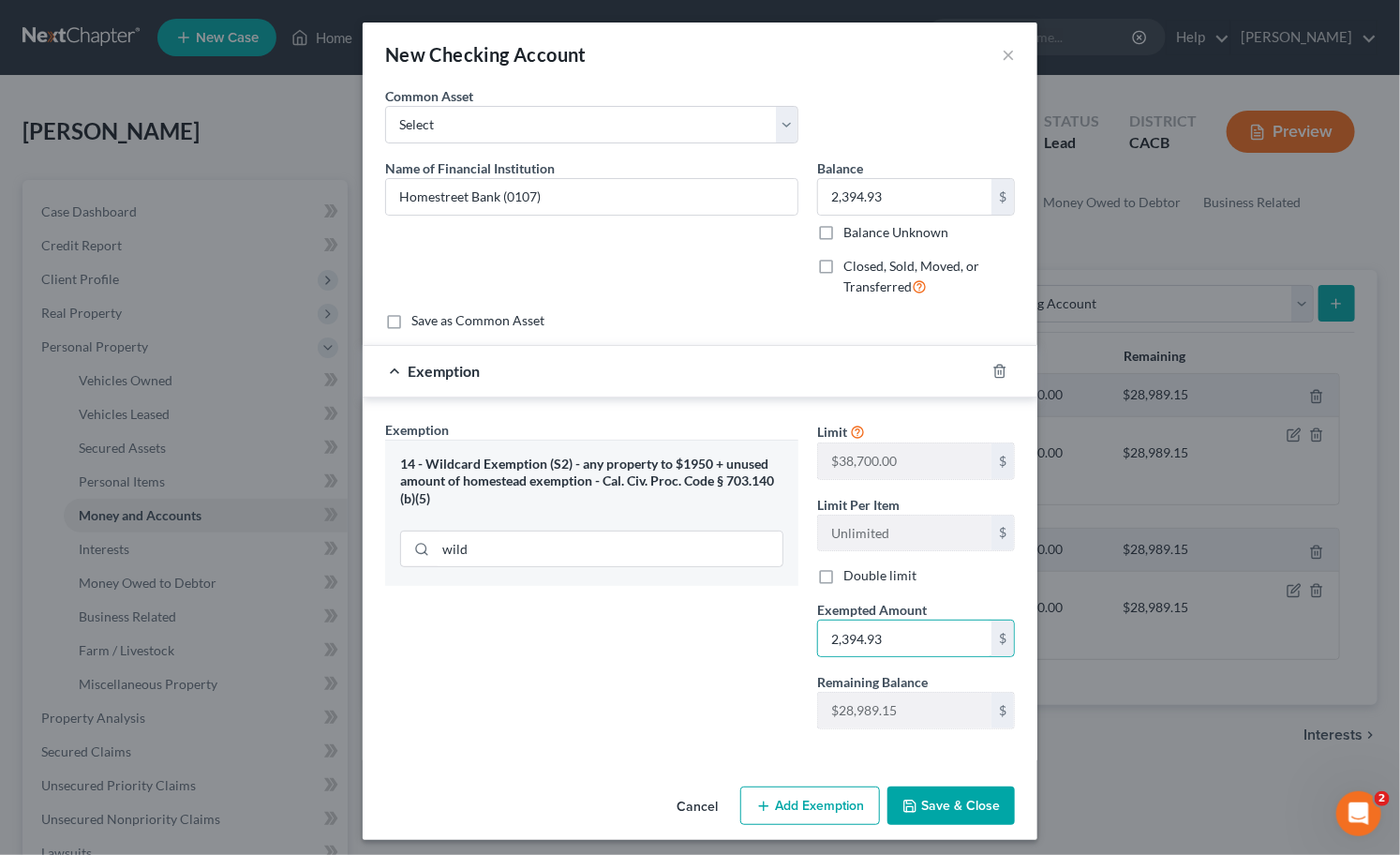
click at [630, 676] on div "Exemption Set must be selected for CA. Exemption * 14 - Wildcard Exemption (S2)…" at bounding box center [591, 581] width 432 height 324
click at [897, 791] on button "Save & Close" at bounding box center [950, 806] width 128 height 40
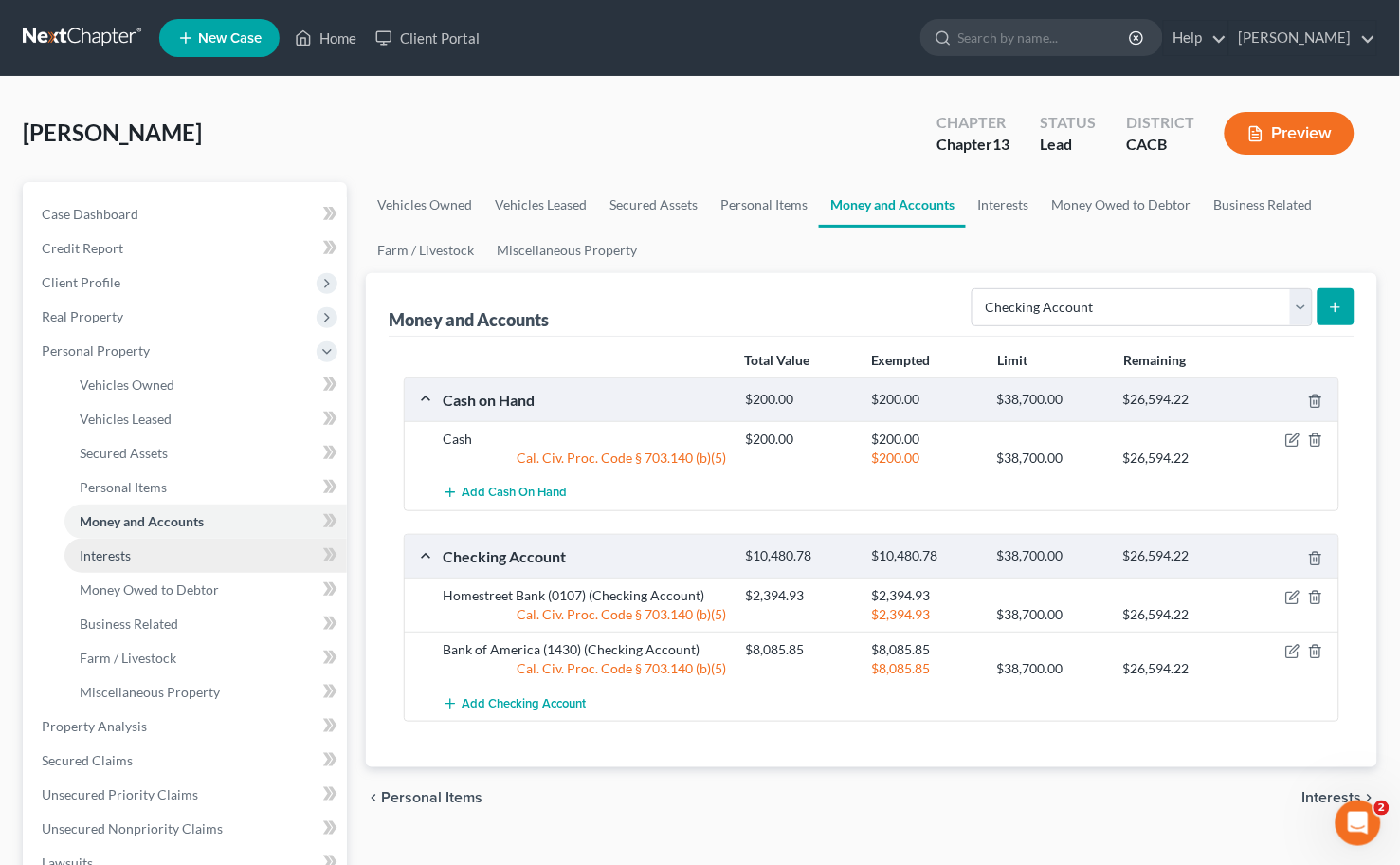
click at [124, 551] on span "Interests" at bounding box center [105, 554] width 52 height 16
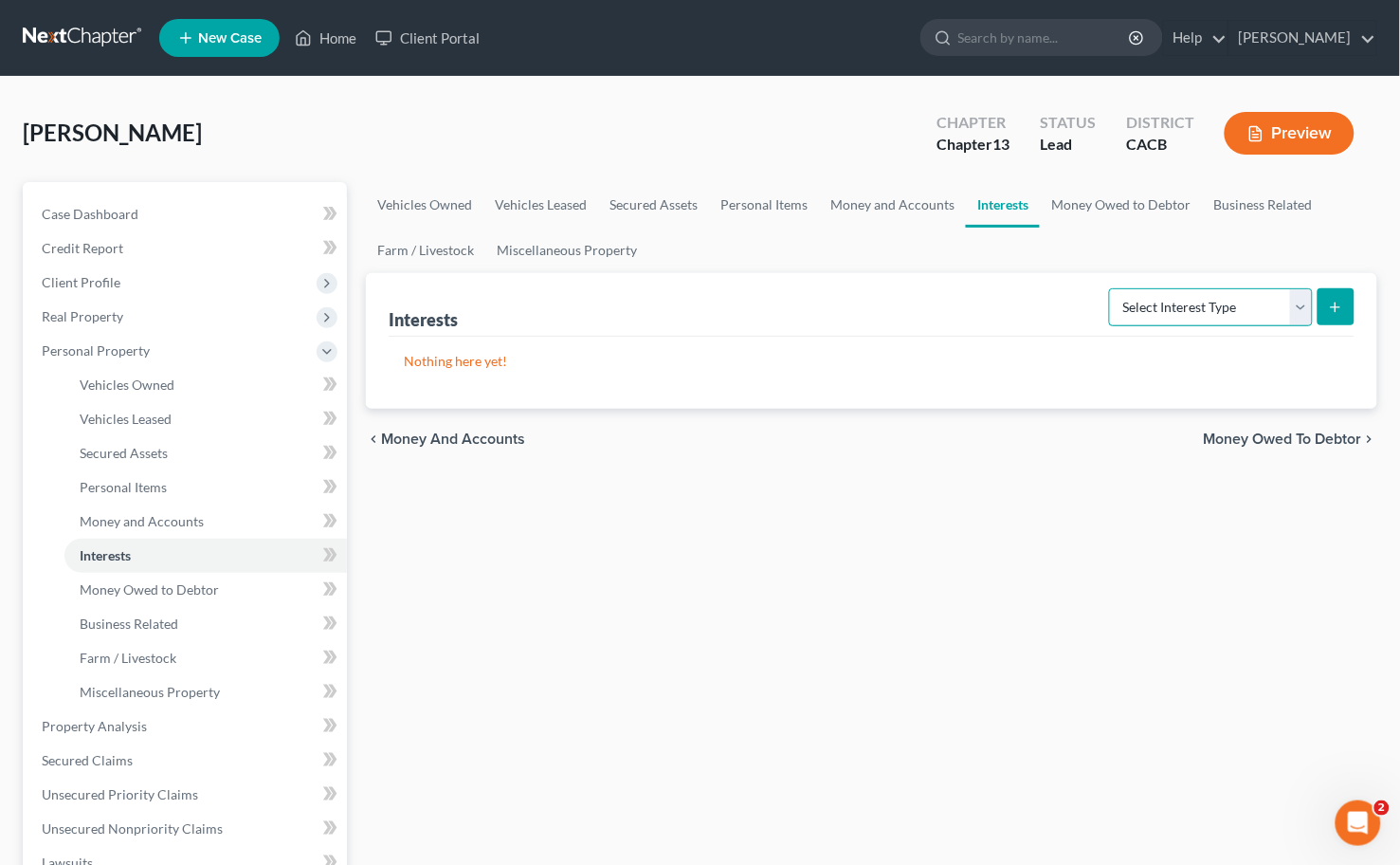
click at [1208, 310] on select "Select Interest Type 401K Annuity Bond Education IRA Government Bond Government…" at bounding box center [1211, 308] width 204 height 38
select select "401k"
click at [1112, 289] on select "Select Interest Type 401K Annuity Bond Education IRA Government Bond Government…" at bounding box center [1211, 308] width 204 height 38
click at [1346, 298] on button "submit" at bounding box center [1336, 307] width 37 height 37
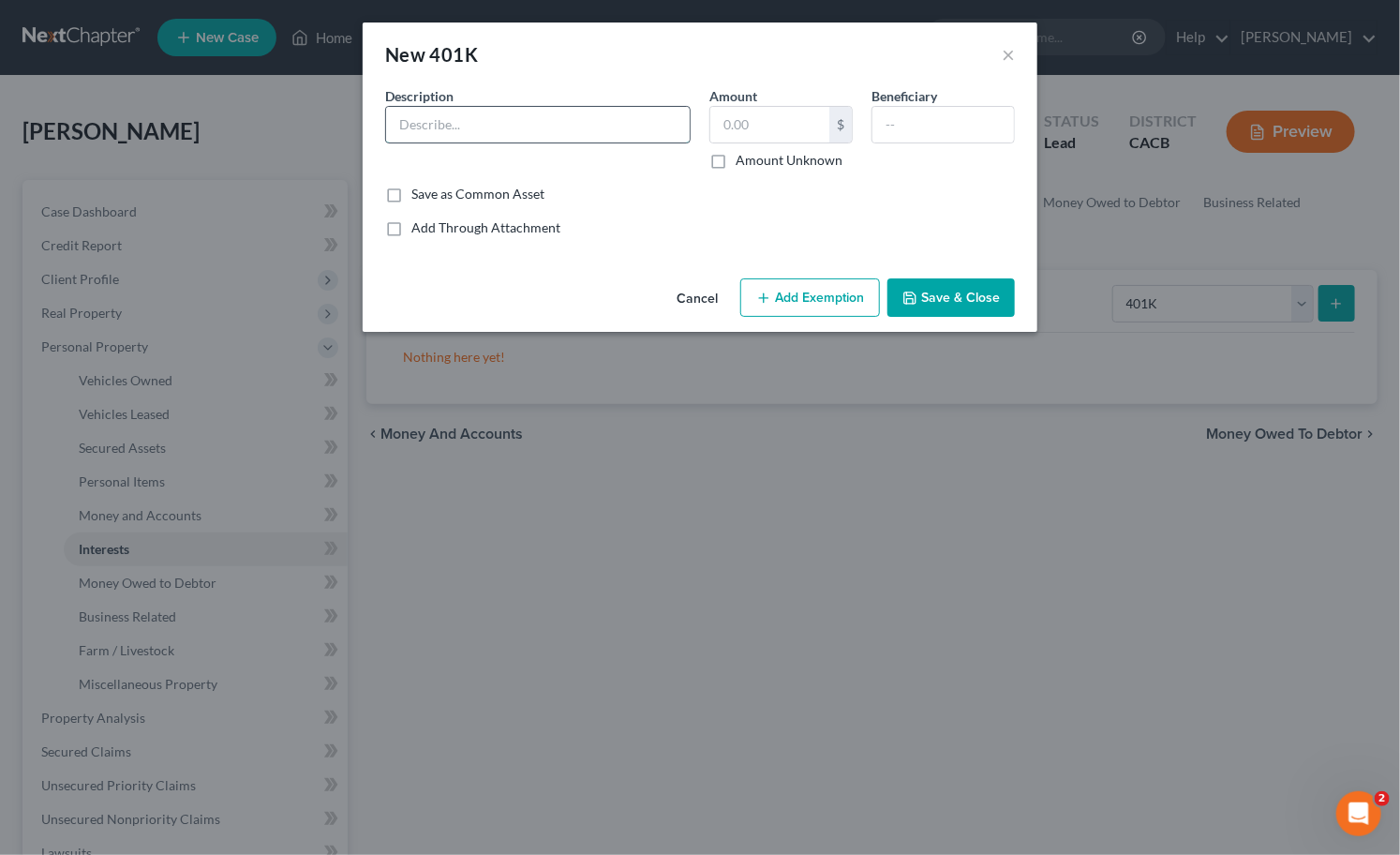
click at [574, 135] on input "text" at bounding box center [538, 125] width 303 height 36
type input "401k"
type input "430,123.65"
click at [982, 129] on input "text" at bounding box center [944, 125] width 142 height 36
type input "Debtor"
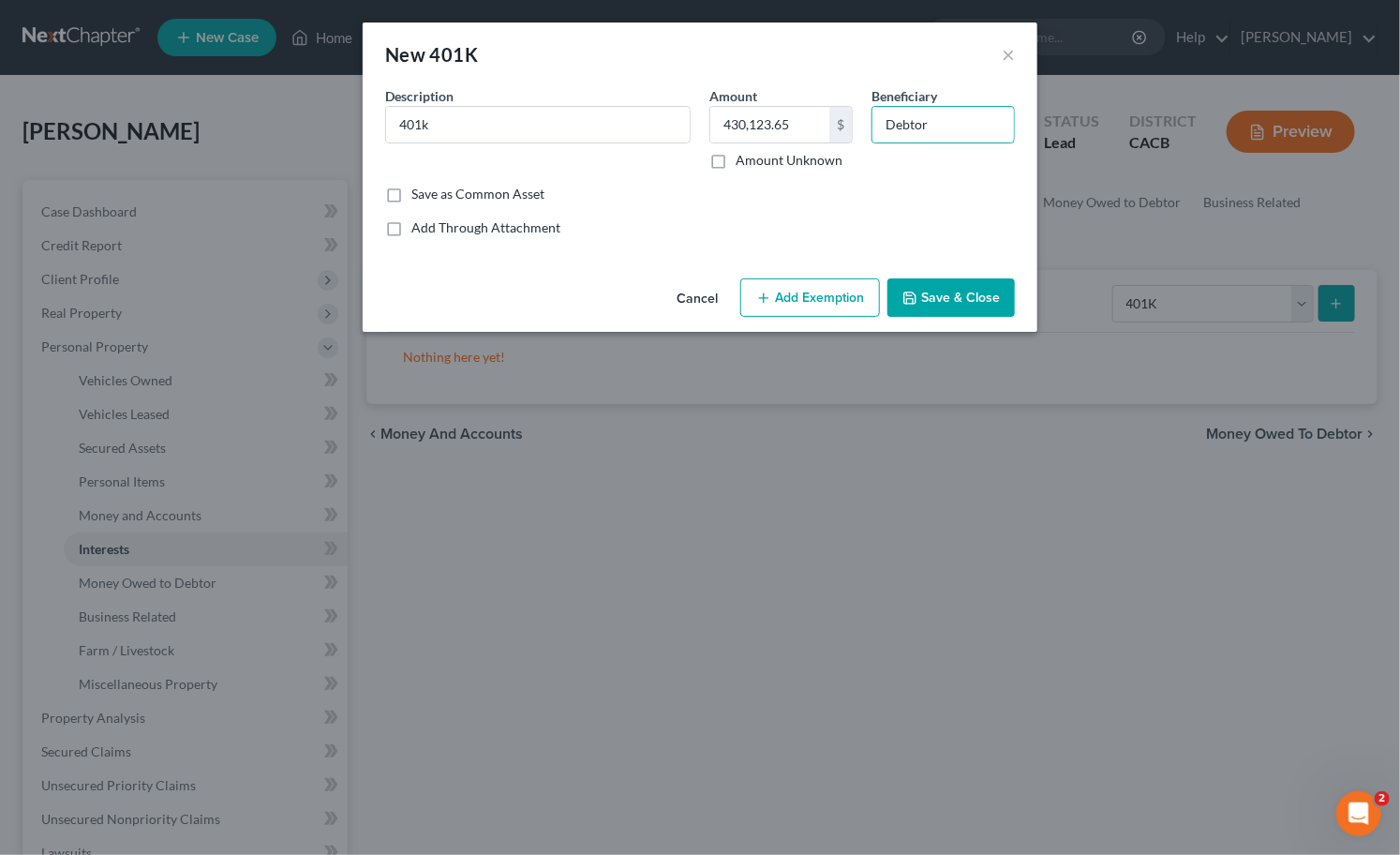
drag, startPoint x: 847, startPoint y: 304, endPoint x: 743, endPoint y: 372, distance: 124.3
click at [844, 304] on button "Add Exemption" at bounding box center [811, 299] width 140 height 40
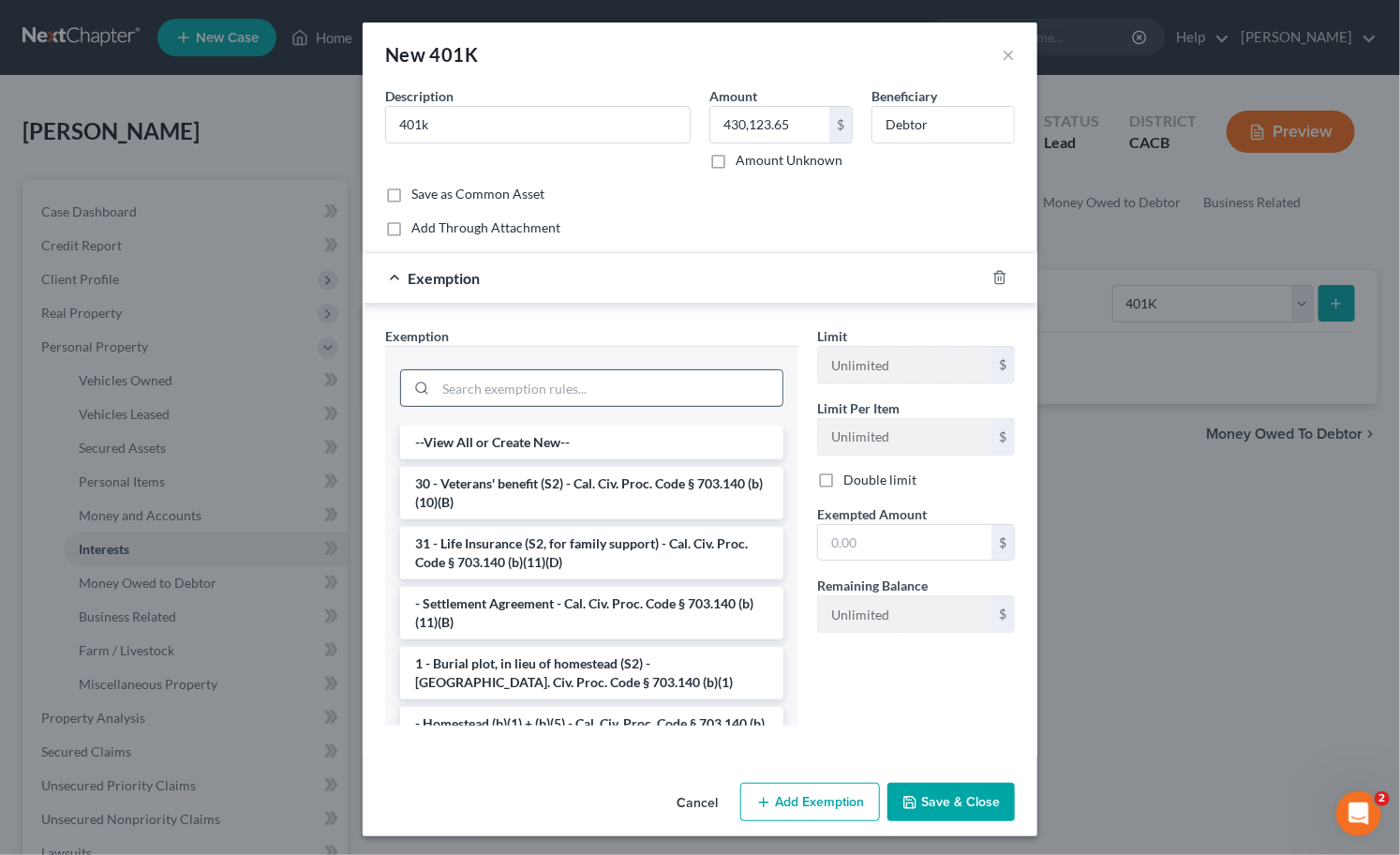
click at [559, 386] on input "search" at bounding box center [608, 388] width 347 height 36
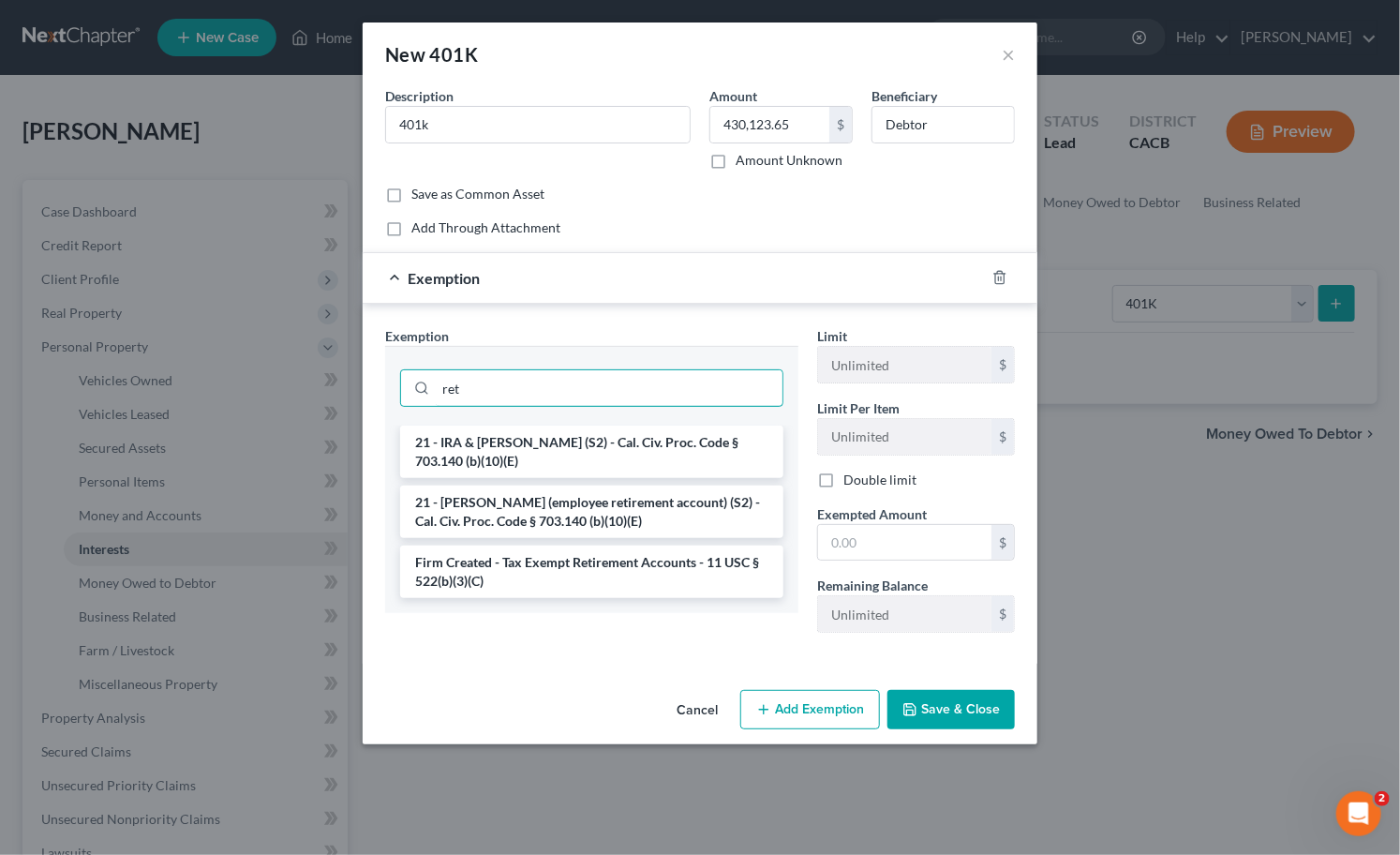
type input "ret"
click at [568, 564] on li "Firm Created - Tax Exempt Retirement Accounts - 11 USC § 522(b)(3)(C)" at bounding box center [592, 572] width 384 height 53
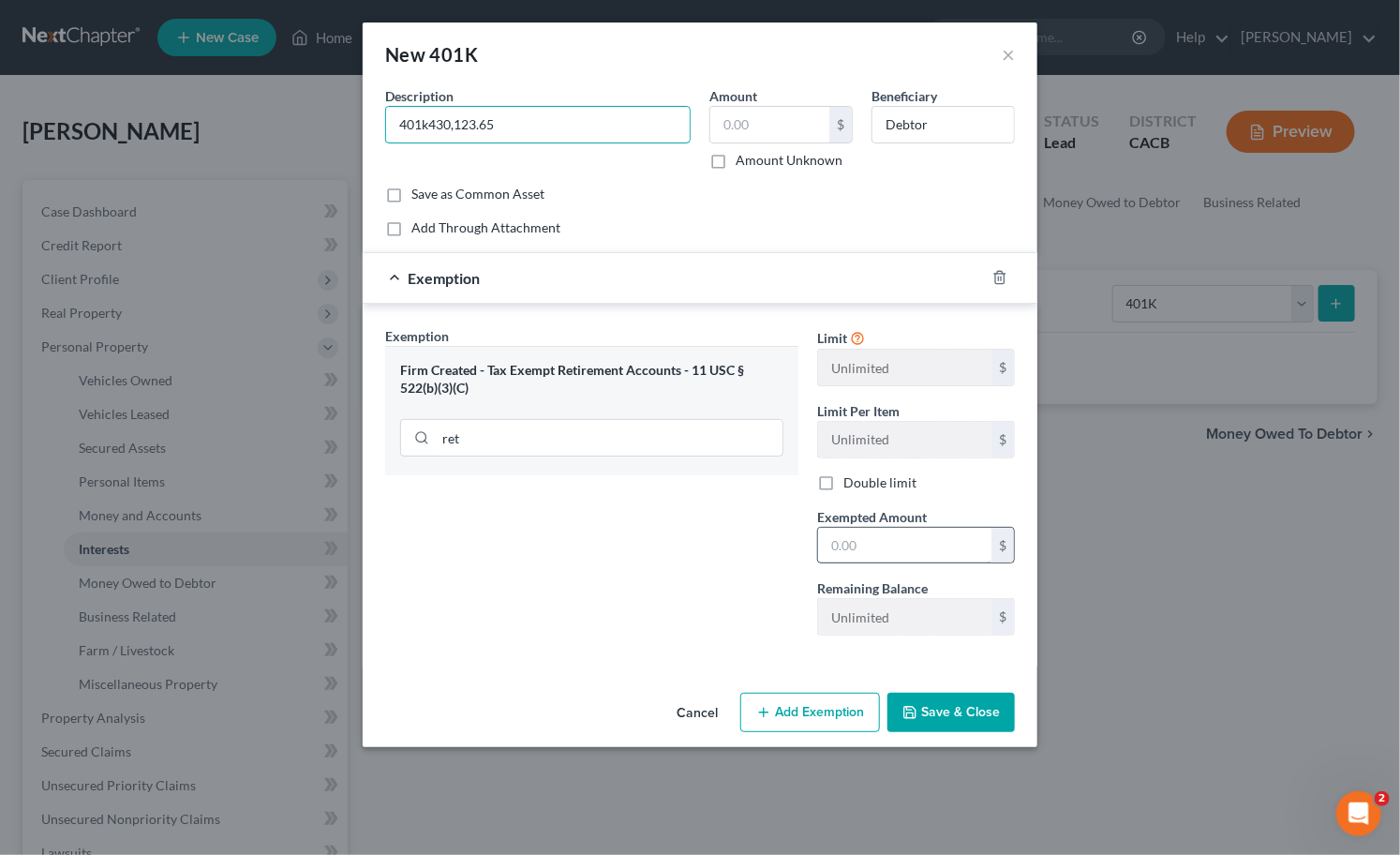
type input "401k430,123.65"
drag, startPoint x: 879, startPoint y: 551, endPoint x: 831, endPoint y: 519, distance: 57.7
click at [879, 551] on input "text" at bounding box center [905, 546] width 174 height 36
paste input "430,123.65"
type input "430,123.65"
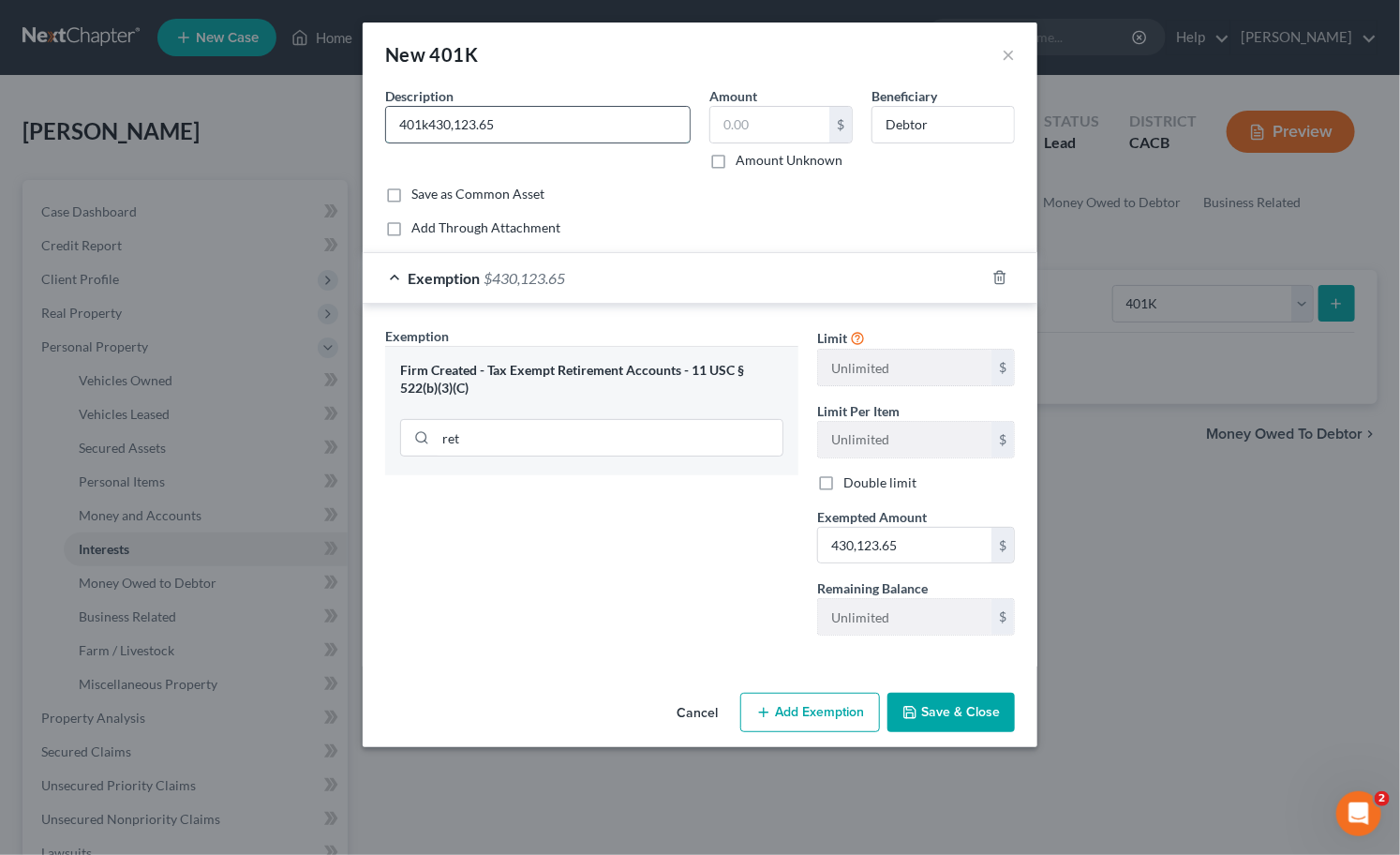
drag, startPoint x: 522, startPoint y: 136, endPoint x: 431, endPoint y: 129, distance: 91.3
click at [431, 129] on input "401k430,123.65" at bounding box center [538, 125] width 303 height 36
type input "401k"
click at [766, 135] on input "text" at bounding box center [770, 125] width 119 height 36
paste input "430,123.65"
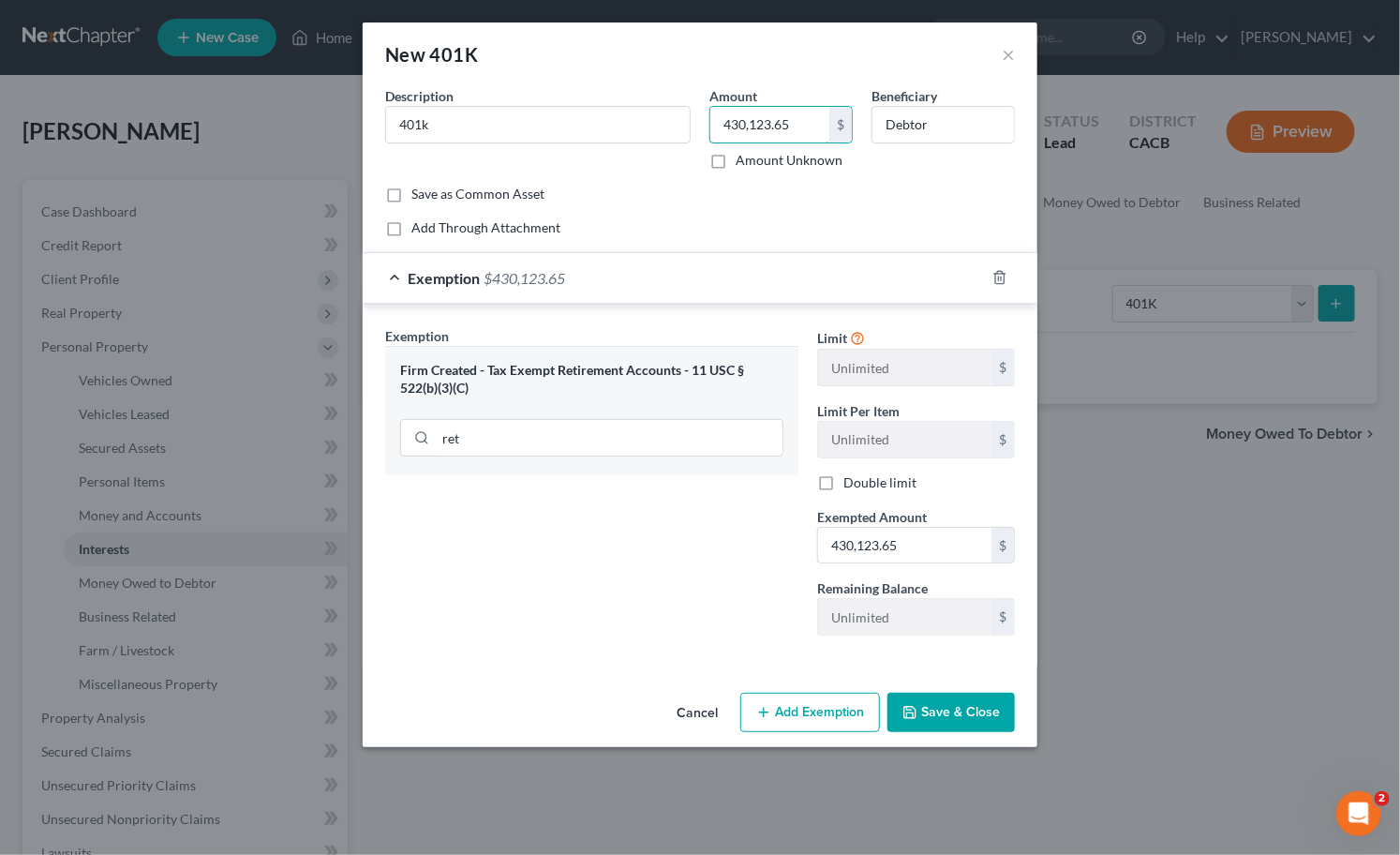
type input "430,123.65"
click at [811, 731] on button "Add Exemption" at bounding box center [811, 712] width 140 height 40
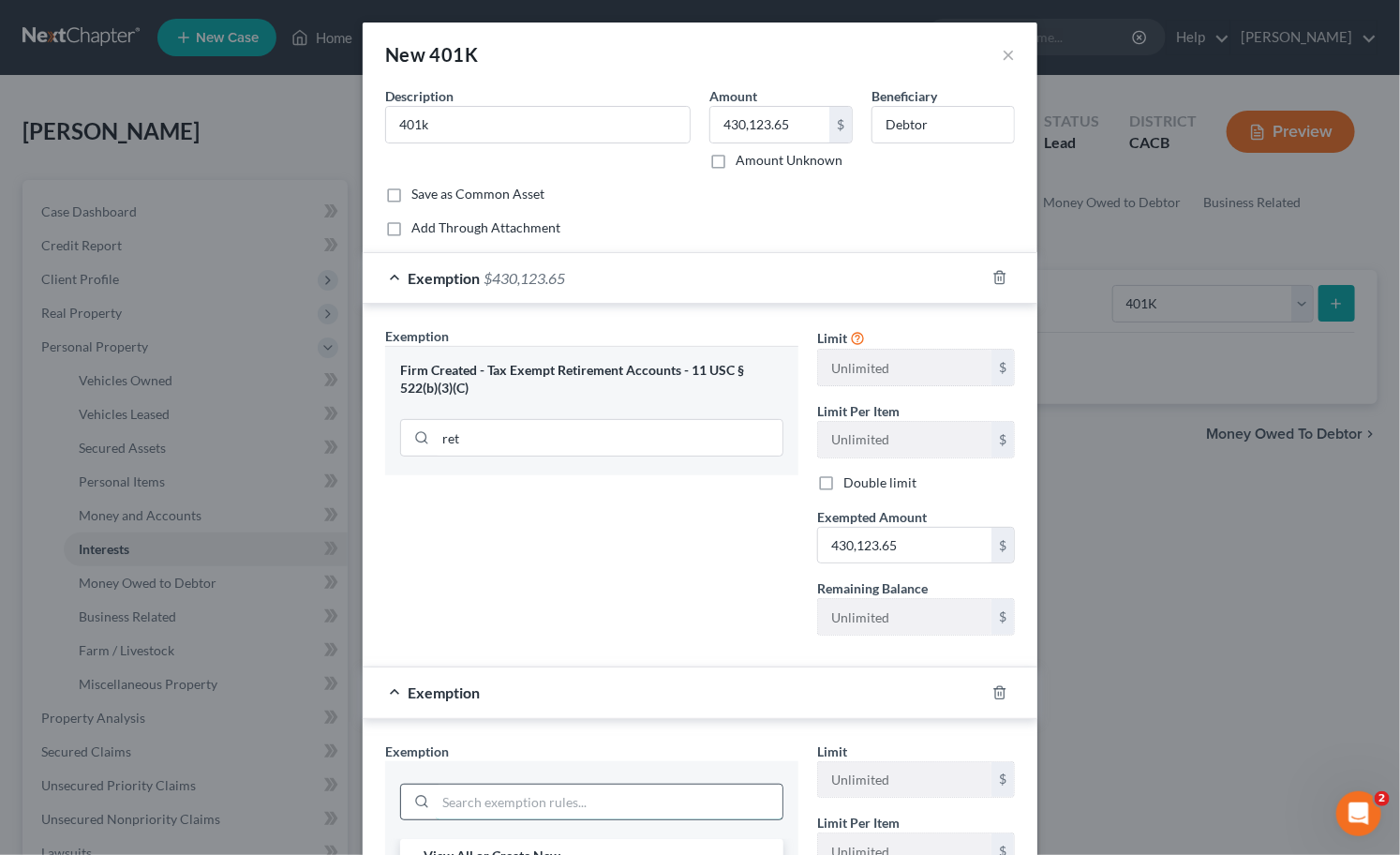
click at [493, 789] on input "search" at bounding box center [608, 802] width 347 height 36
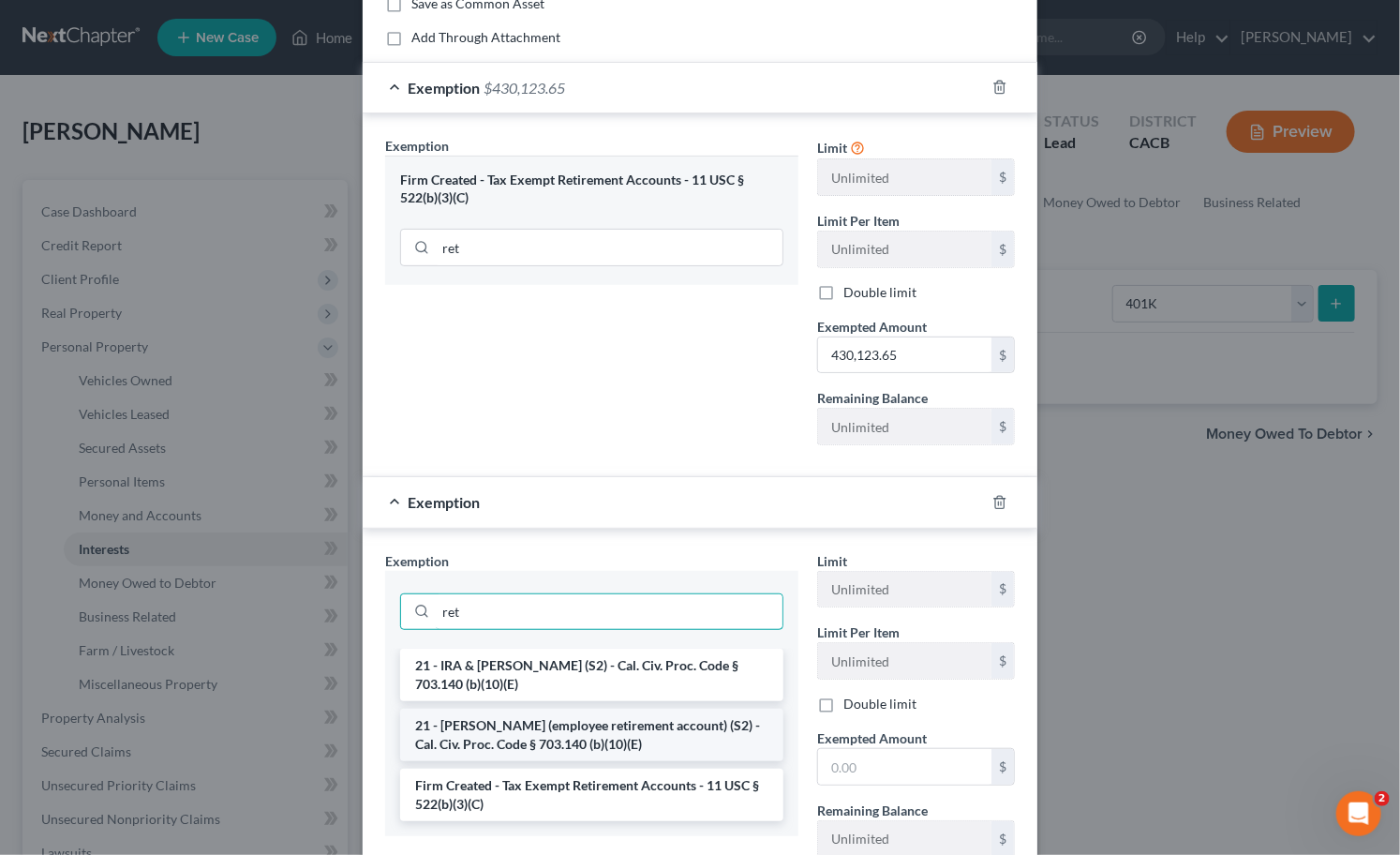
scroll to position [208, 0]
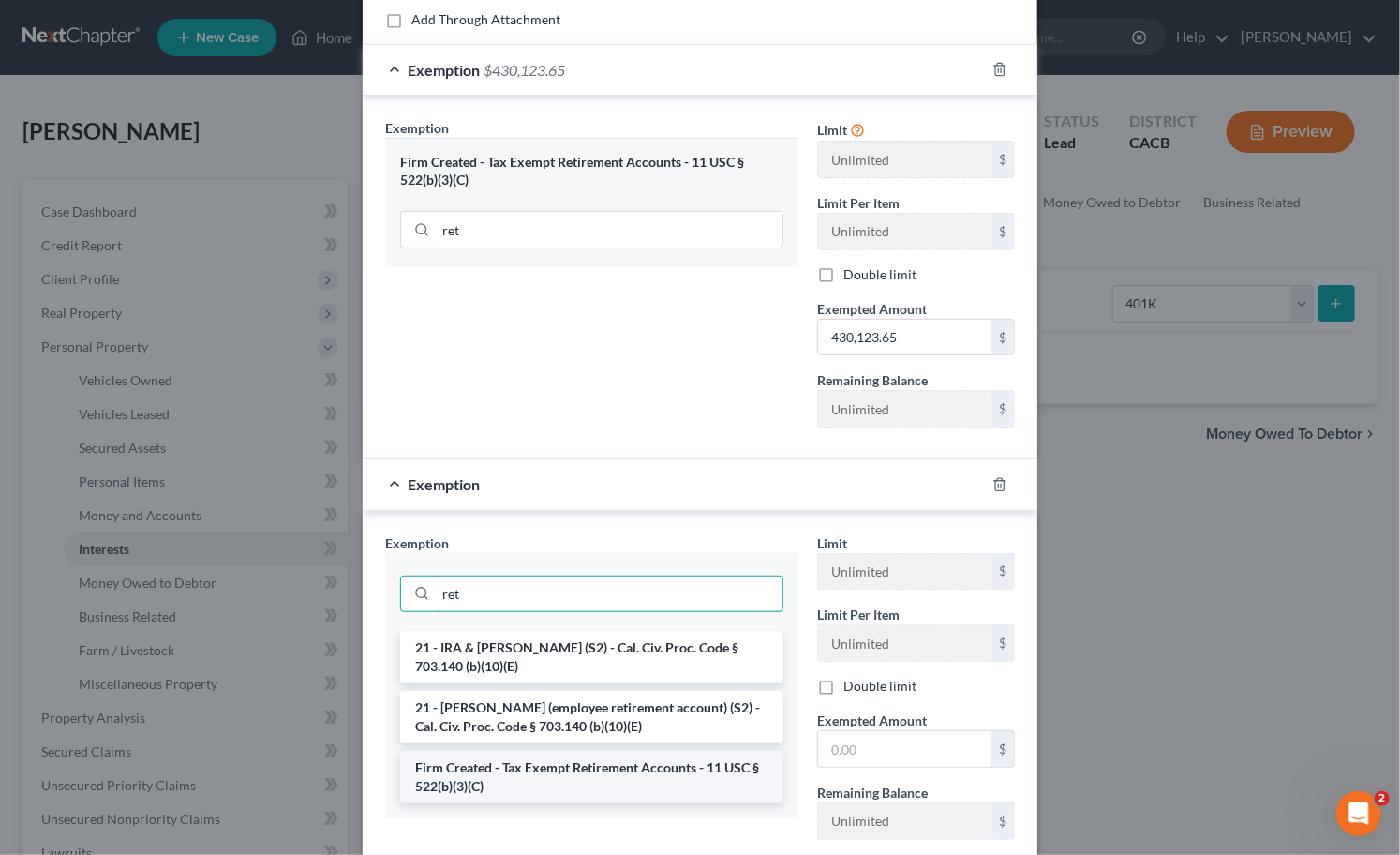
type input "ret"
click at [564, 754] on li "Firm Created - Tax Exempt Retirement Accounts - 11 USC § 522(b)(3)(C)" at bounding box center [592, 778] width 384 height 53
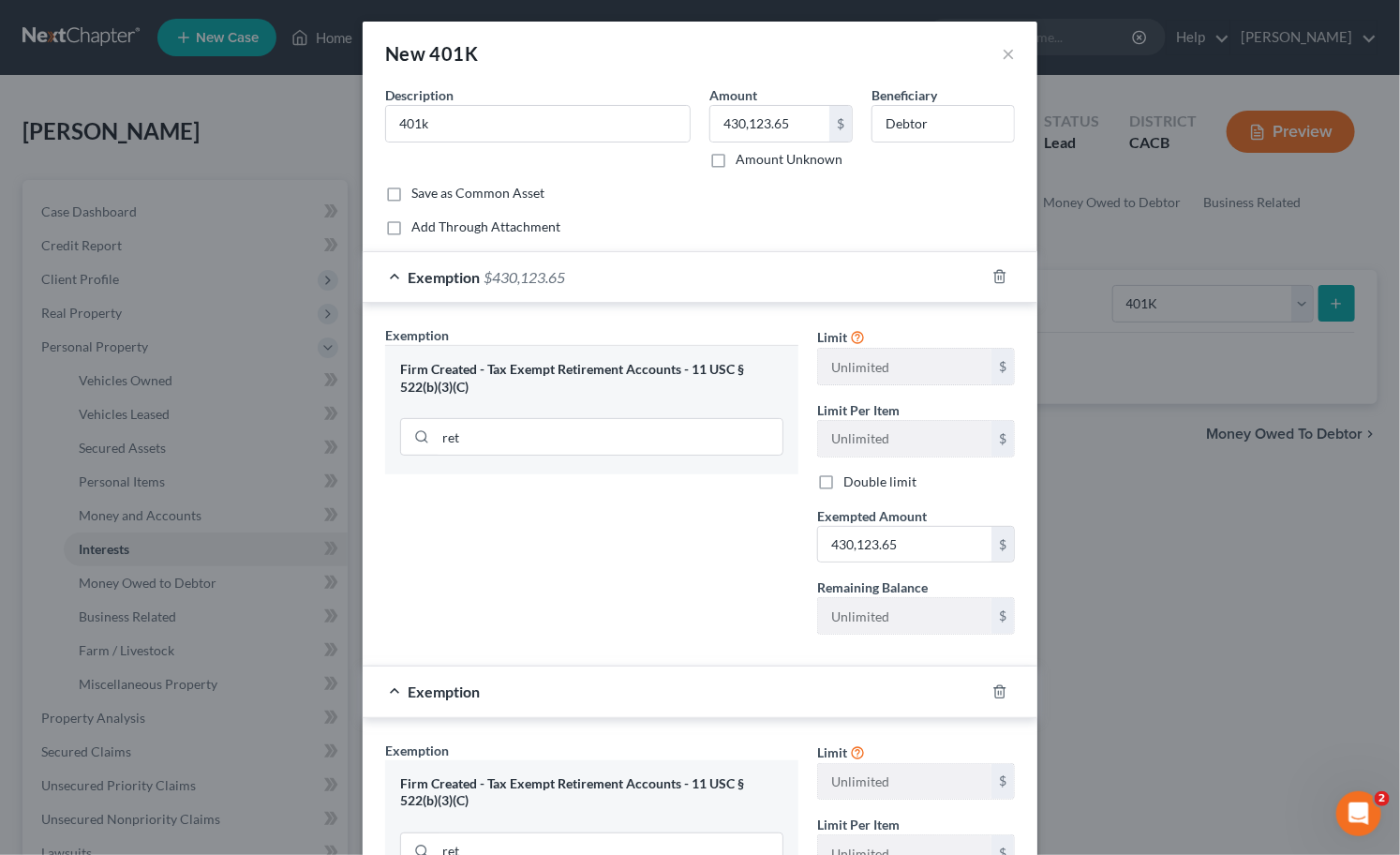
scroll to position [0, 0]
click at [779, 114] on input "430,123.65" at bounding box center [770, 125] width 119 height 36
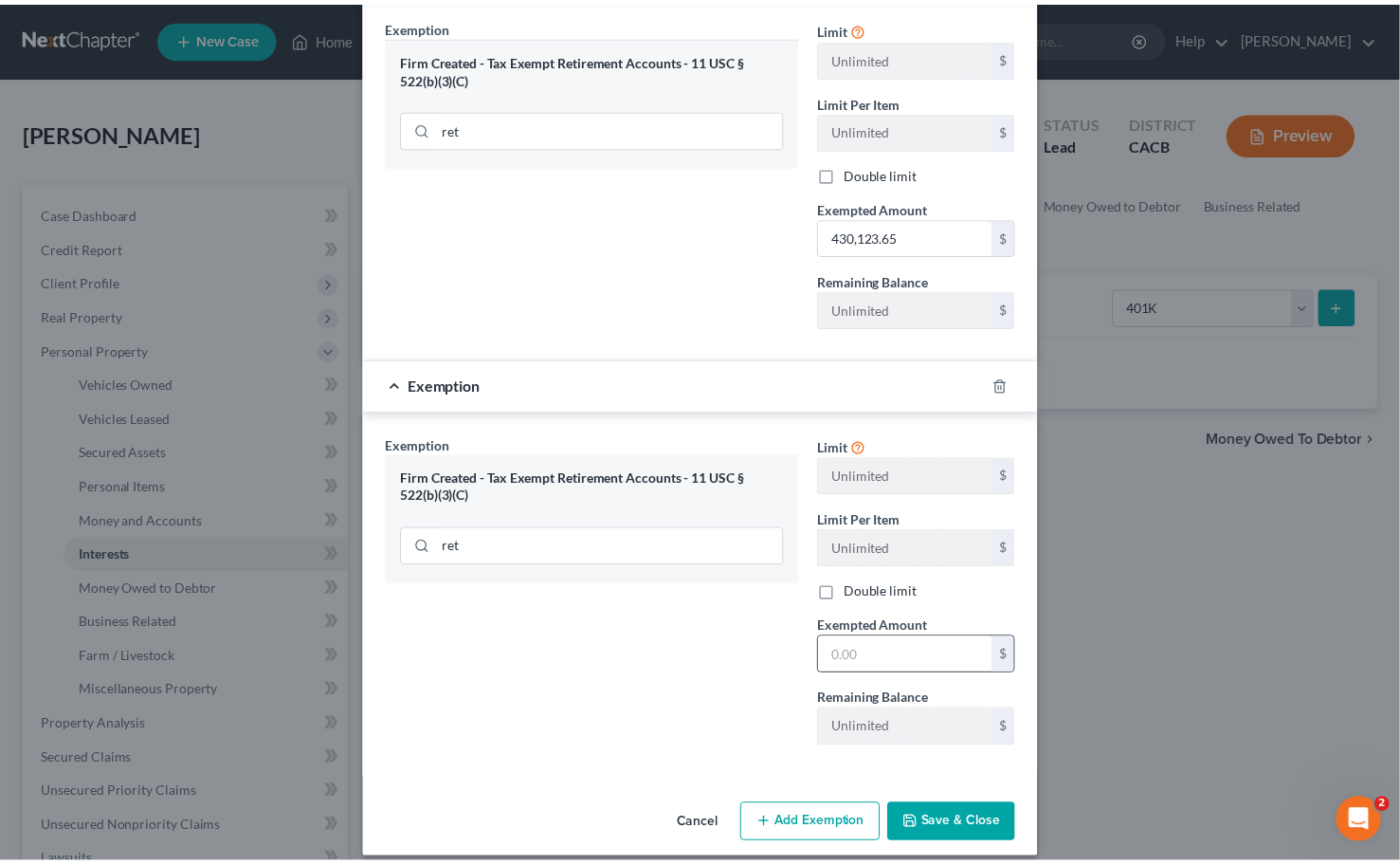
scroll to position [315, 0]
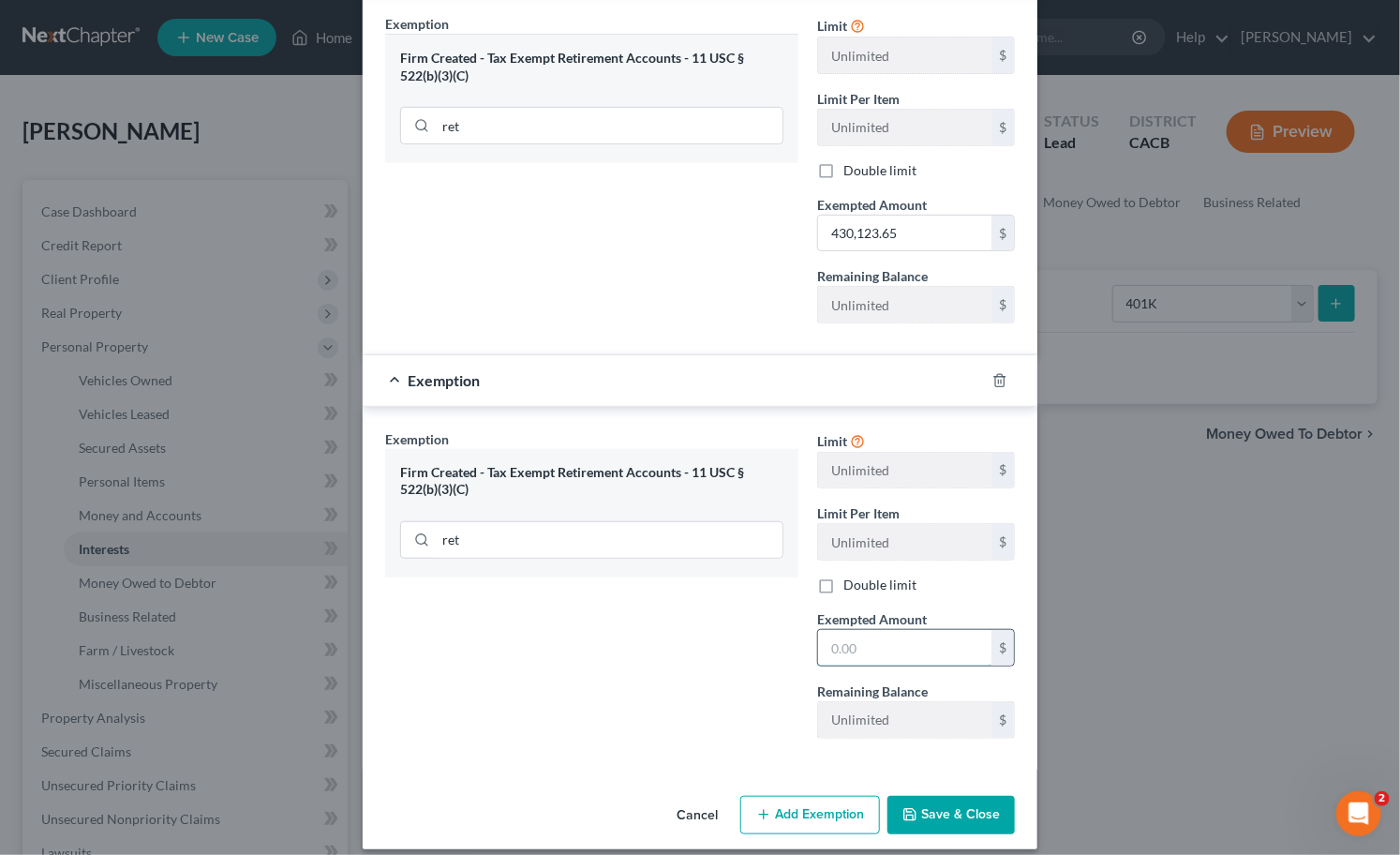
click at [890, 648] on input "text" at bounding box center [905, 648] width 174 height 36
paste input "430,123.65"
type input "430,123.65"
click at [961, 835] on button "Save & Close" at bounding box center [950, 815] width 128 height 40
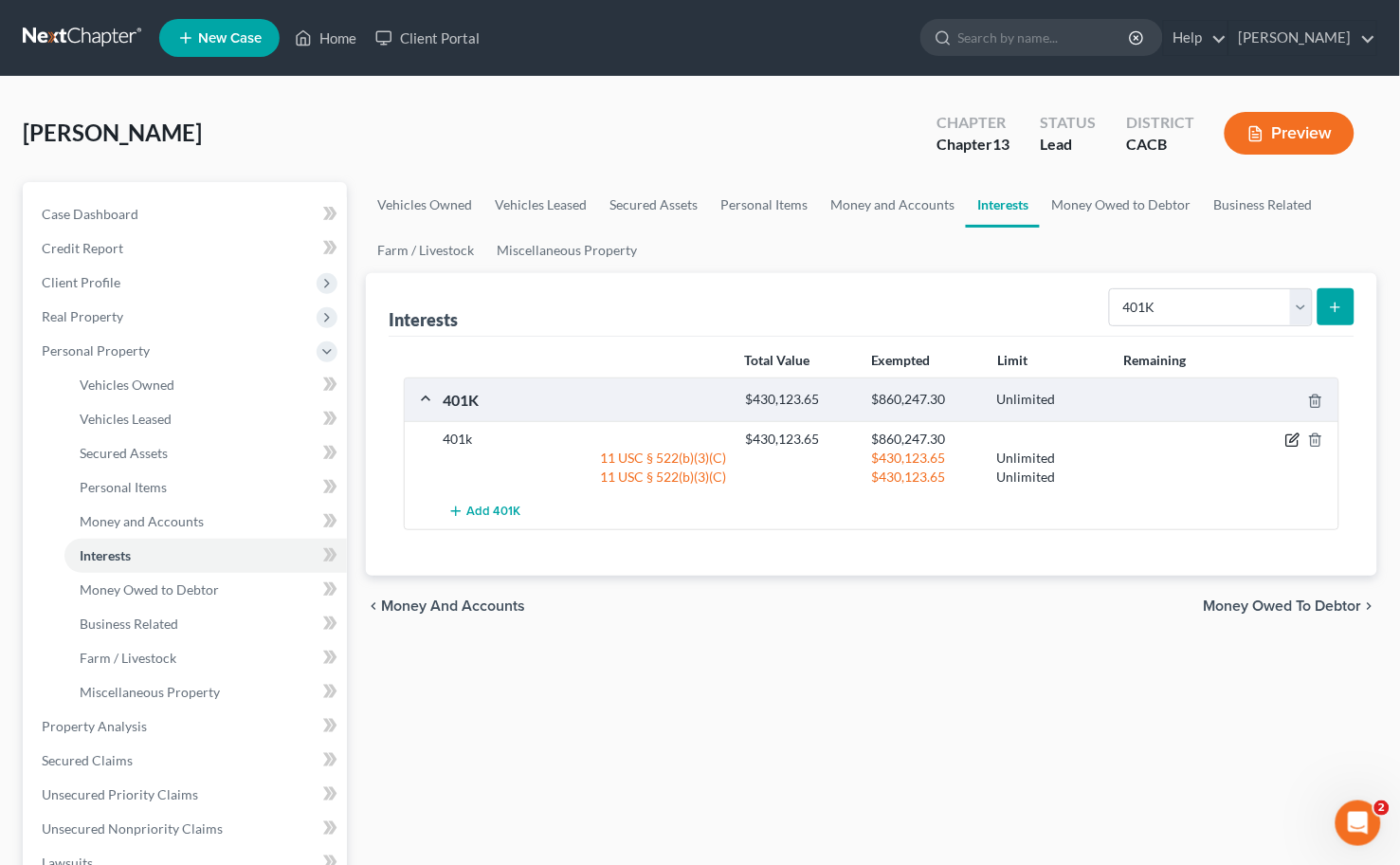
click at [1292, 432] on icon "button" at bounding box center [1293, 440] width 15 height 15
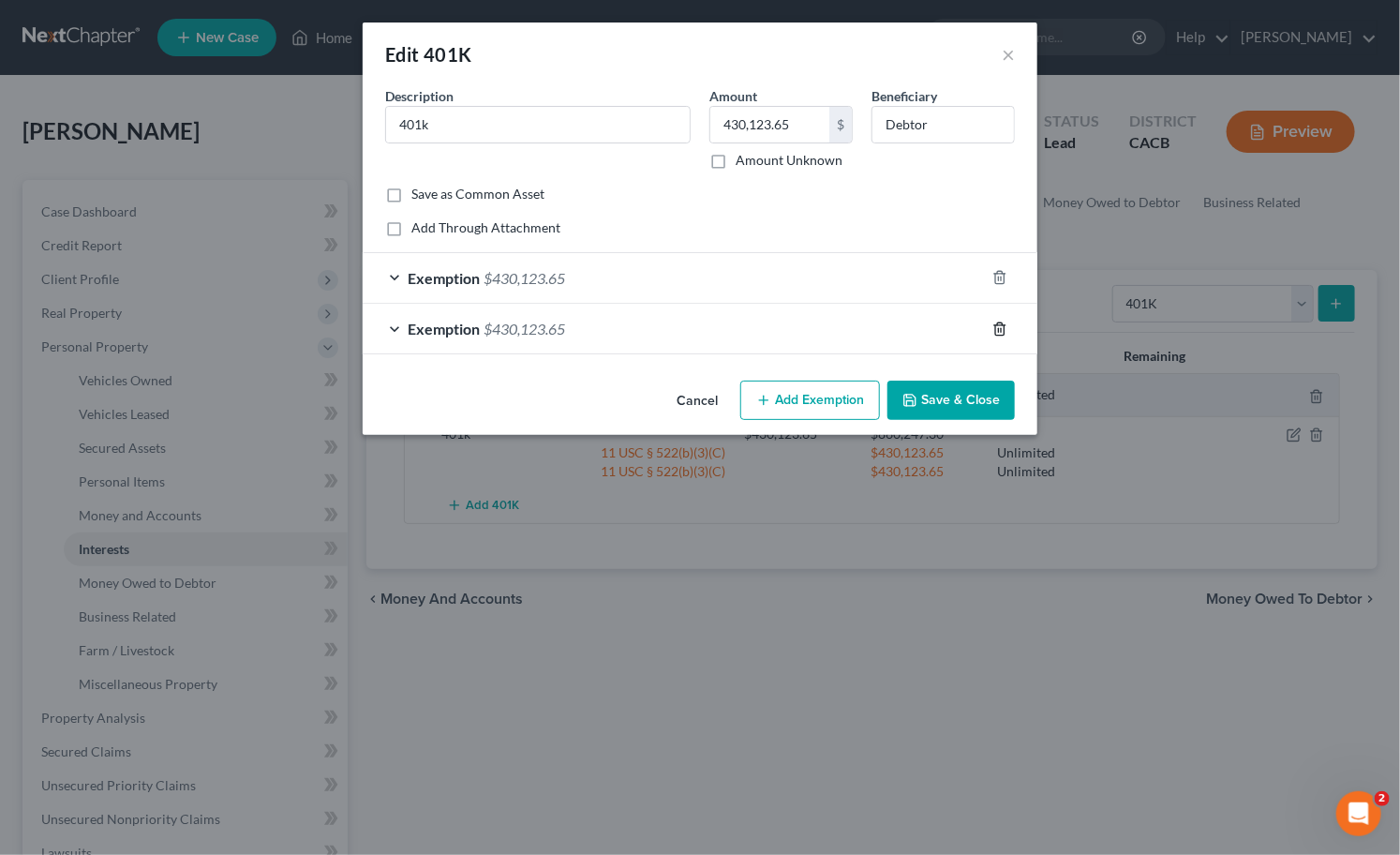
click at [994, 325] on icon "button" at bounding box center [1000, 329] width 15 height 15
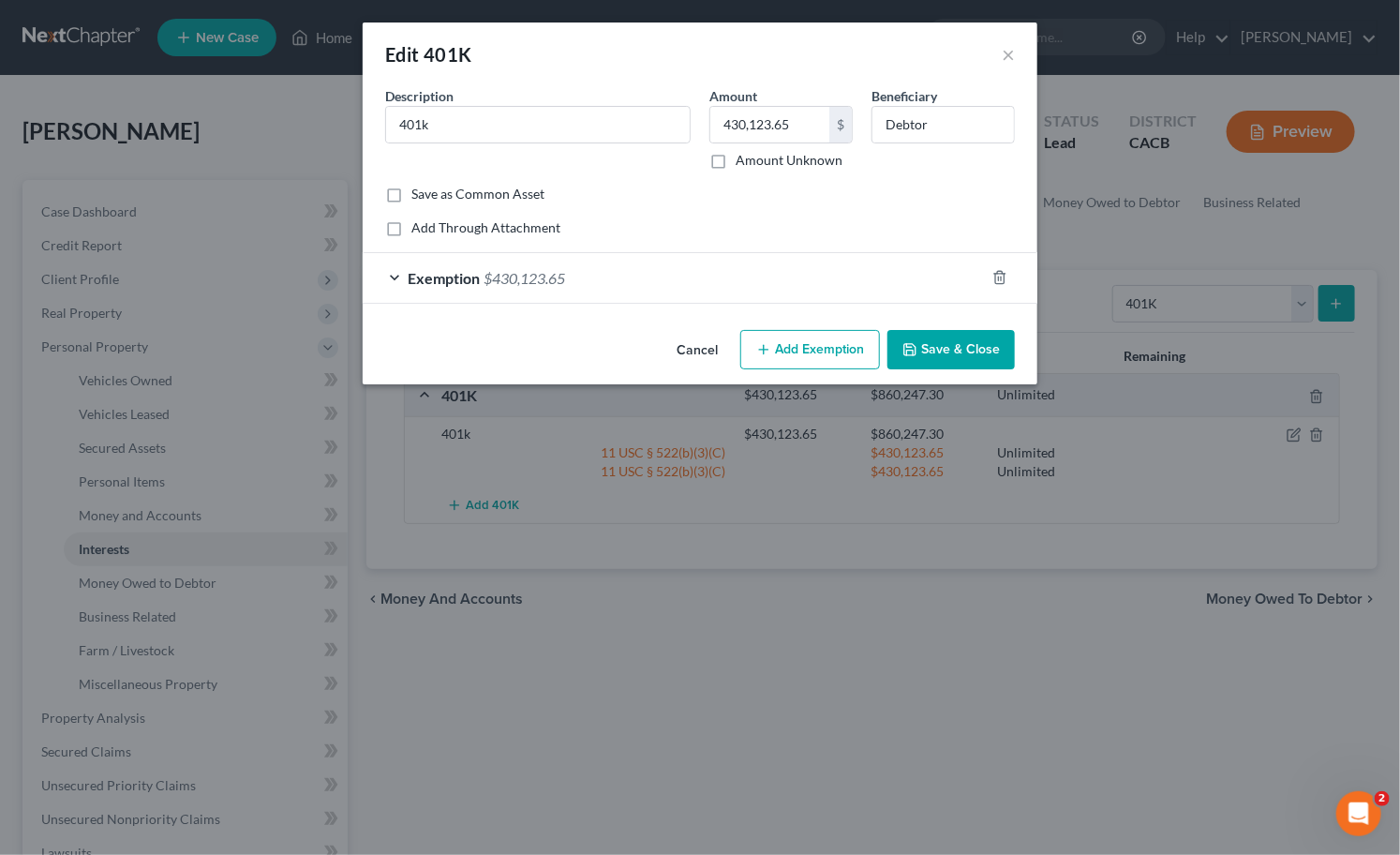
click at [960, 349] on button "Save & Close" at bounding box center [950, 350] width 128 height 40
